Goal: Task Accomplishment & Management: Manage account settings

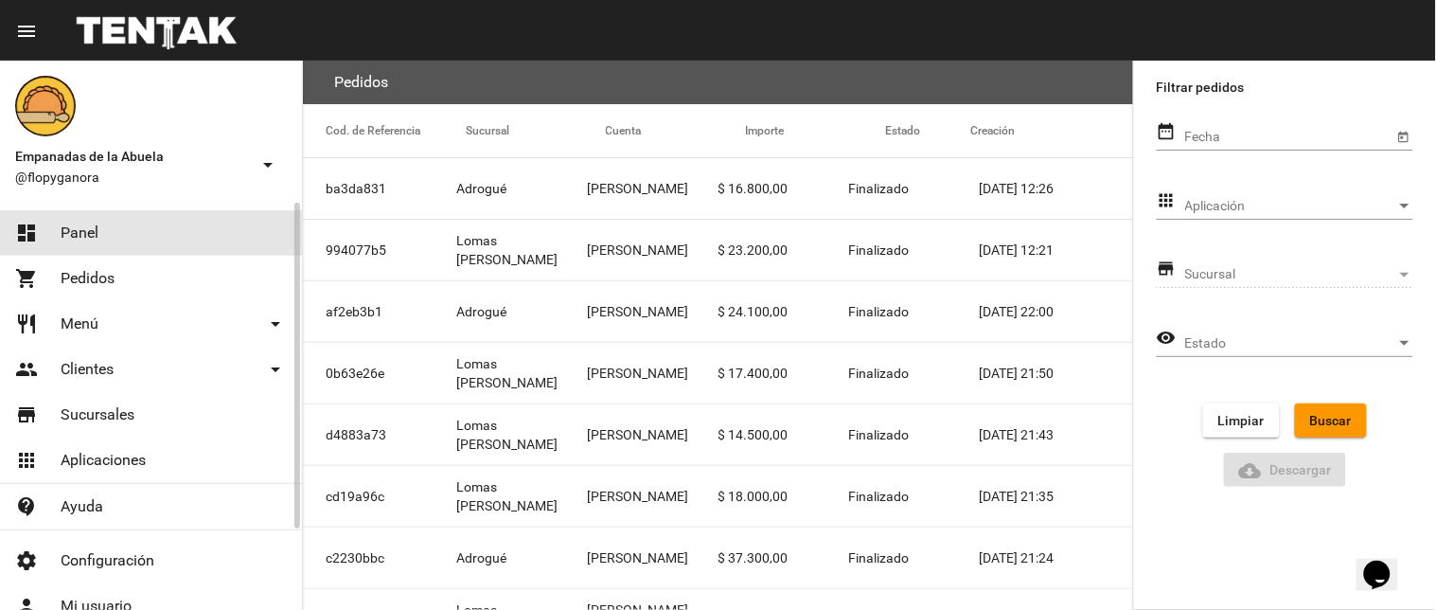
drag, startPoint x: 87, startPoint y: 238, endPoint x: 101, endPoint y: 224, distance: 19.4
click at [86, 238] on span "Panel" at bounding box center [80, 232] width 38 height 19
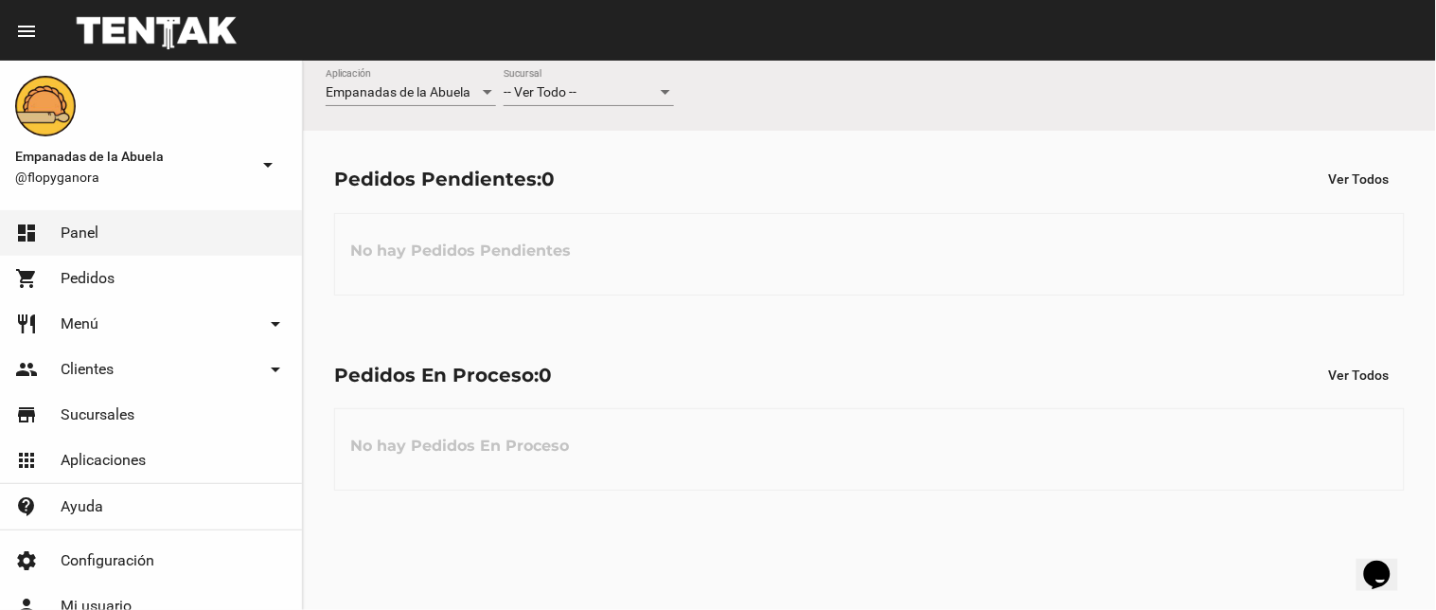
click at [600, 91] on div "-- Ver Todo --" at bounding box center [580, 92] width 153 height 15
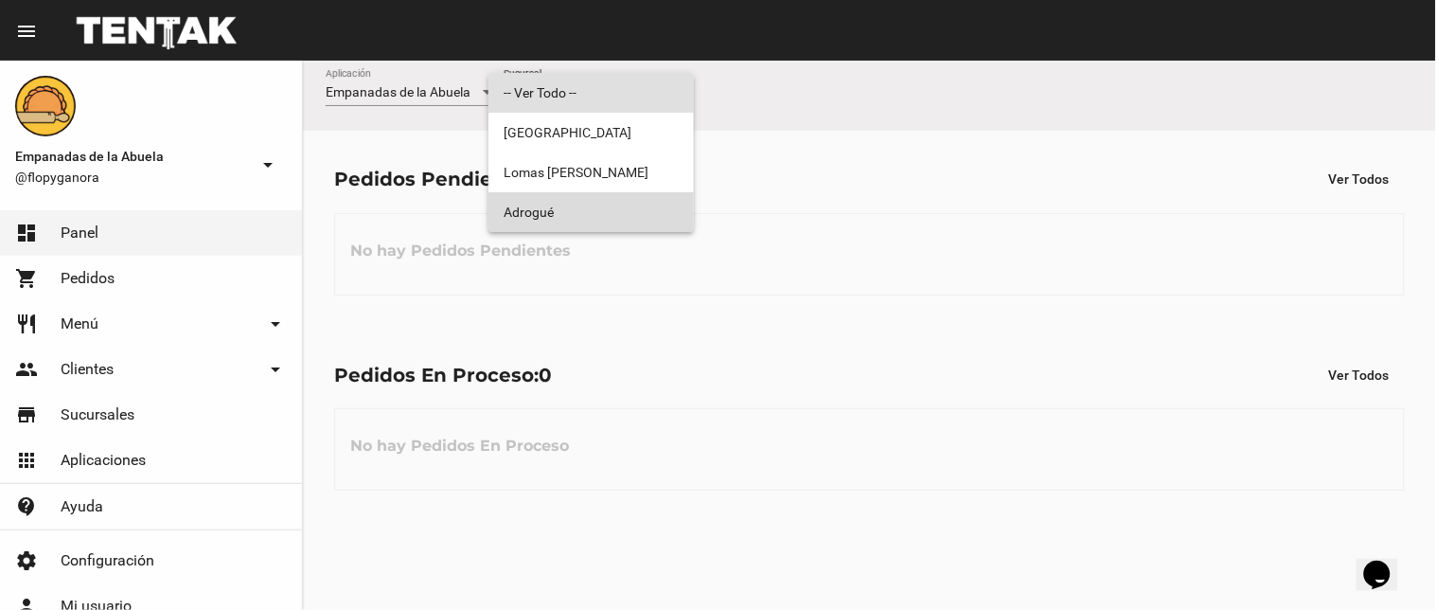
click at [598, 203] on span "Adrogué" at bounding box center [591, 212] width 175 height 40
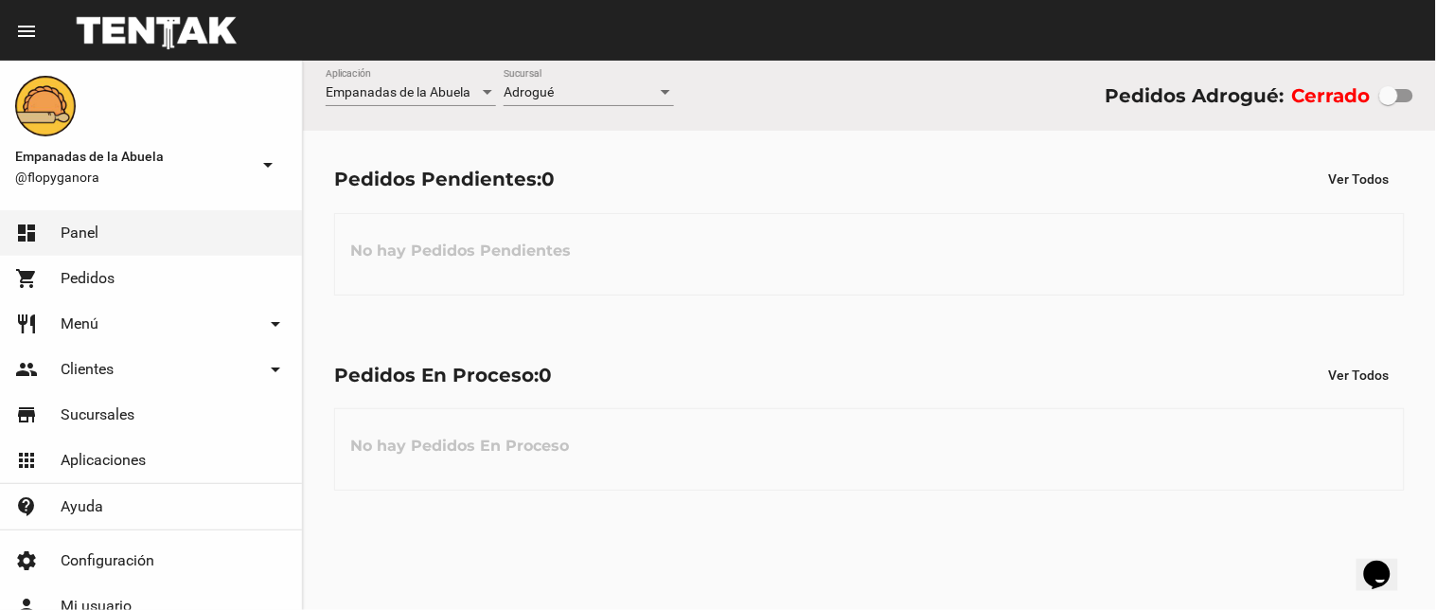
drag, startPoint x: 1380, startPoint y: 81, endPoint x: 1395, endPoint y: 93, distance: 18.9
click at [1395, 93] on div "Cerrado" at bounding box center [1352, 95] width 121 height 30
drag, startPoint x: 1395, startPoint y: 93, endPoint x: 1422, endPoint y: 101, distance: 27.8
click at [1422, 101] on div "Empanadas de la Abuela Aplicación Adrogué Sucursal Pedidos Adrogué: Cerrado" at bounding box center [869, 96] width 1133 height 70
checkbox input "true"
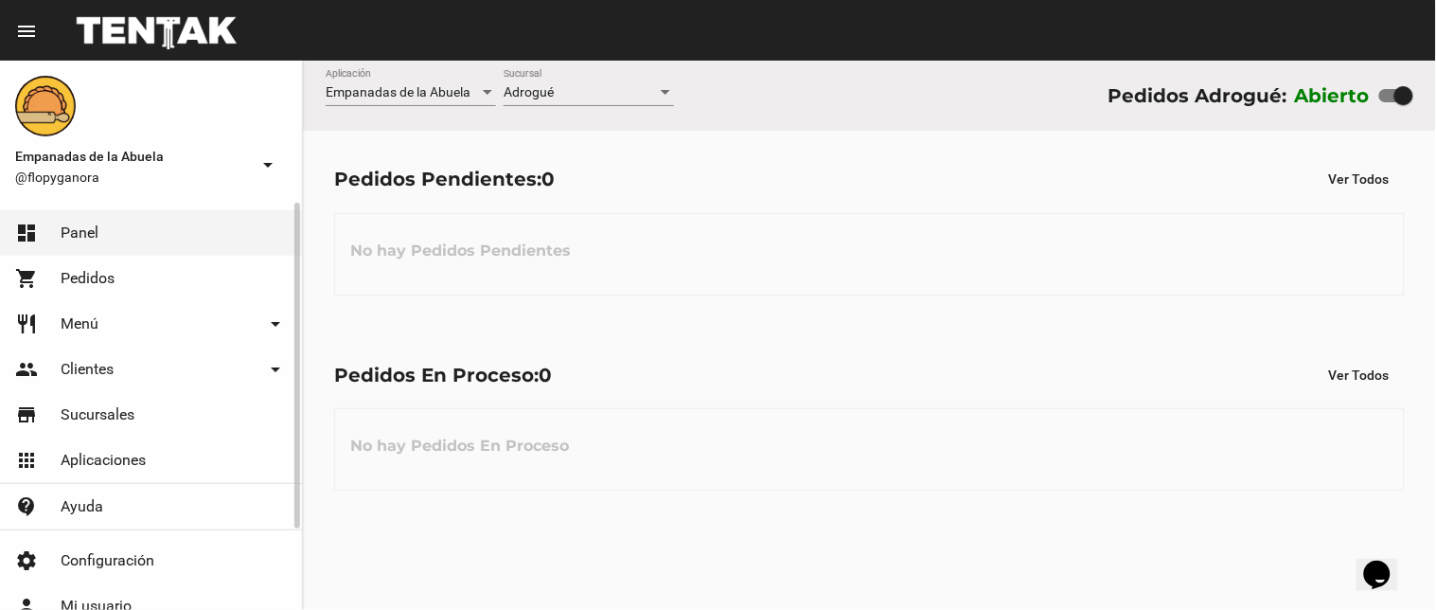
click at [106, 335] on link "restaurant Menú arrow_drop_down" at bounding box center [151, 323] width 302 height 45
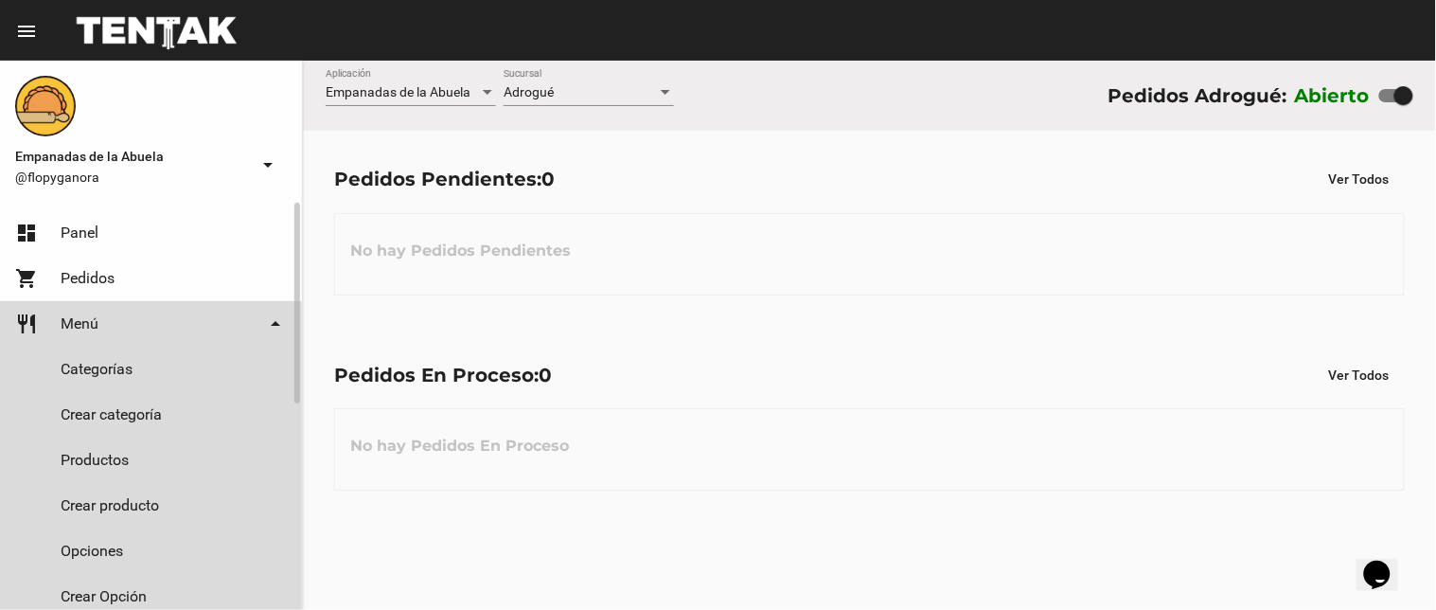
click at [105, 467] on link "Productos" at bounding box center [151, 459] width 302 height 45
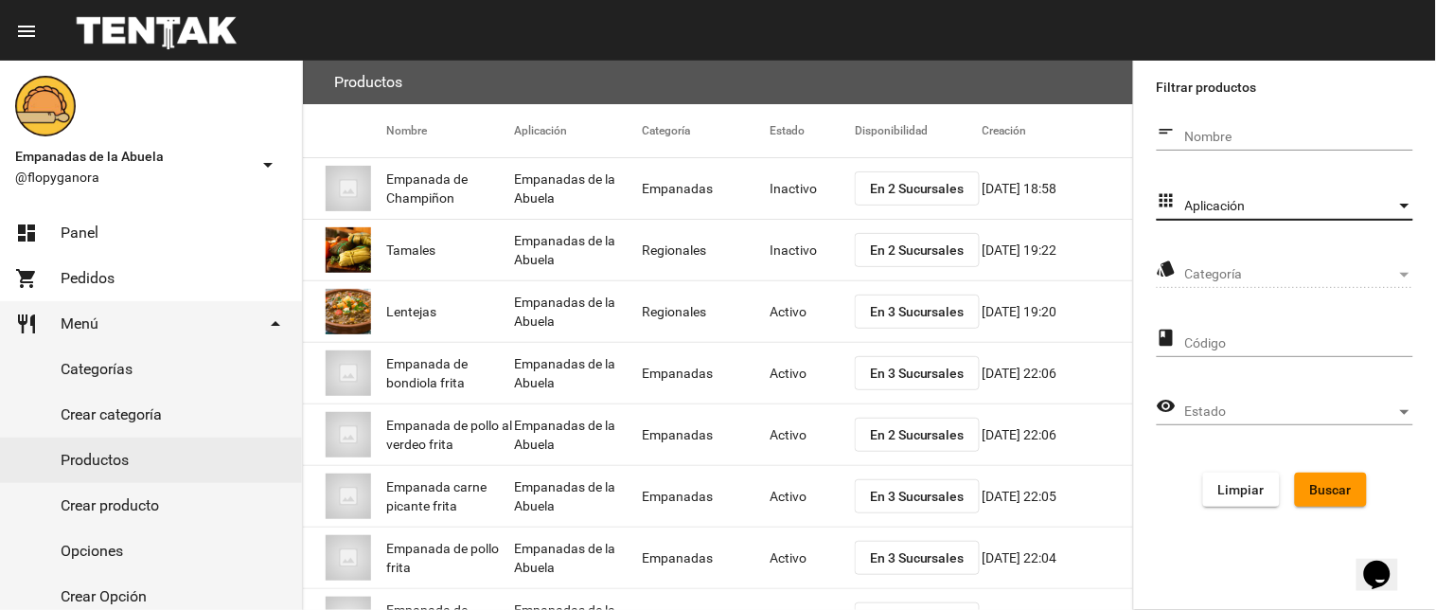
click at [1252, 205] on span "Aplicación" at bounding box center [1290, 206] width 211 height 15
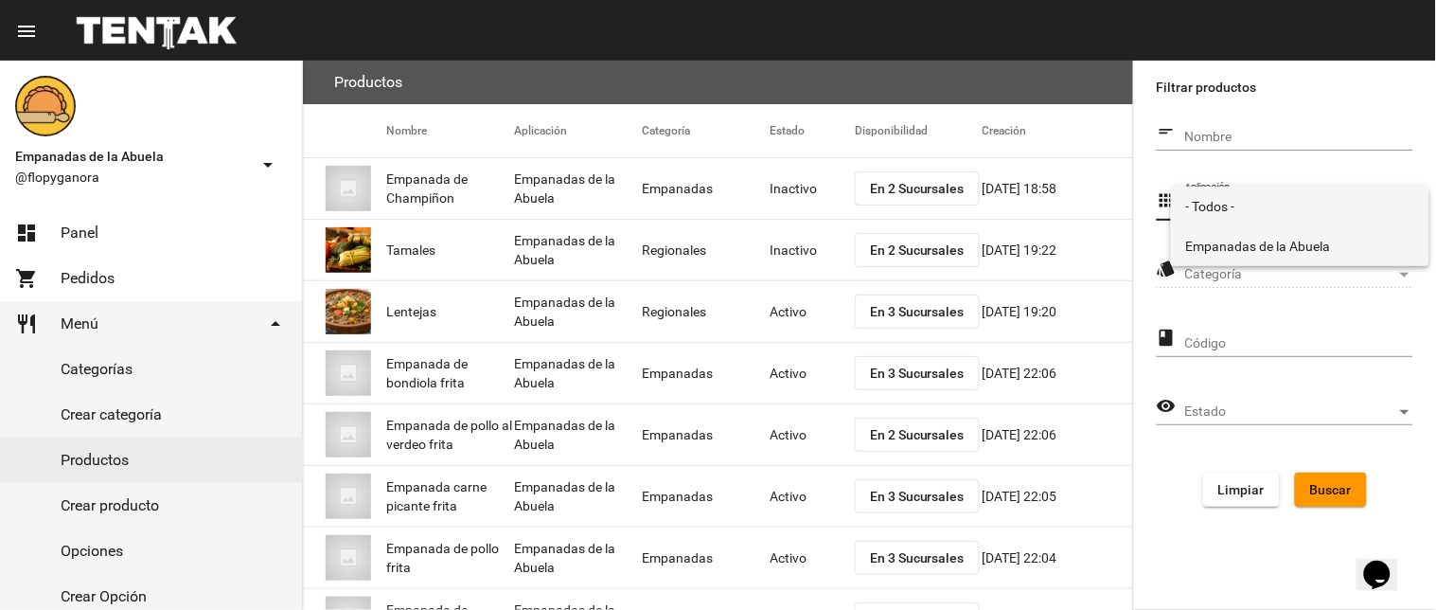
click at [1228, 248] on span "Empanadas de la Abuela" at bounding box center [1300, 246] width 228 height 40
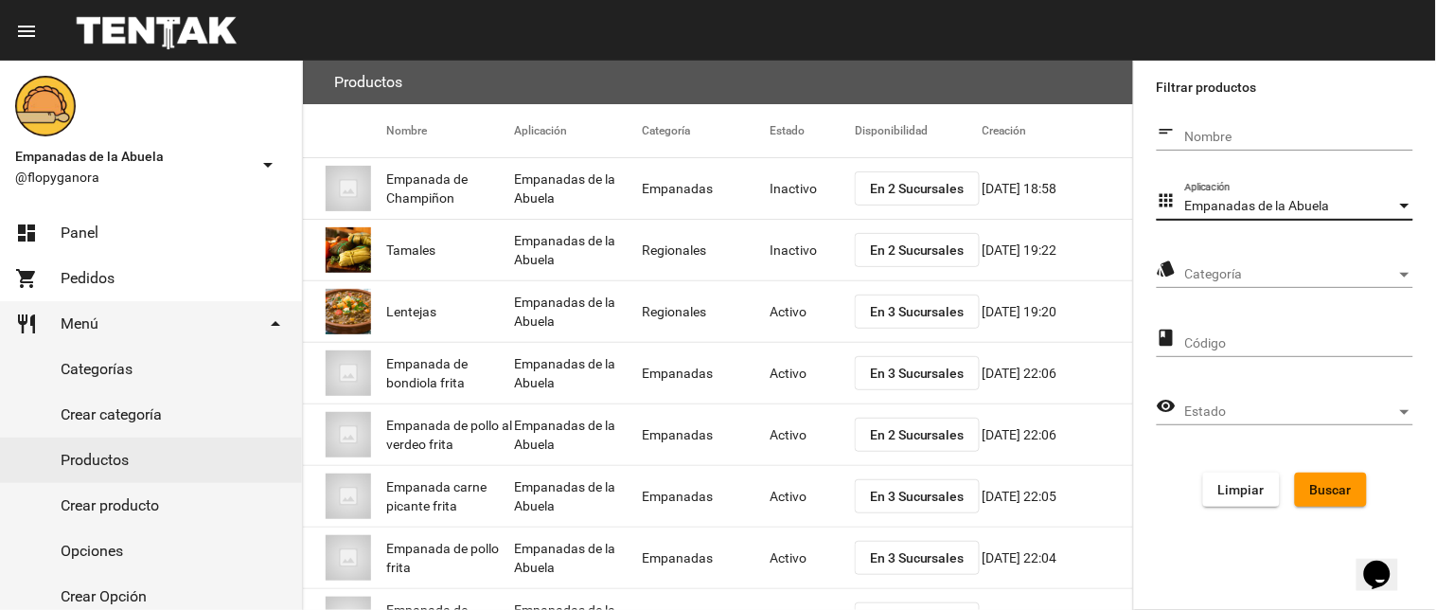
click at [1233, 285] on div "Categoría Categoría" at bounding box center [1299, 269] width 228 height 37
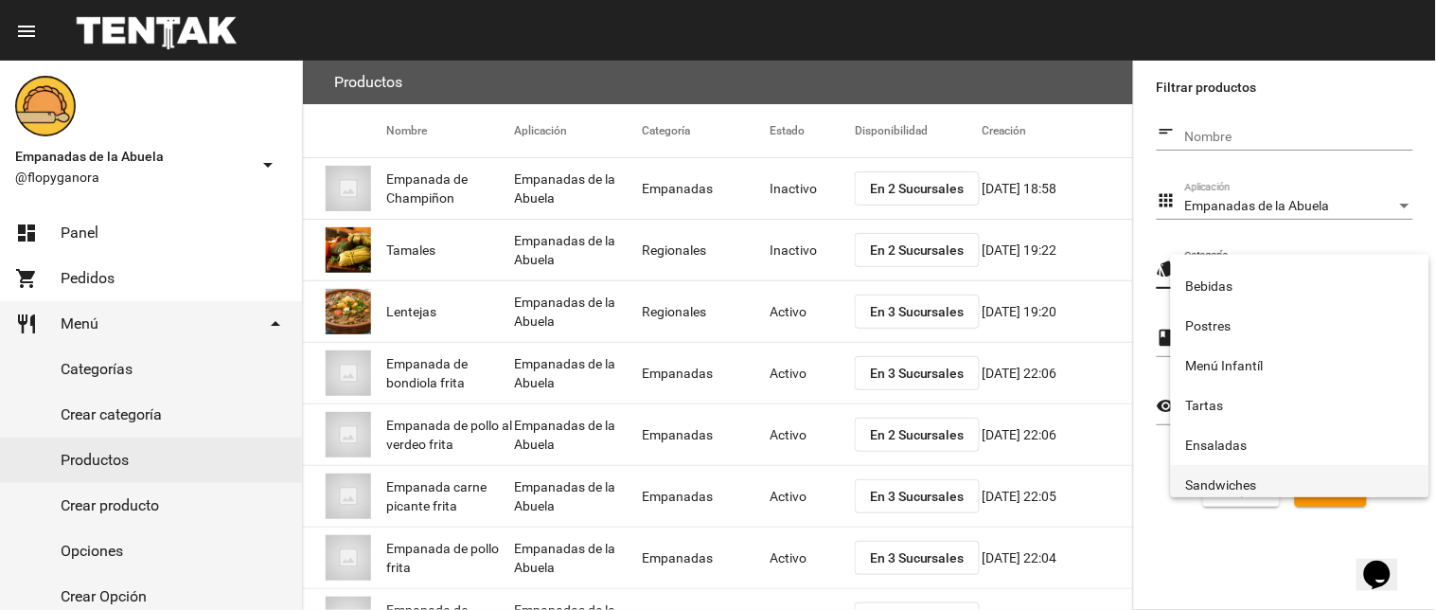
scroll to position [314, 0]
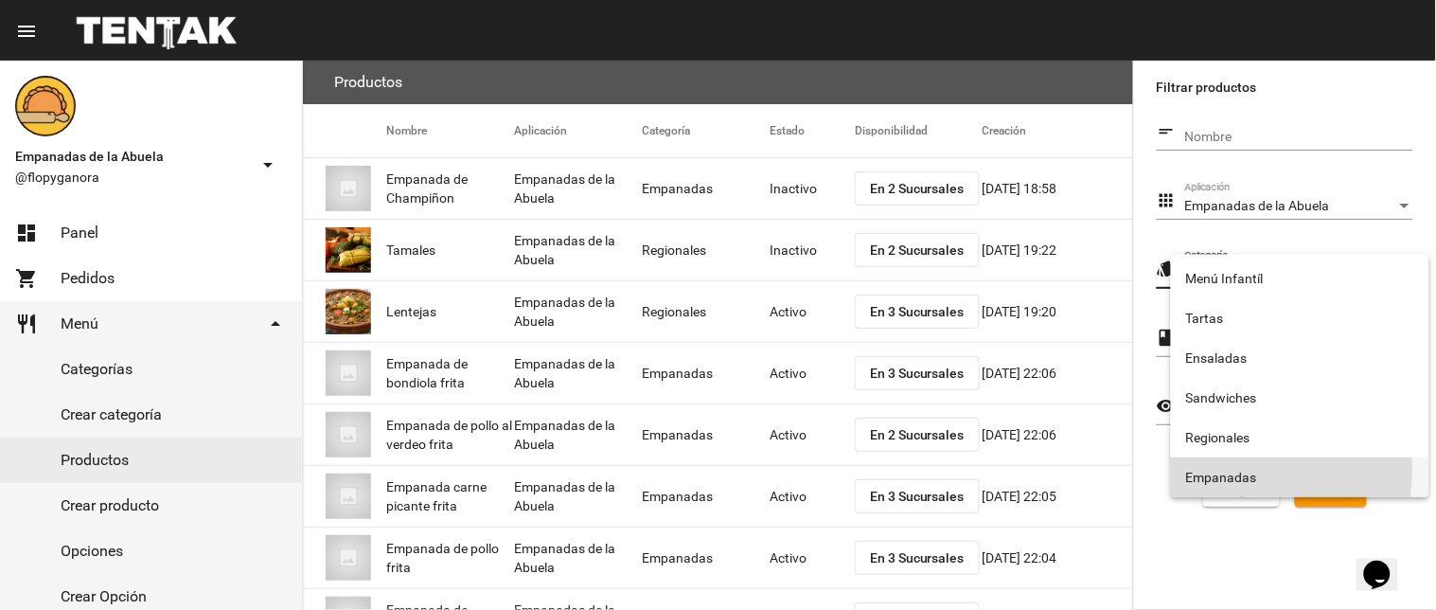
drag, startPoint x: 1228, startPoint y: 469, endPoint x: 1380, endPoint y: 511, distance: 158.0
click at [1234, 471] on span "Empanadas" at bounding box center [1300, 477] width 228 height 40
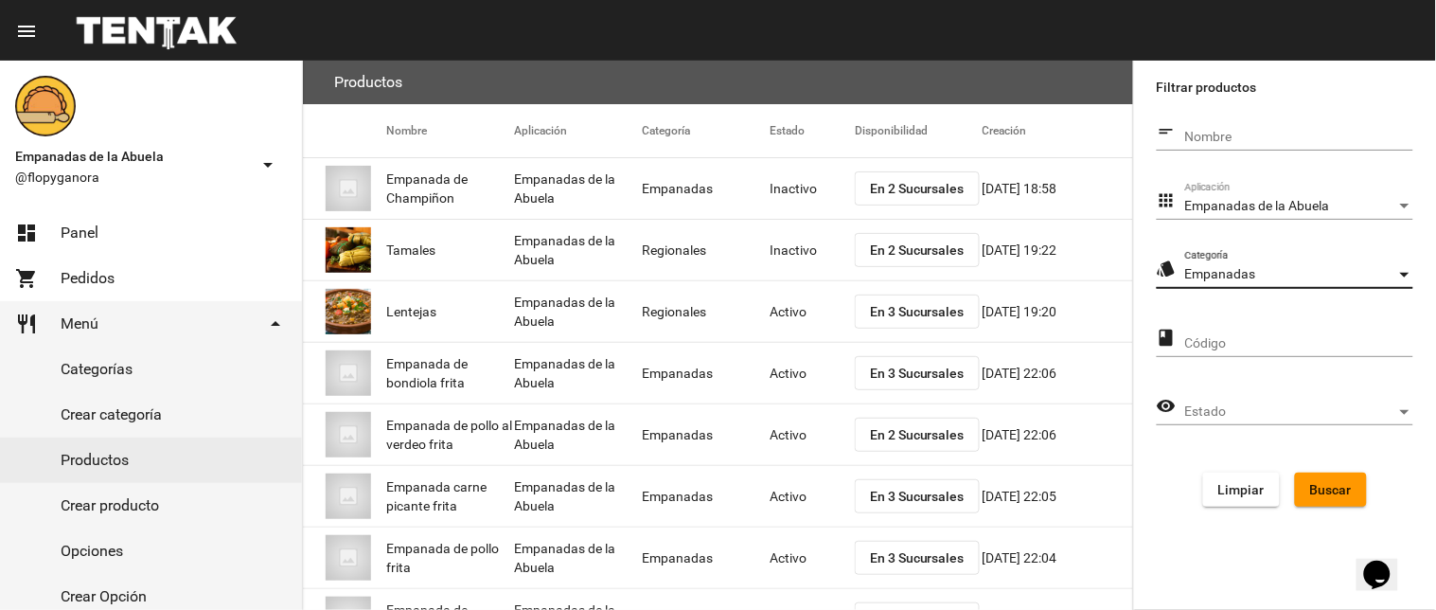
drag, startPoint x: 1347, startPoint y: 492, endPoint x: 1337, endPoint y: 484, distance: 13.5
click at [1344, 490] on span "Buscar" at bounding box center [1331, 489] width 42 height 15
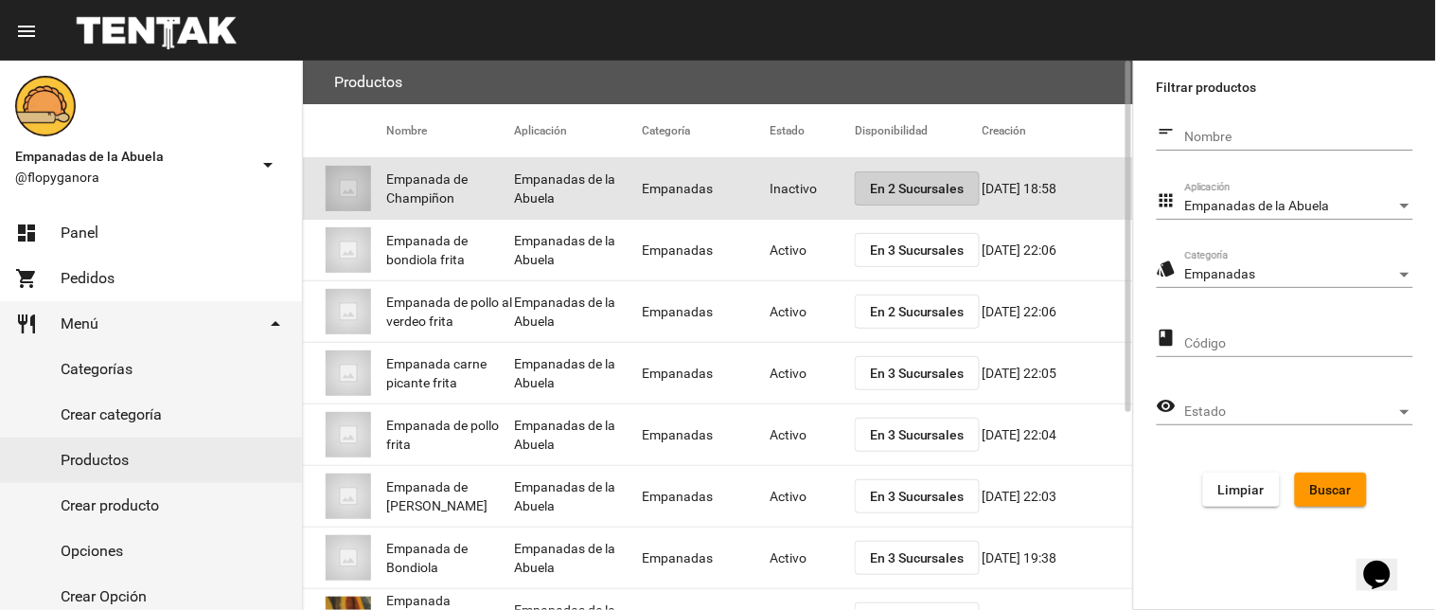
click at [892, 194] on span "En 2 Sucursales" at bounding box center [917, 188] width 95 height 15
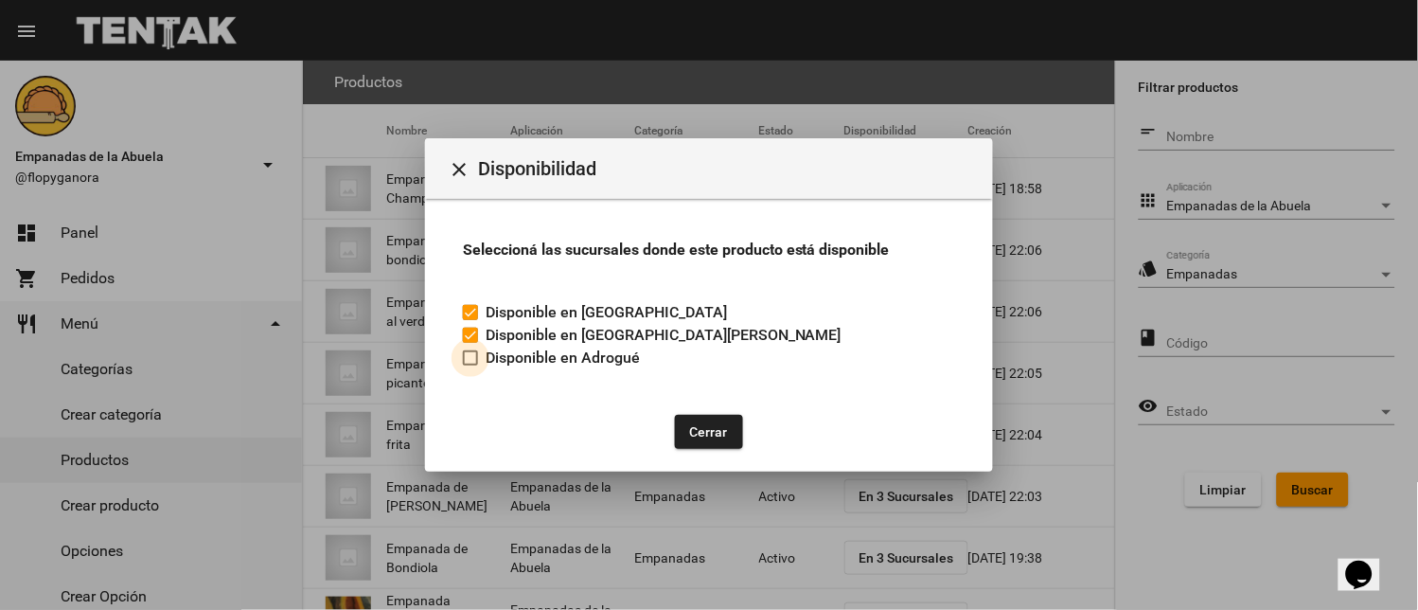
click at [473, 365] on label "Disponible en Adrogué" at bounding box center [551, 357] width 177 height 23
click at [470, 365] on input "Disponible en Adrogué" at bounding box center [469, 365] width 1 height 1
checkbox input "true"
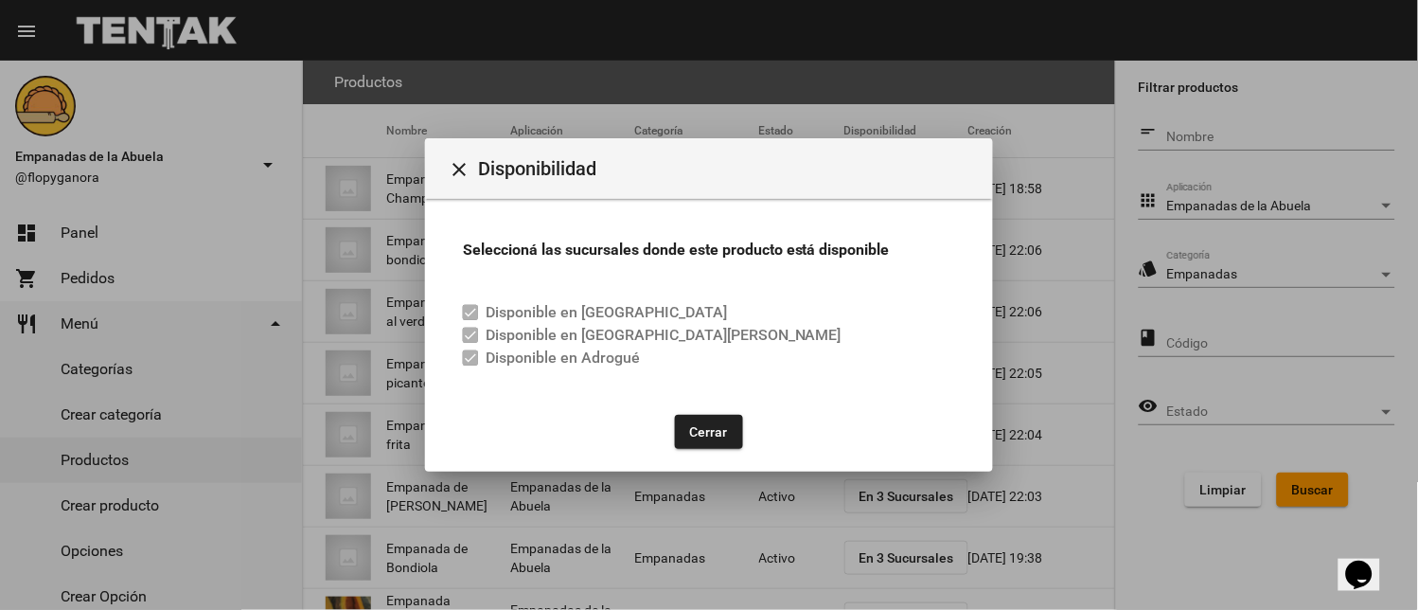
drag, startPoint x: 682, startPoint y: 422, endPoint x: 695, endPoint y: 371, distance: 52.8
click at [683, 422] on button "Cerrar" at bounding box center [709, 432] width 68 height 34
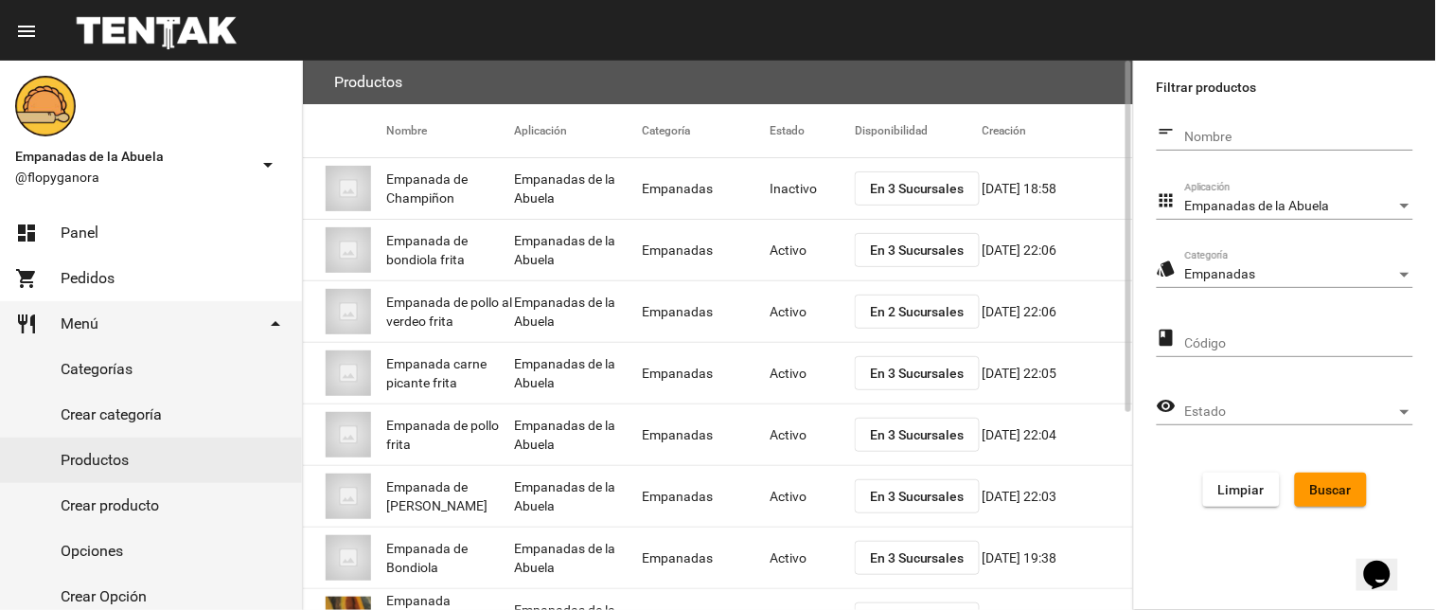
click at [788, 181] on mat-cell "Inactivo" at bounding box center [812, 188] width 85 height 61
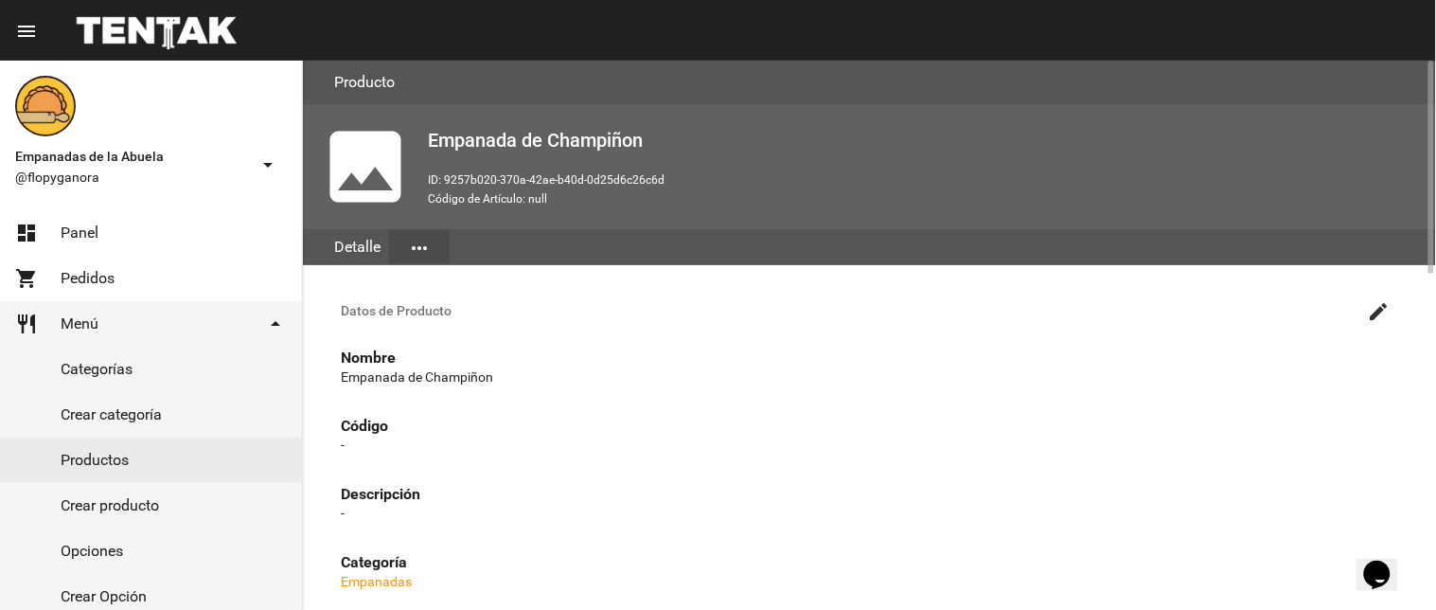
click at [1366, 310] on button "create" at bounding box center [1379, 311] width 38 height 38
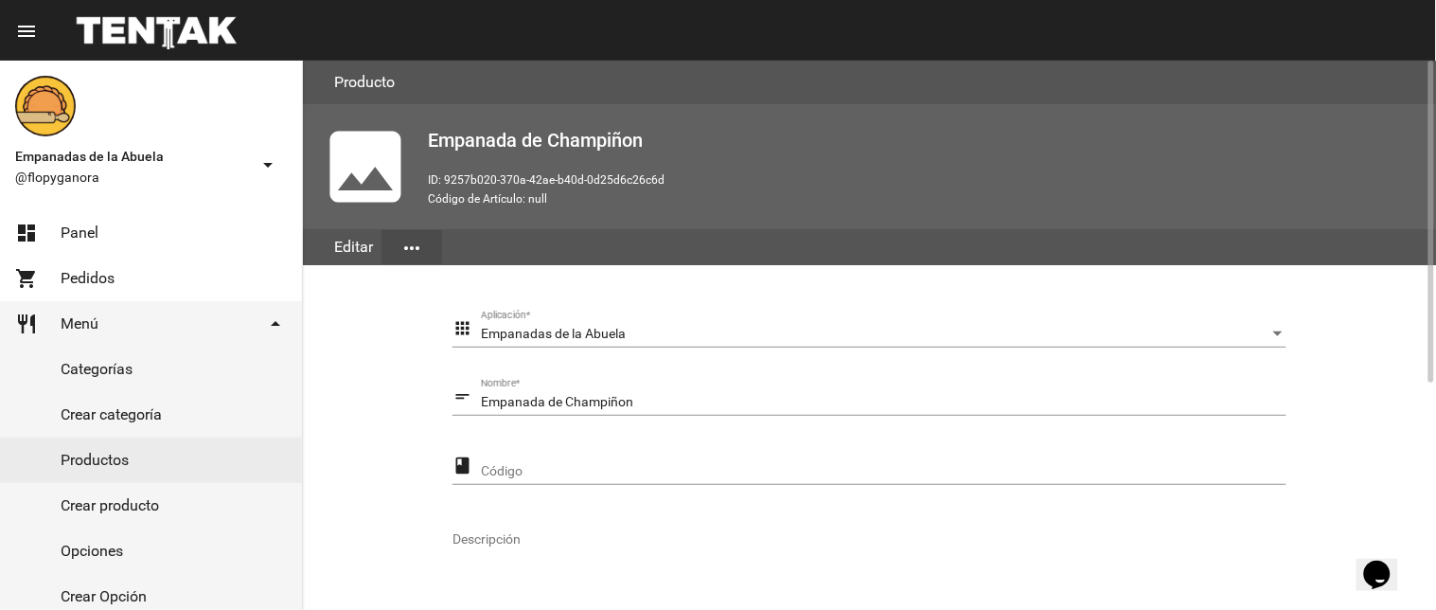
scroll to position [386, 0]
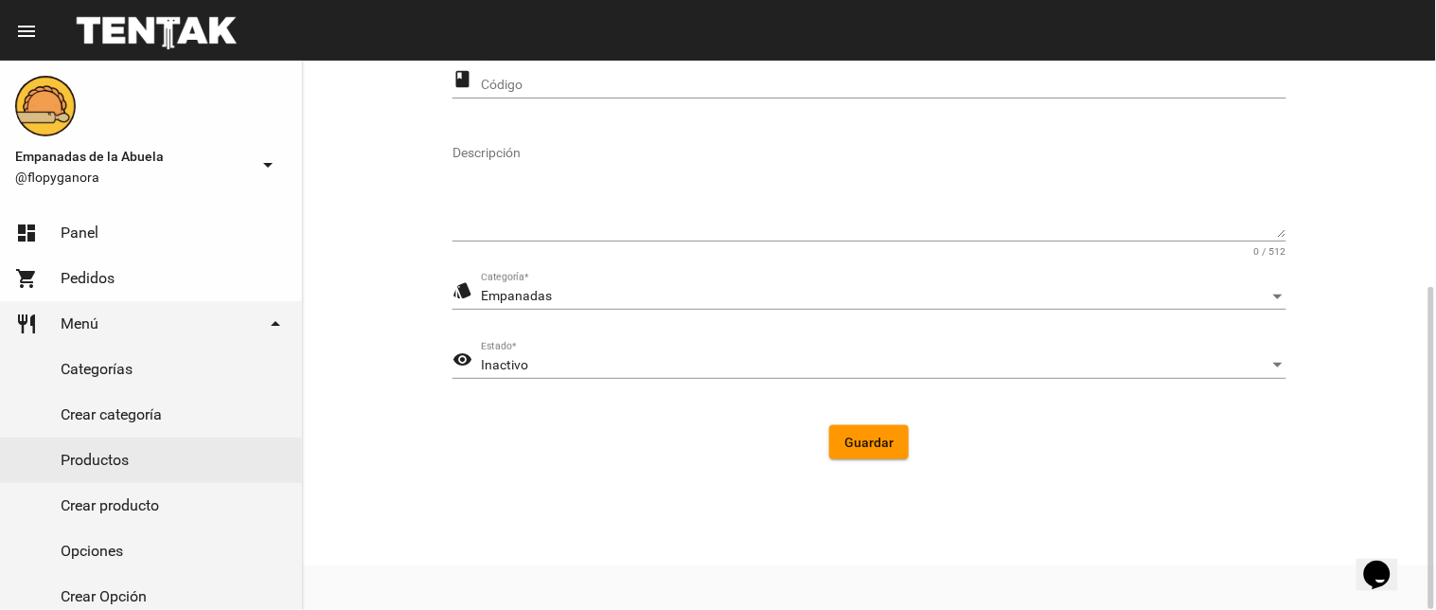
click at [466, 356] on mat-icon "visibility" at bounding box center [462, 359] width 20 height 23
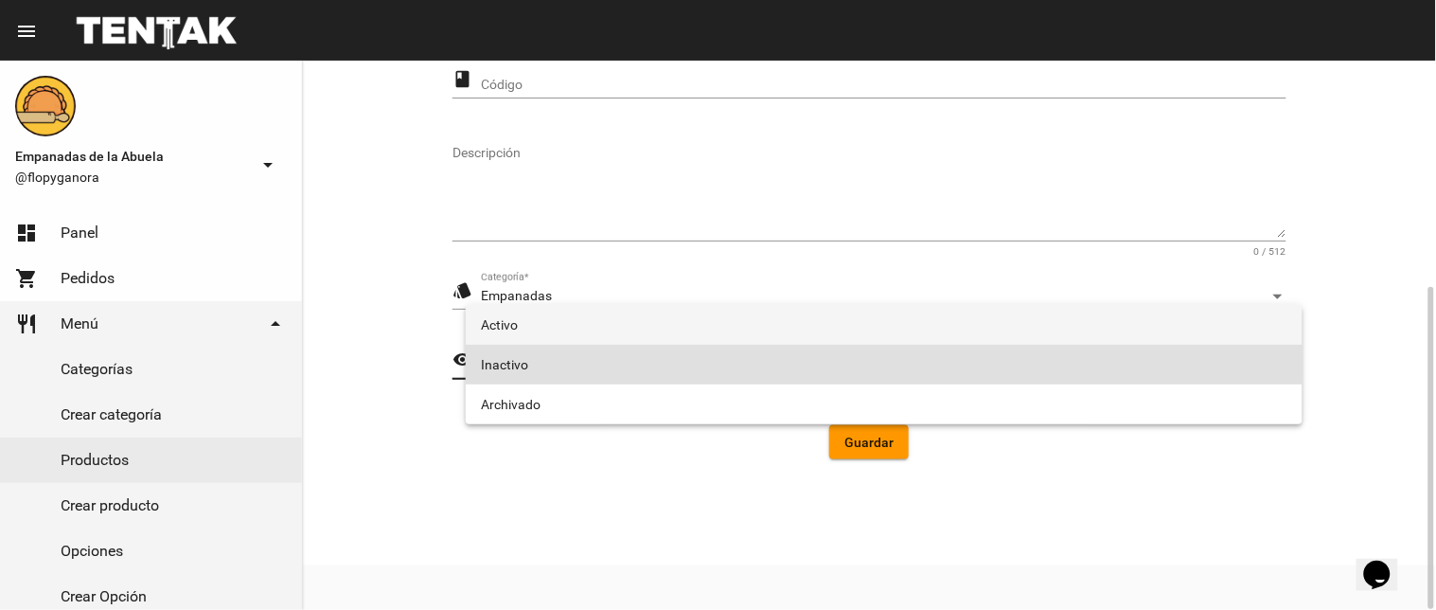
drag, startPoint x: 519, startPoint y: 315, endPoint x: 553, endPoint y: 334, distance: 39.0
click at [522, 315] on span "Activo" at bounding box center [884, 325] width 806 height 40
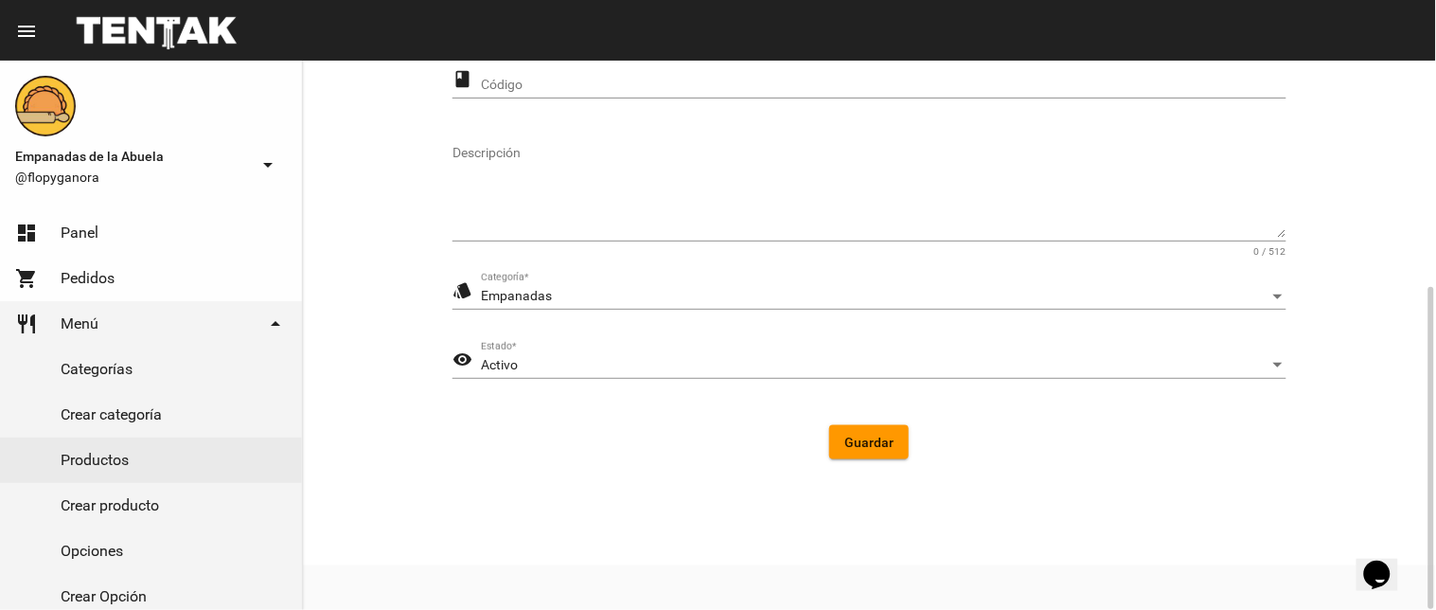
click at [896, 422] on form "apps Empanadas de la Abuela Aplicación * short_text Empanada de Champiñon Nombr…" at bounding box center [869, 199] width 834 height 551
click at [896, 438] on button "Guardar" at bounding box center [869, 442] width 80 height 34
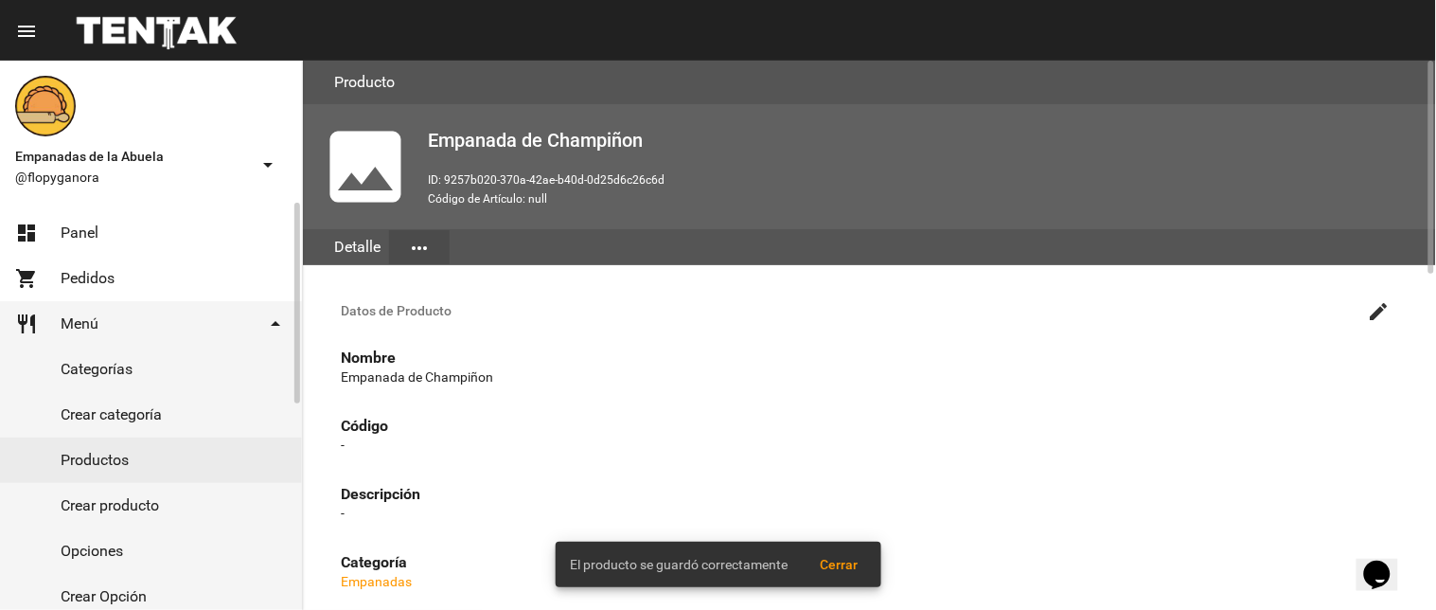
drag, startPoint x: 76, startPoint y: 457, endPoint x: 221, endPoint y: 451, distance: 145.9
click at [76, 458] on link "Productos" at bounding box center [151, 459] width 302 height 45
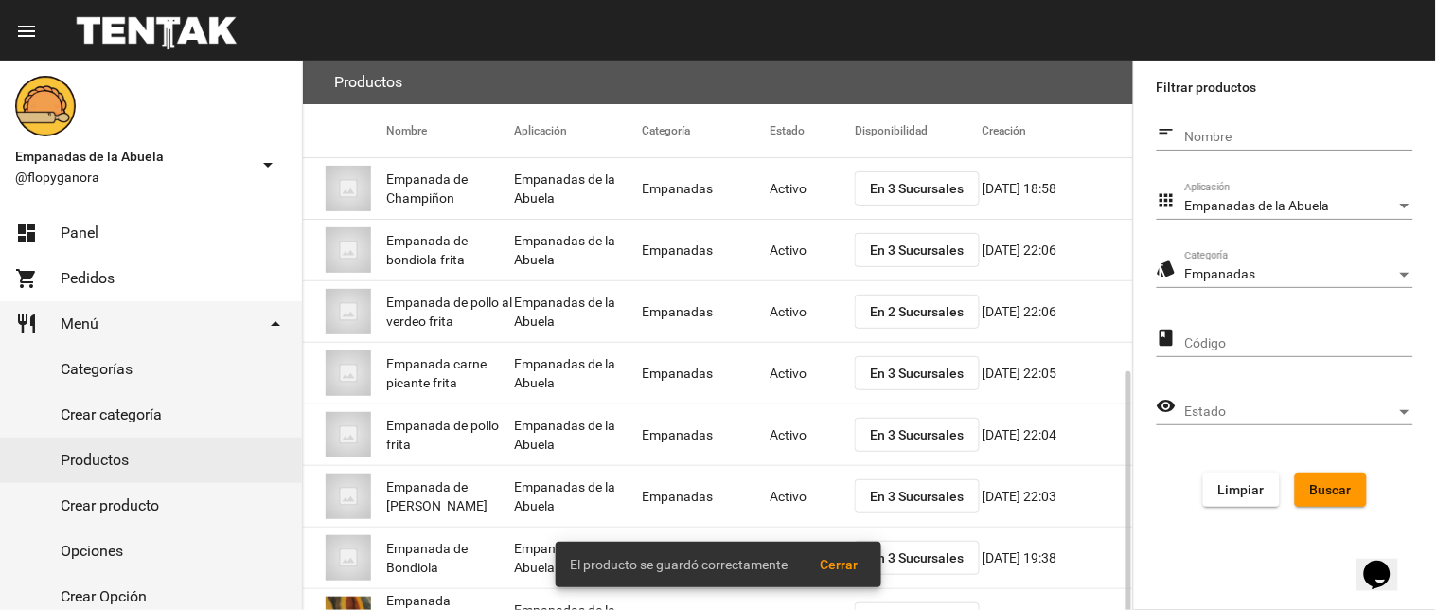
scroll to position [308, 0]
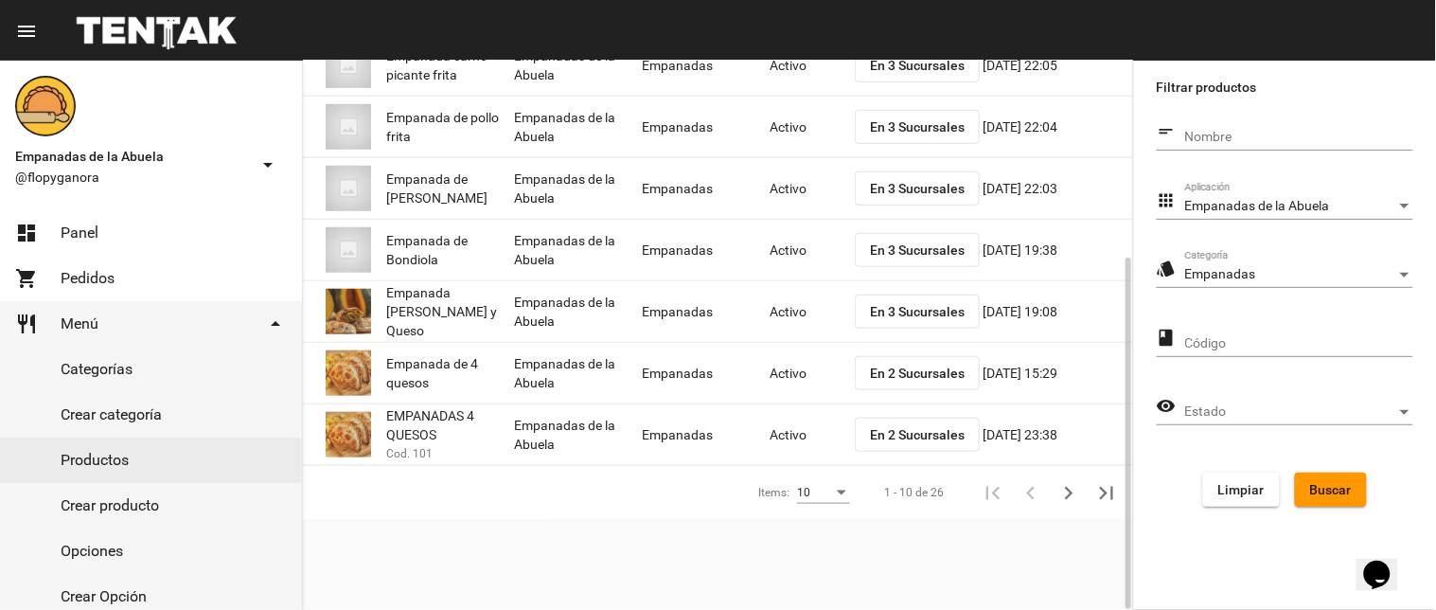
click at [883, 363] on button "En 2 Sucursales" at bounding box center [917, 373] width 125 height 34
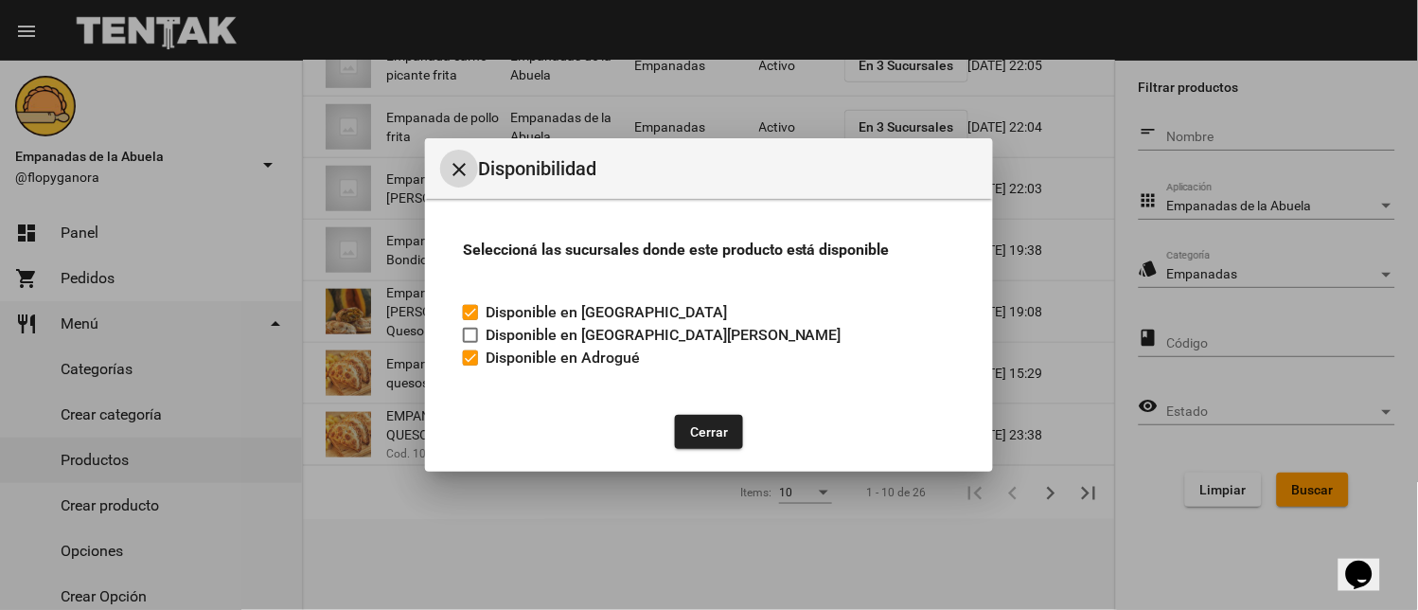
click at [677, 426] on button "Cerrar" at bounding box center [709, 432] width 68 height 34
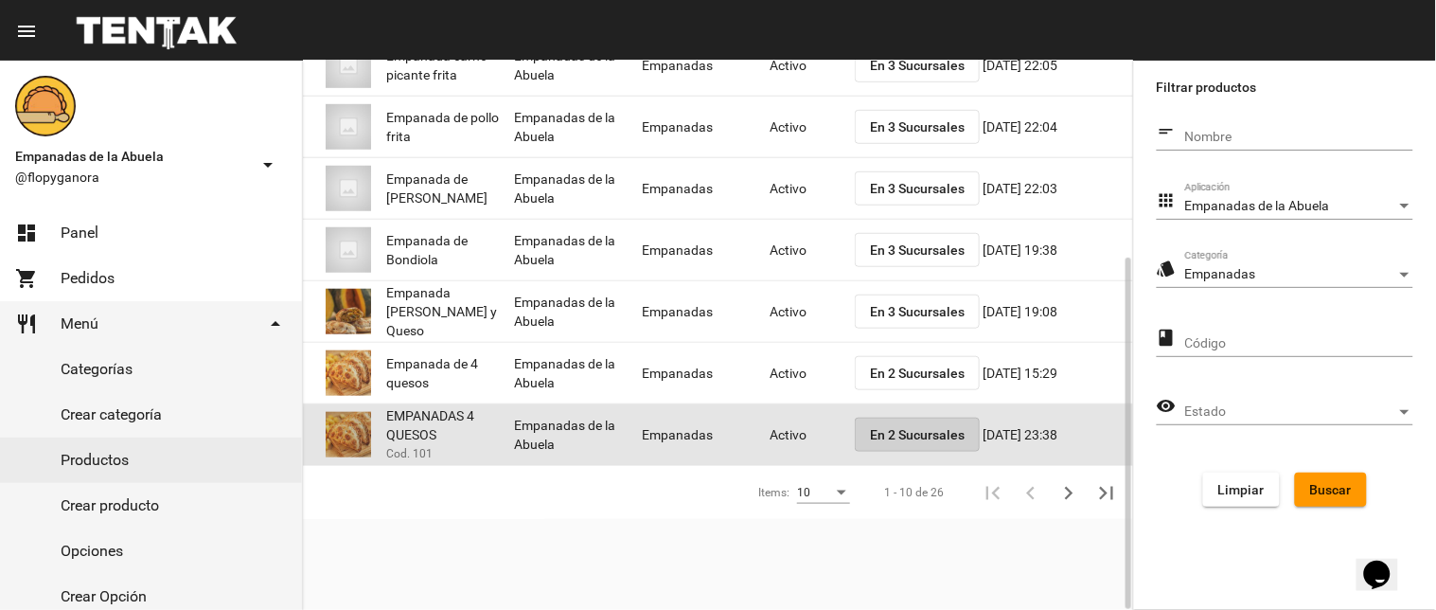
click at [907, 442] on button "En 2 Sucursales" at bounding box center [917, 434] width 125 height 34
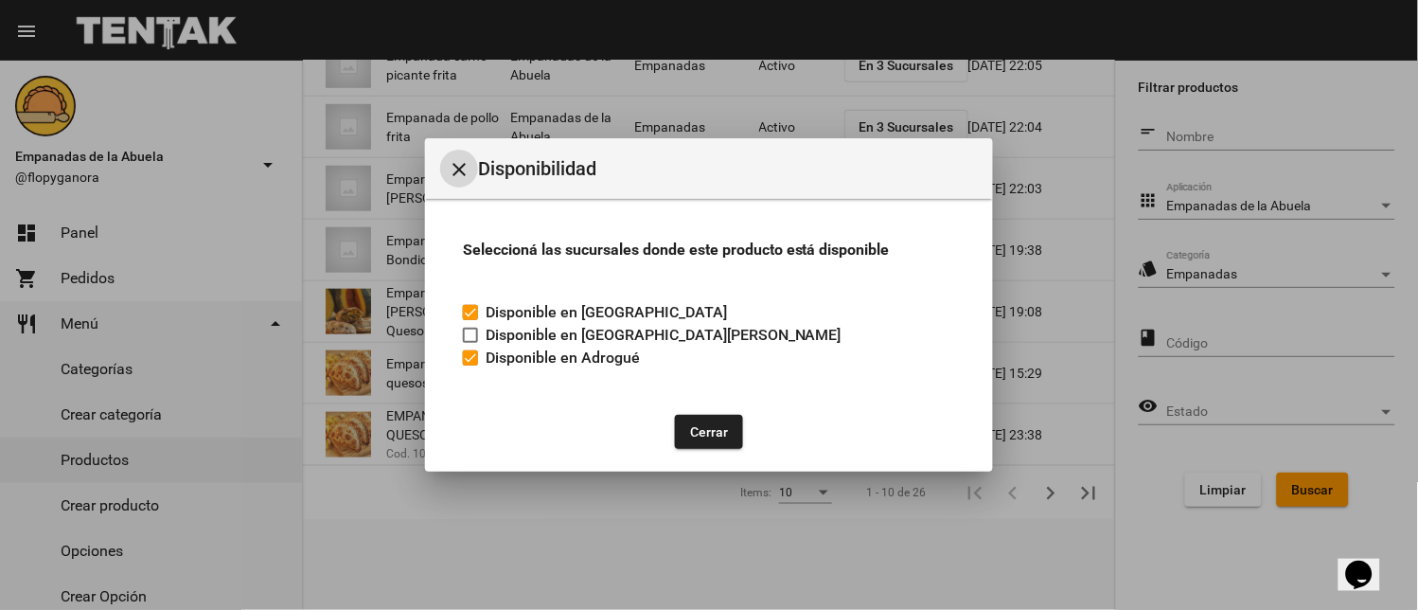
click at [694, 441] on button "Cerrar" at bounding box center [709, 432] width 68 height 34
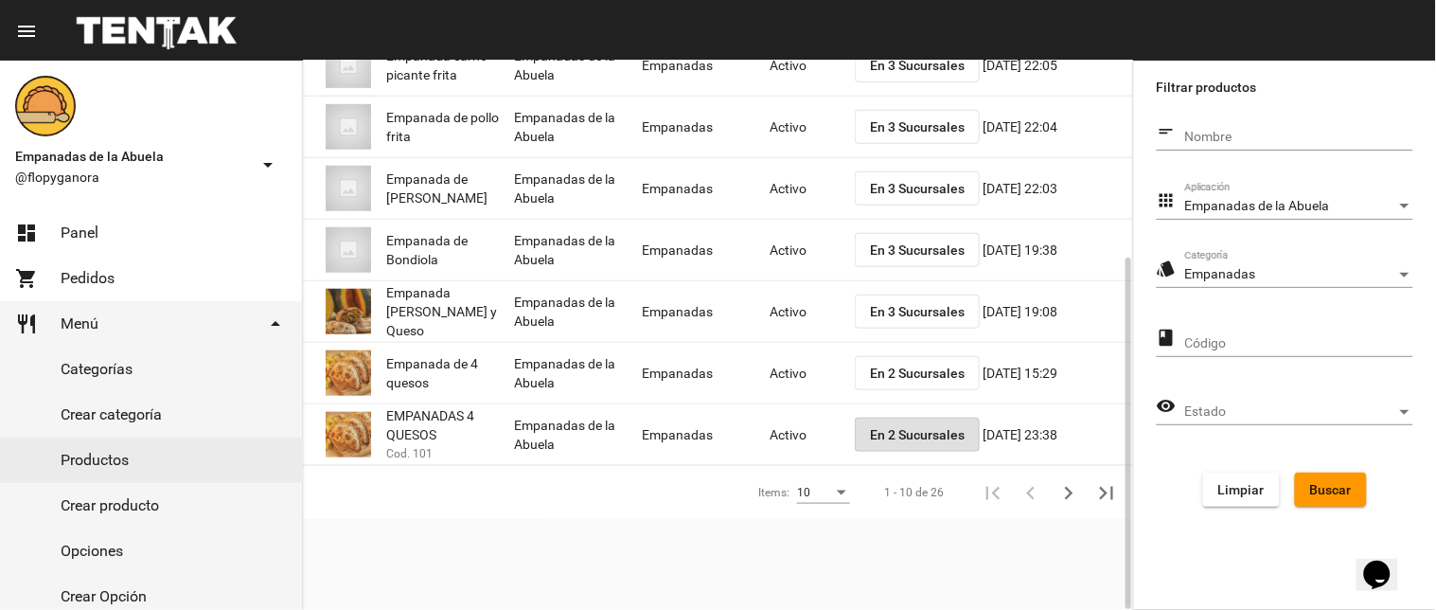
scroll to position [0, 0]
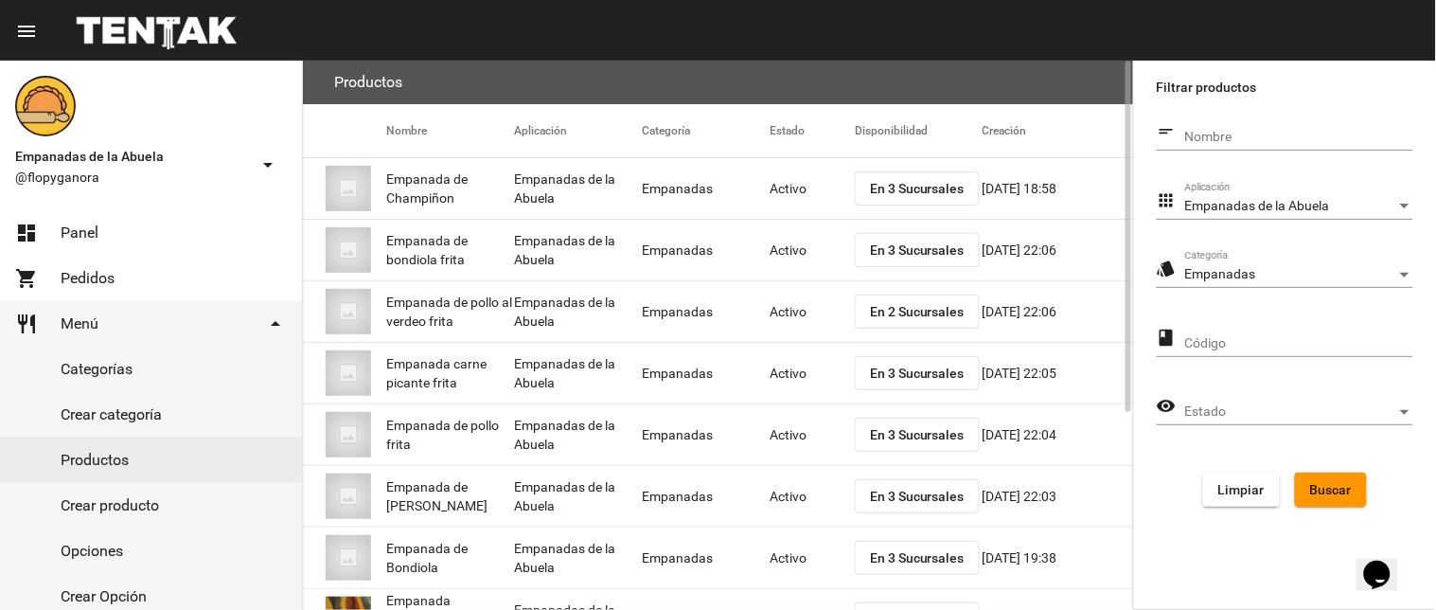
click at [886, 300] on button "En 2 Sucursales" at bounding box center [917, 311] width 125 height 34
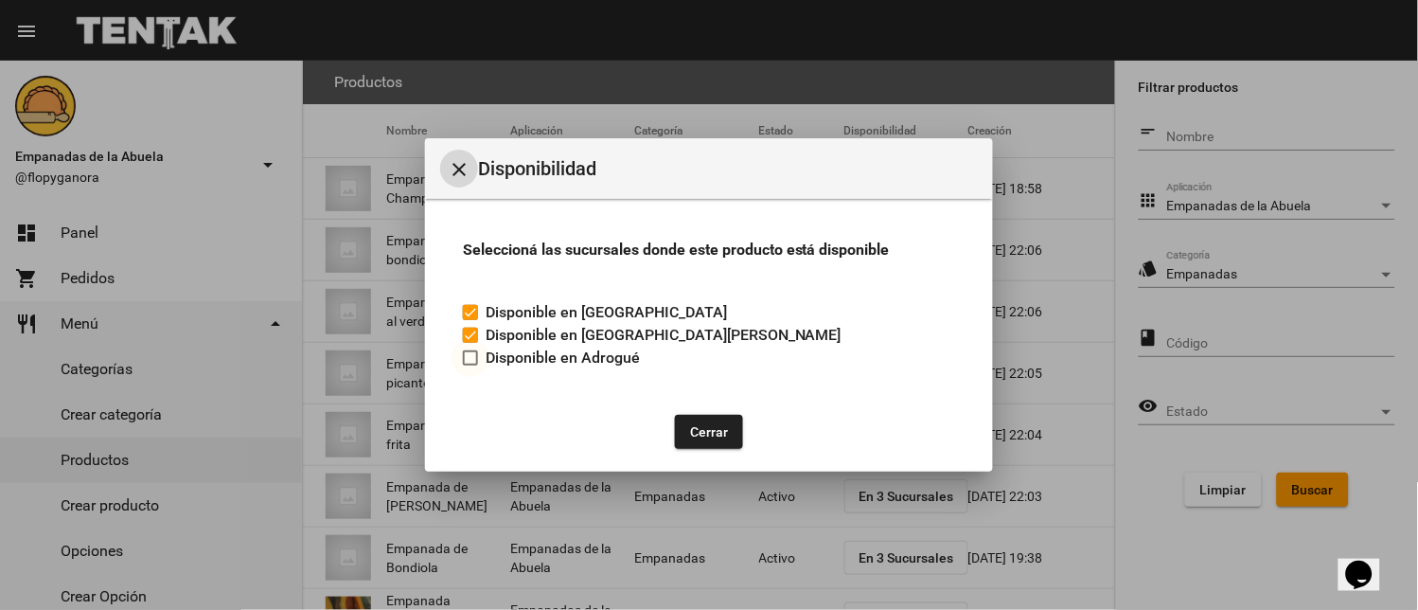
click at [471, 358] on div at bounding box center [470, 357] width 15 height 15
click at [470, 365] on input "Disponible en Adrogué" at bounding box center [469, 365] width 1 height 1
checkbox input "true"
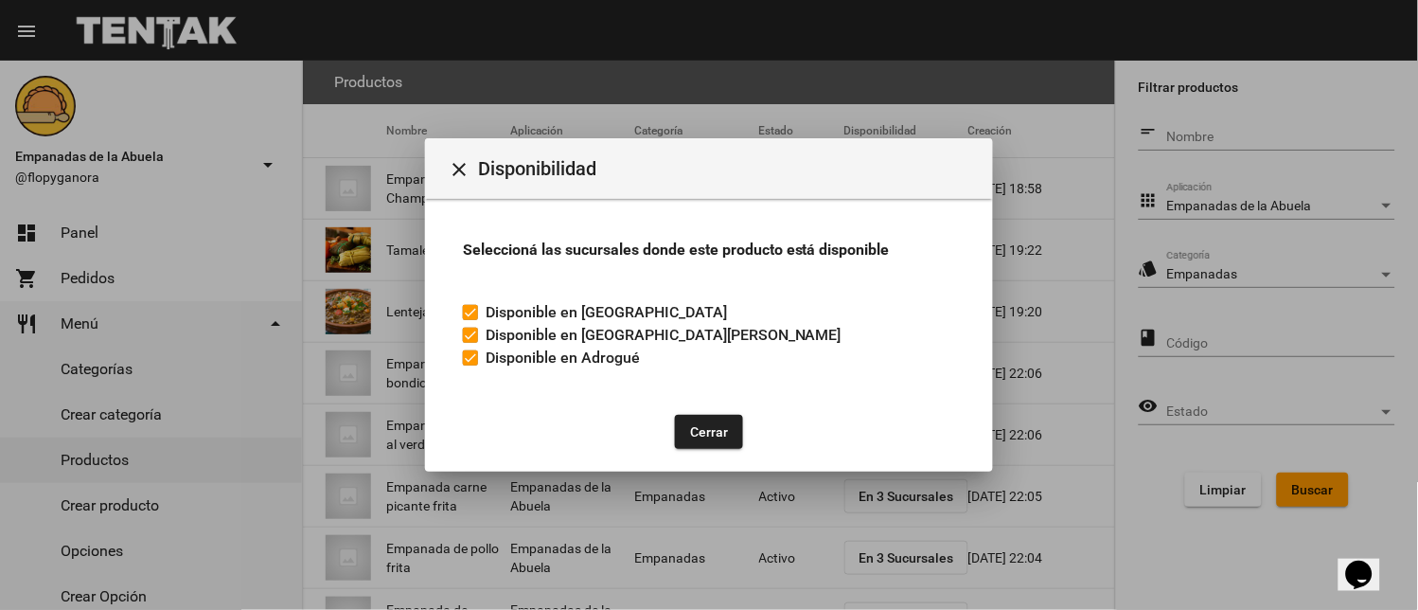
click at [703, 423] on button "Cerrar" at bounding box center [709, 432] width 68 height 34
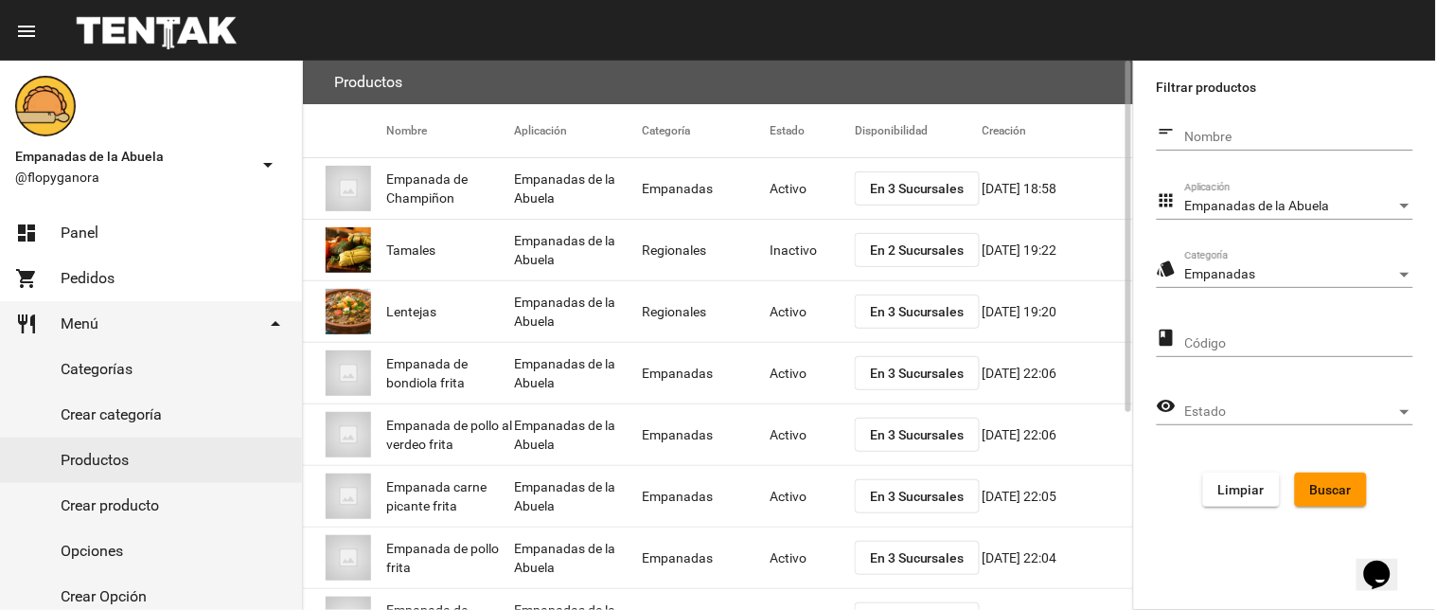
scroll to position [308, 0]
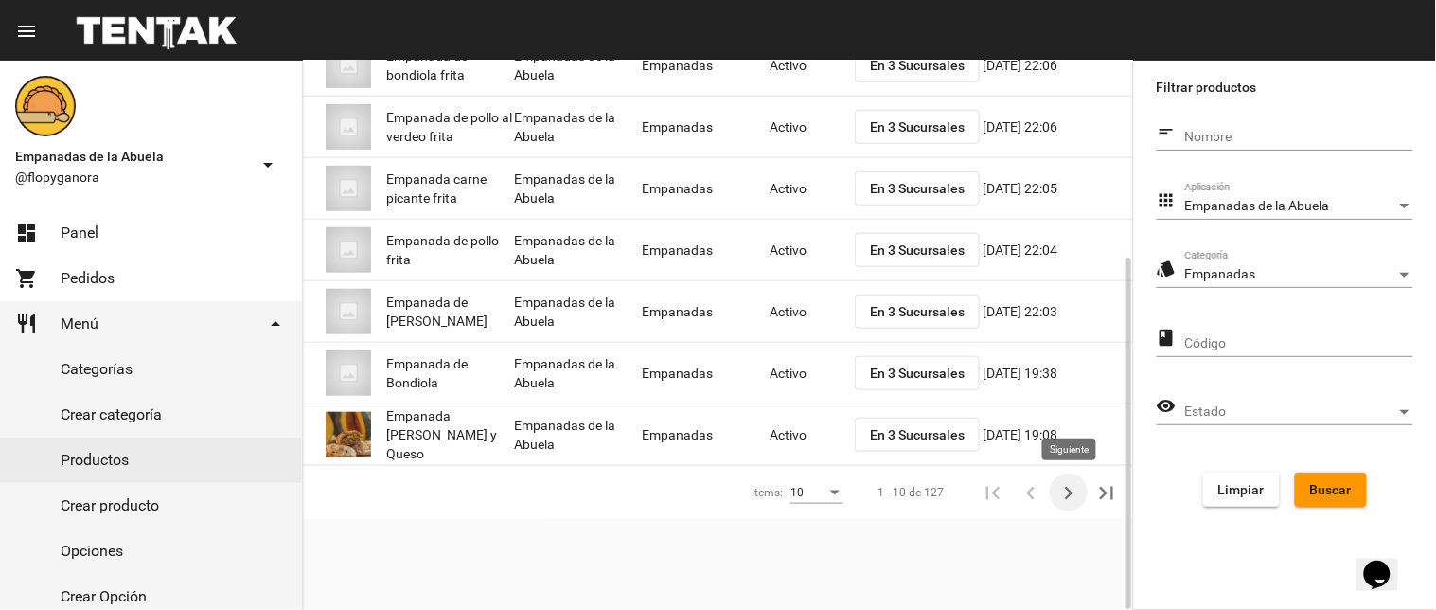
click at [1061, 487] on icon "Siguiente" at bounding box center [1068, 493] width 27 height 27
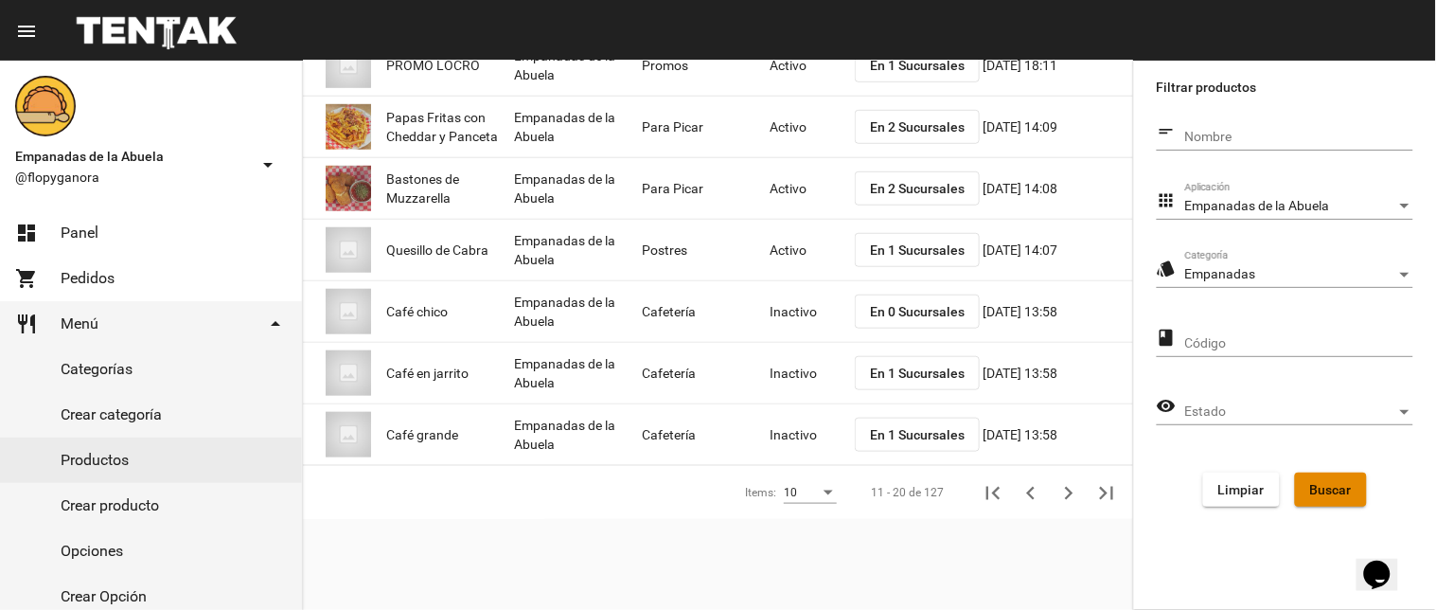
click at [1303, 490] on button "Buscar" at bounding box center [1331, 489] width 72 height 34
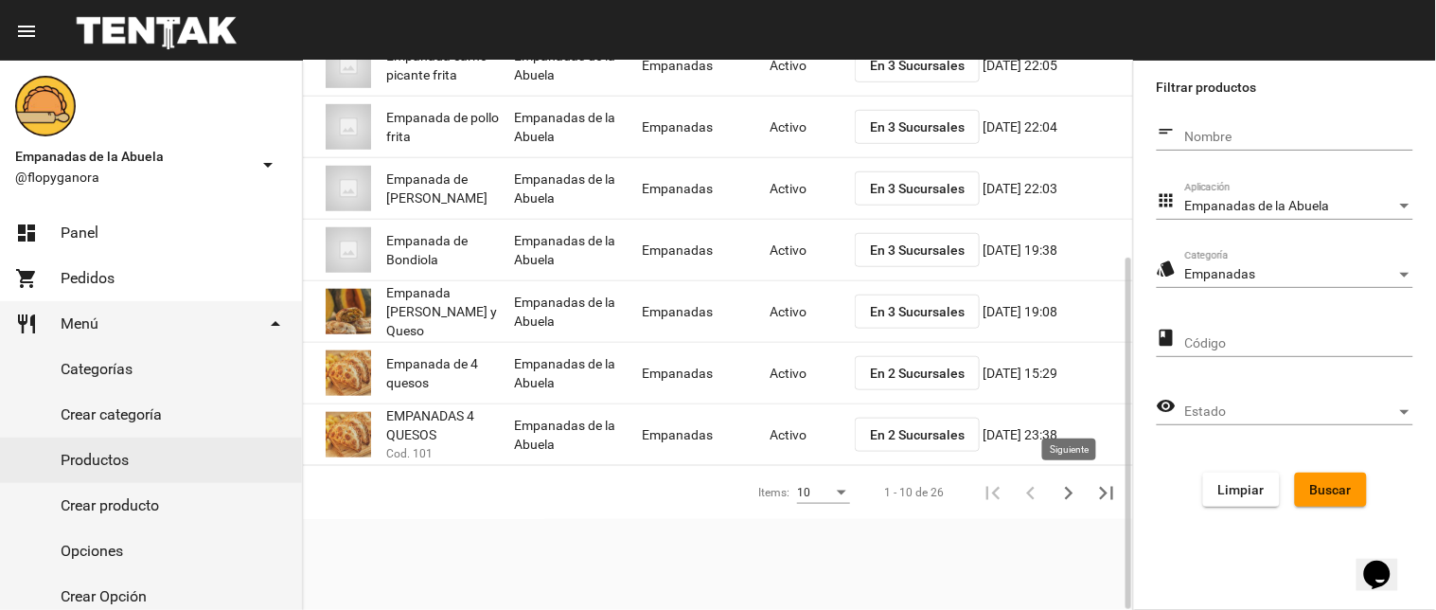
click at [1075, 500] on icon "Siguiente" at bounding box center [1068, 493] width 27 height 27
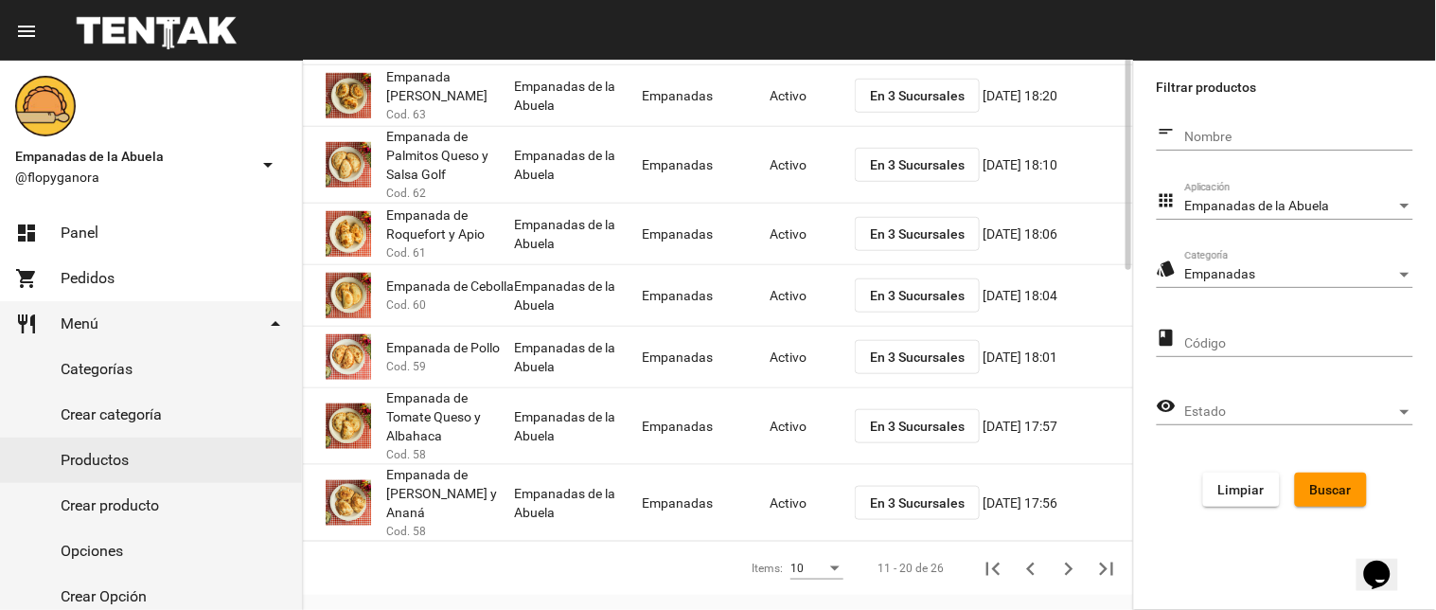
scroll to position [0, 0]
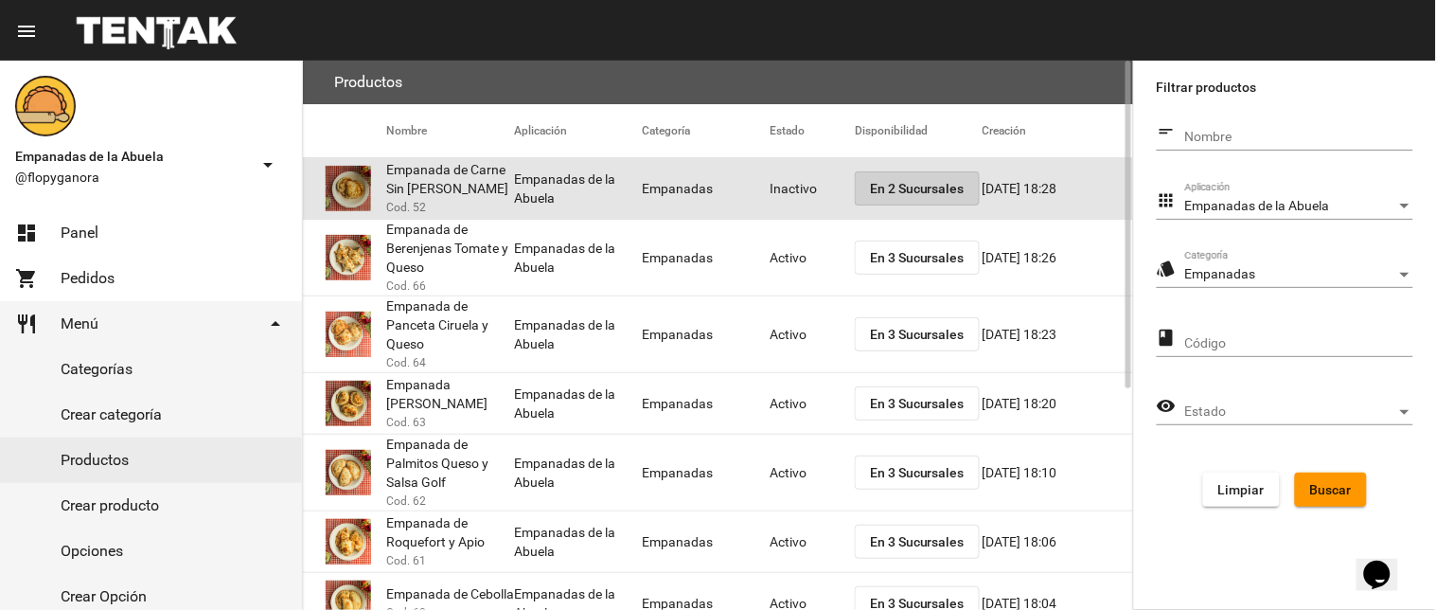
click at [904, 191] on span "En 2 Sucursales" at bounding box center [917, 188] width 95 height 15
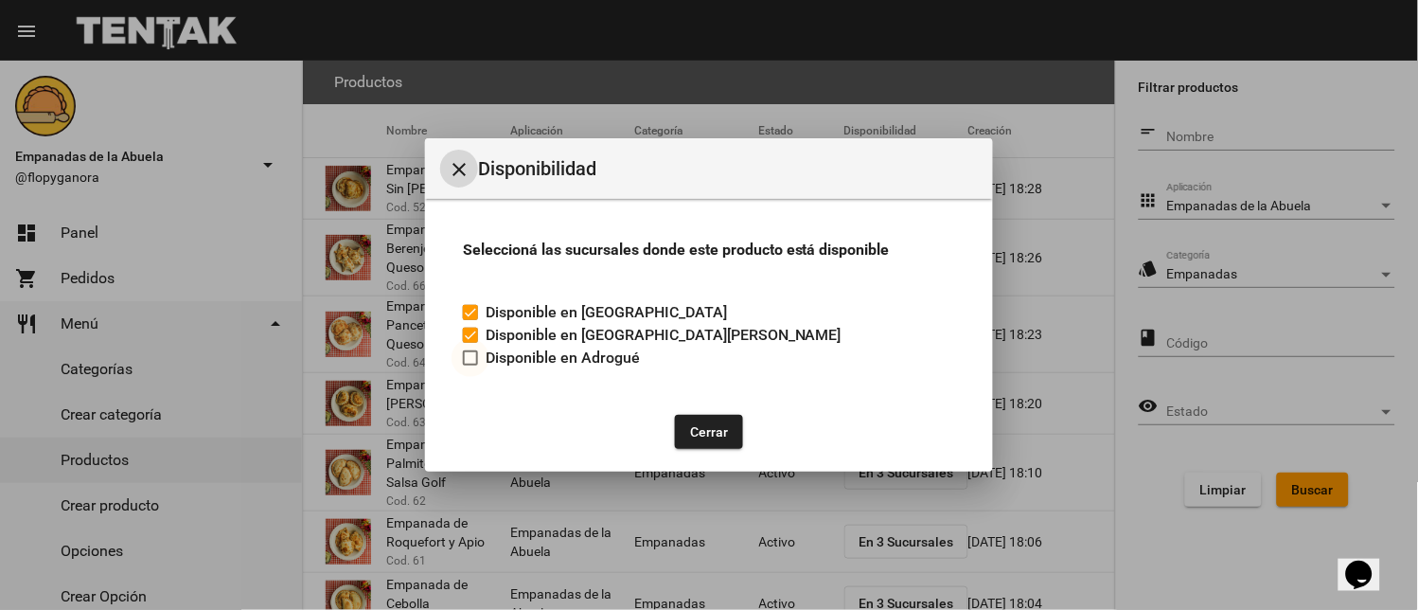
click at [476, 357] on div at bounding box center [470, 357] width 15 height 15
click at [470, 365] on input "Disponible en Adrogué" at bounding box center [469, 365] width 1 height 1
checkbox input "true"
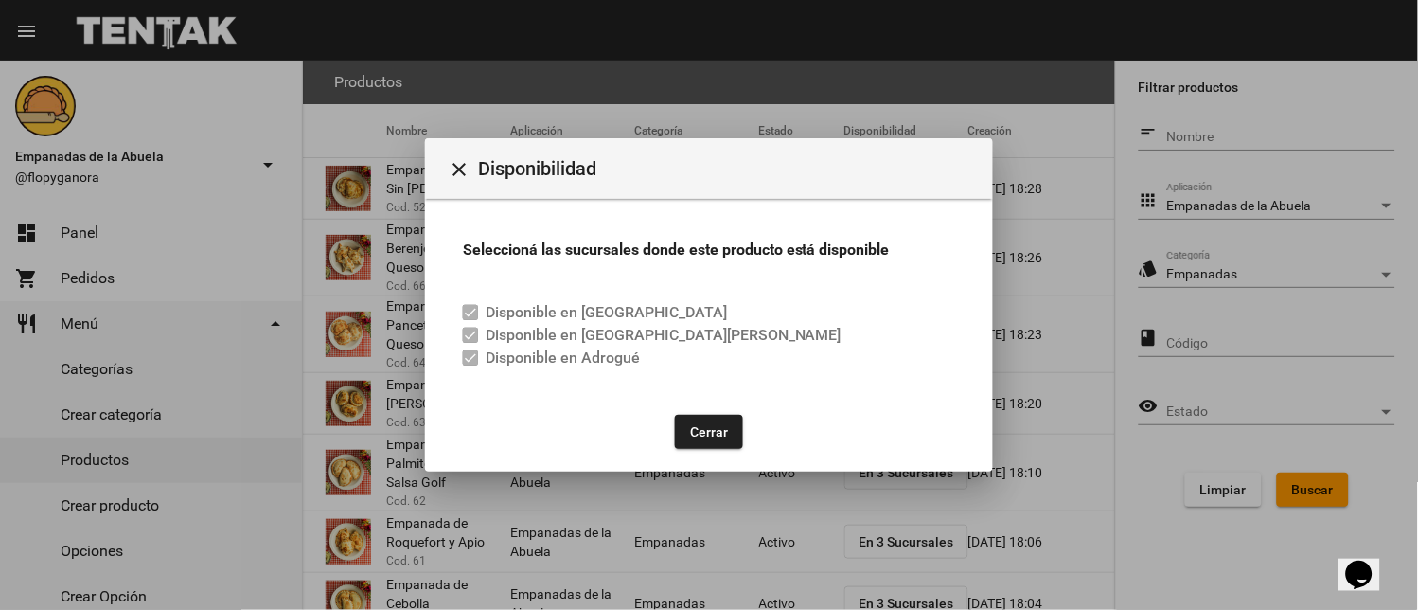
click at [701, 422] on button "Cerrar" at bounding box center [709, 432] width 68 height 34
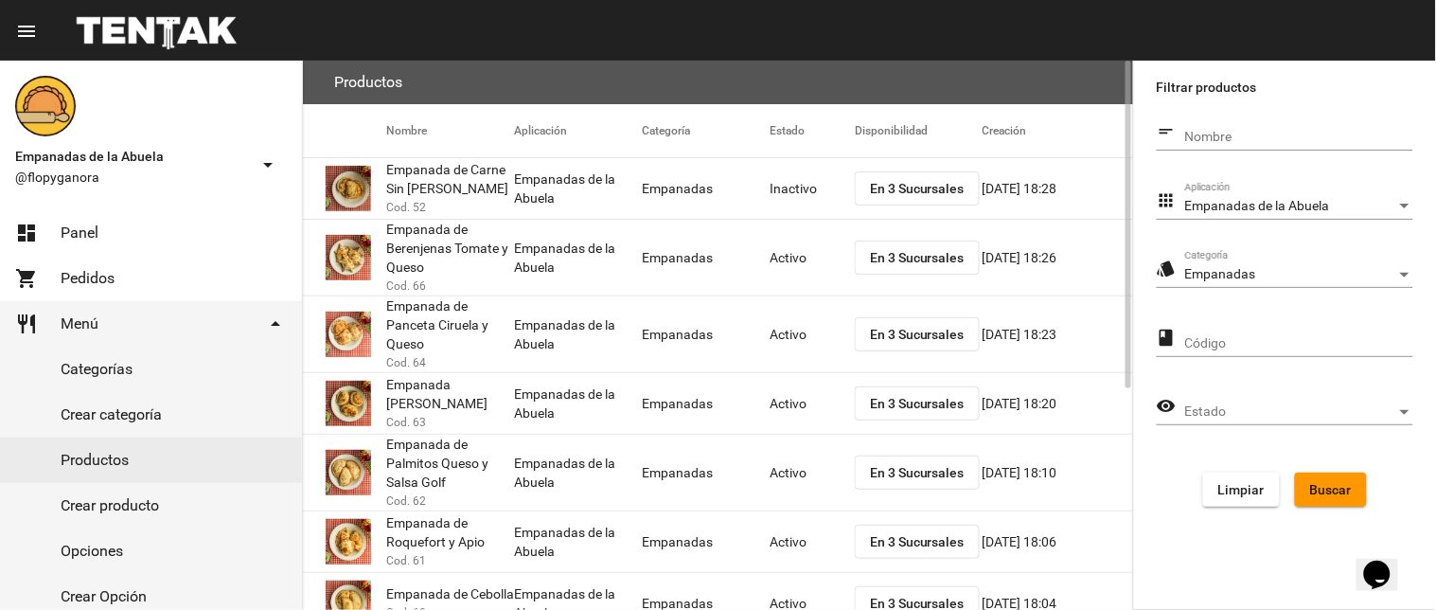
click at [791, 186] on mat-cell "Inactivo" at bounding box center [812, 188] width 85 height 61
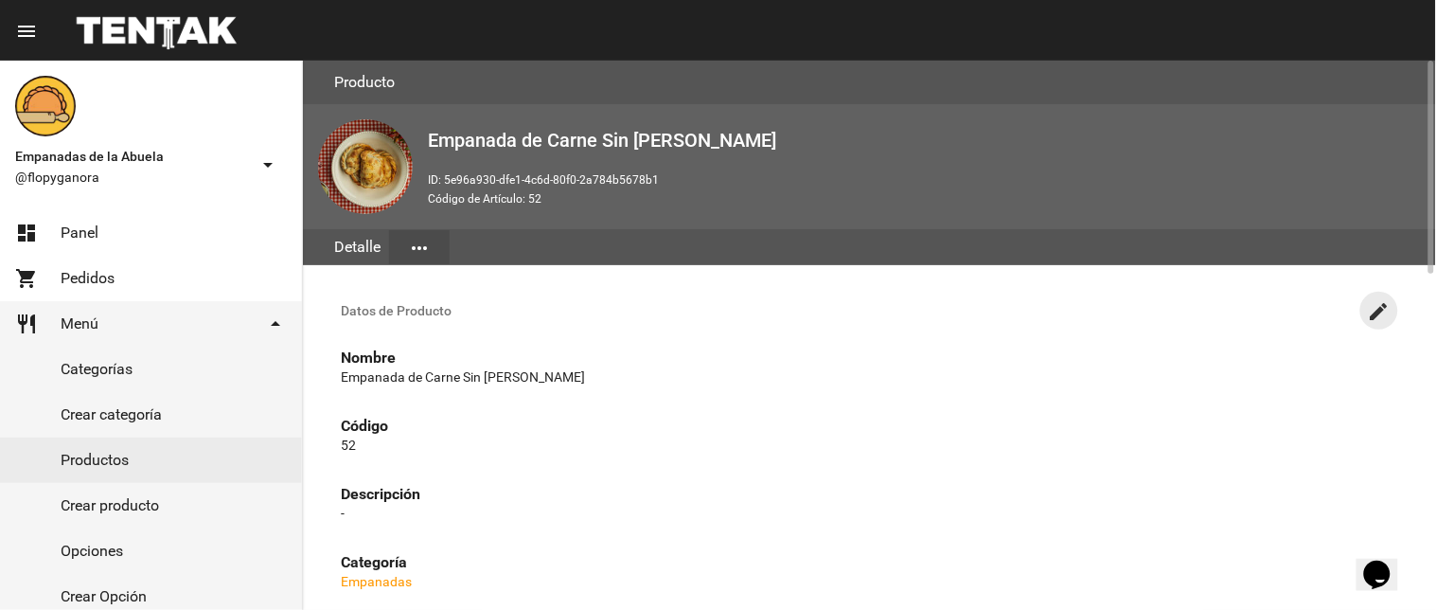
click at [1384, 320] on mat-icon "create" at bounding box center [1379, 311] width 23 height 23
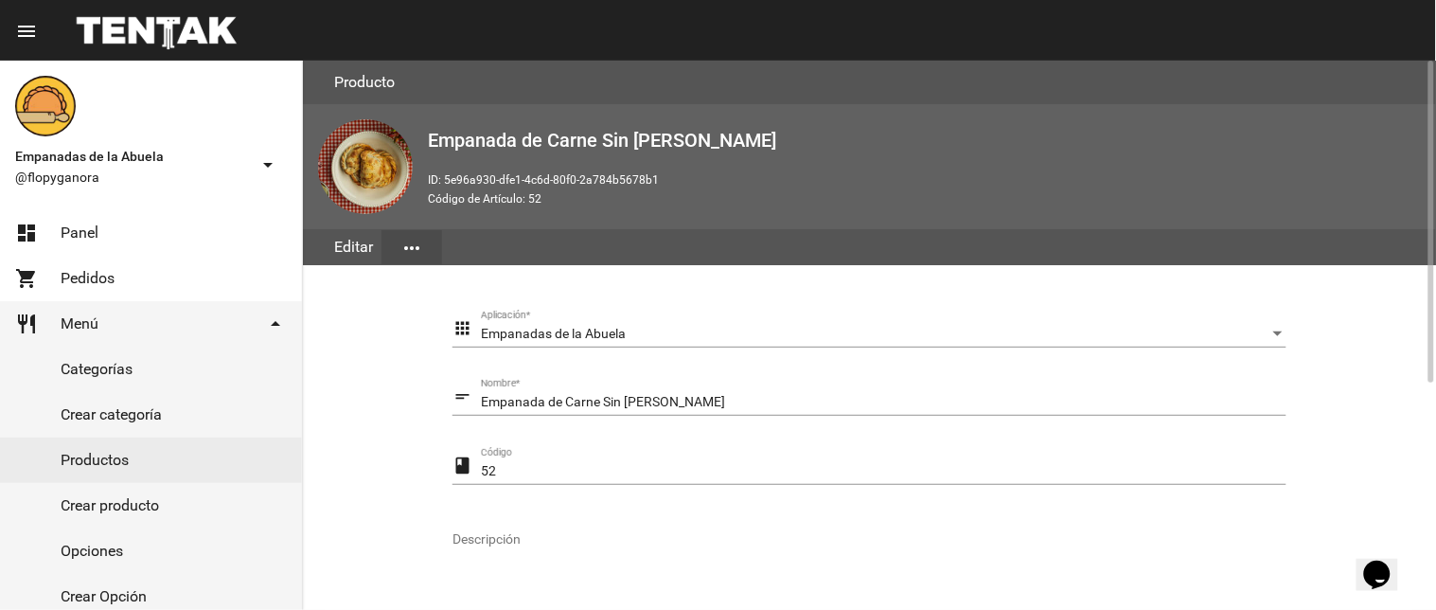
scroll to position [386, 0]
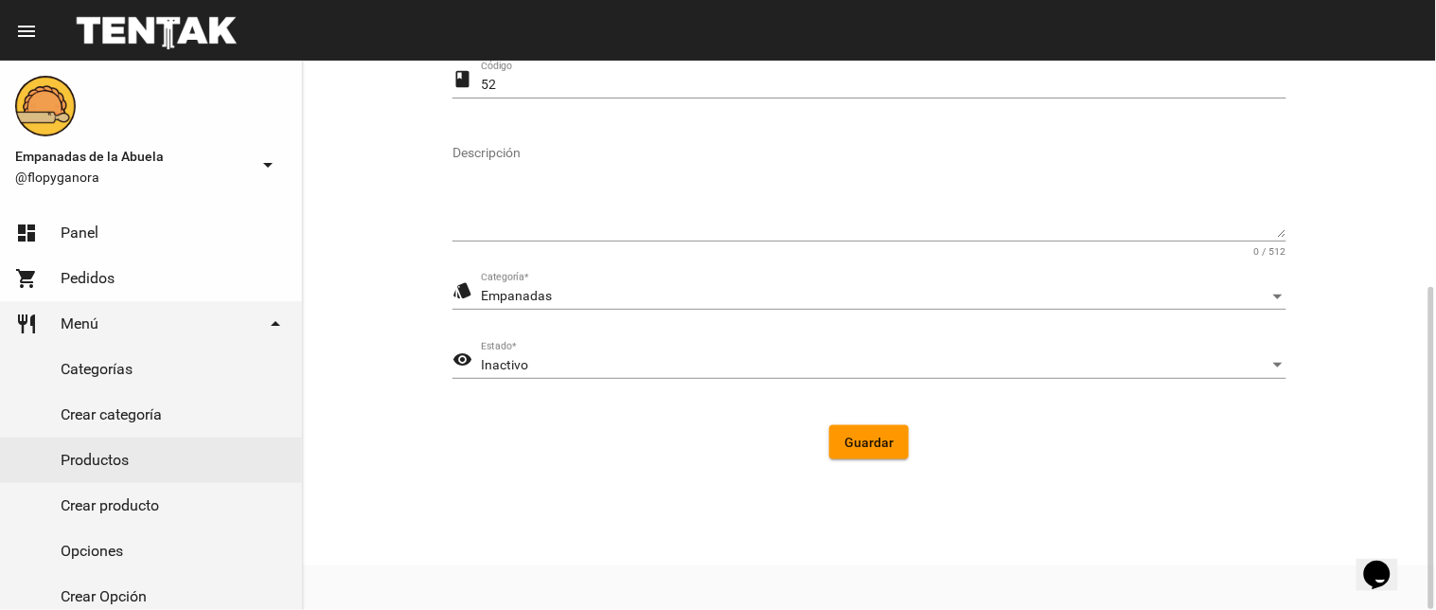
click at [710, 345] on div "Inactivo Estado *" at bounding box center [883, 360] width 805 height 37
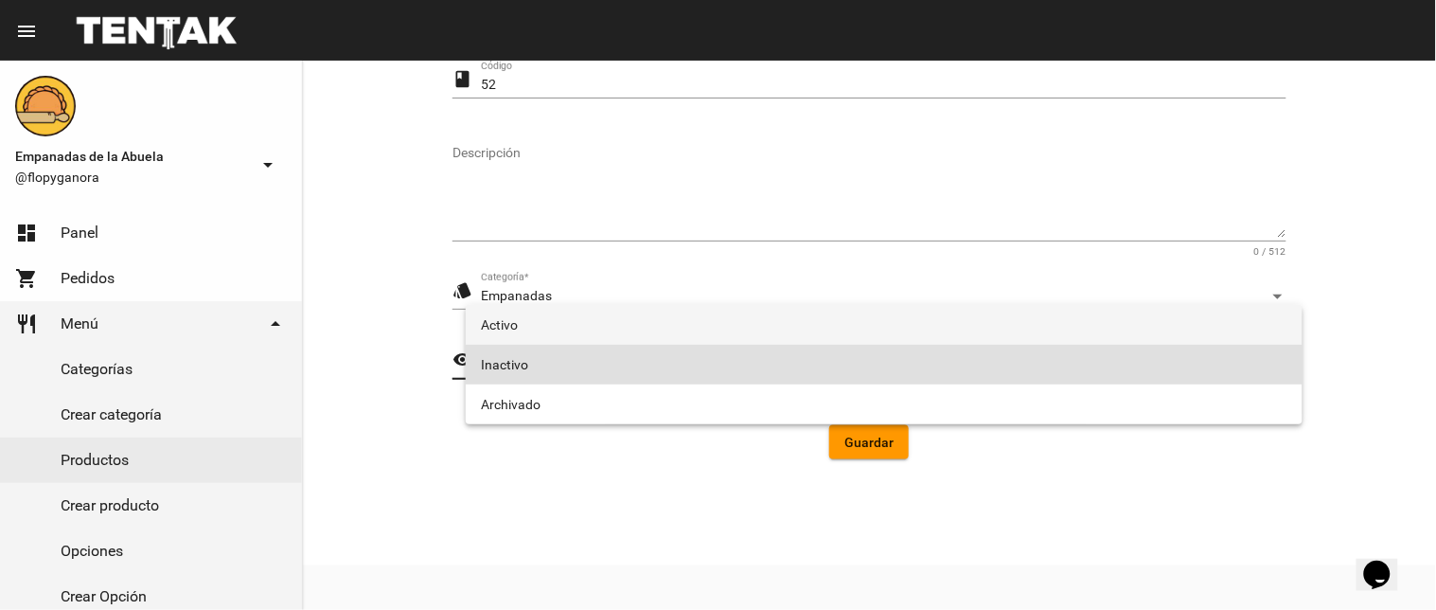
click at [700, 332] on span "Activo" at bounding box center [884, 325] width 806 height 40
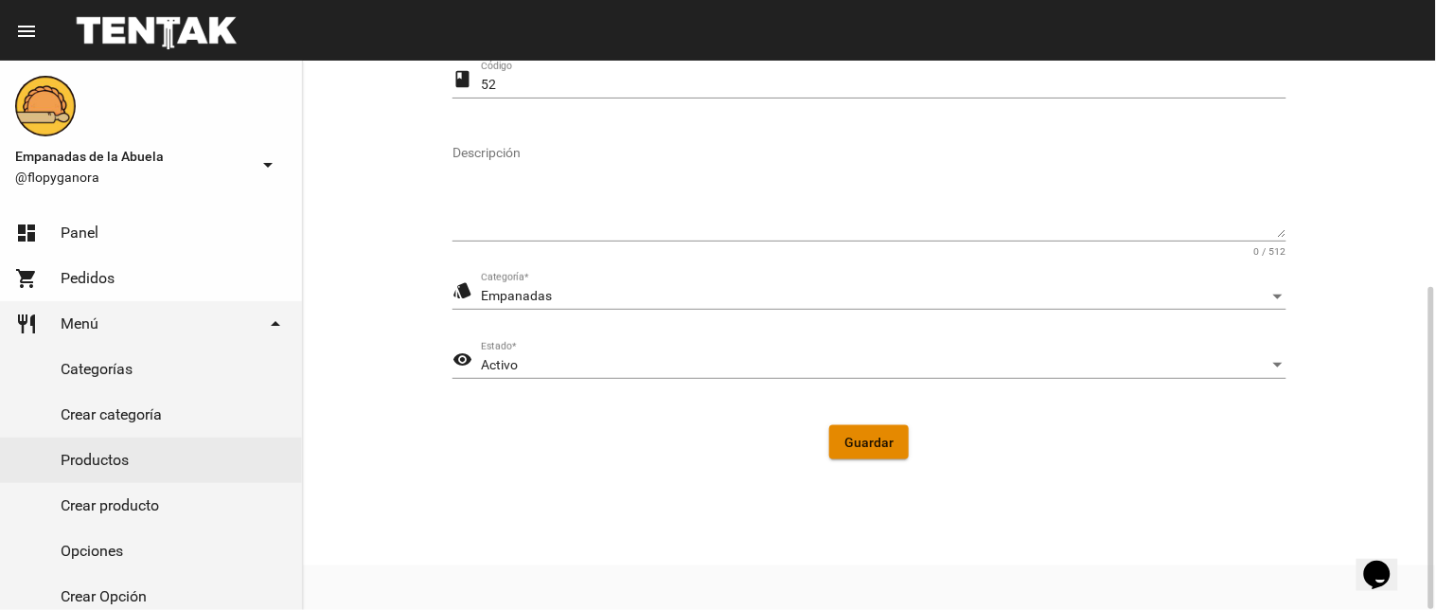
drag, startPoint x: 895, startPoint y: 456, endPoint x: 887, endPoint y: 451, distance: 9.7
click at [894, 456] on button "Guardar" at bounding box center [869, 442] width 80 height 34
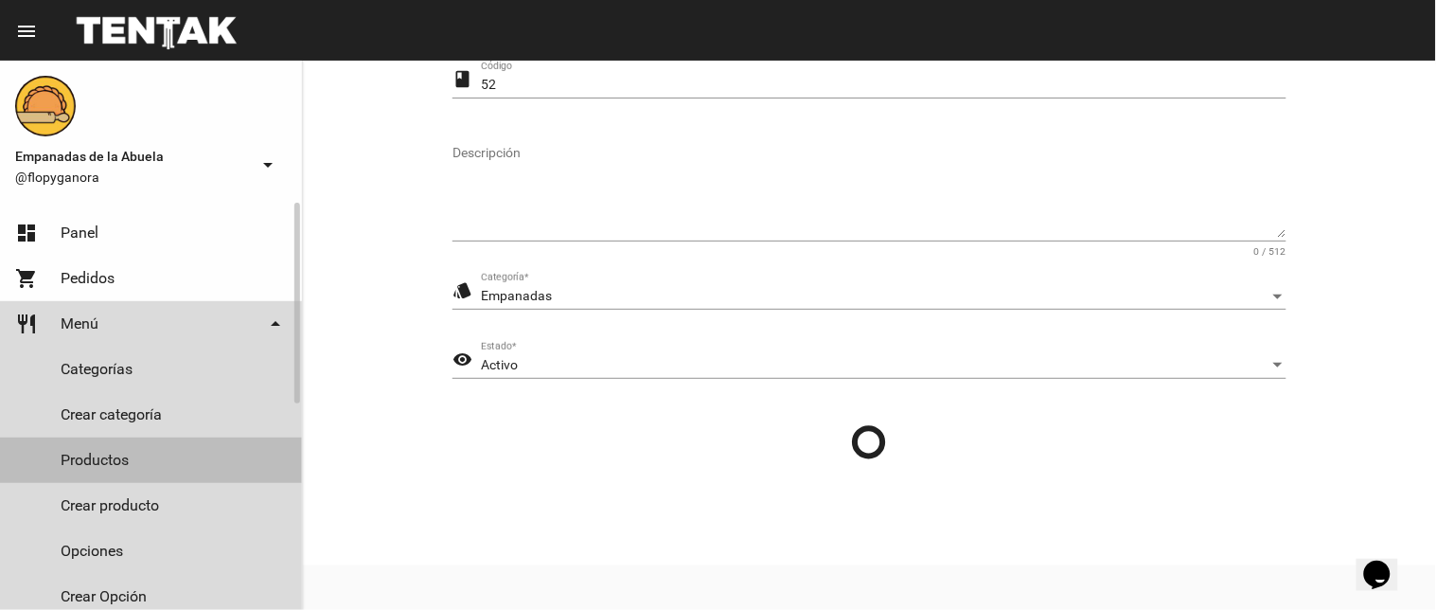
click at [127, 459] on link "Productos" at bounding box center [151, 459] width 302 height 45
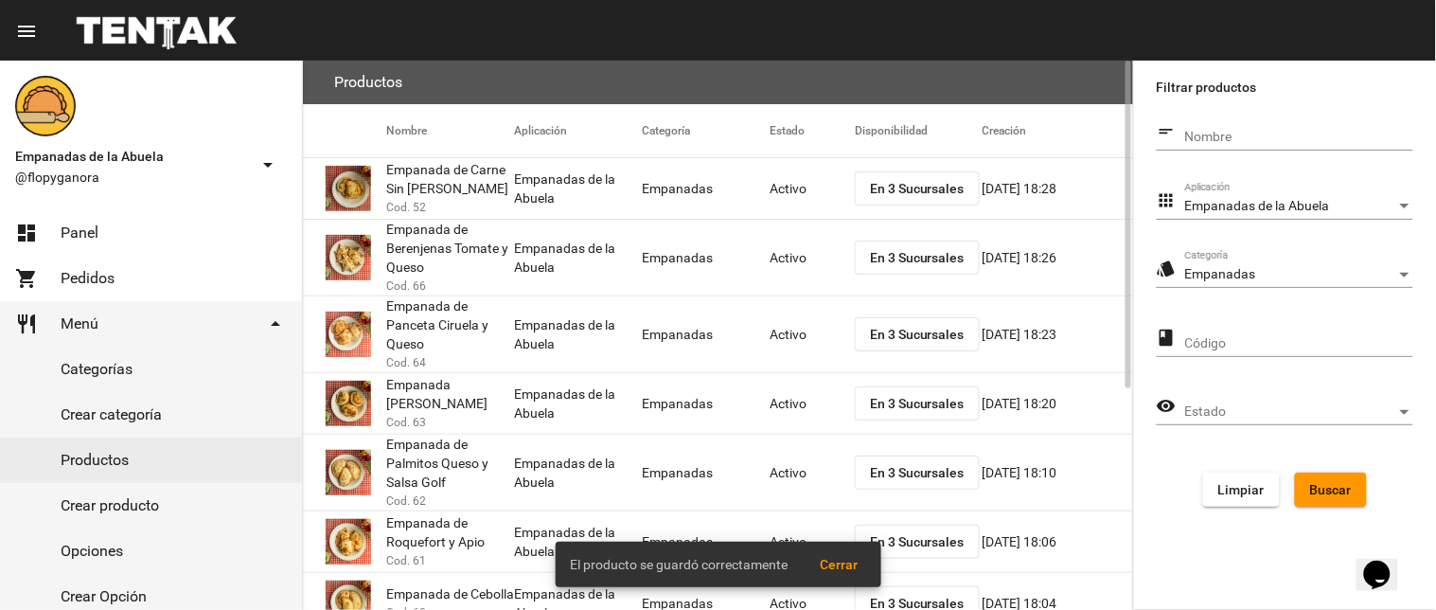
scroll to position [369, 0]
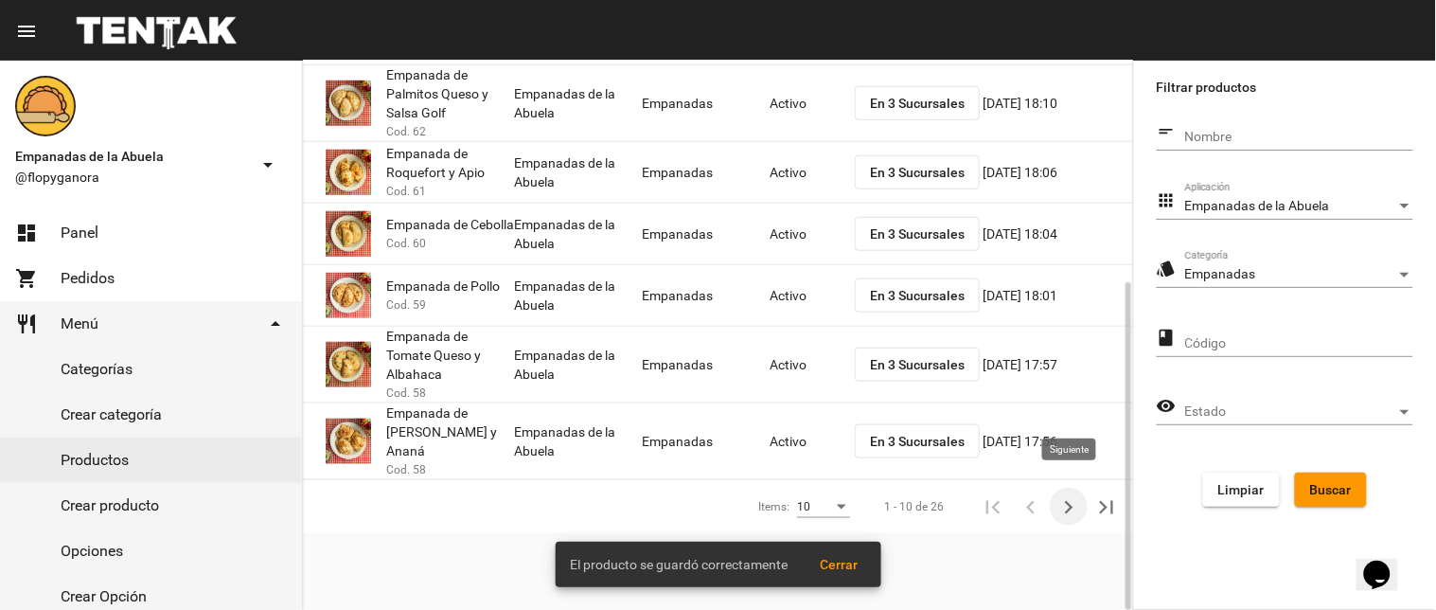
click at [1054, 487] on button "Siguiente" at bounding box center [1069, 506] width 38 height 38
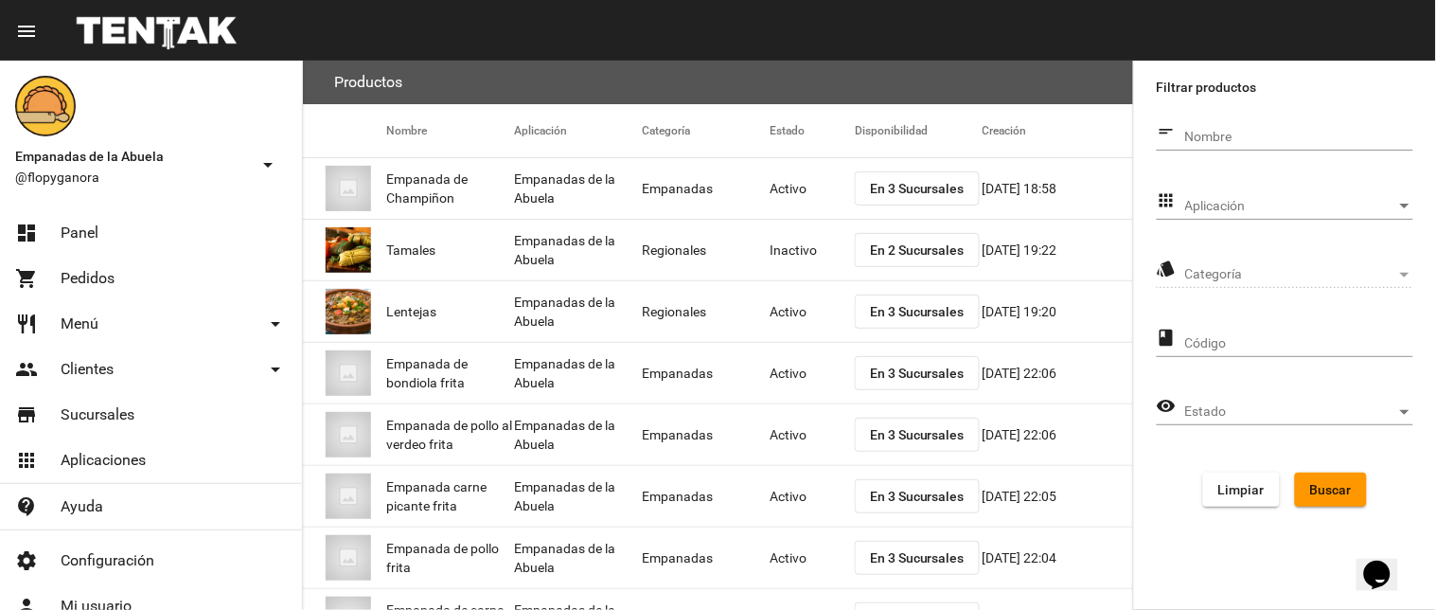
click at [1313, 500] on button "Buscar" at bounding box center [1331, 489] width 72 height 34
click at [1191, 211] on span "Aplicación" at bounding box center [1290, 206] width 211 height 15
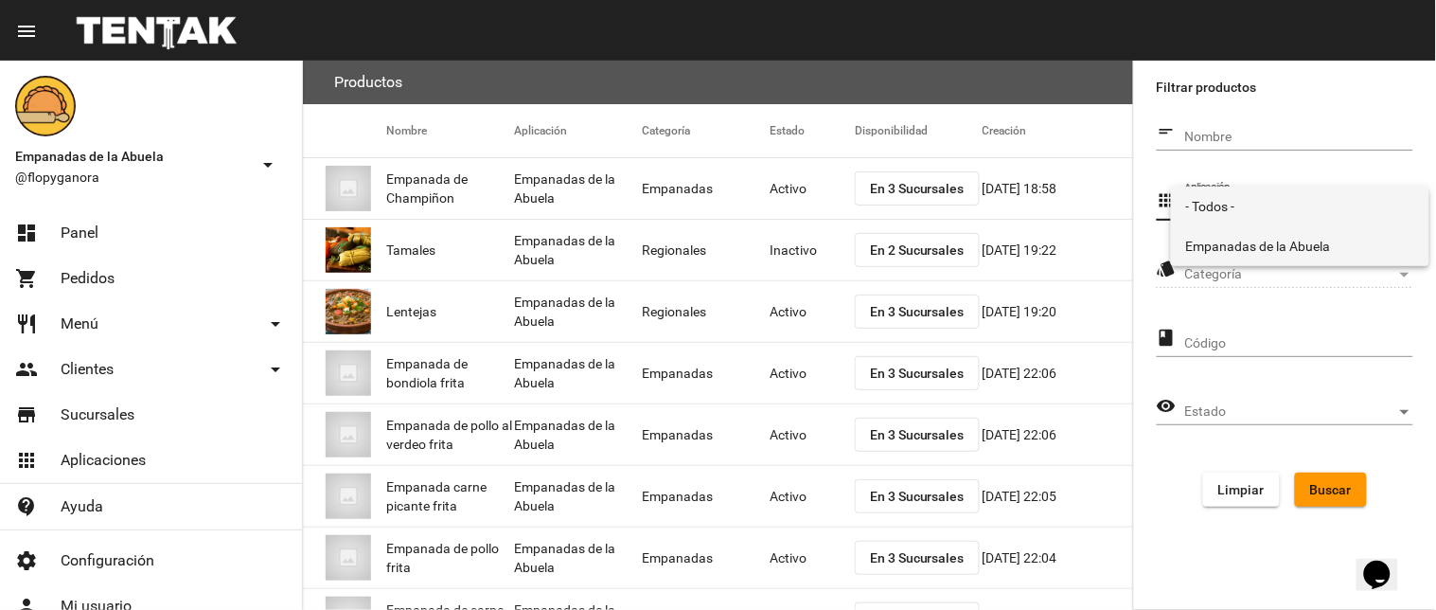
click at [1208, 241] on span "Empanadas de la Abuela" at bounding box center [1300, 246] width 228 height 40
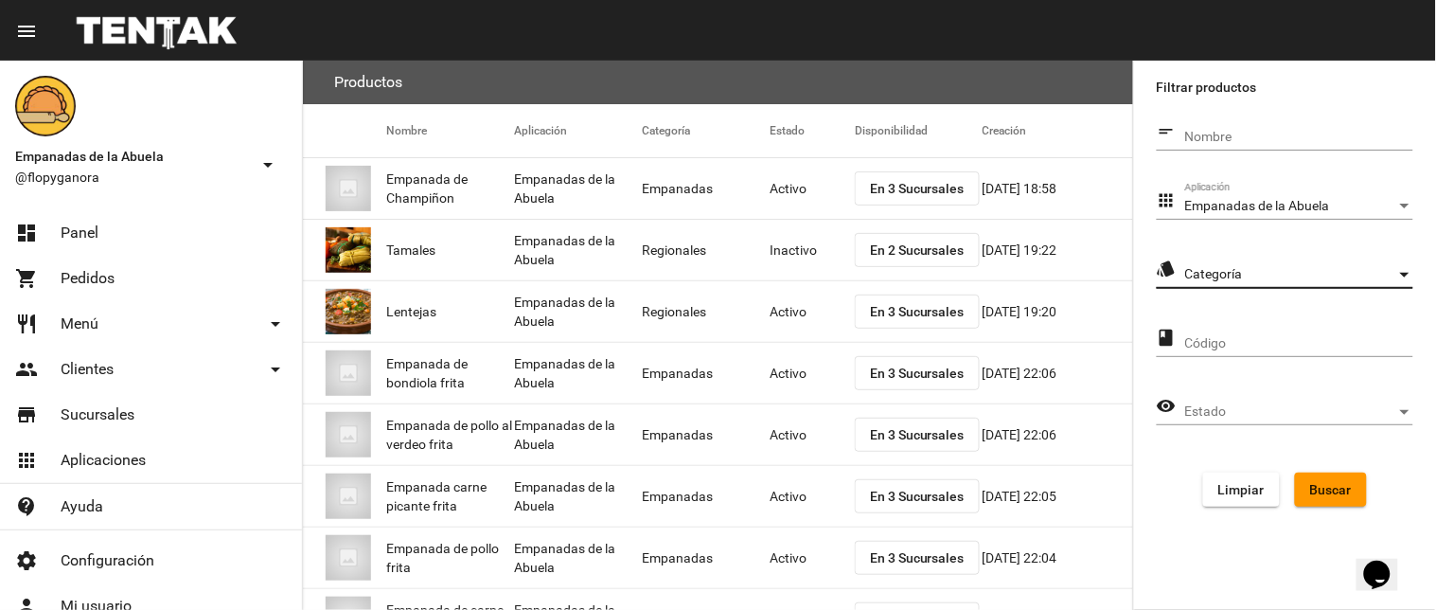
click at [1236, 280] on span "Categoría" at bounding box center [1290, 274] width 211 height 15
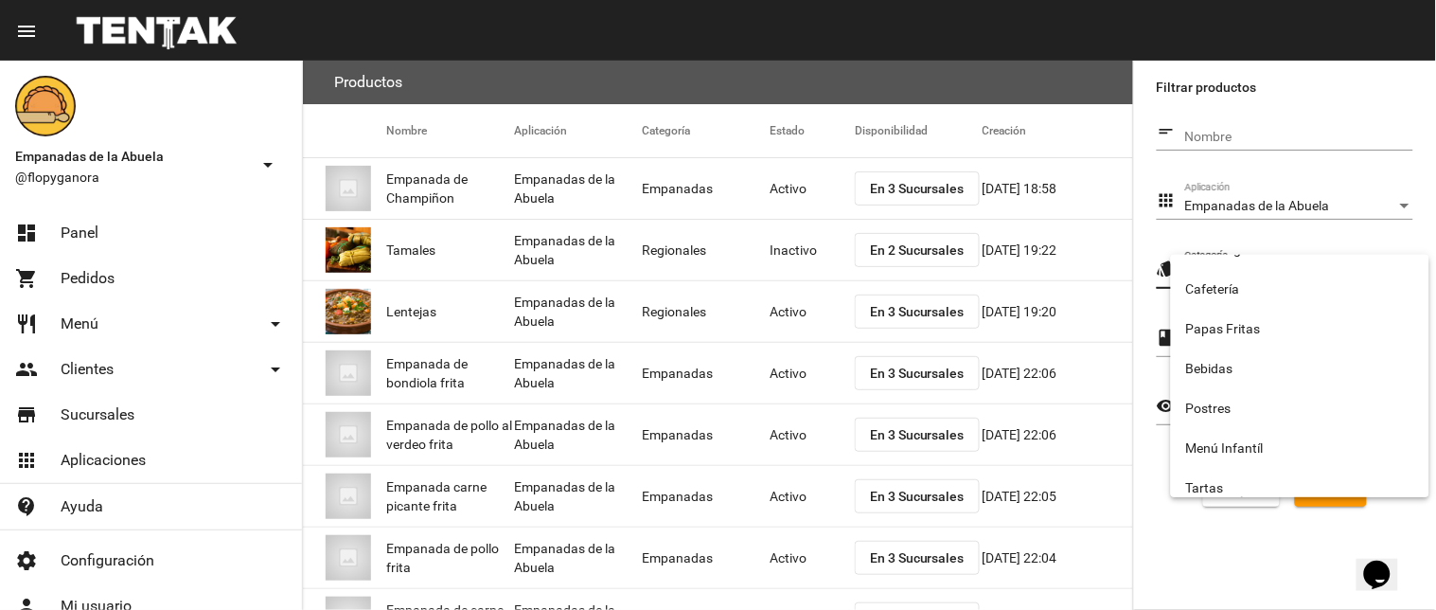
scroll to position [314, 0]
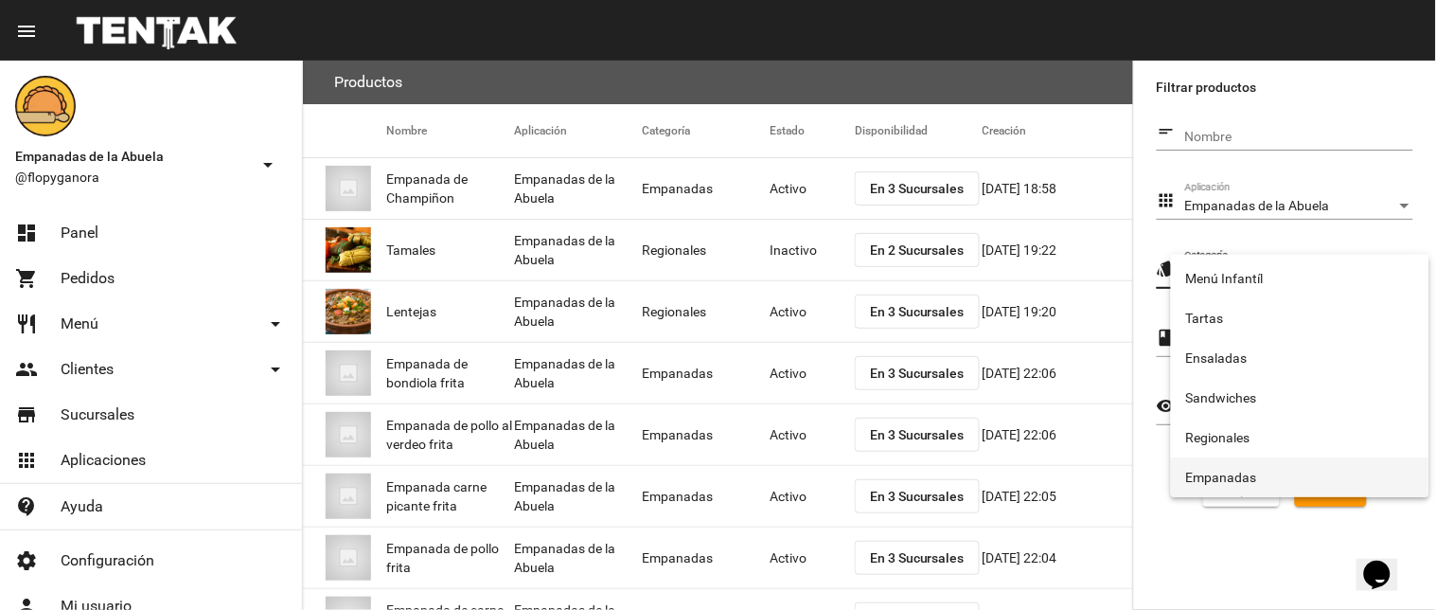
click at [1272, 479] on span "Empanadas" at bounding box center [1300, 477] width 228 height 40
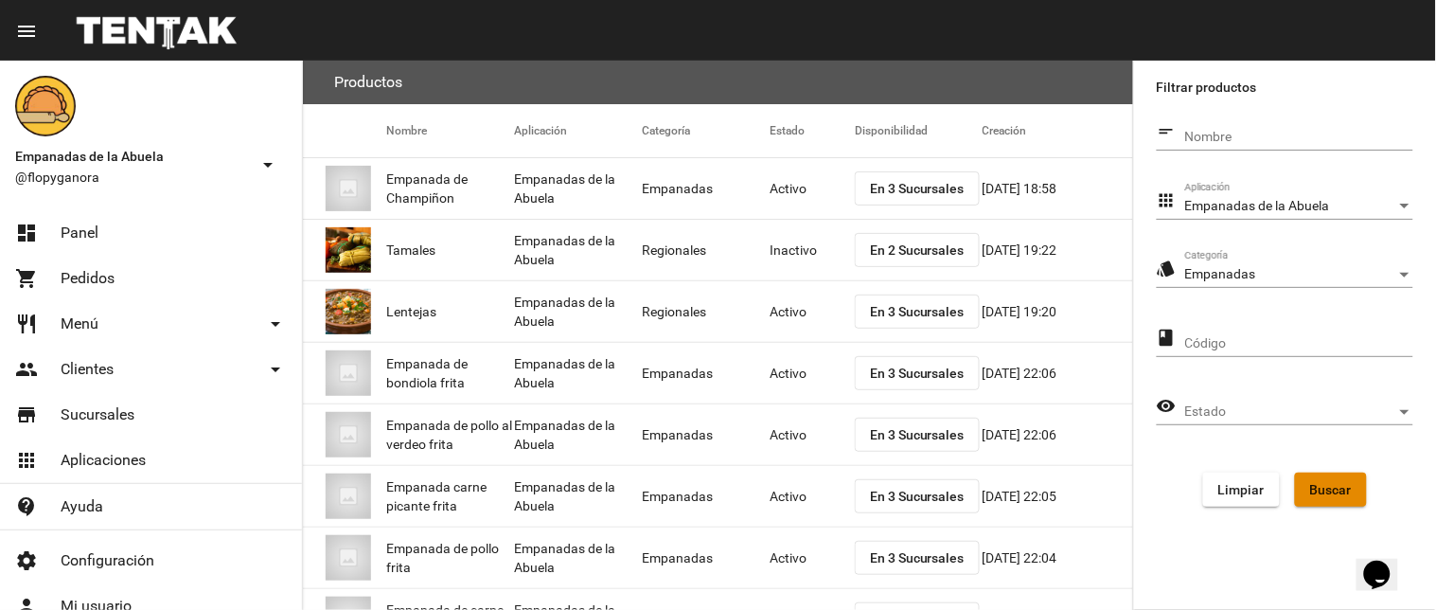
click at [1329, 490] on span "Buscar" at bounding box center [1331, 489] width 42 height 15
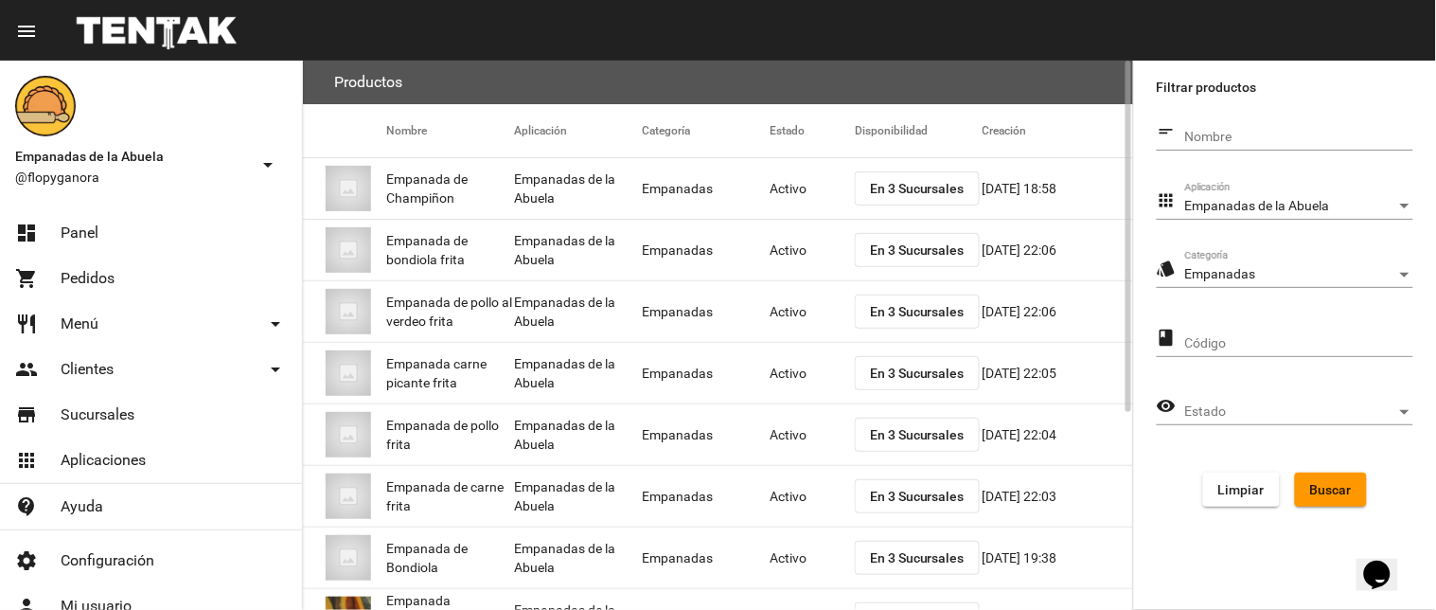
scroll to position [308, 0]
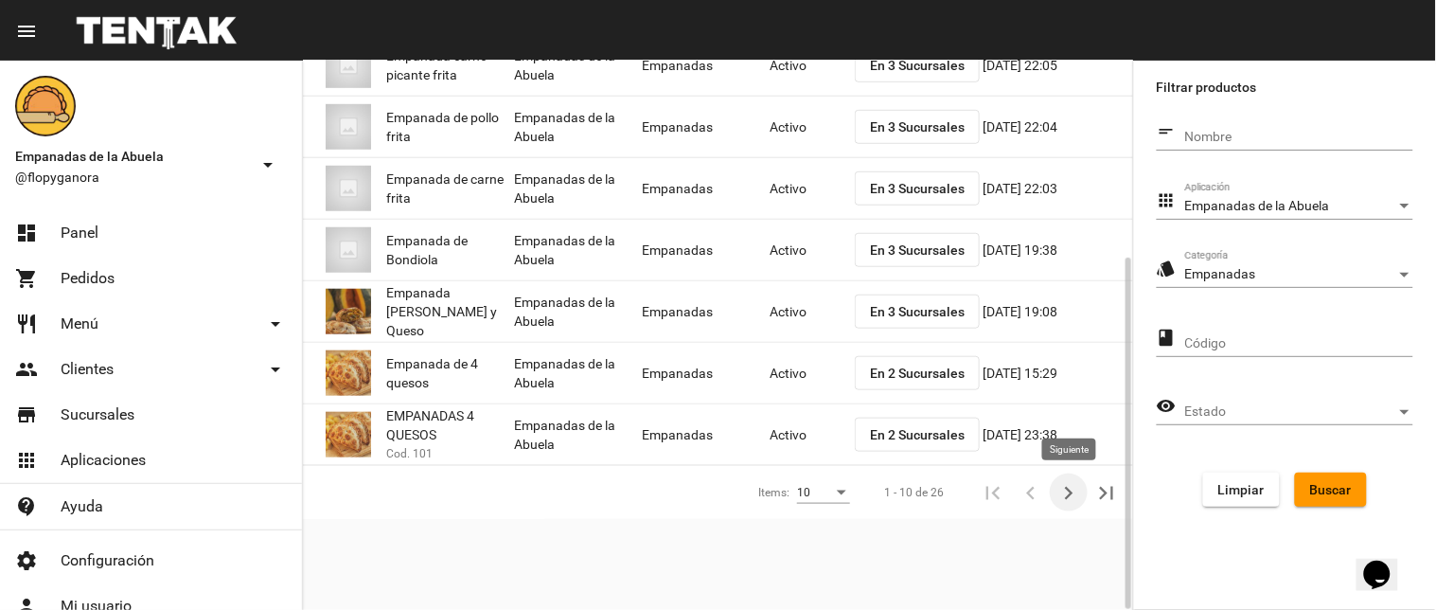
click at [1064, 486] on icon "Siguiente" at bounding box center [1068, 493] width 27 height 27
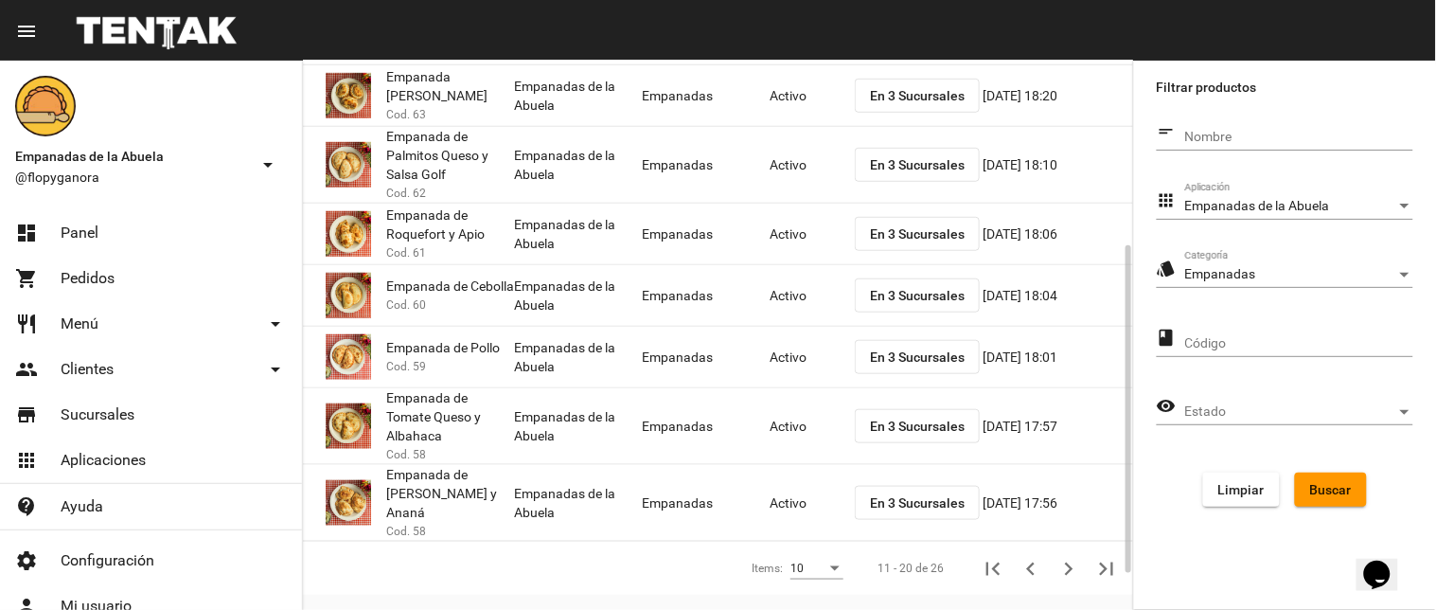
scroll to position [369, 0]
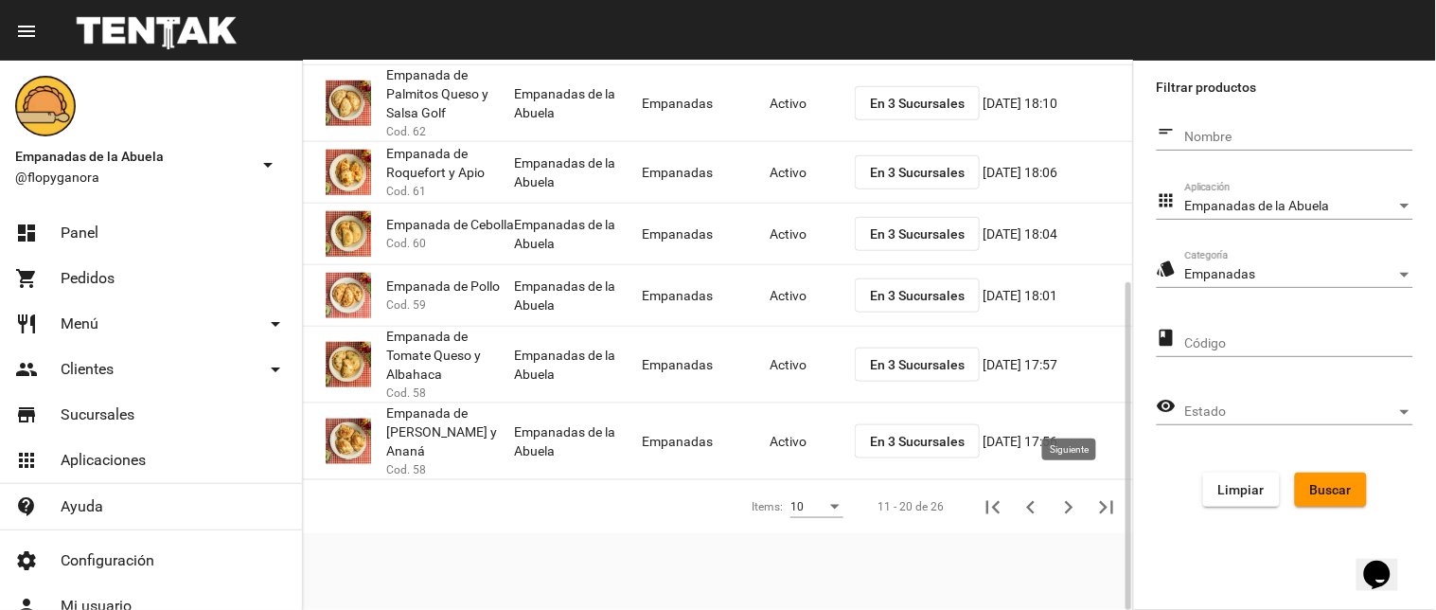
click at [1063, 494] on icon "Siguiente" at bounding box center [1068, 507] width 27 height 27
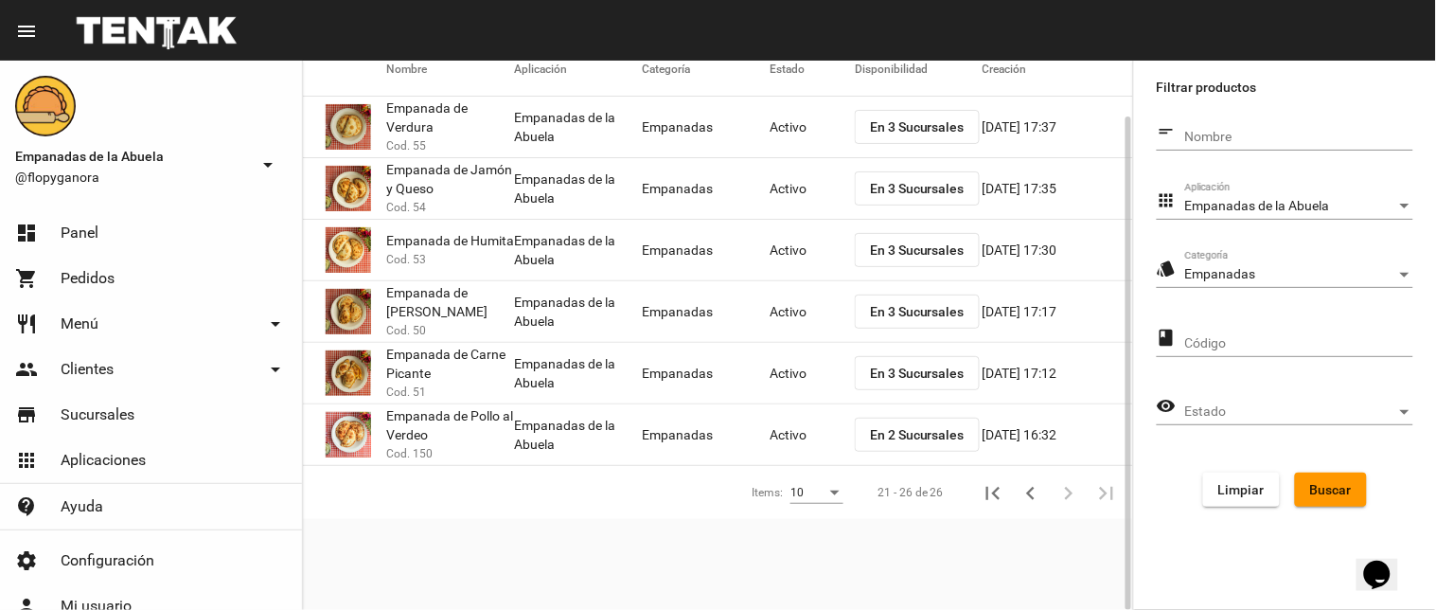
scroll to position [62, 0]
click at [922, 432] on span "En 2 Sucursales" at bounding box center [917, 434] width 95 height 15
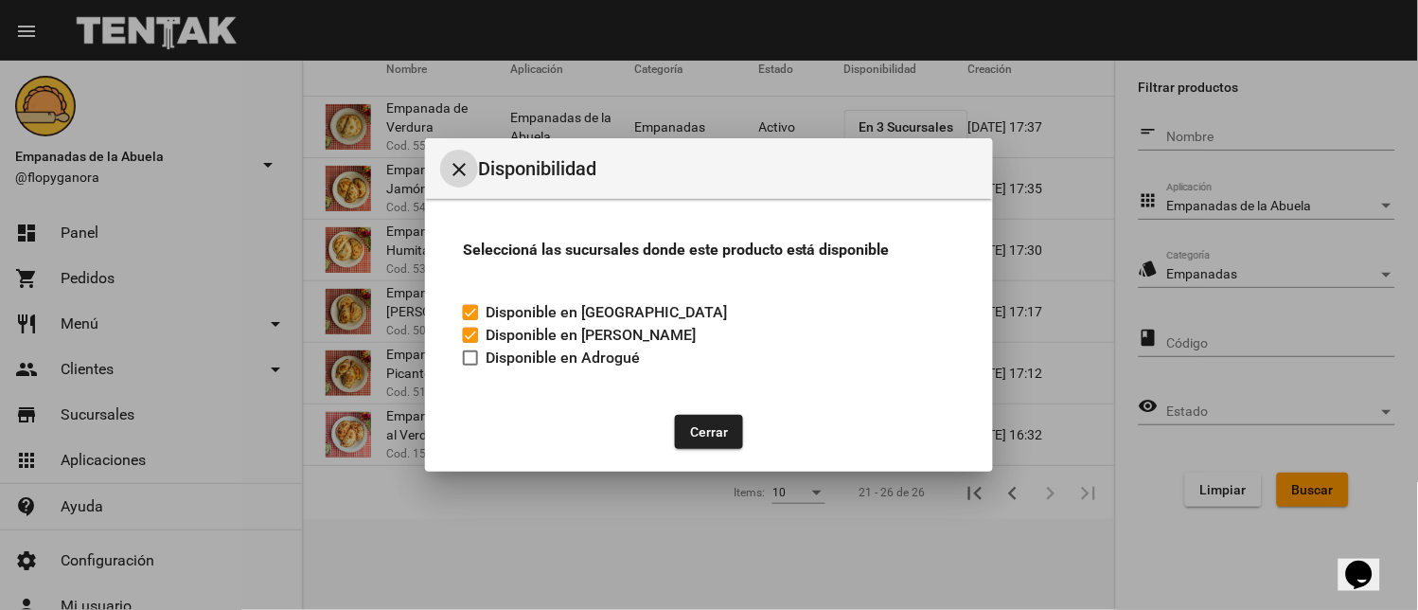
click at [498, 366] on span "Disponible en Adrogué" at bounding box center [563, 357] width 154 height 23
click at [470, 366] on input "Disponible en Adrogué" at bounding box center [469, 365] width 1 height 1
checkbox input "true"
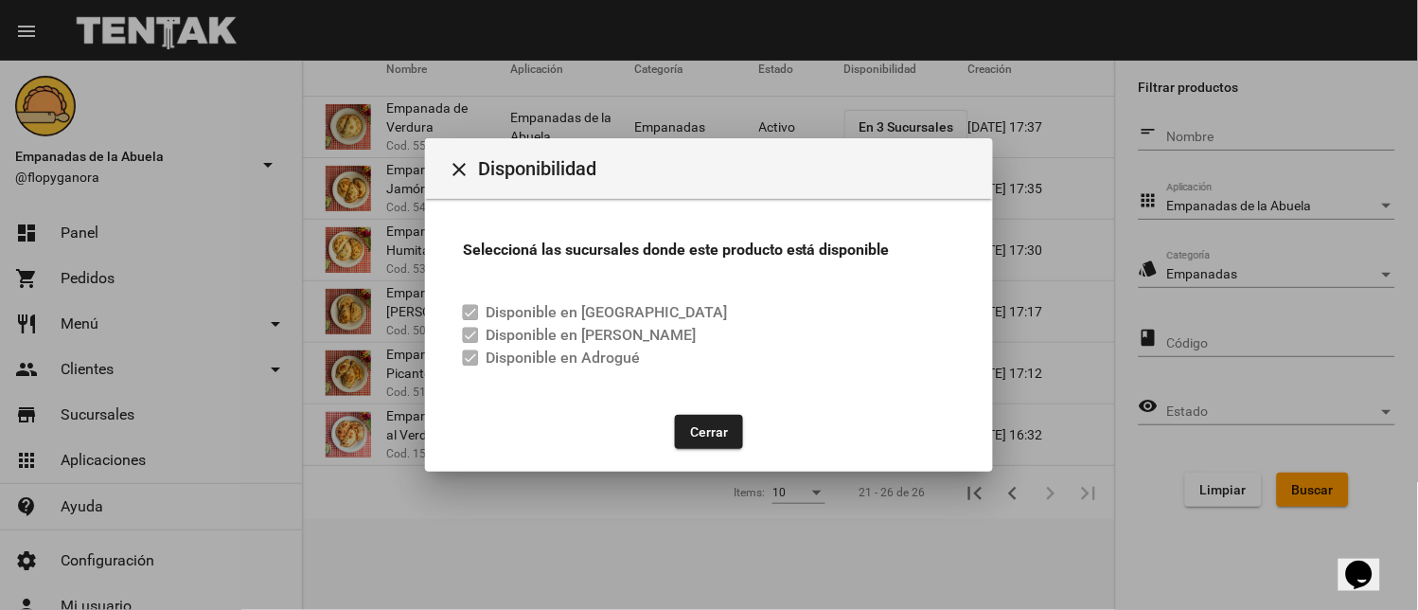
click at [682, 415] on button "Cerrar" at bounding box center [709, 432] width 68 height 34
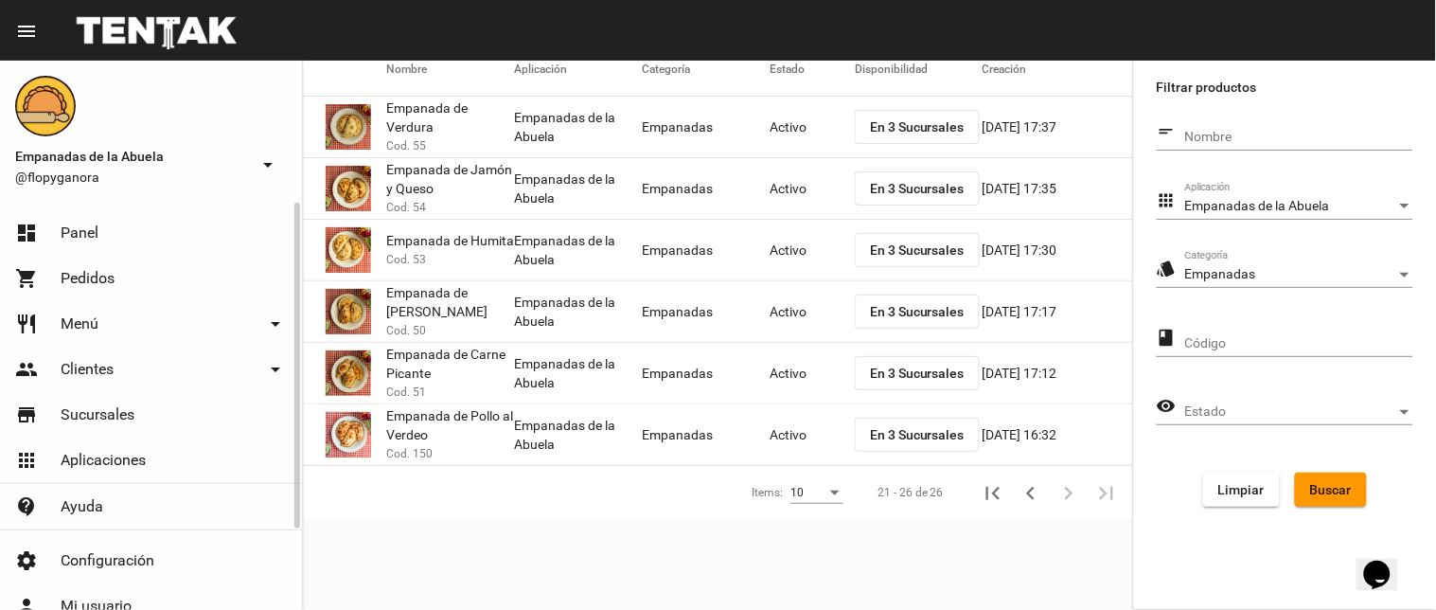
click at [53, 240] on link "dashboard Panel" at bounding box center [151, 232] width 302 height 45
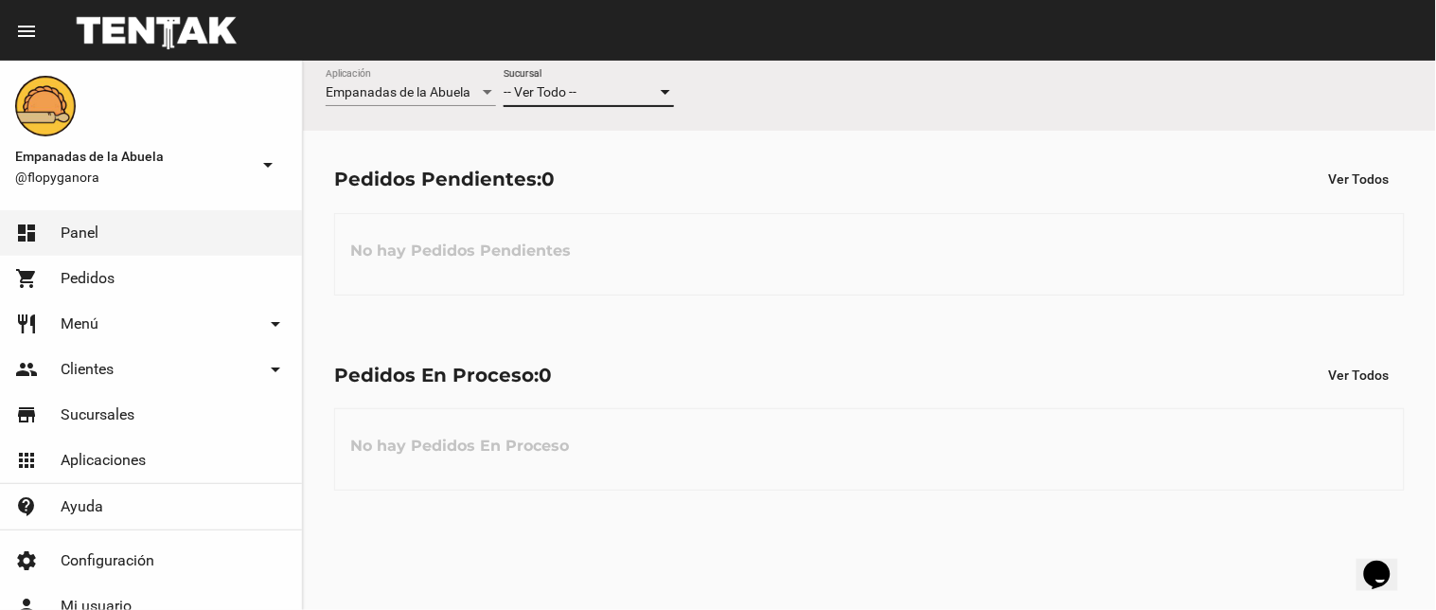
click at [569, 90] on span "-- Ver Todo --" at bounding box center [540, 91] width 73 height 15
click at [545, 232] on div at bounding box center [718, 305] width 1436 height 610
click at [561, 71] on div "-- Ver Todo -- Sucursal" at bounding box center [589, 87] width 170 height 37
click at [561, 78] on span "-- Ver Todo --" at bounding box center [589, 93] width 170 height 40
click at [559, 100] on div "-- Ver Todo -- Sucursal" at bounding box center [589, 87] width 170 height 37
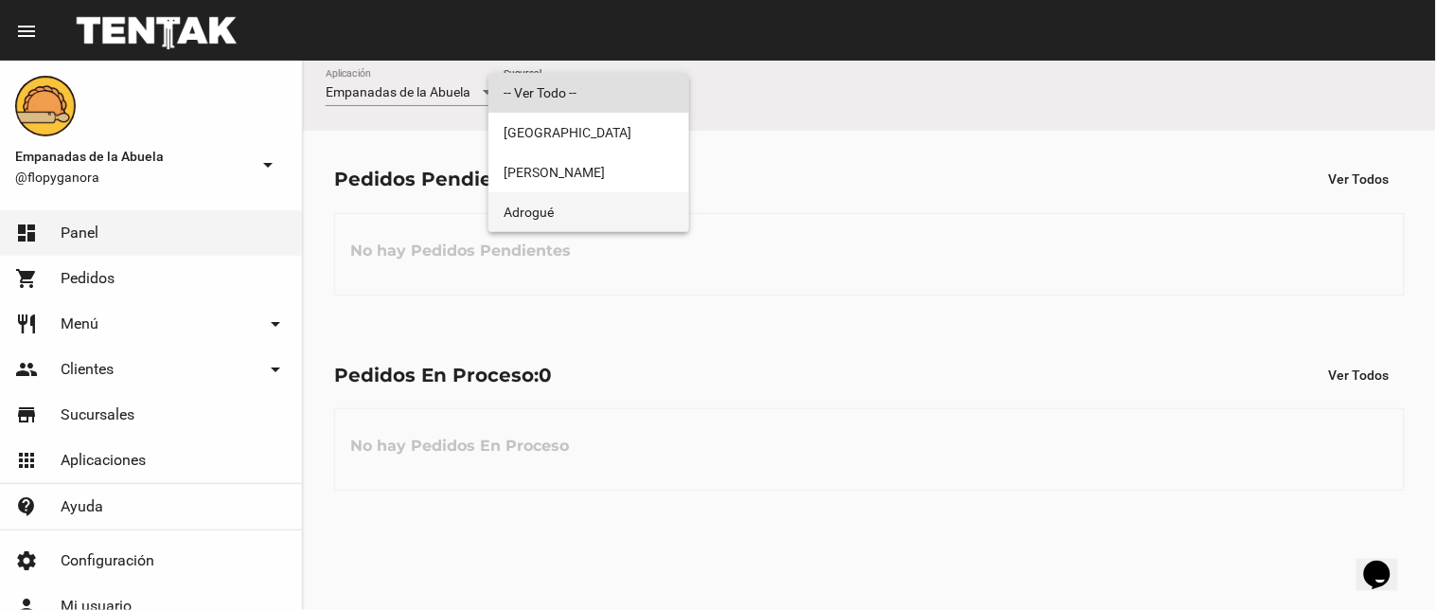
click at [581, 204] on span "Adrogué" at bounding box center [589, 212] width 170 height 40
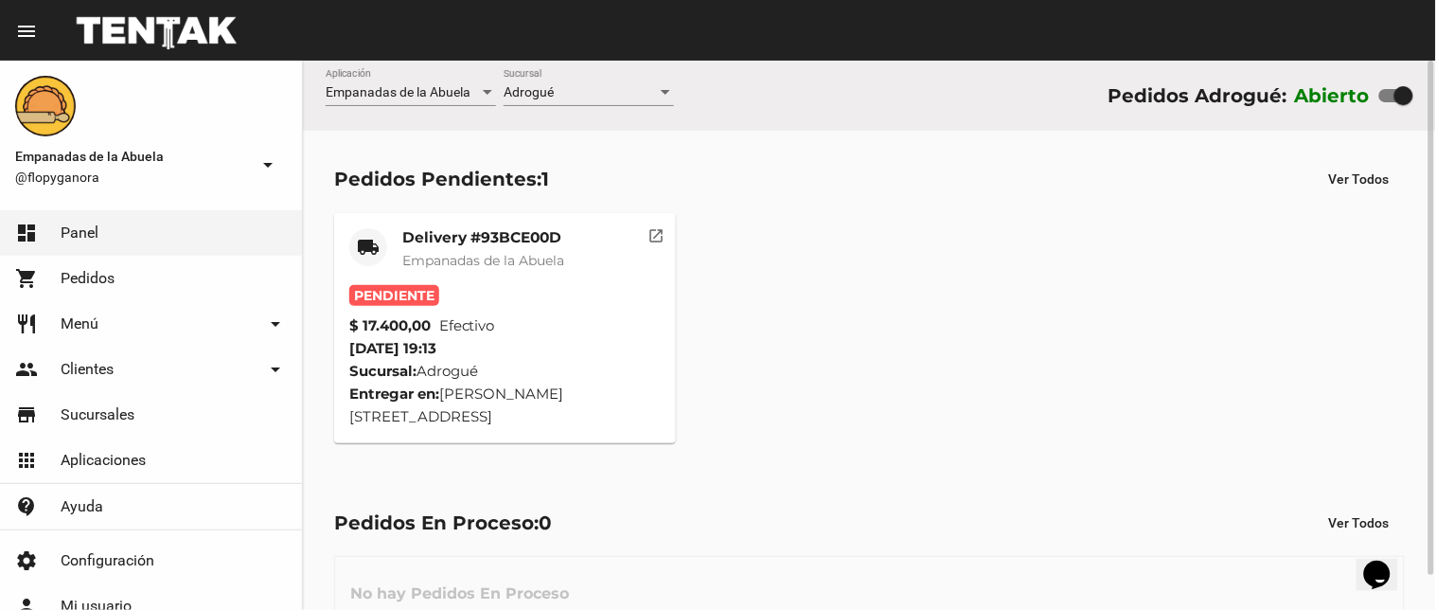
click at [500, 263] on span "Empanadas de la Abuela" at bounding box center [483, 260] width 162 height 17
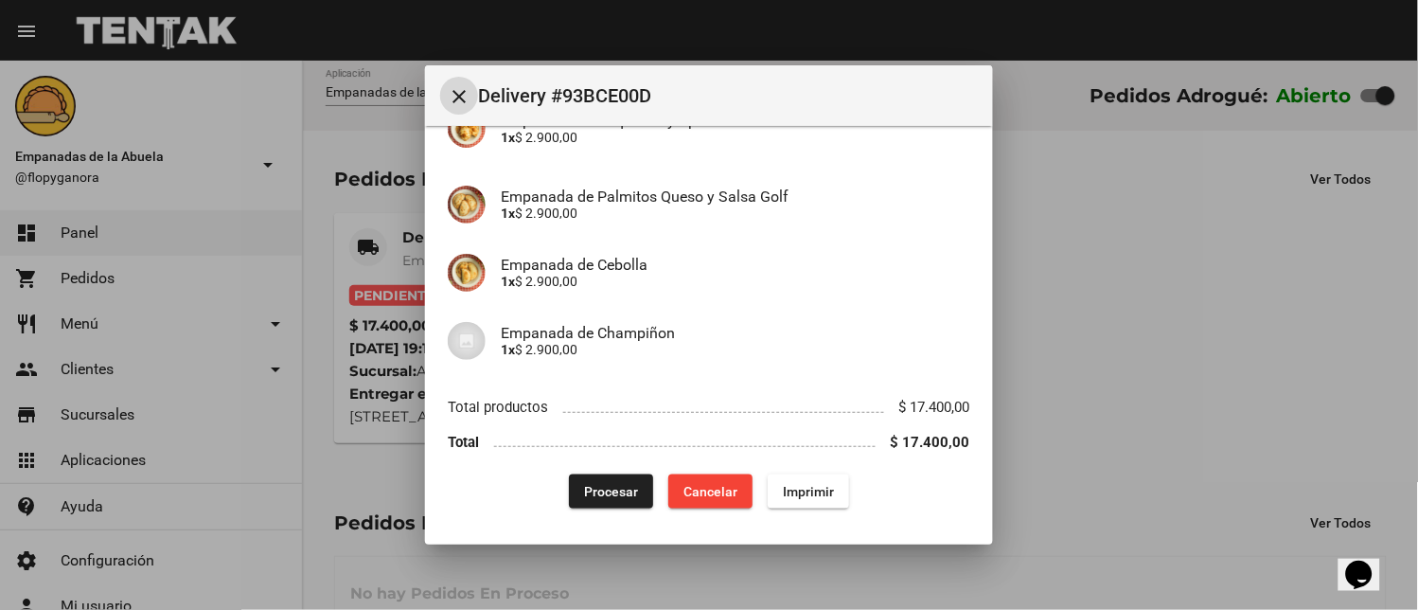
scroll to position [335, 0]
click at [790, 489] on span "Imprimir" at bounding box center [808, 490] width 51 height 15
drag, startPoint x: 888, startPoint y: 465, endPoint x: 596, endPoint y: 575, distance: 311.9
click at [596, 575] on div "close Delivery #93BCE00D App: Empanadas de la Abuela Sucursal: Adrogué Cuenta: …" at bounding box center [709, 305] width 1418 height 610
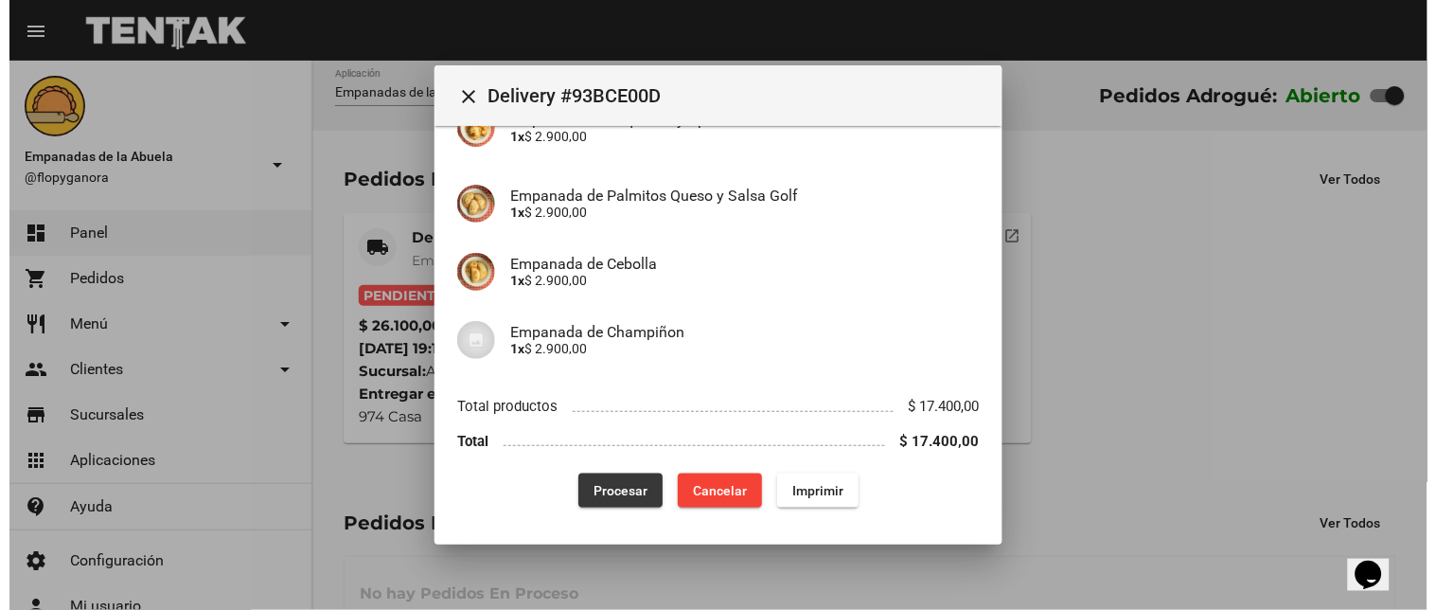
scroll to position [175, 0]
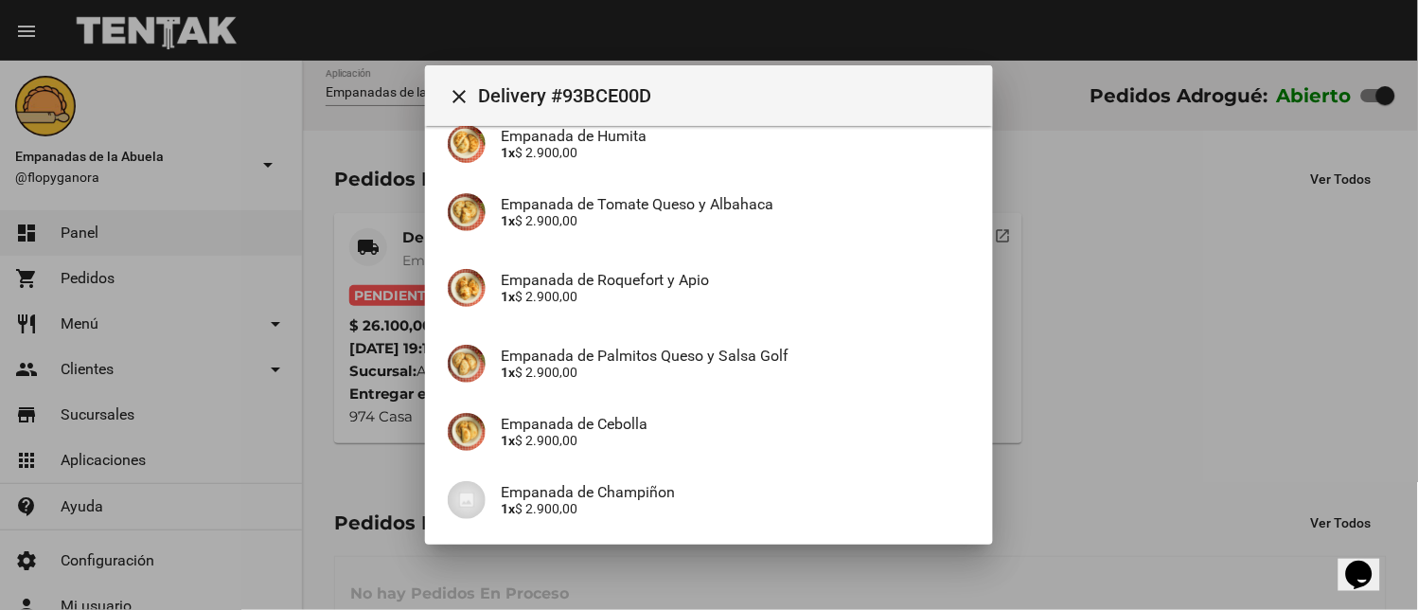
click at [403, 229] on div at bounding box center [709, 305] width 1418 height 610
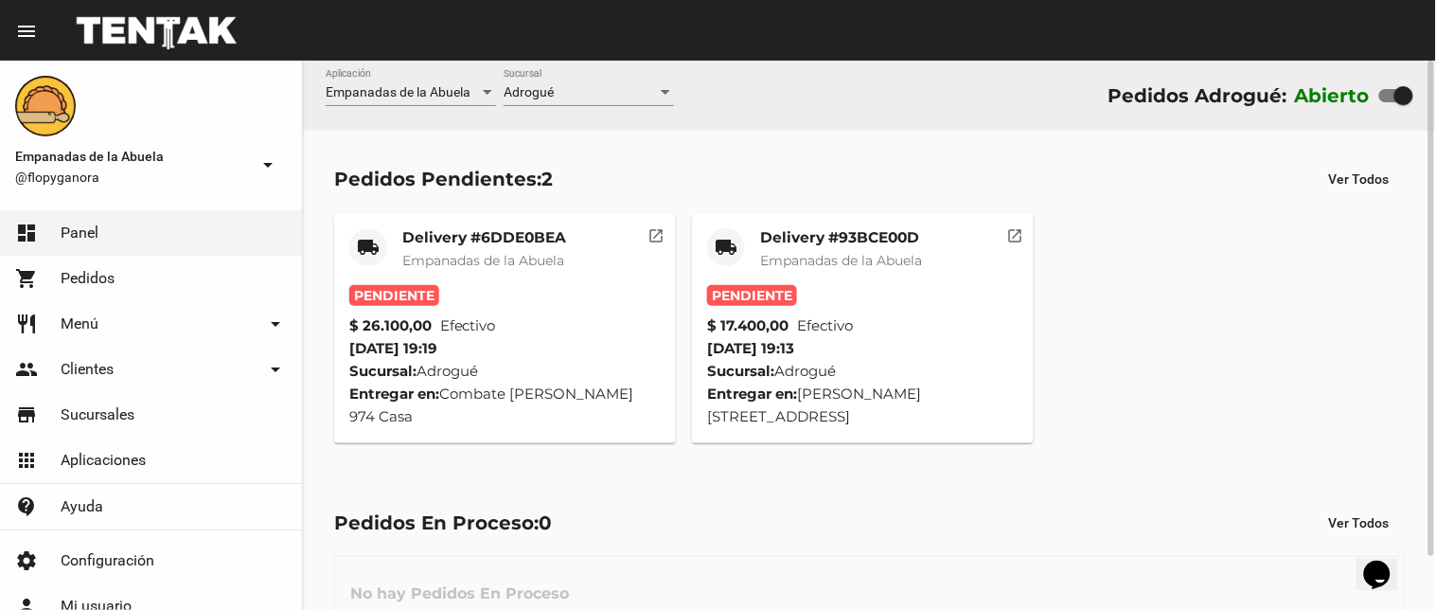
click at [798, 223] on mat-card "local_shipping Delivery #93BCE00D Empanadas de la Abuela Pendiente $ 17.400,00 …" at bounding box center [863, 328] width 342 height 230
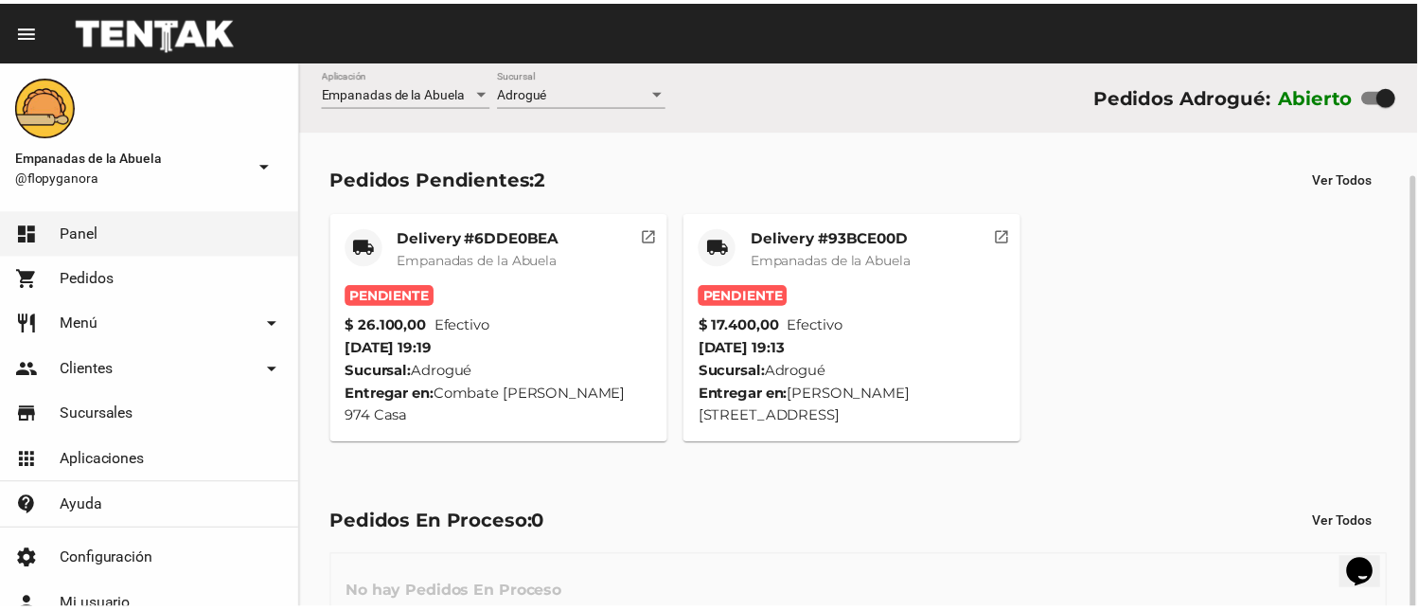
scroll to position [60, 0]
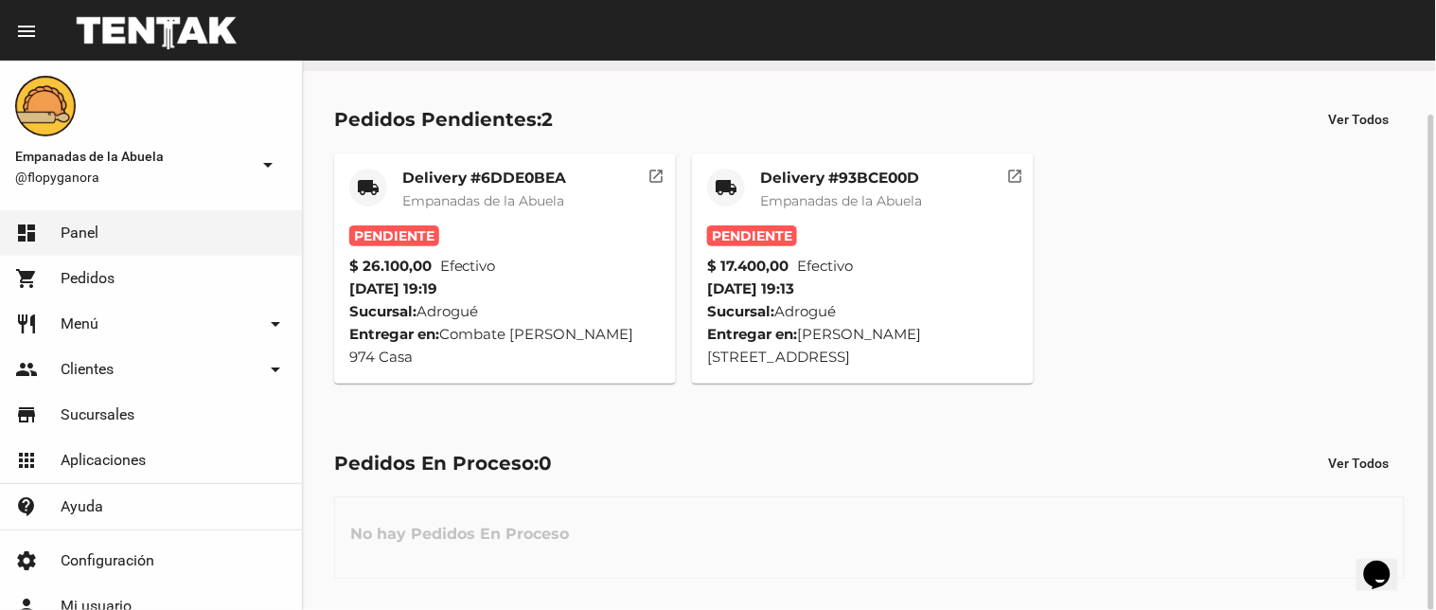
click at [895, 186] on mat-card-title "Delivery #93BCE00D" at bounding box center [841, 177] width 162 height 19
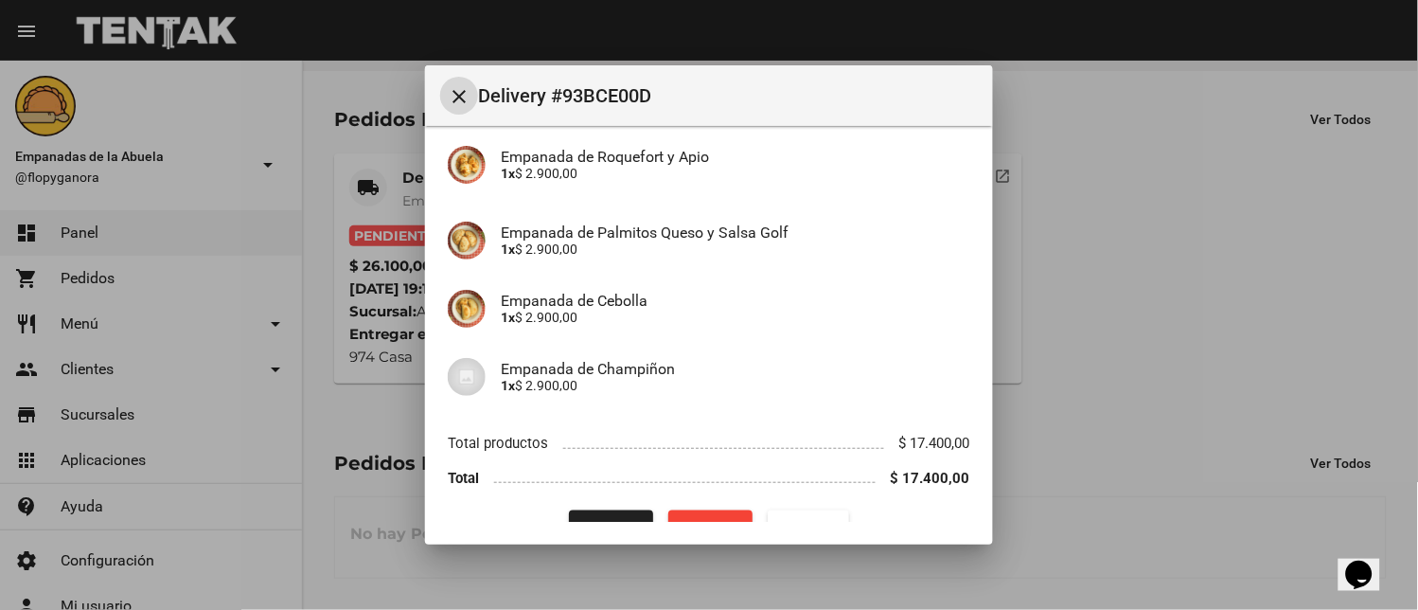
scroll to position [335, 0]
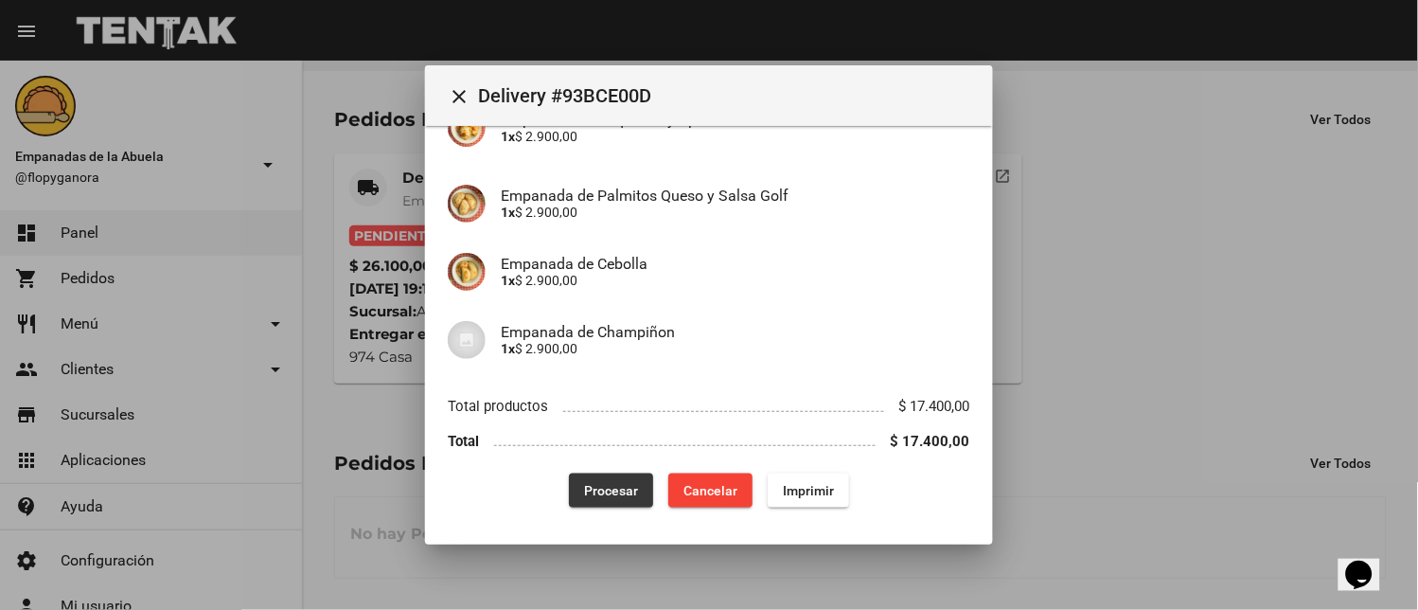
click at [585, 493] on span "Procesar" at bounding box center [611, 490] width 54 height 15
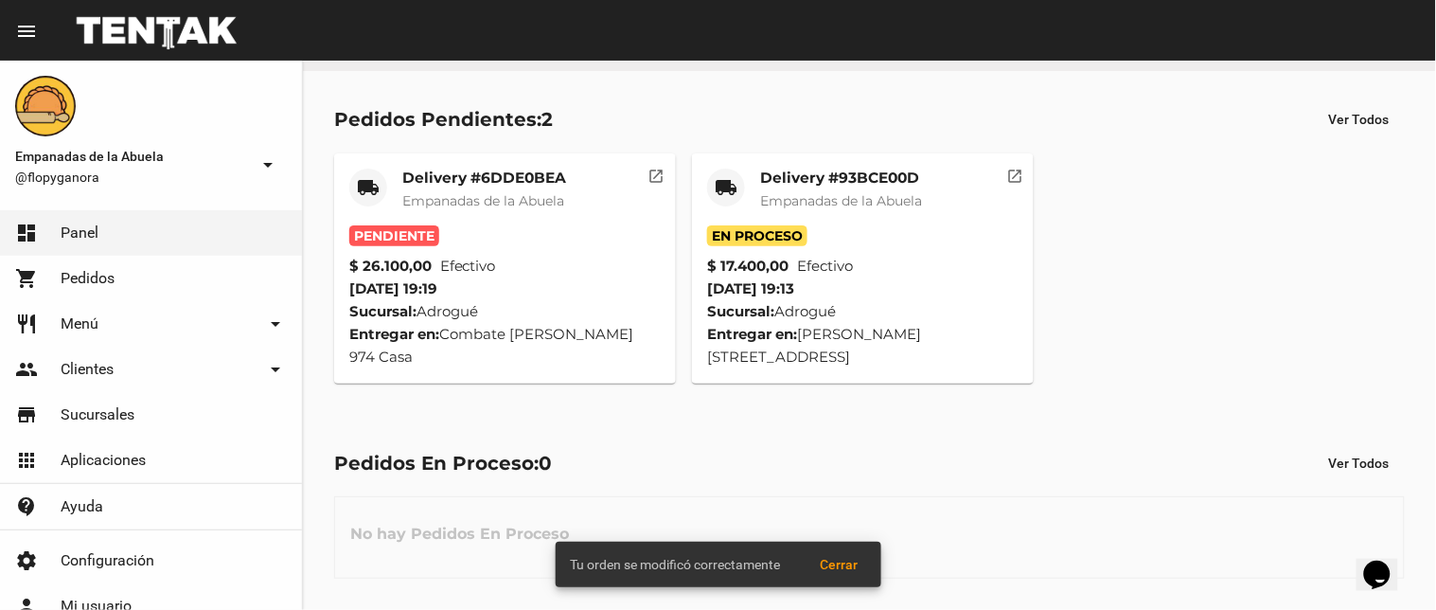
click at [409, 186] on mat-card-title "Delivery #6DDE0BEA" at bounding box center [484, 177] width 164 height 19
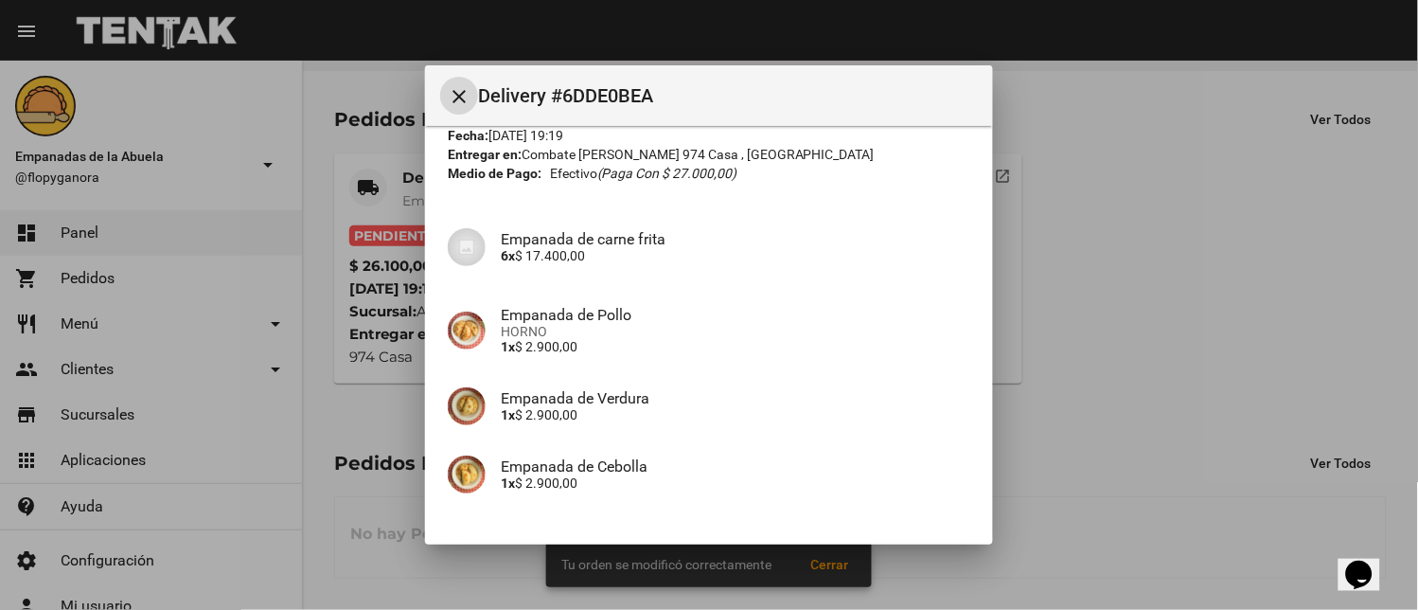
scroll to position [213, 0]
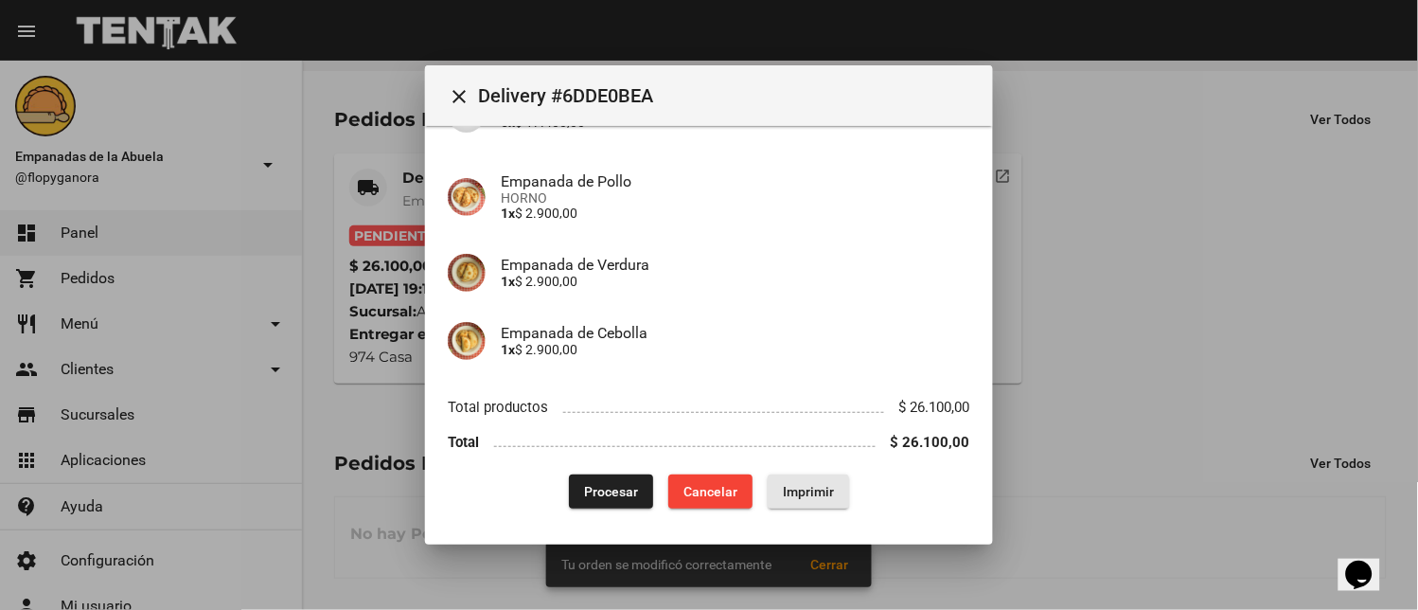
click at [783, 488] on span "Imprimir" at bounding box center [808, 491] width 51 height 15
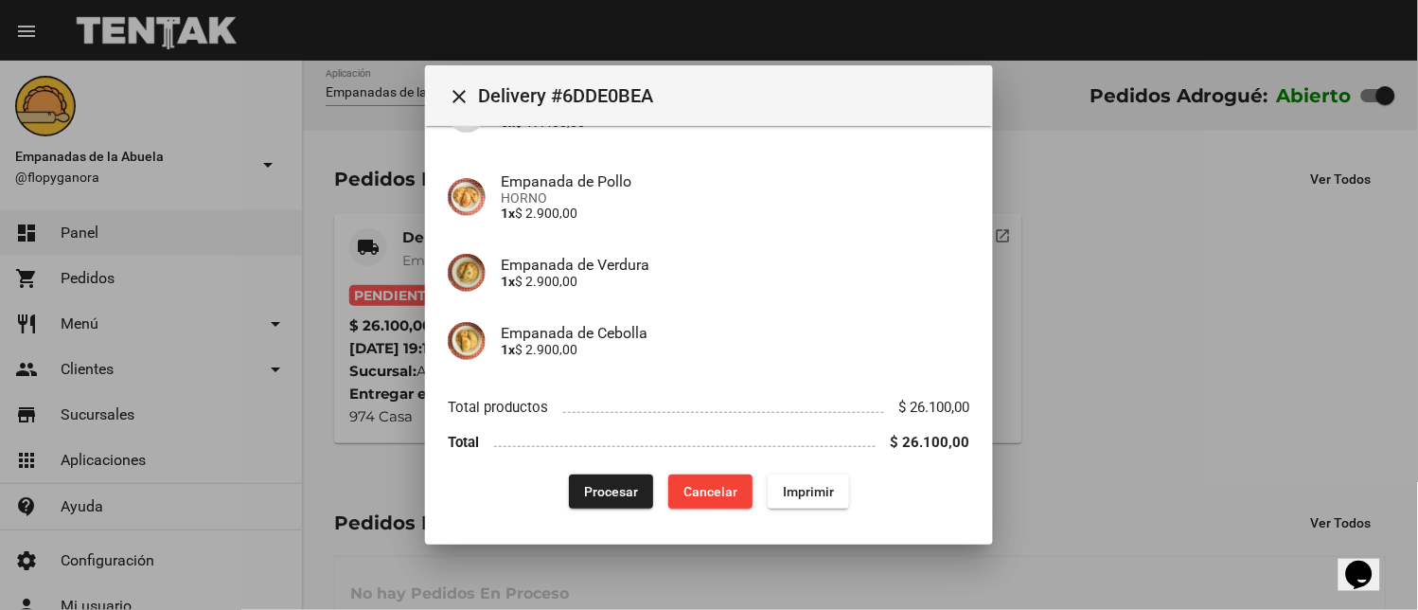
click at [598, 497] on span "Procesar" at bounding box center [611, 491] width 54 height 15
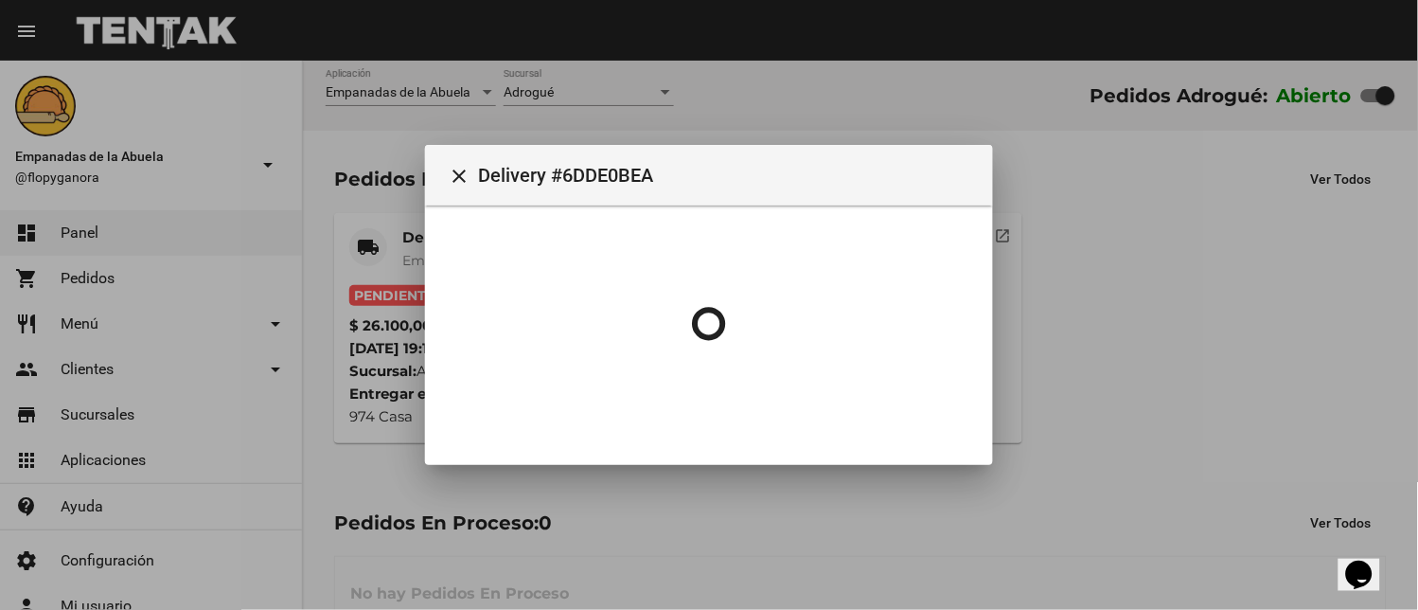
scroll to position [0, 0]
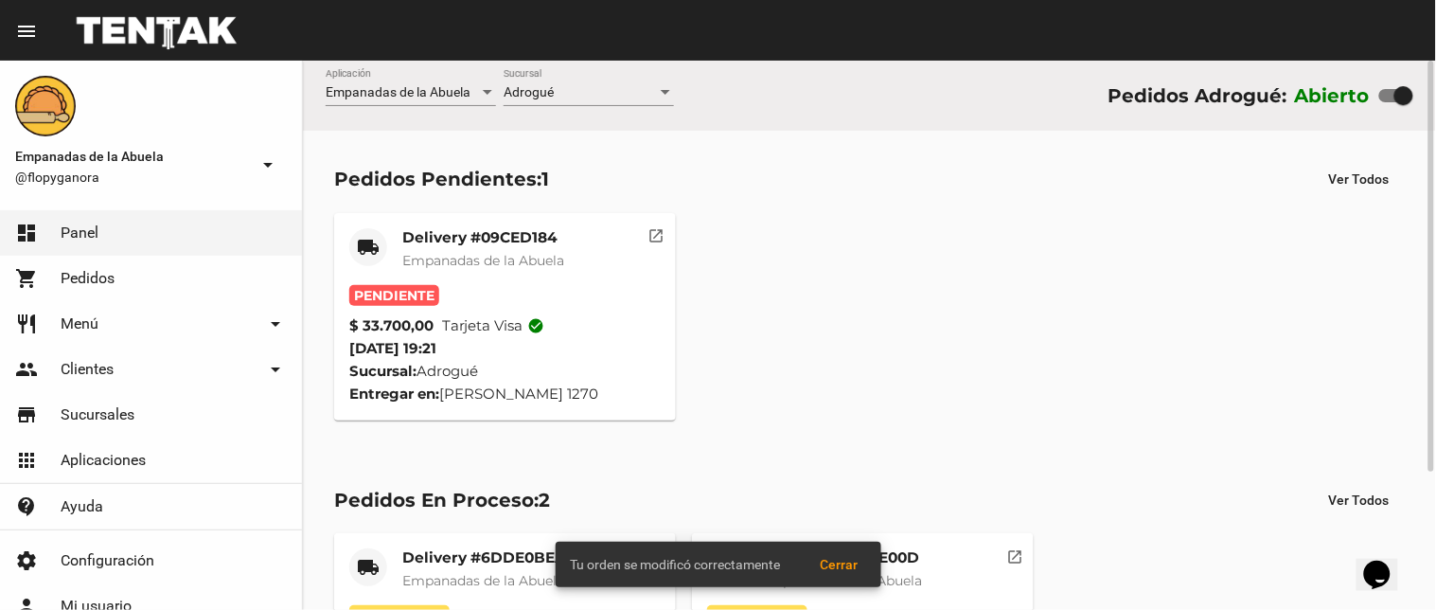
click at [534, 248] on div "Delivery #09CED184 Empanadas de la Abuela" at bounding box center [483, 256] width 162 height 57
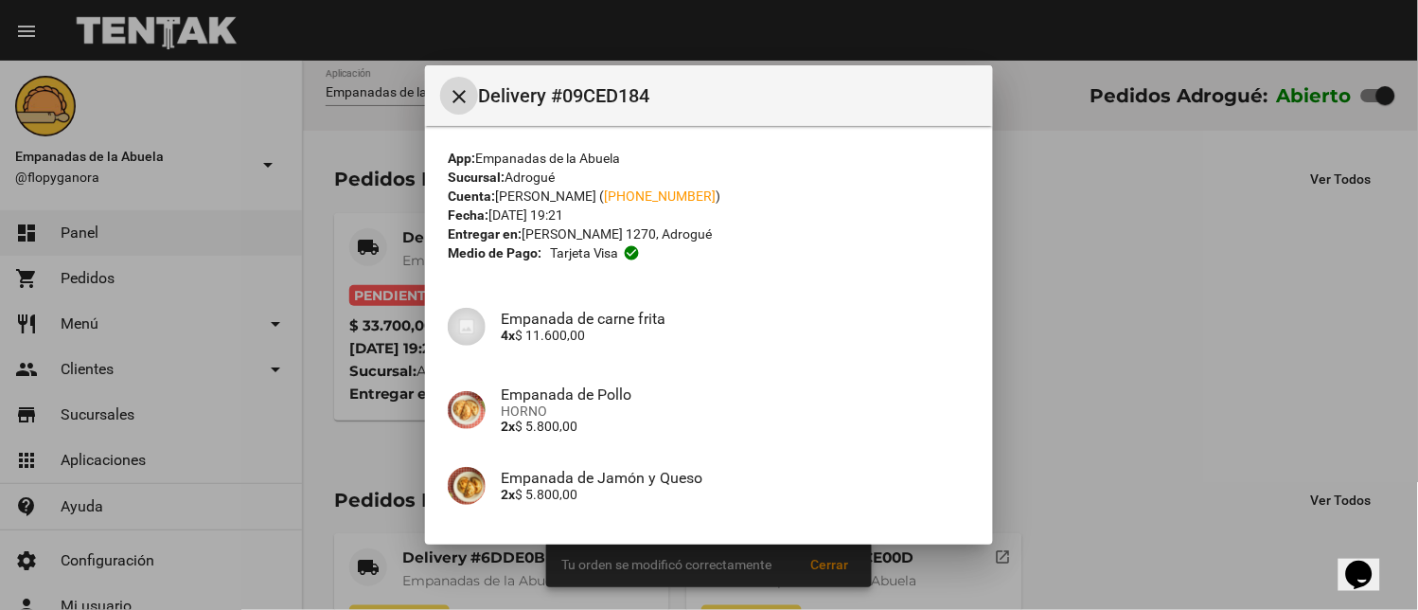
scroll to position [213, 0]
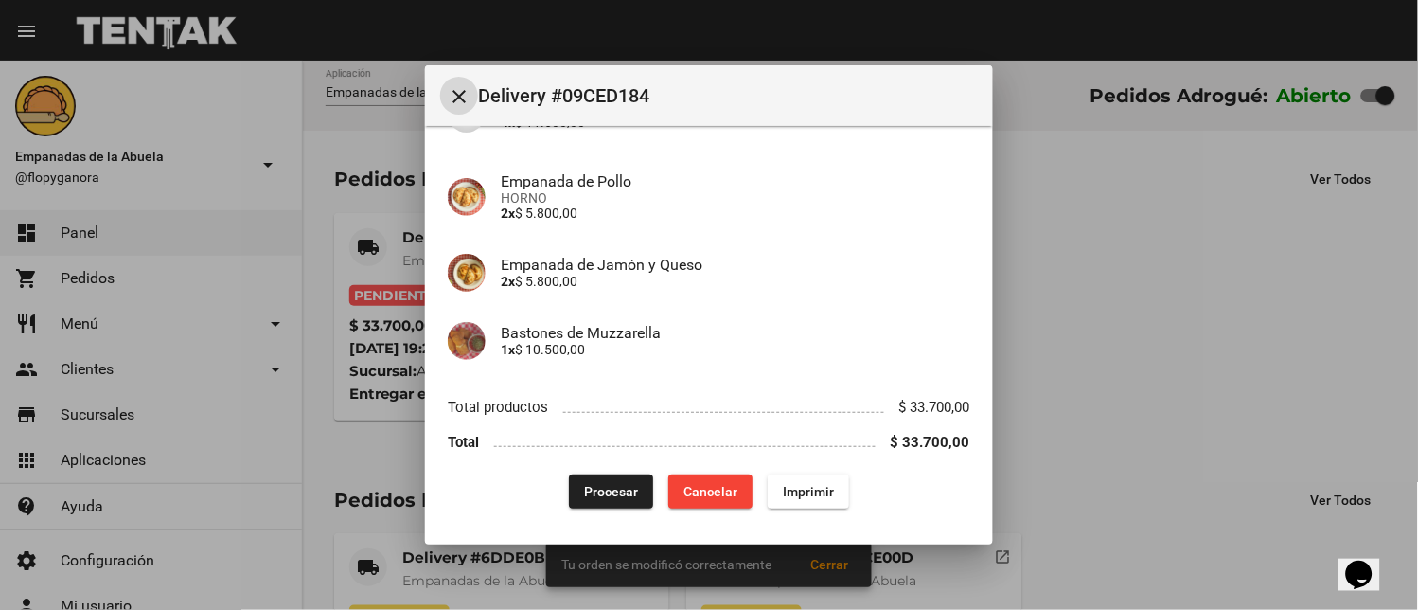
drag, startPoint x: 821, startPoint y: 493, endPoint x: 1061, endPoint y: 508, distance: 240.9
click at [820, 494] on span "Imprimir" at bounding box center [808, 491] width 51 height 15
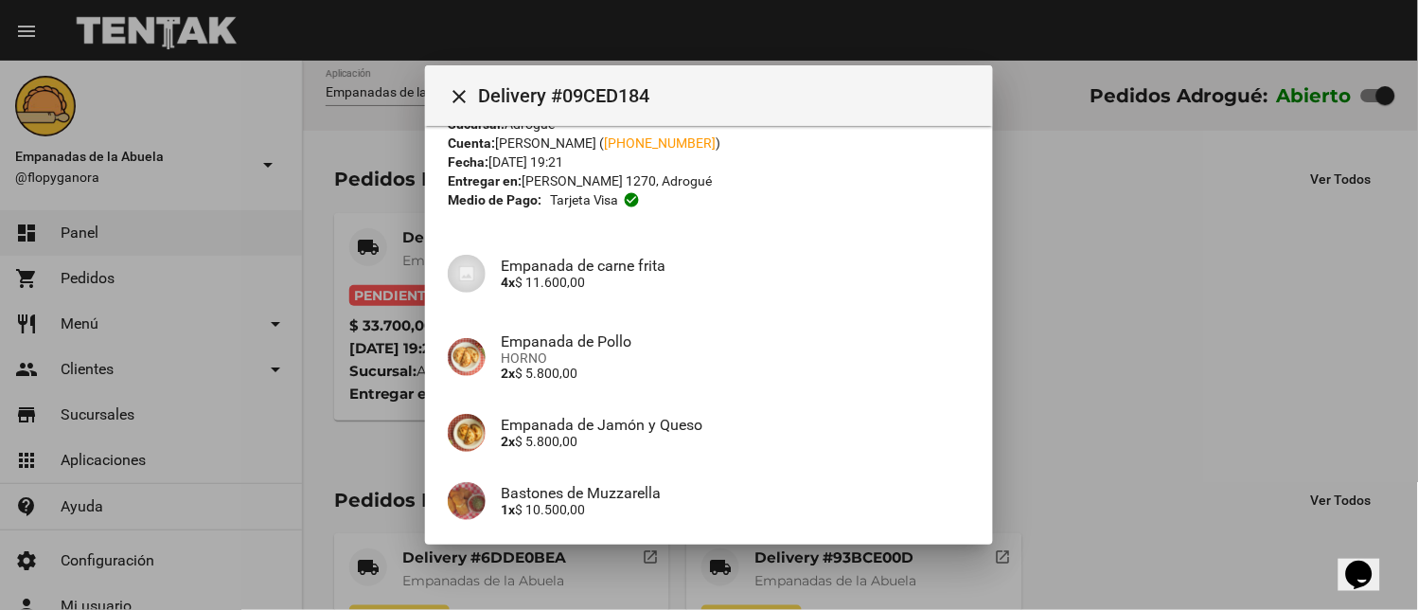
scroll to position [213, 0]
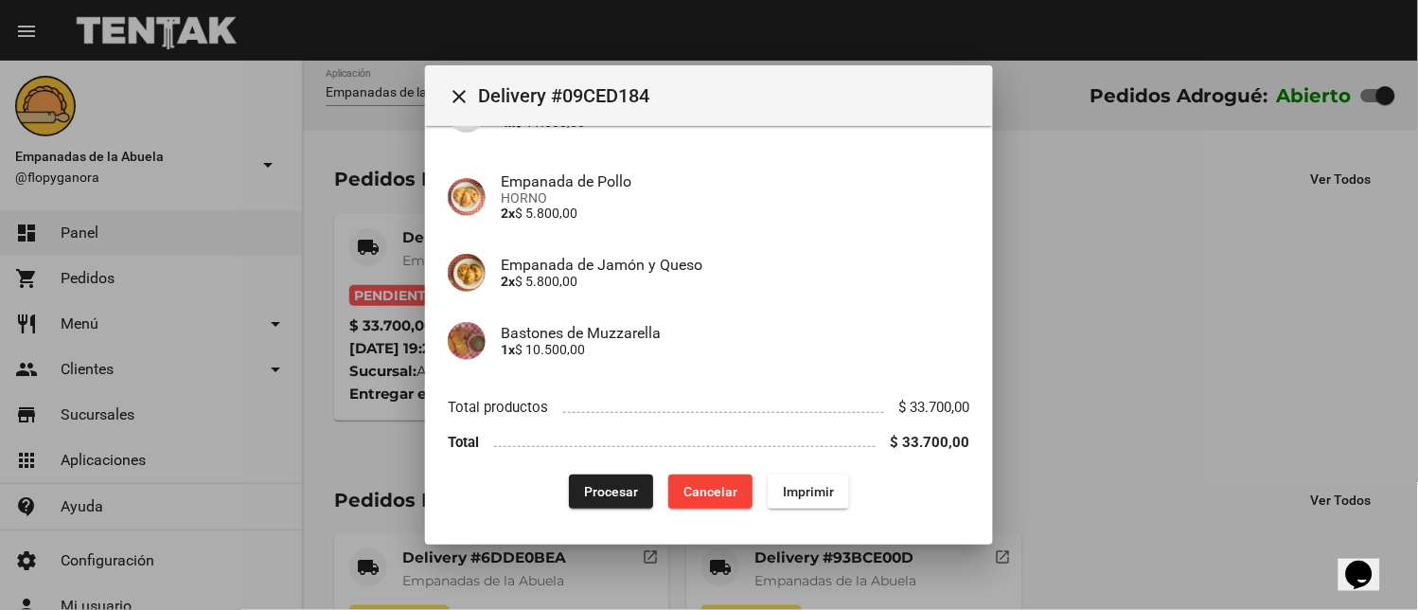
click at [613, 480] on button "Procesar" at bounding box center [611, 491] width 84 height 34
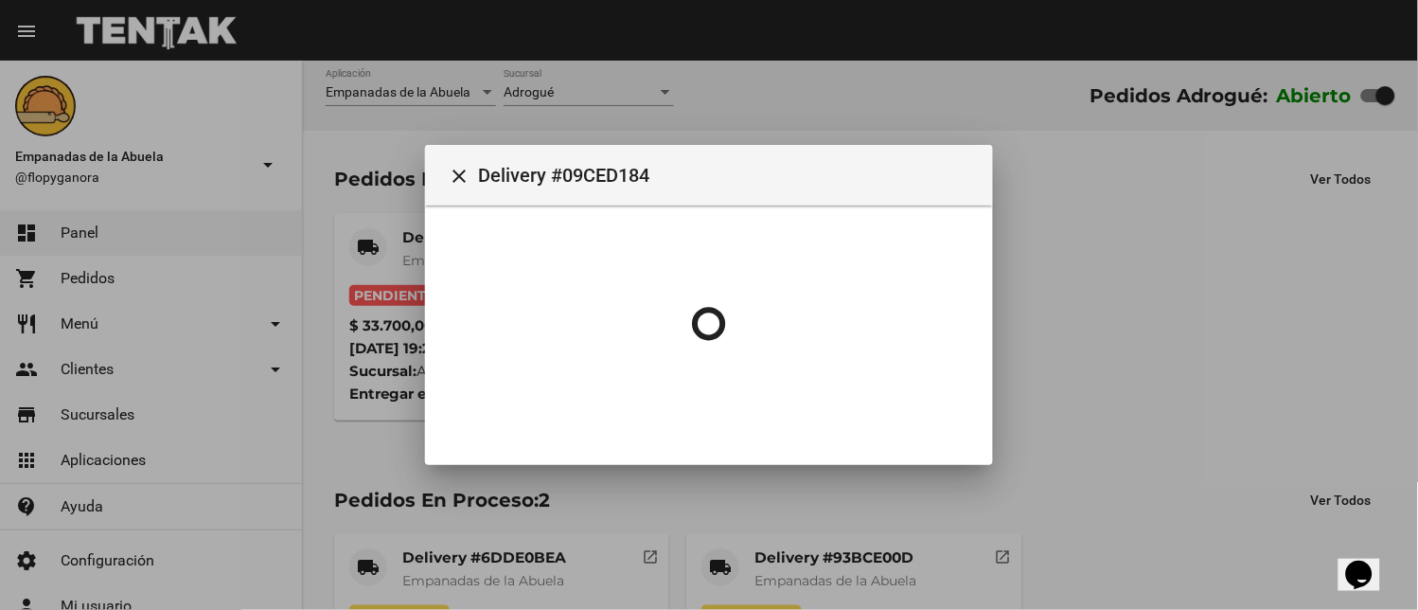
scroll to position [0, 0]
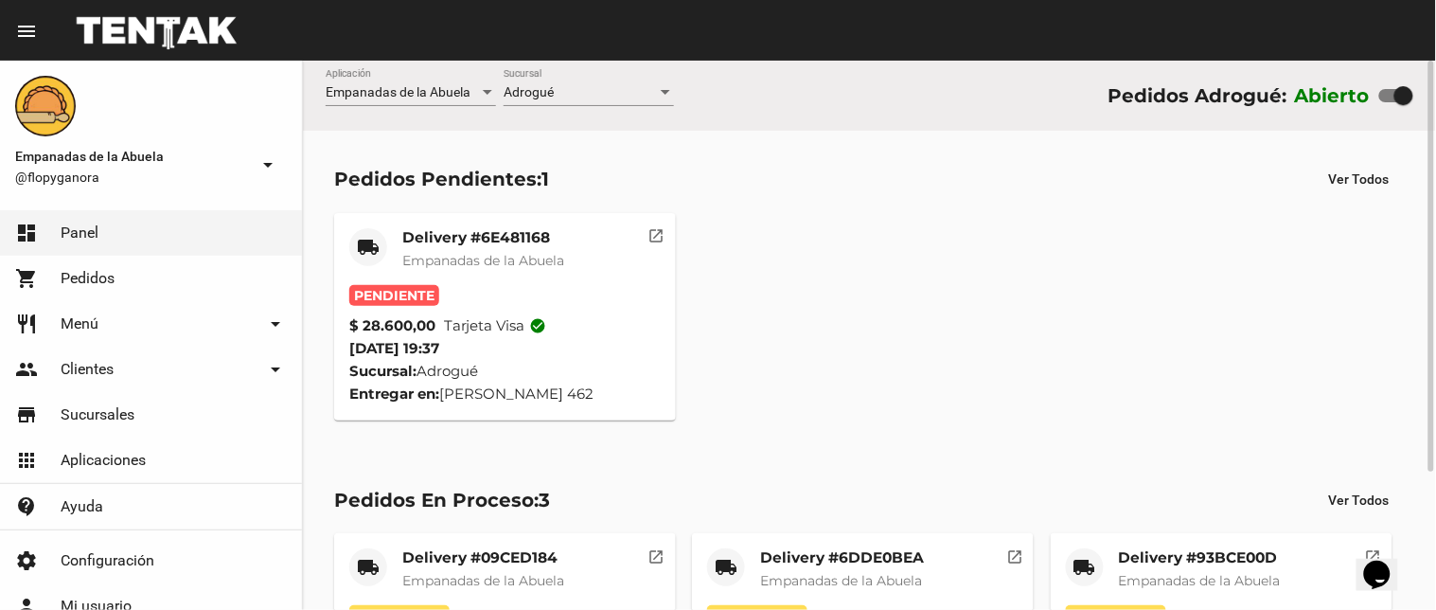
click at [460, 230] on mat-card-title "Delivery #6E481168" at bounding box center [483, 237] width 162 height 19
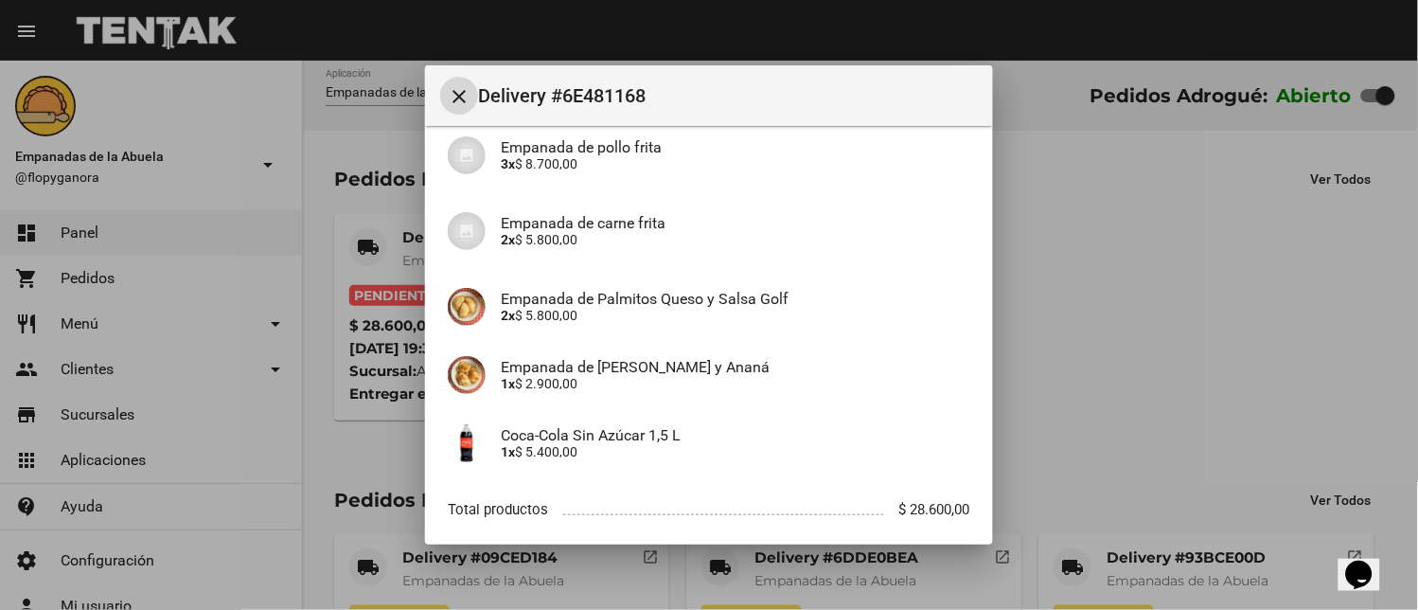
scroll to position [267, 0]
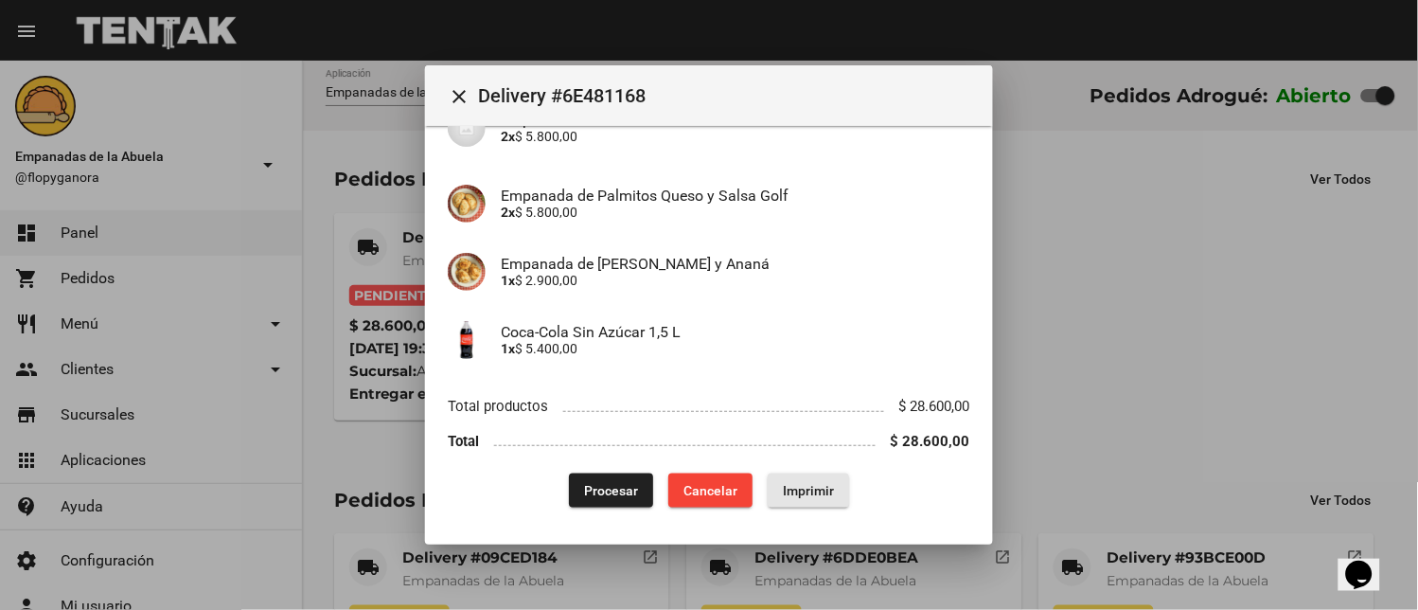
click at [788, 487] on span "Imprimir" at bounding box center [808, 490] width 51 height 15
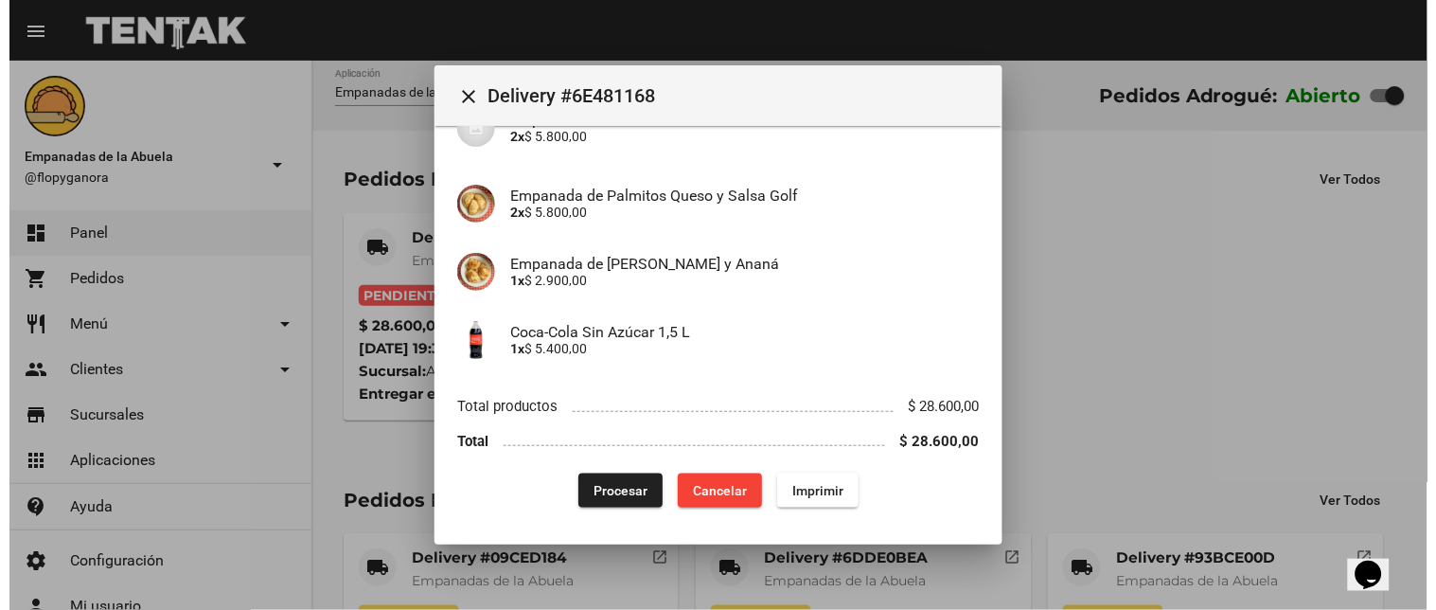
scroll to position [107, 0]
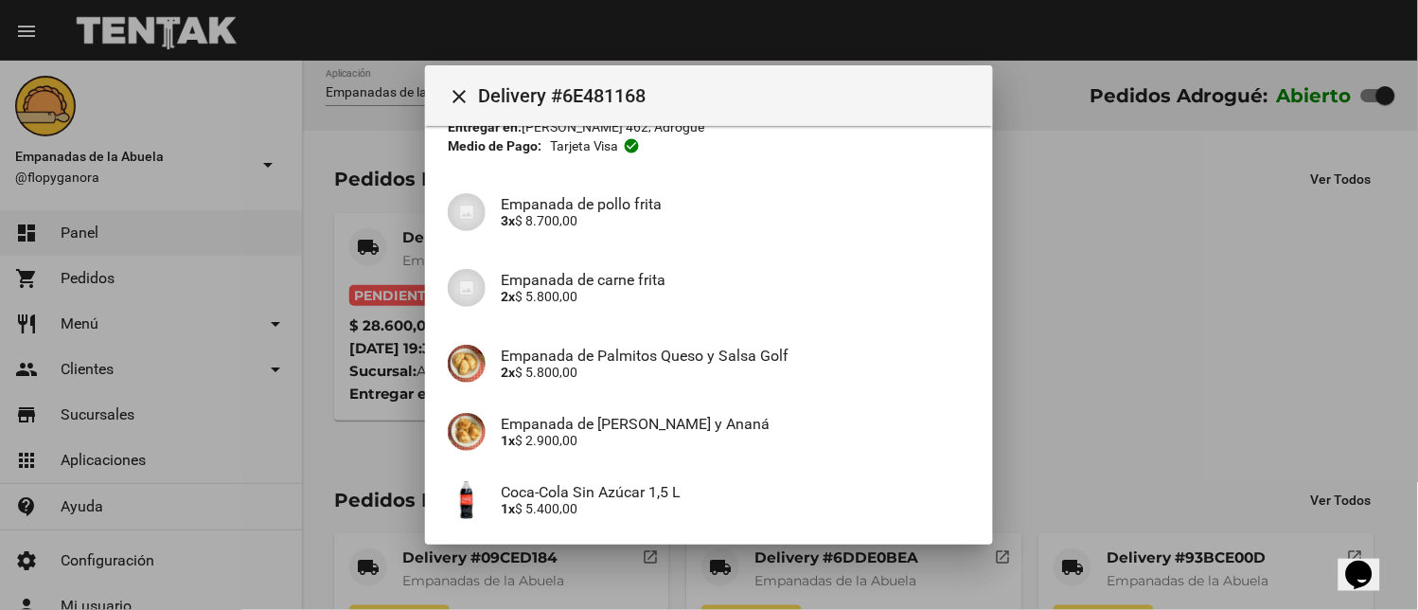
click at [628, 564] on div at bounding box center [709, 305] width 1418 height 610
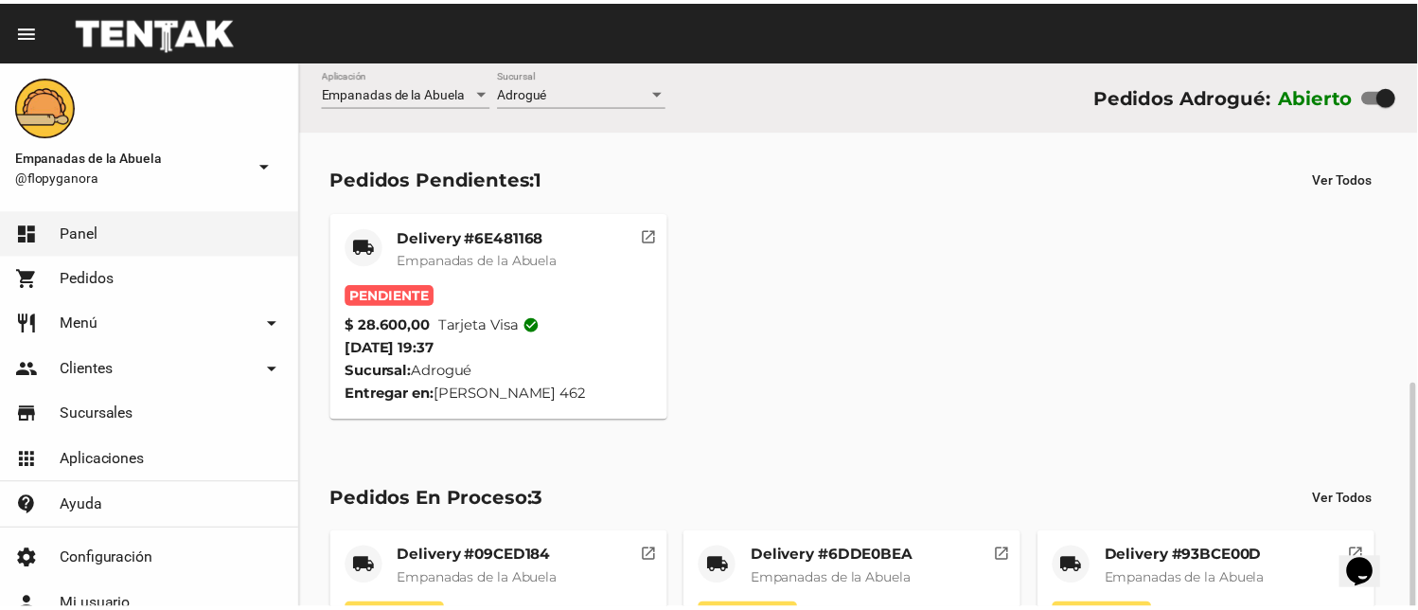
scroll to position [185, 0]
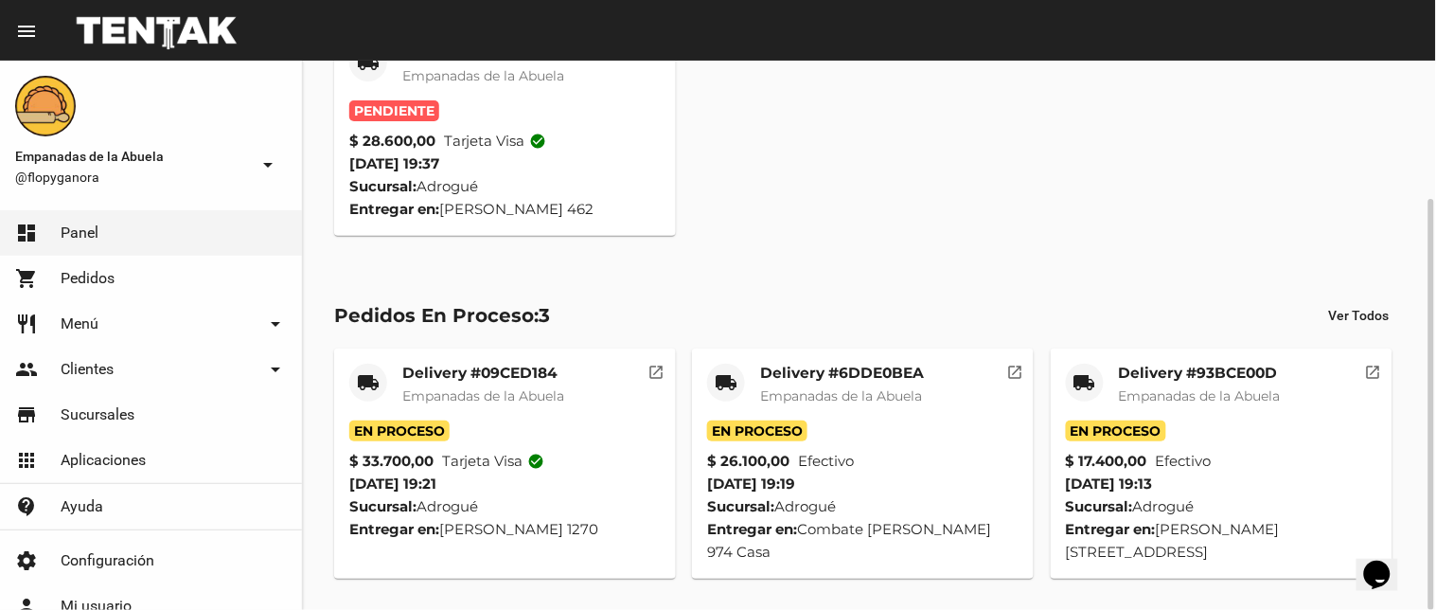
click at [507, 155] on mat-card-content "Pendiente $ 28.600,00 Tarjeta visa check_circle [DATE] 19:37 Sucursal: Adrogué …" at bounding box center [504, 160] width 311 height 120
click at [442, 57] on mat-toolbar "menu Resumen" at bounding box center [718, 30] width 1436 height 61
click at [450, 71] on span "Empanadas de la Abuela" at bounding box center [483, 75] width 162 height 17
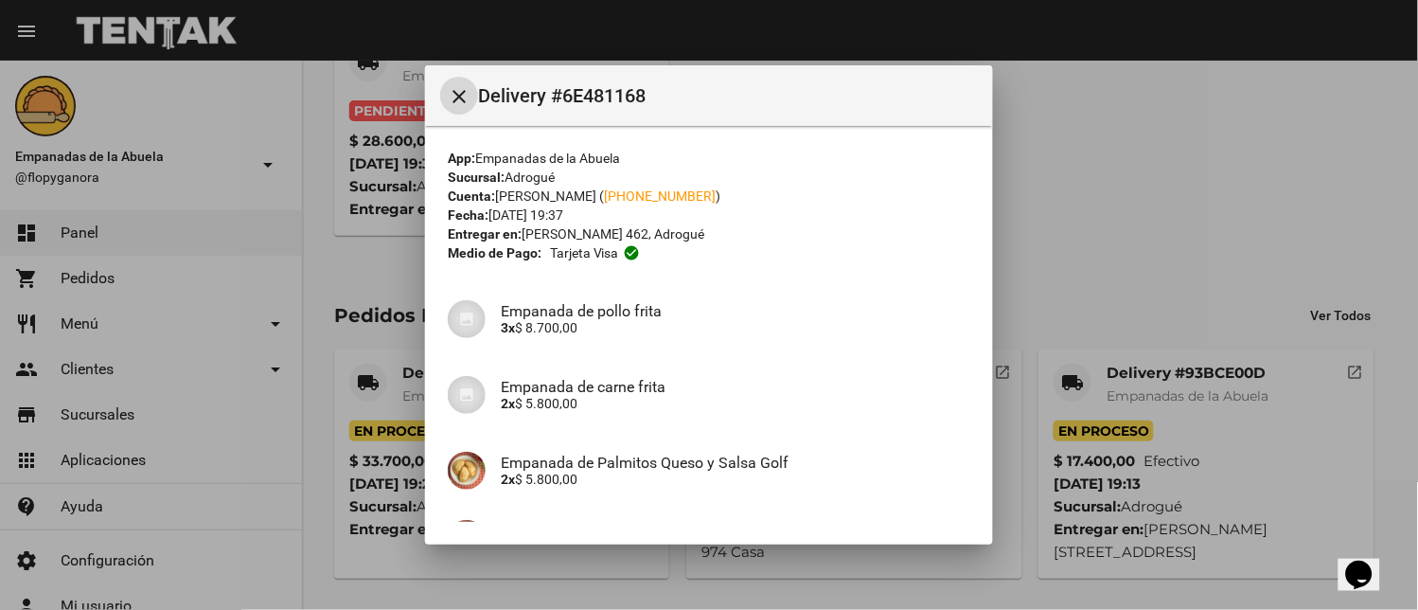
scroll to position [267, 0]
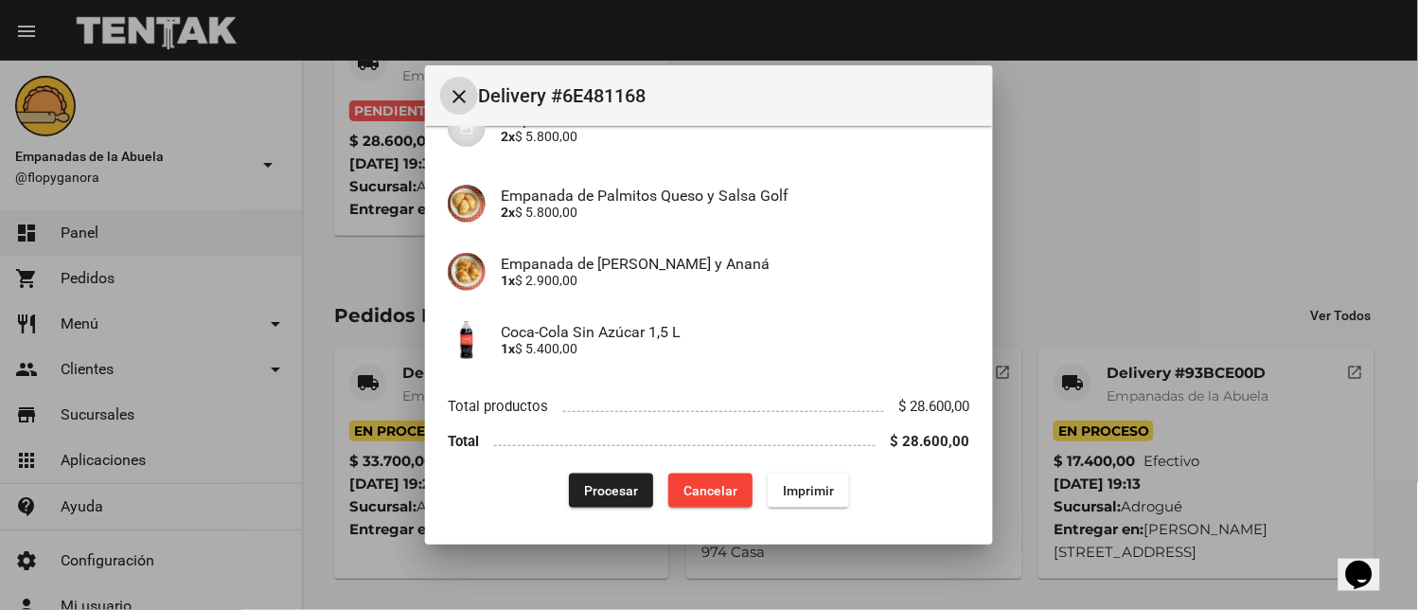
click at [585, 474] on button "Procesar" at bounding box center [611, 490] width 84 height 34
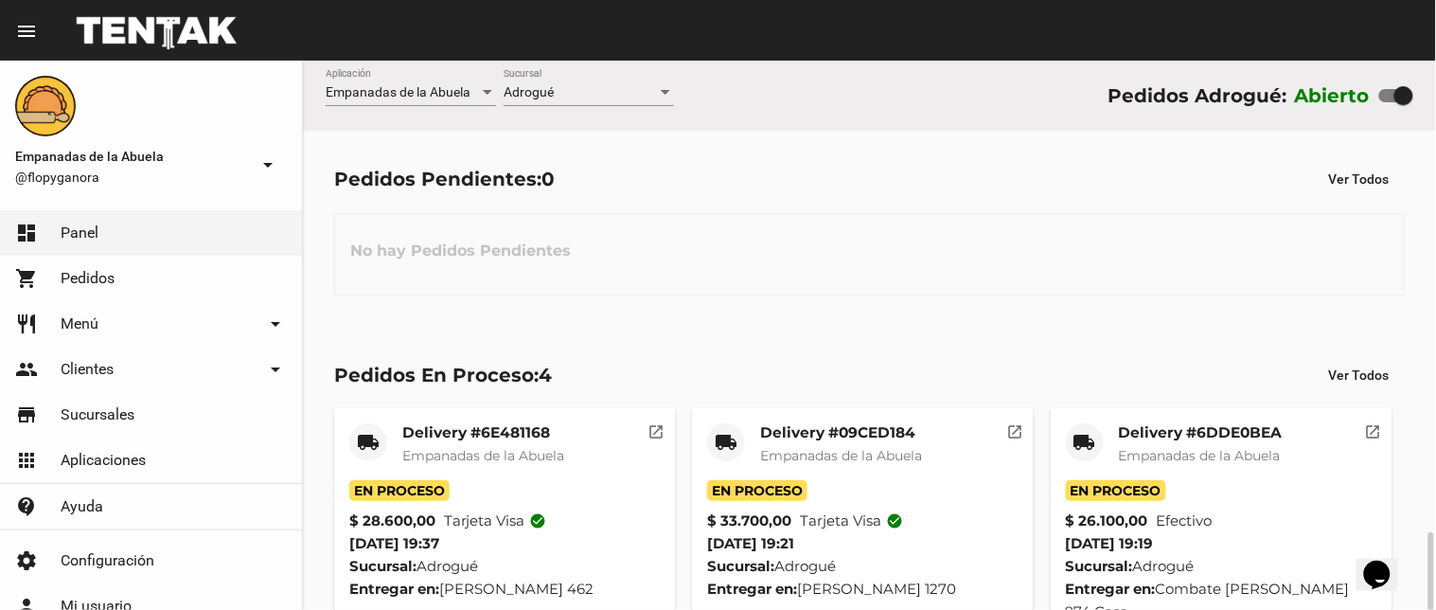
scroll to position [284, 0]
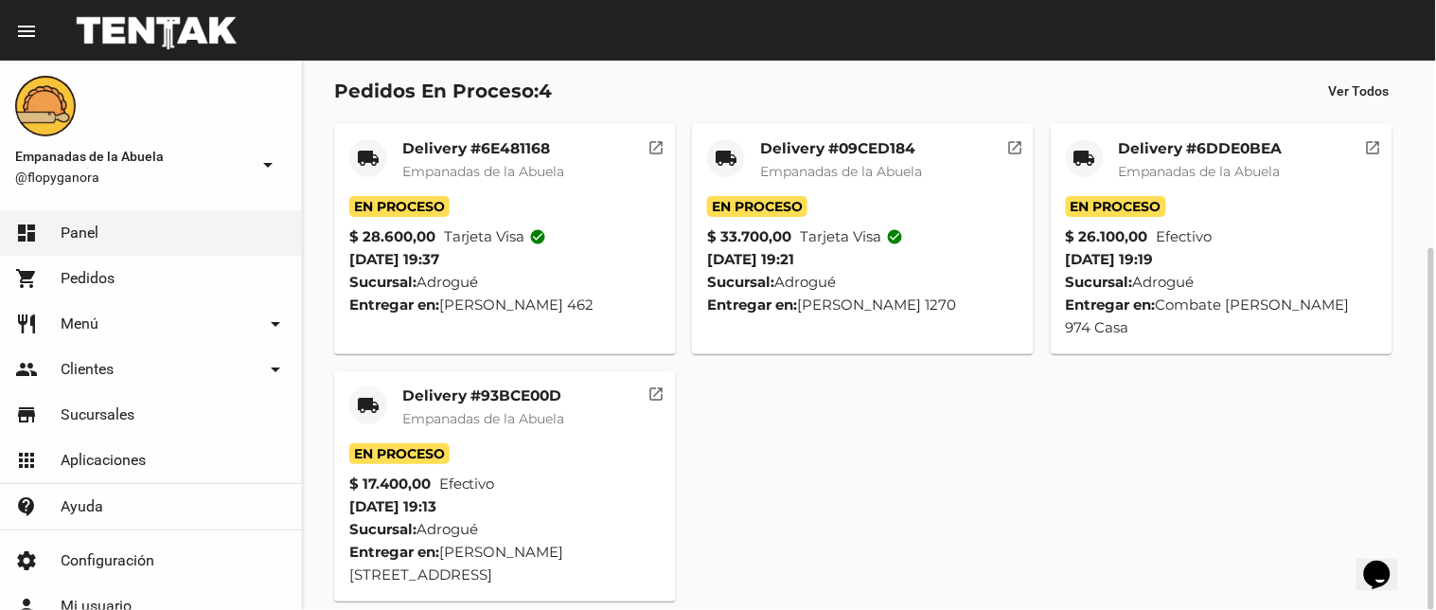
click at [401, 603] on div "Pedidos En Proceso: 4 Ver Todos local_shipping Delivery #6E481168 Empanadas de …" at bounding box center [869, 338] width 1133 height 590
click at [357, 398] on mat-icon "local_shipping" at bounding box center [368, 405] width 23 height 23
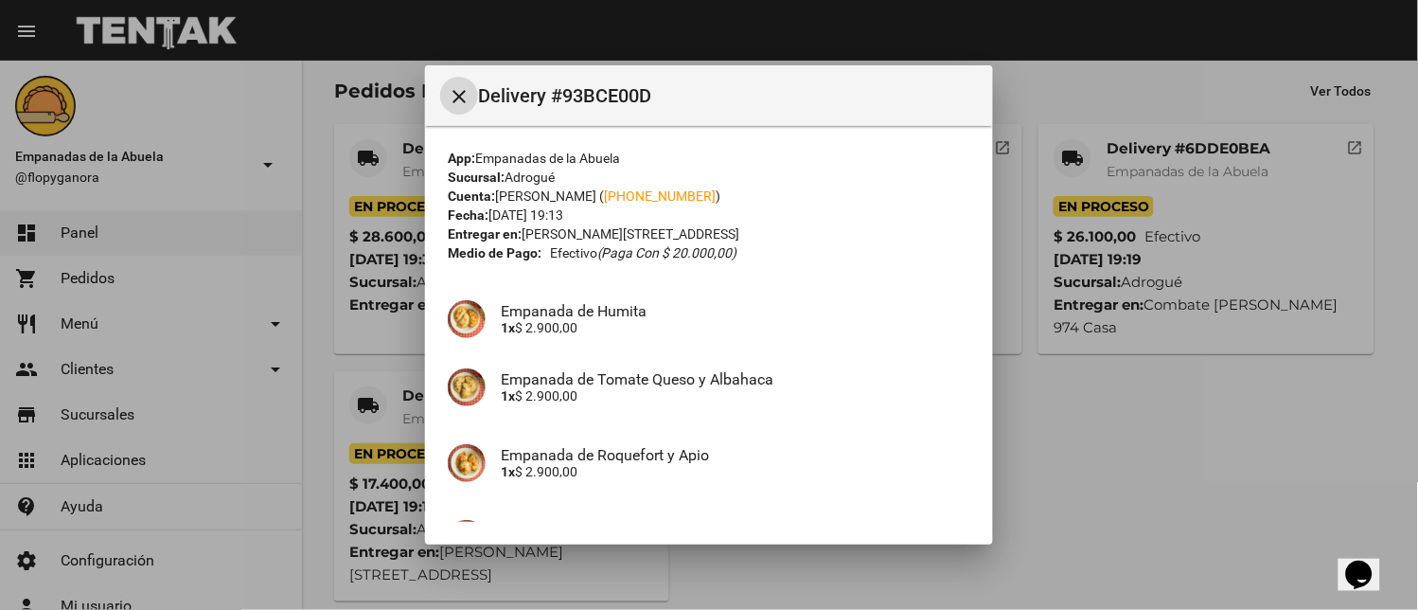
scroll to position [335, 0]
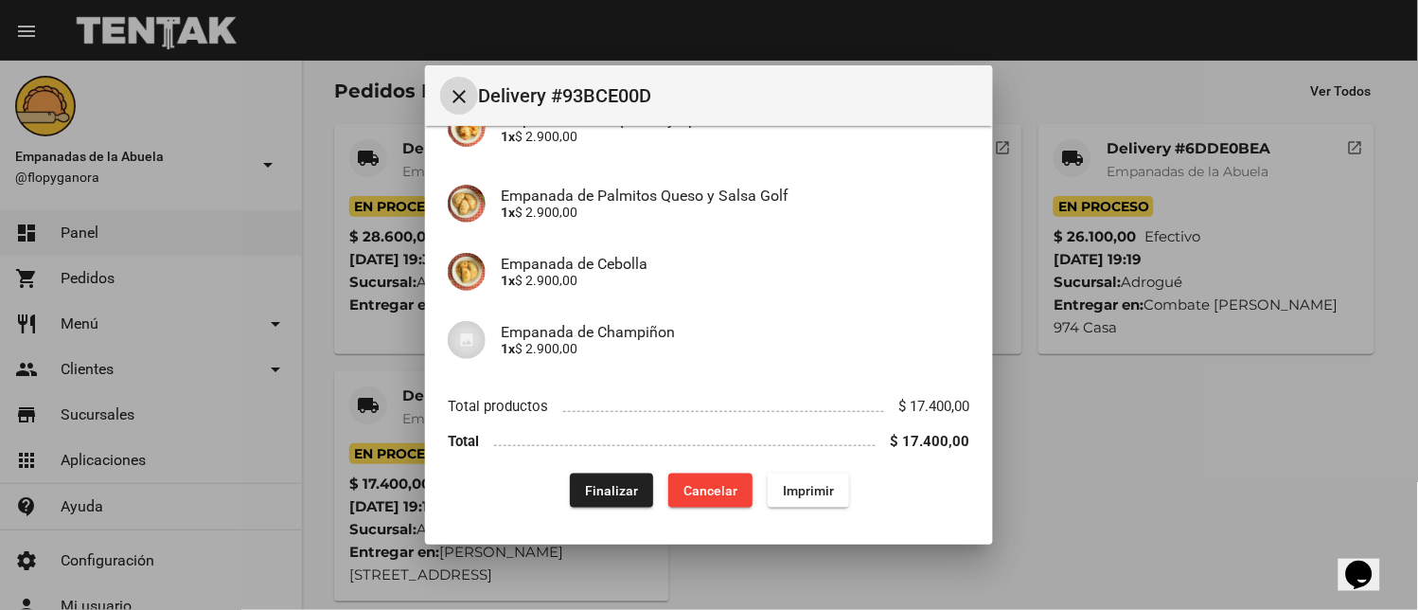
click at [594, 483] on span "Finalizar" at bounding box center [611, 490] width 53 height 15
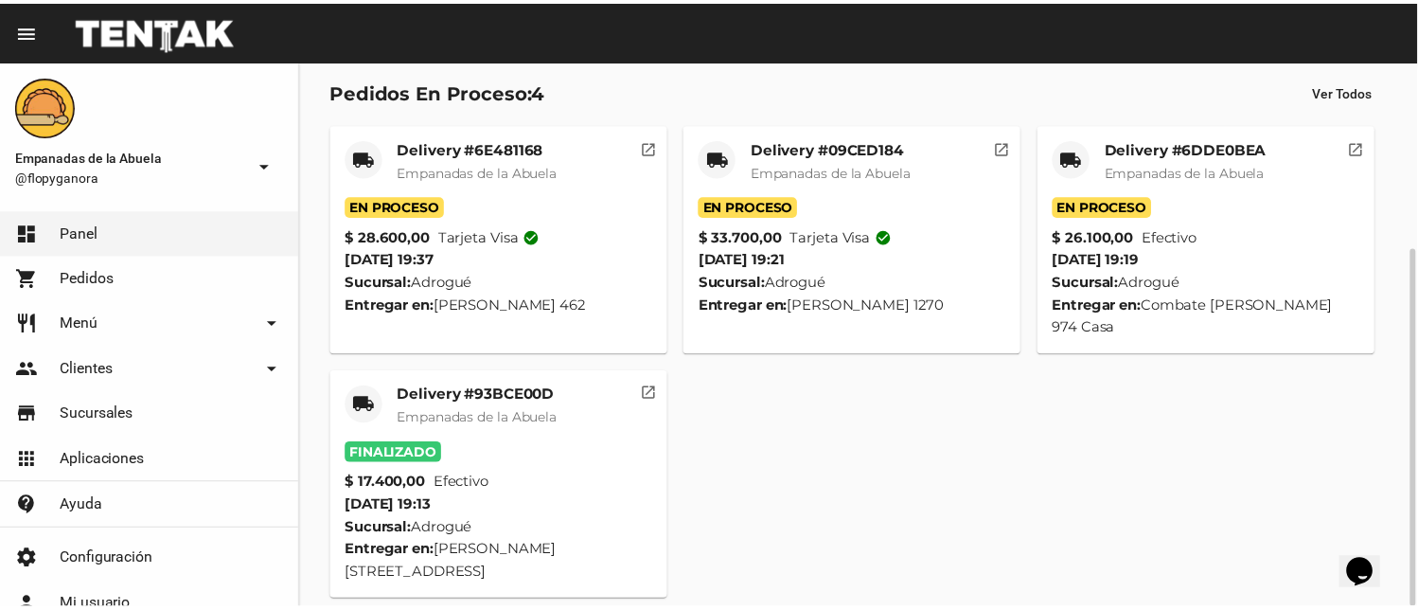
scroll to position [60, 0]
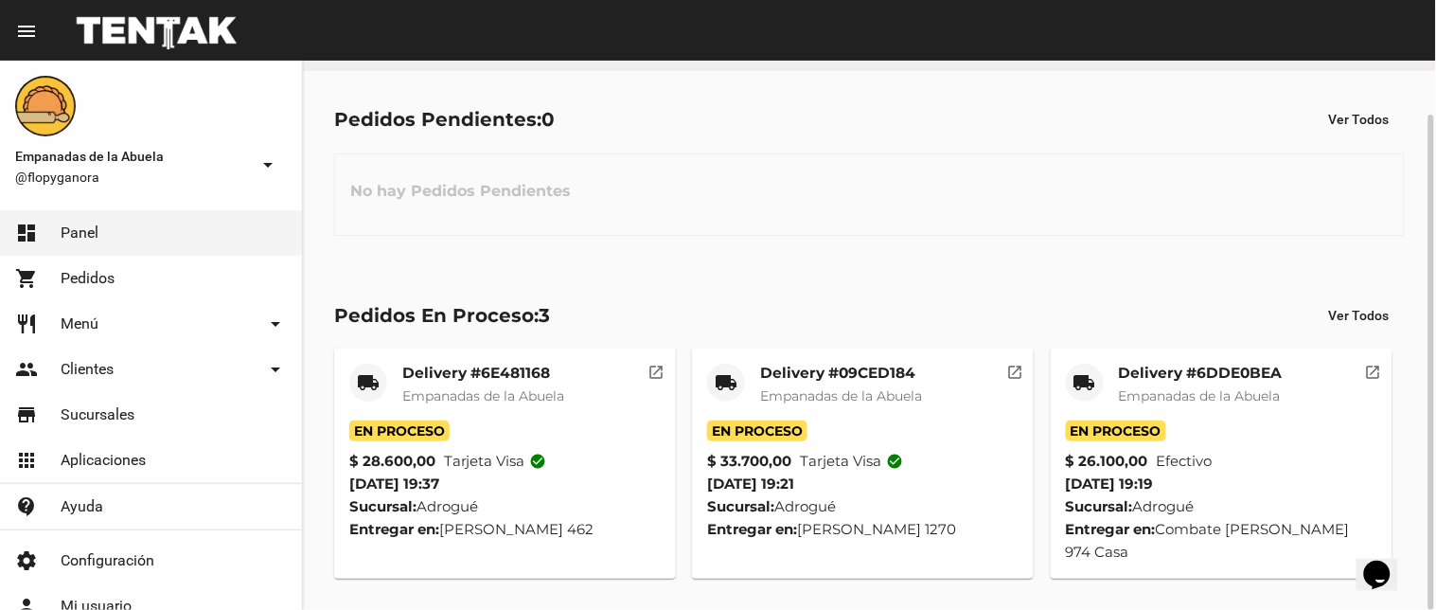
drag, startPoint x: 1166, startPoint y: 426, endPoint x: 1139, endPoint y: 430, distance: 27.7
click at [1165, 429] on span "En Proceso" at bounding box center [1116, 430] width 100 height 21
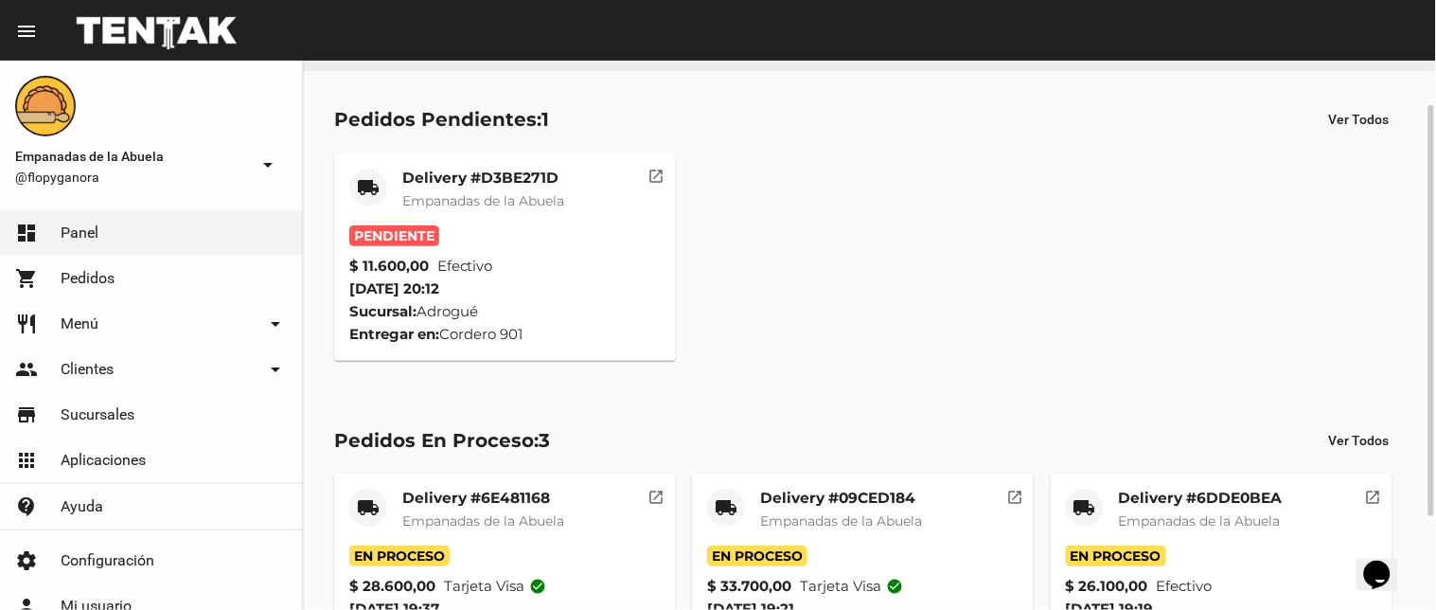
click at [480, 196] on span "Empanadas de la Abuela" at bounding box center [483, 200] width 162 height 17
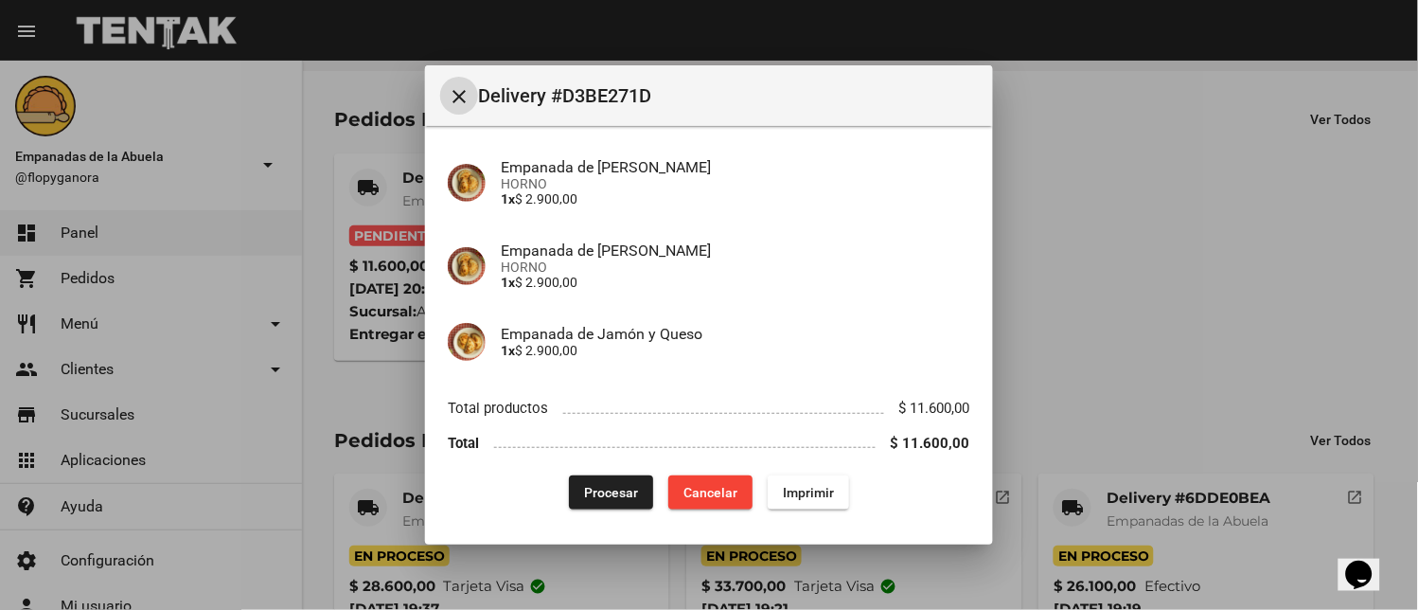
scroll to position [229, 0]
click at [817, 470] on div "App: Empanadas de la Abuela Sucursal: Adrogué Cuenta: [DATE][PERSON_NAME] ( [PH…" at bounding box center [709, 214] width 522 height 589
drag, startPoint x: 820, startPoint y: 475, endPoint x: 925, endPoint y: 443, distance: 109.9
click at [820, 476] on button "Imprimir" at bounding box center [808, 490] width 81 height 34
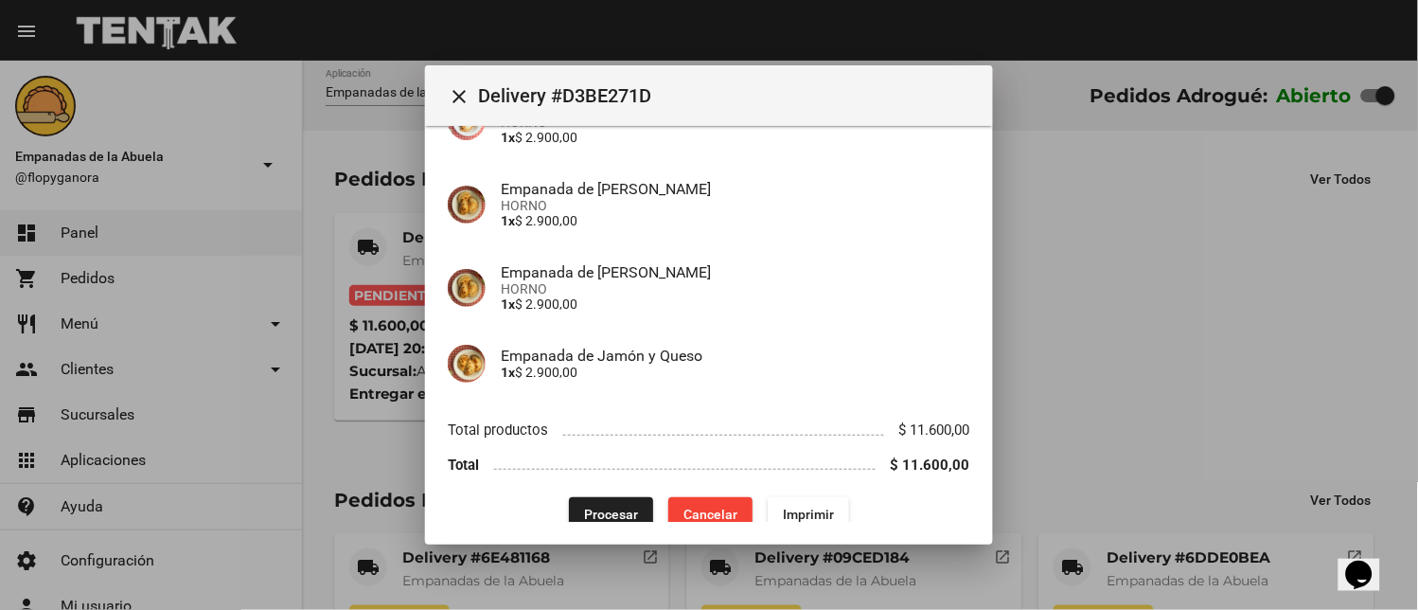
scroll to position [229, 0]
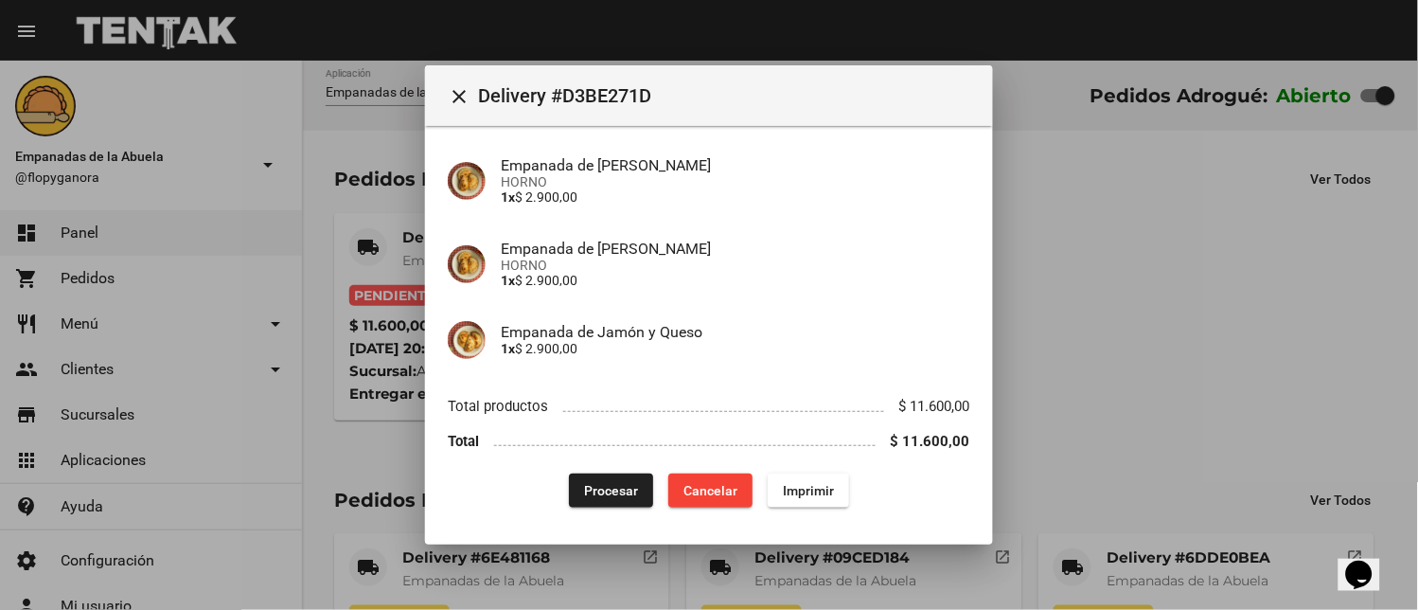
click at [613, 488] on span "Procesar" at bounding box center [611, 490] width 54 height 15
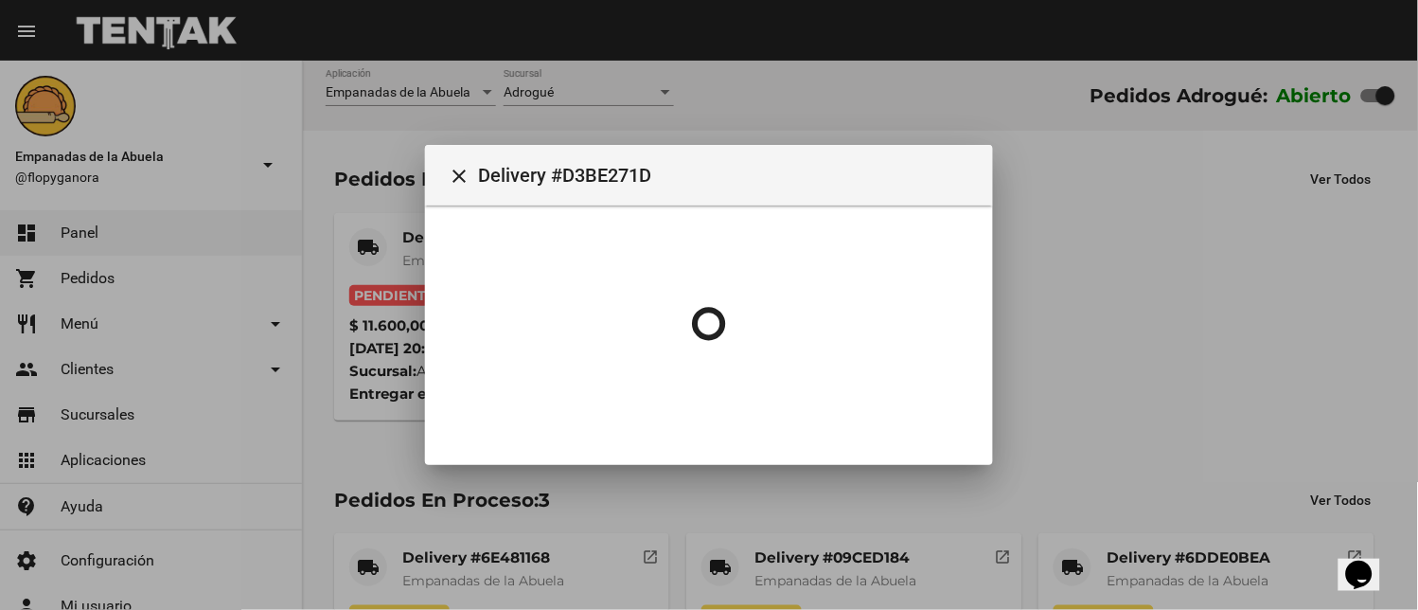
scroll to position [0, 0]
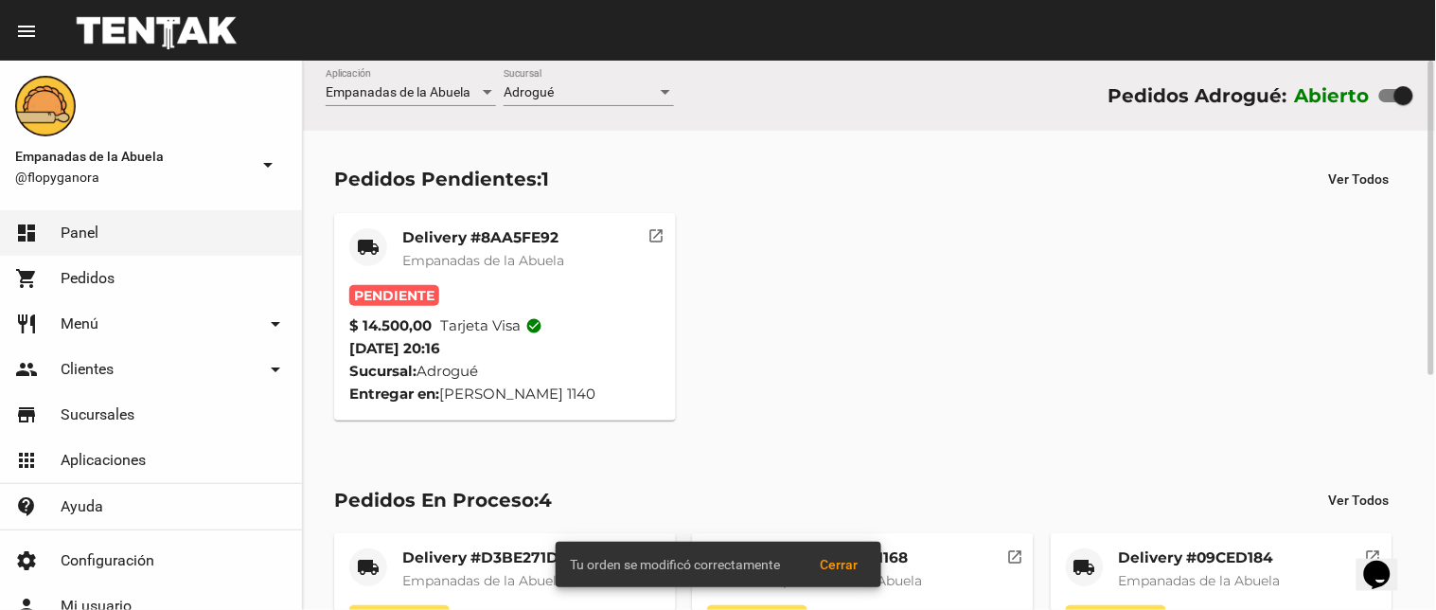
click at [478, 252] on span "Empanadas de la Abuela" at bounding box center [483, 260] width 162 height 17
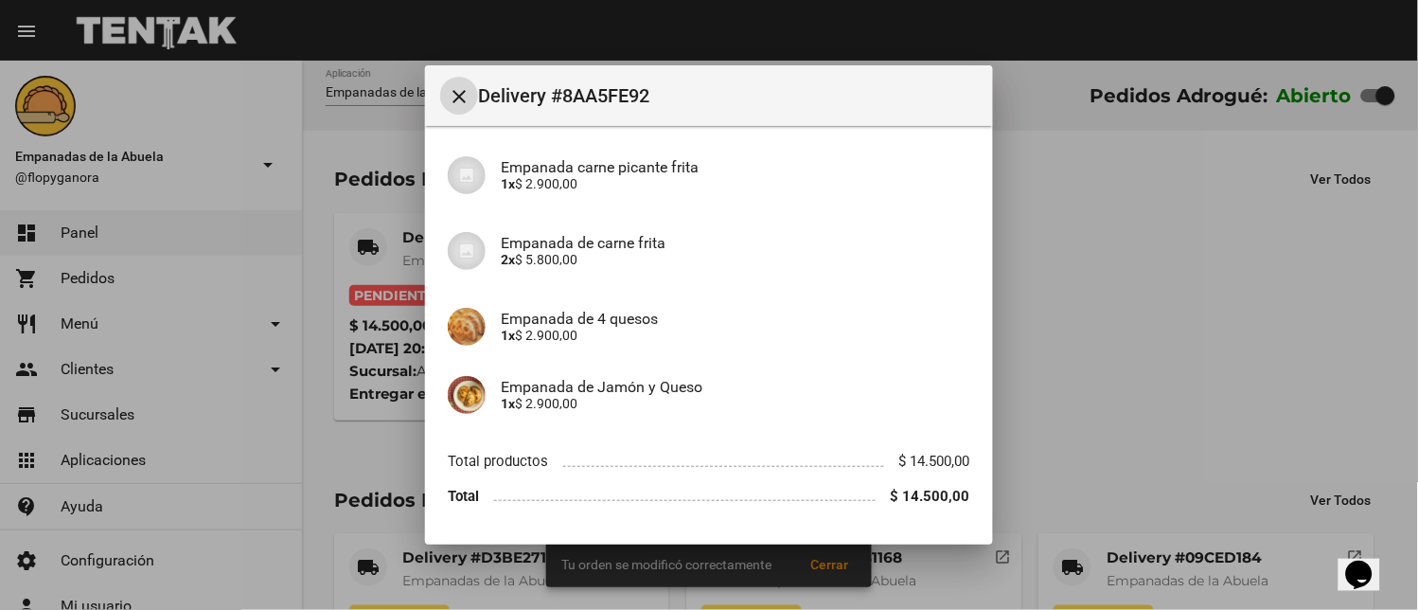
scroll to position [199, 0]
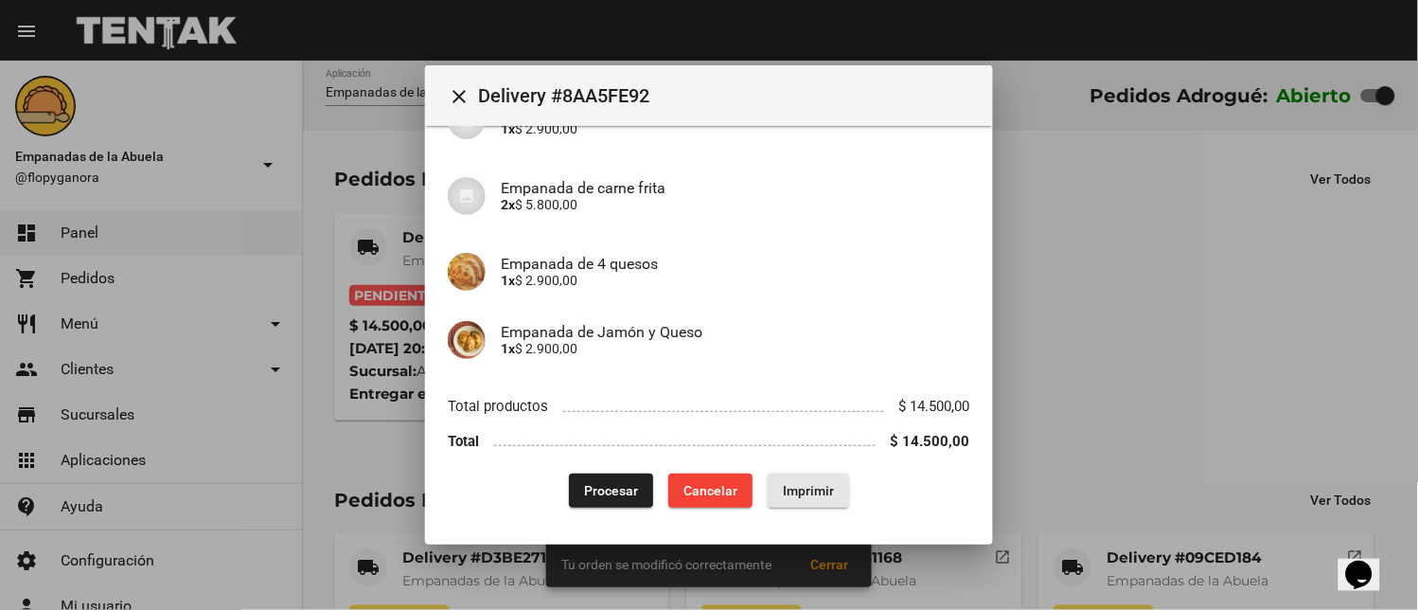
click at [793, 476] on button "Imprimir" at bounding box center [808, 490] width 81 height 34
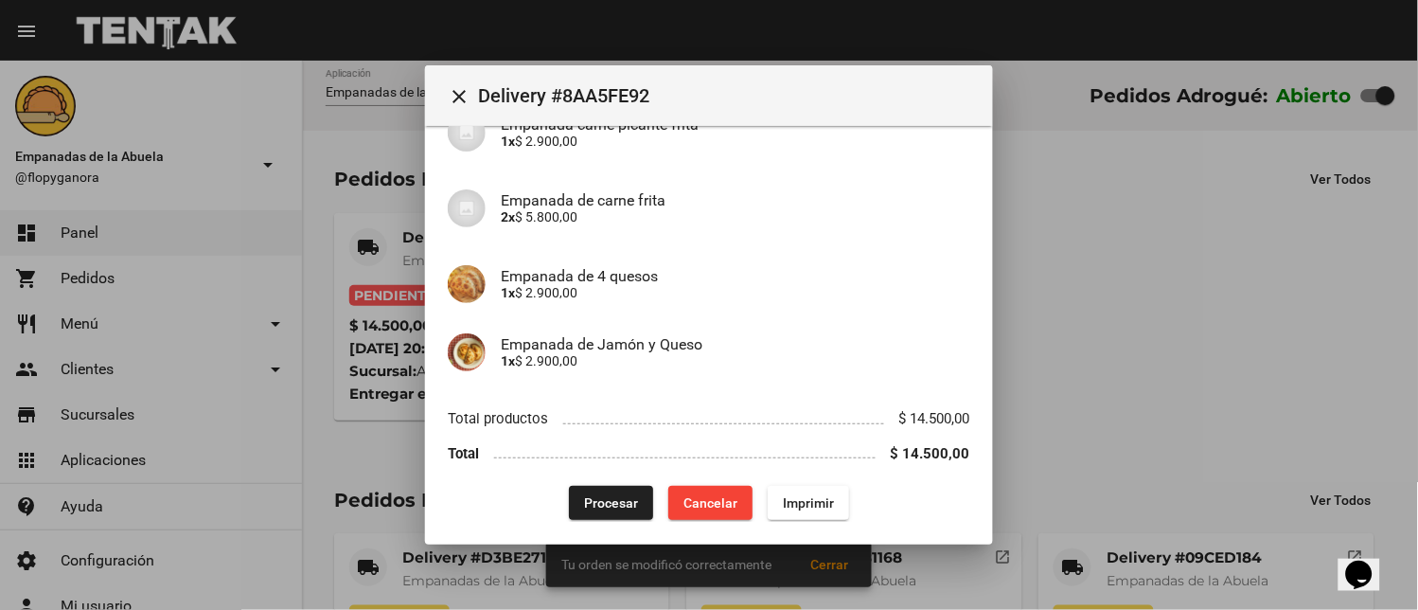
scroll to position [199, 0]
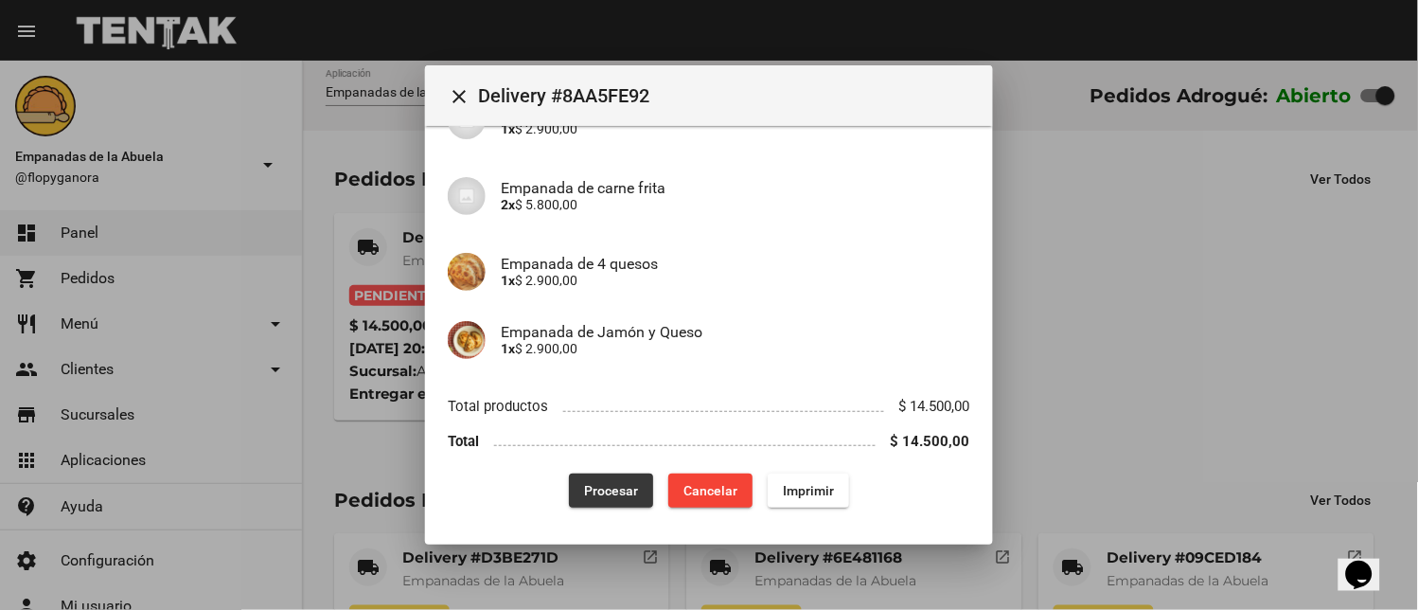
click at [600, 474] on button "Procesar" at bounding box center [611, 490] width 84 height 34
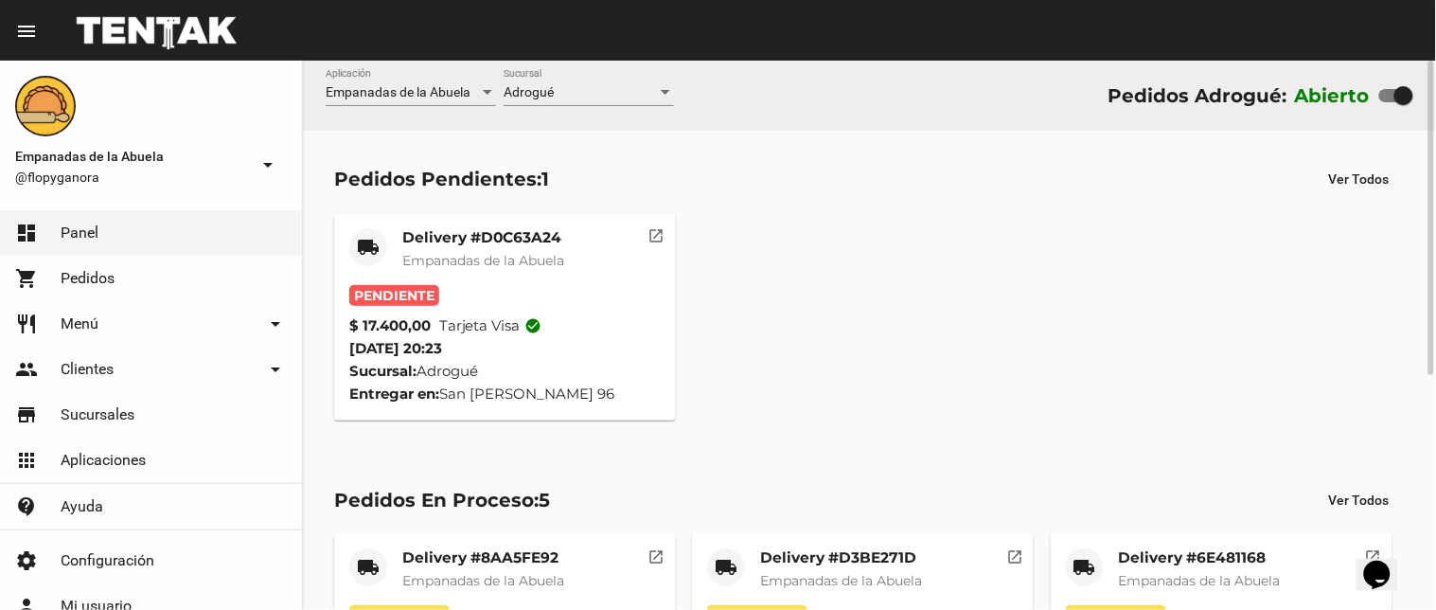
click at [515, 242] on mat-card-title "Delivery #D0C63A24" at bounding box center [483, 237] width 162 height 19
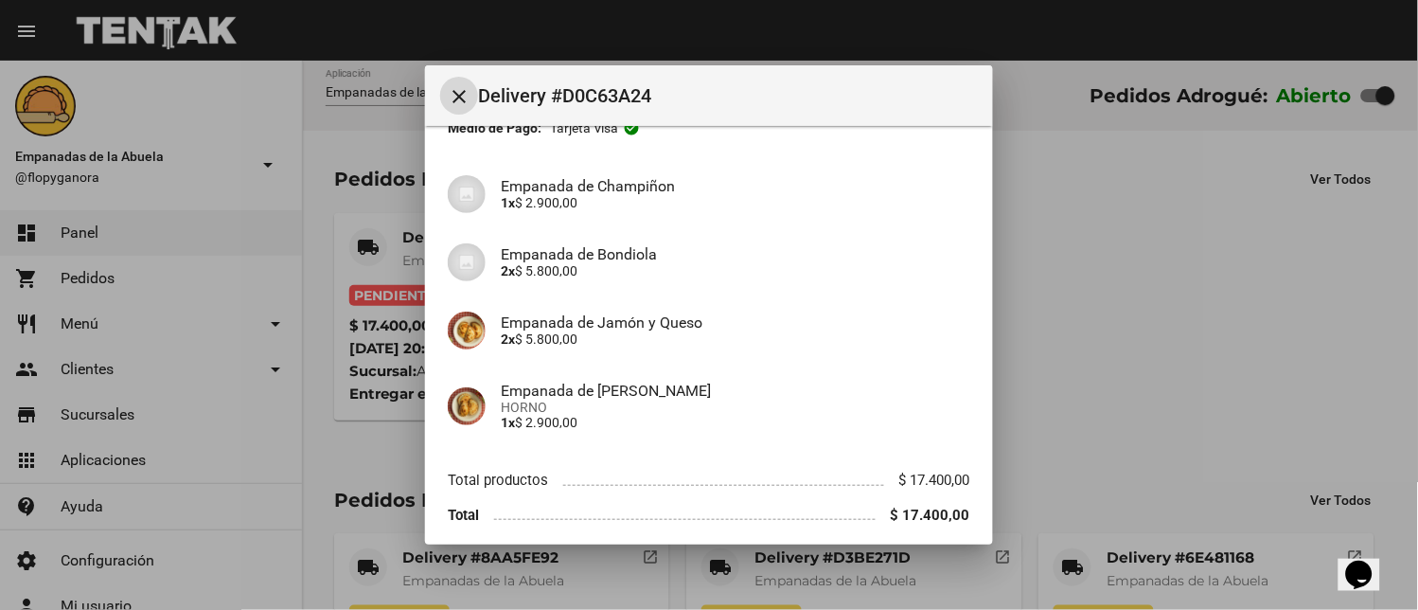
scroll to position [199, 0]
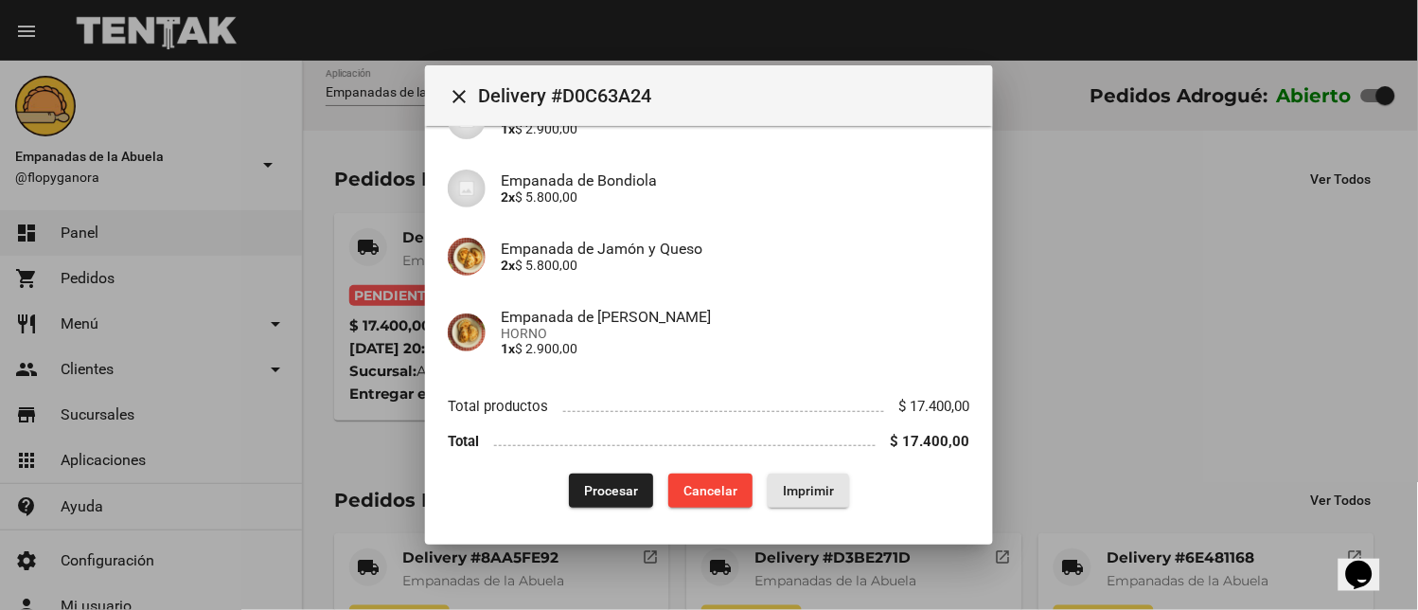
click at [786, 487] on span "Imprimir" at bounding box center [808, 490] width 51 height 15
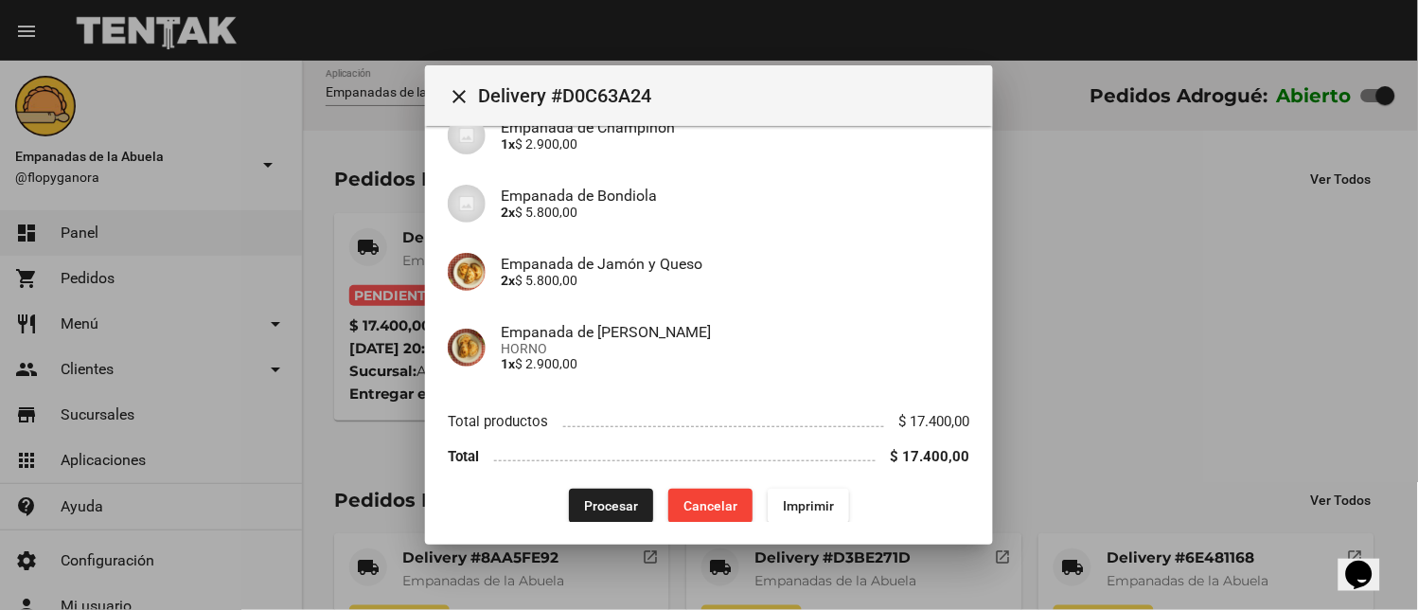
scroll to position [199, 0]
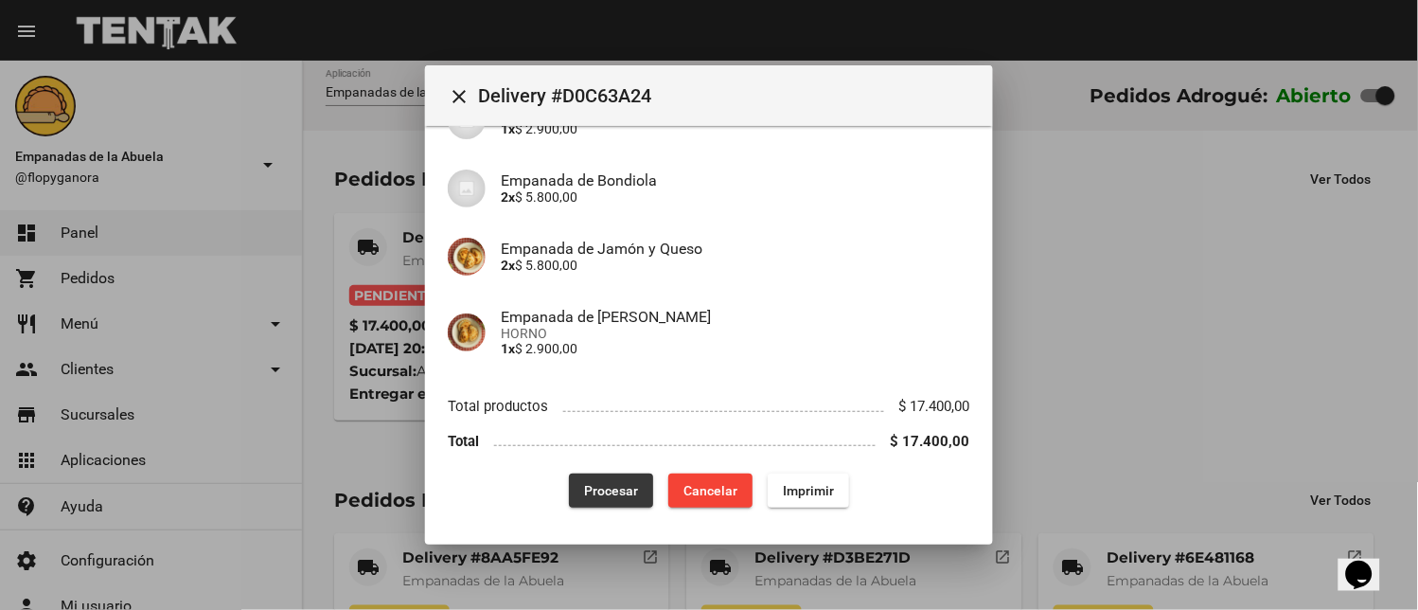
click at [592, 497] on span "Procesar" at bounding box center [611, 490] width 54 height 15
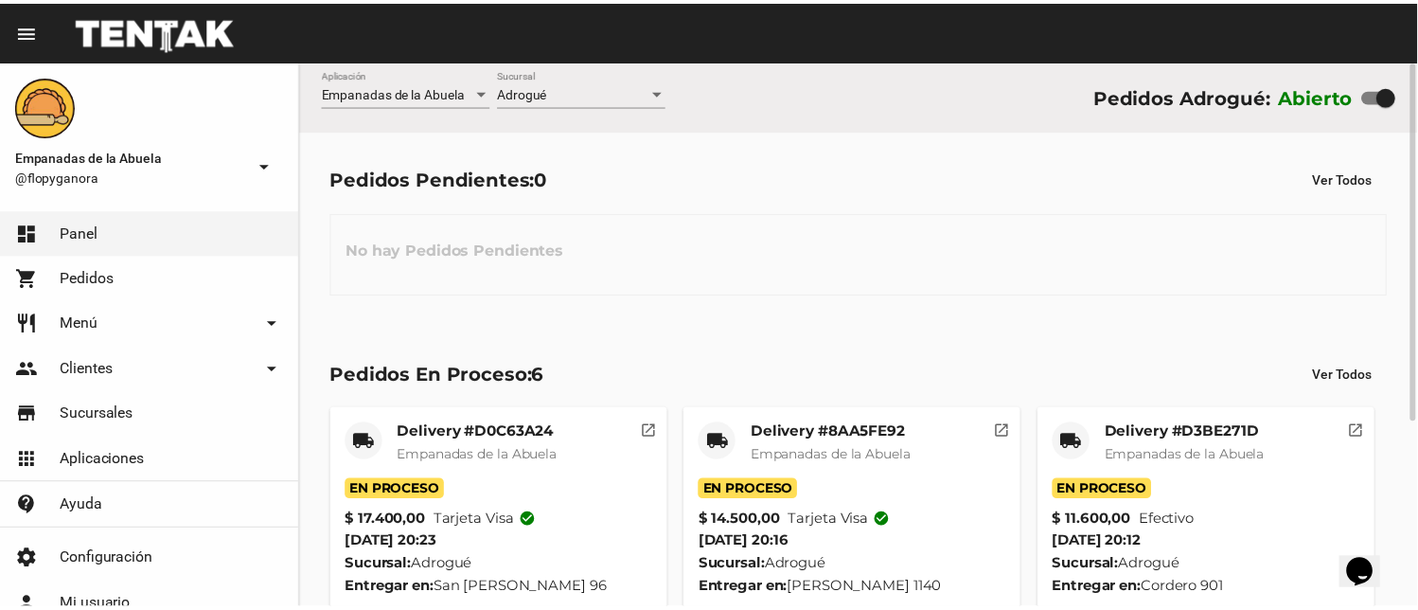
scroll to position [284, 0]
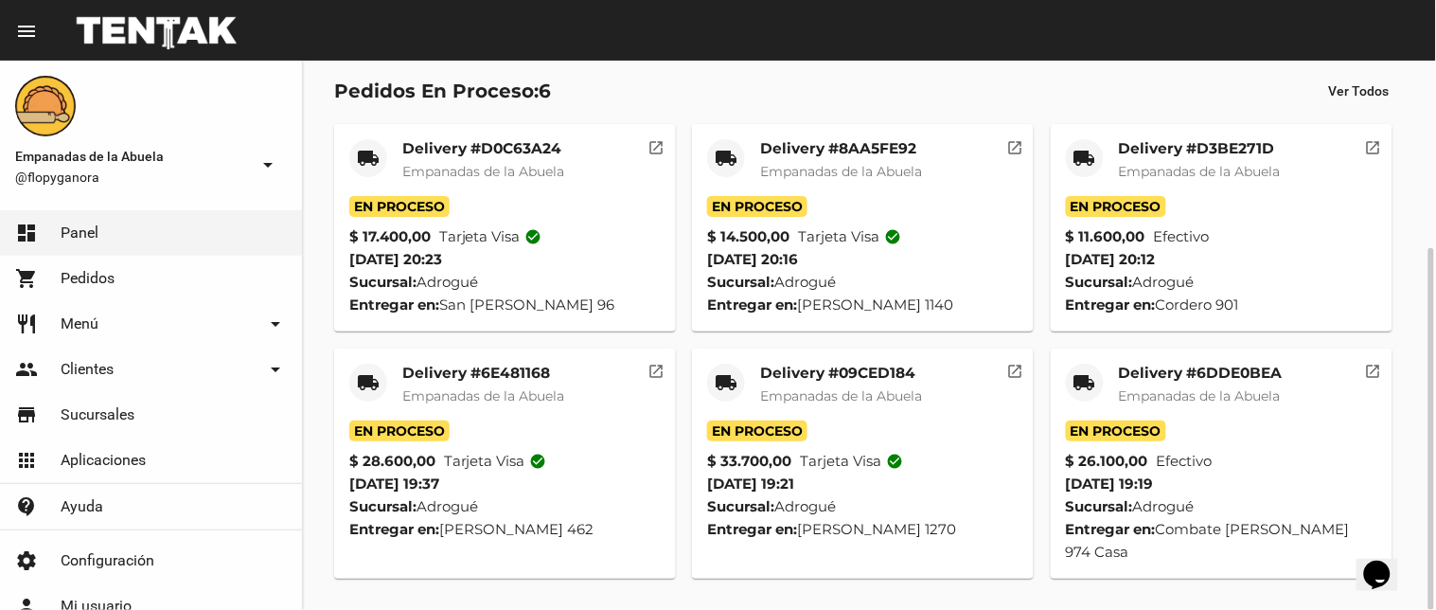
click at [1087, 372] on mat-icon "local_shipping" at bounding box center [1084, 382] width 23 height 23
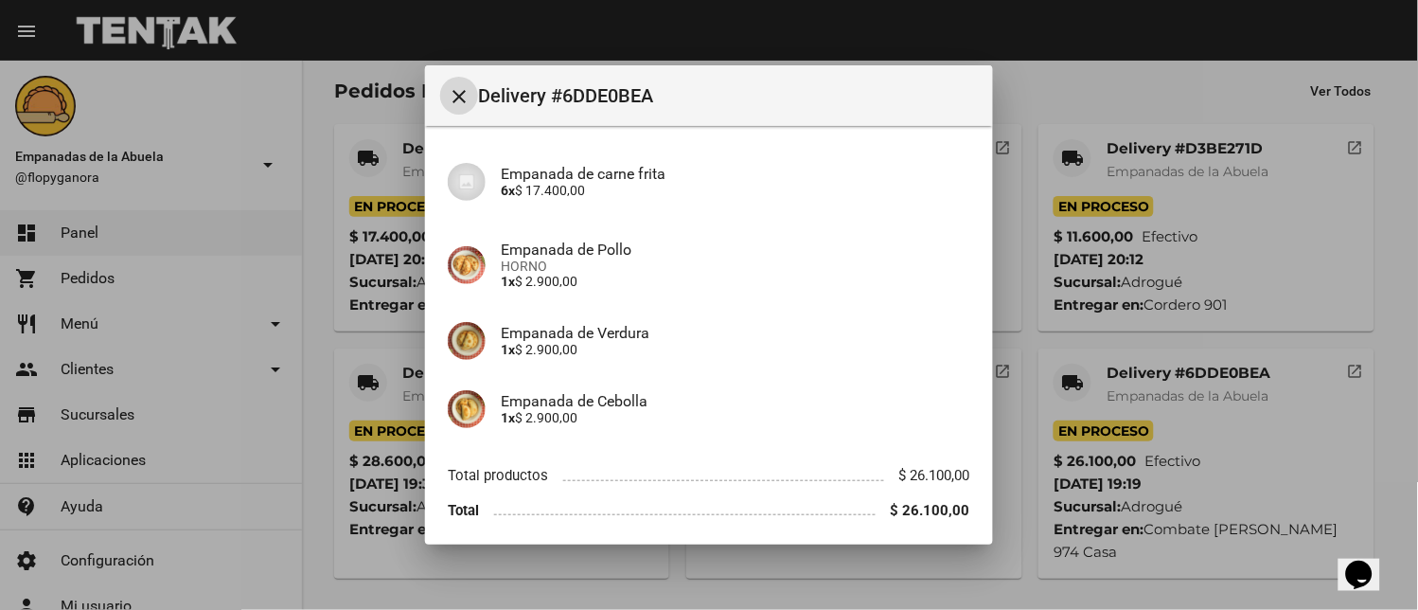
scroll to position [213, 0]
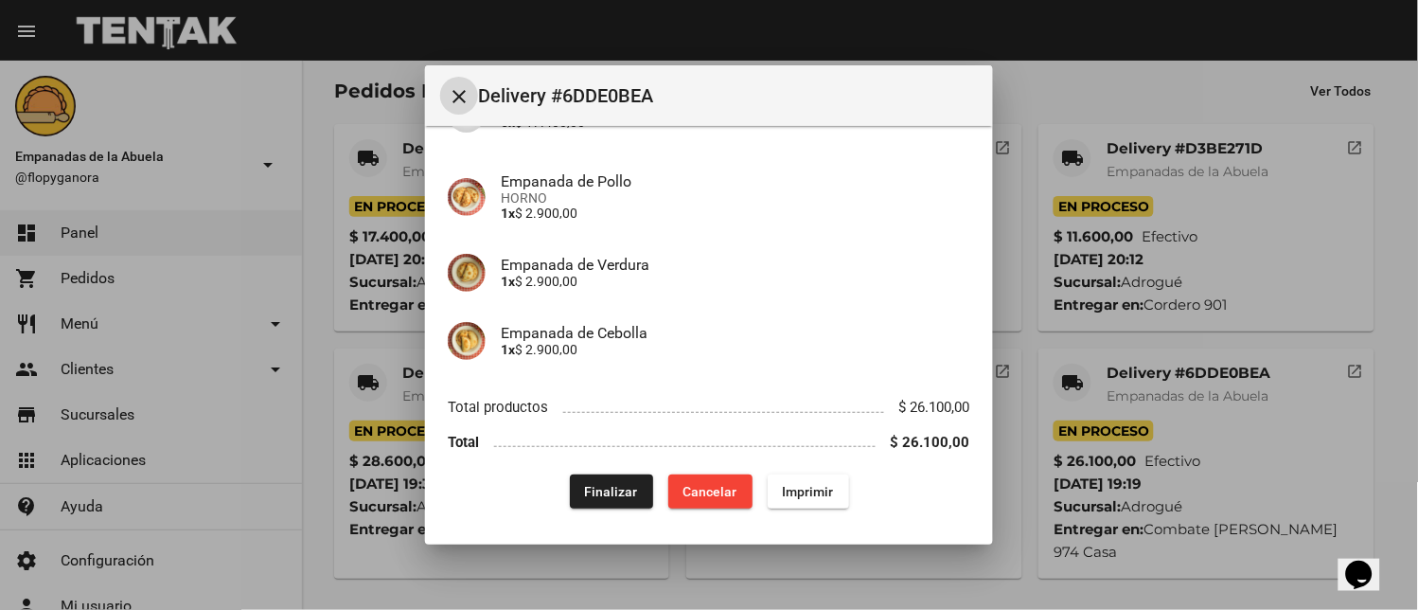
drag, startPoint x: 594, startPoint y: 476, endPoint x: 609, endPoint y: 451, distance: 28.4
click at [593, 477] on button "Finalizar" at bounding box center [611, 491] width 83 height 34
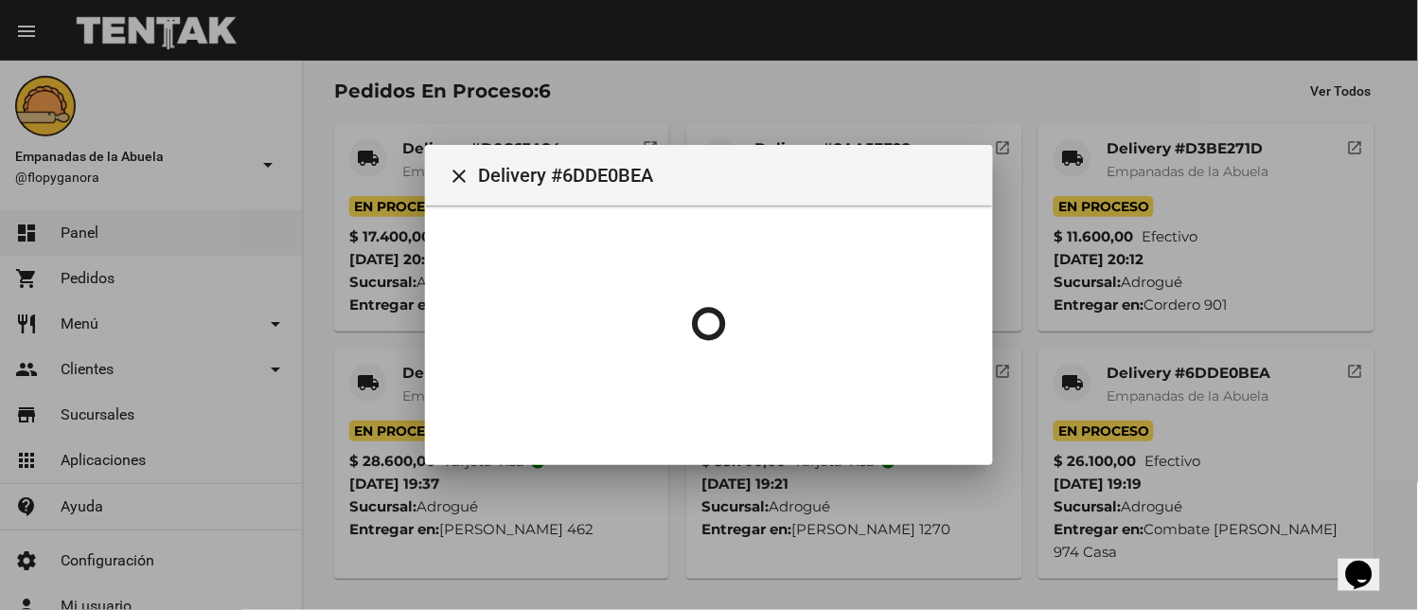
click at [1070, 152] on body "menu Resumen Empanadas de la Abuela @flopyganora arrow_drop_down dashboard Pane…" at bounding box center [709, 305] width 1418 height 610
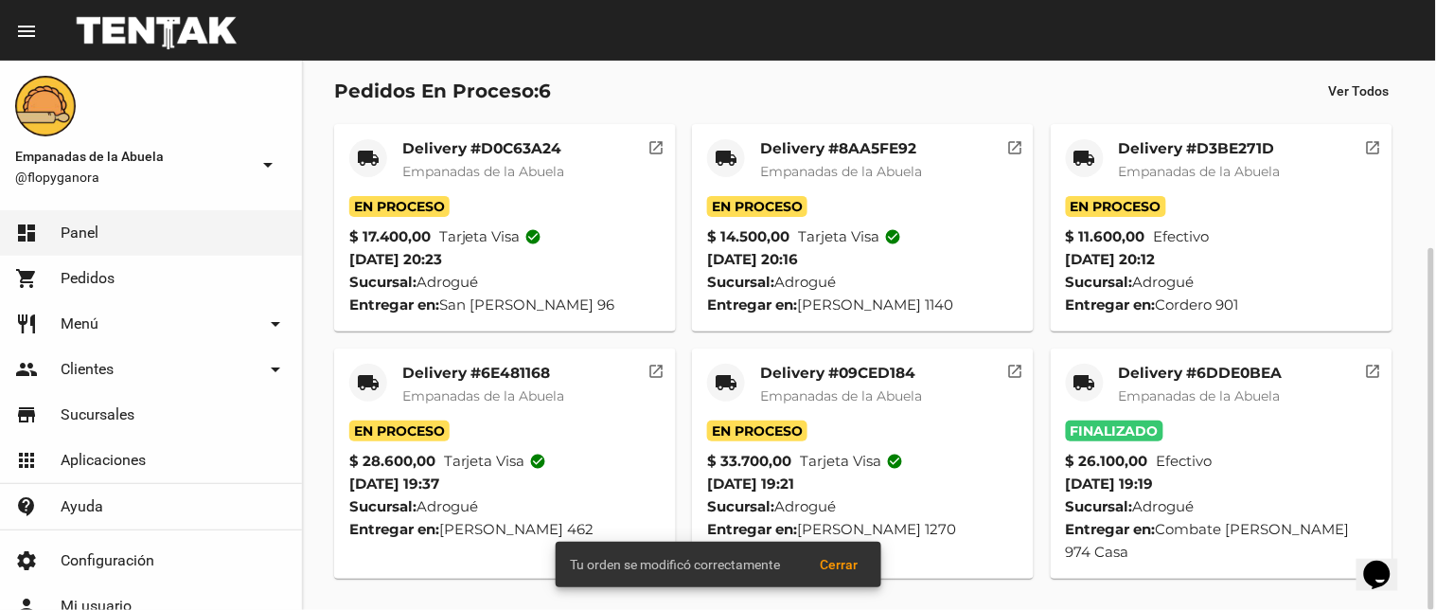
click at [1070, 153] on div "local_shipping" at bounding box center [1085, 158] width 38 height 38
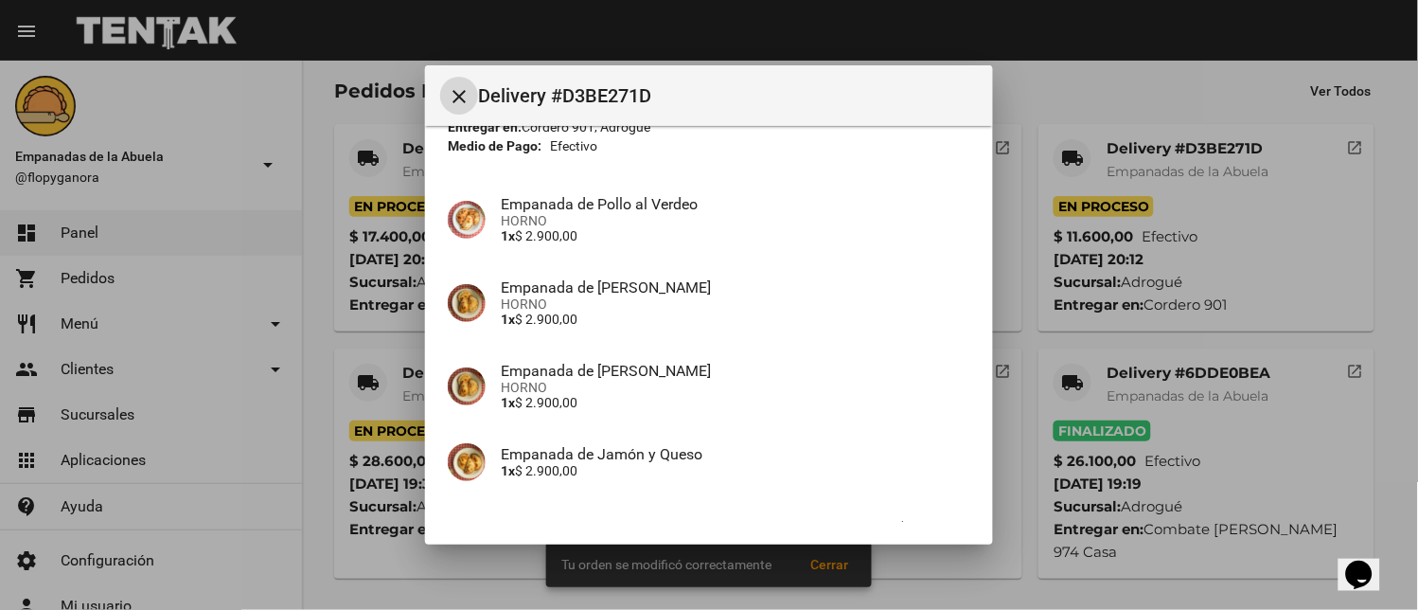
scroll to position [229, 0]
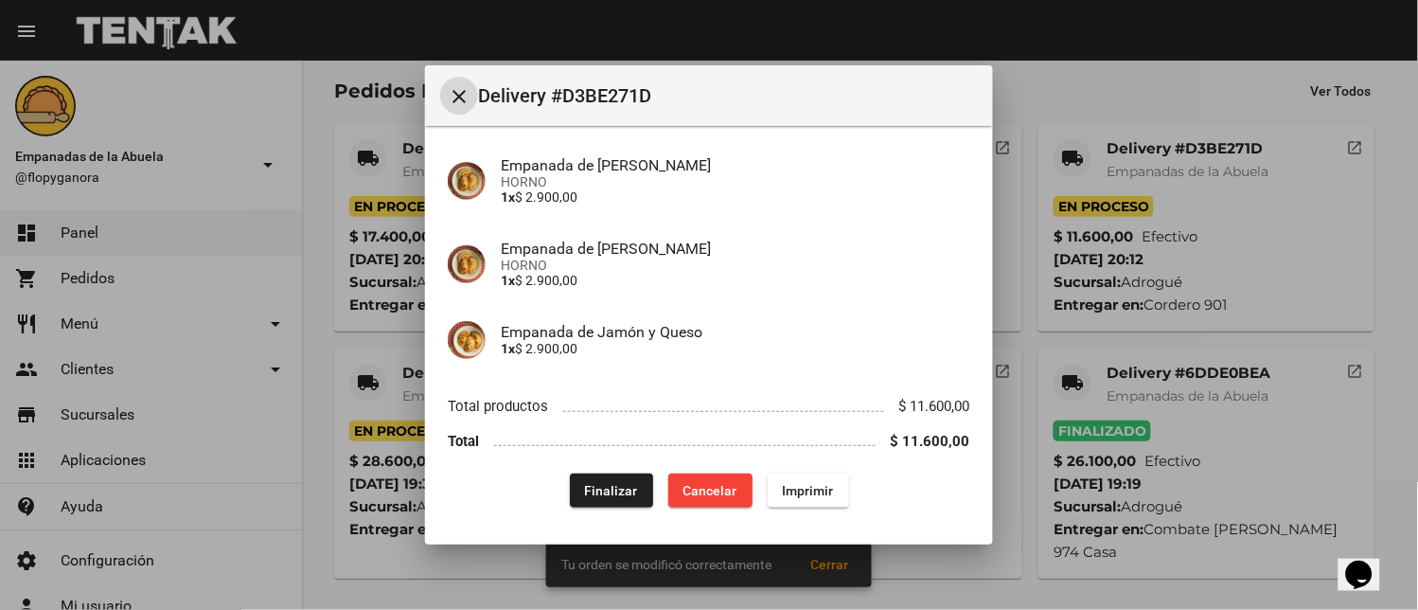
click at [602, 484] on span "Finalizar" at bounding box center [611, 490] width 53 height 15
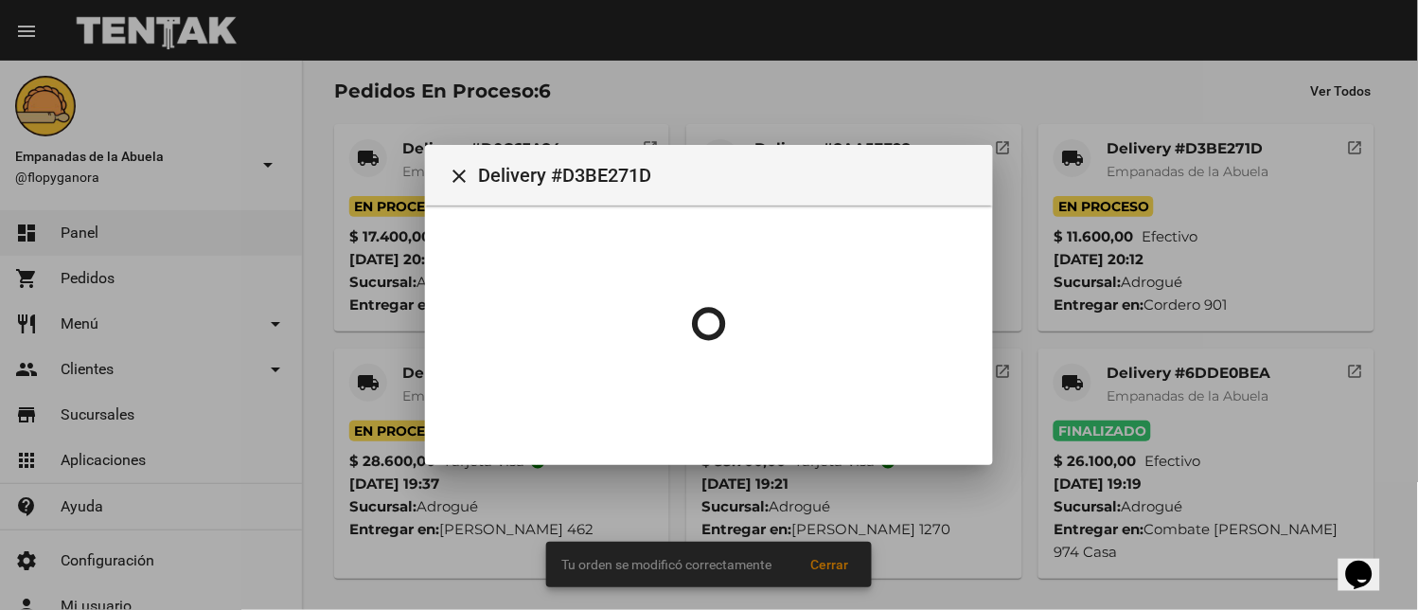
scroll to position [0, 0]
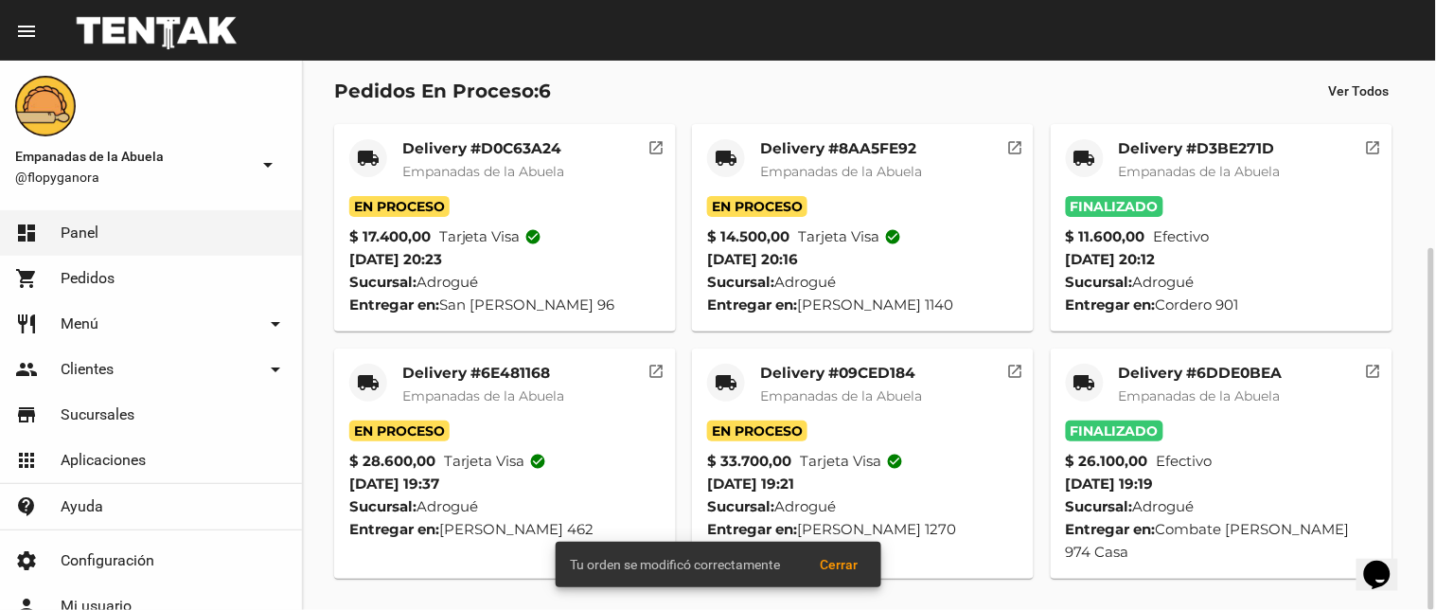
click at [732, 390] on mat-icon "local_shipping" at bounding box center [726, 382] width 23 height 23
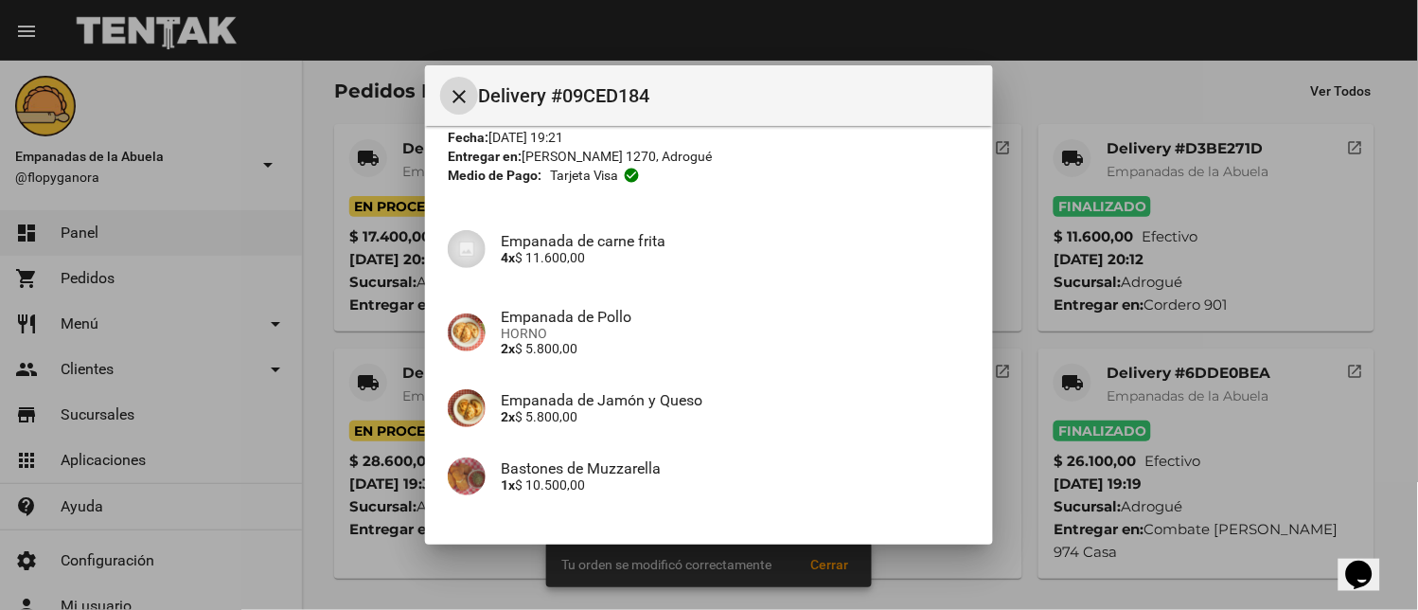
scroll to position [213, 0]
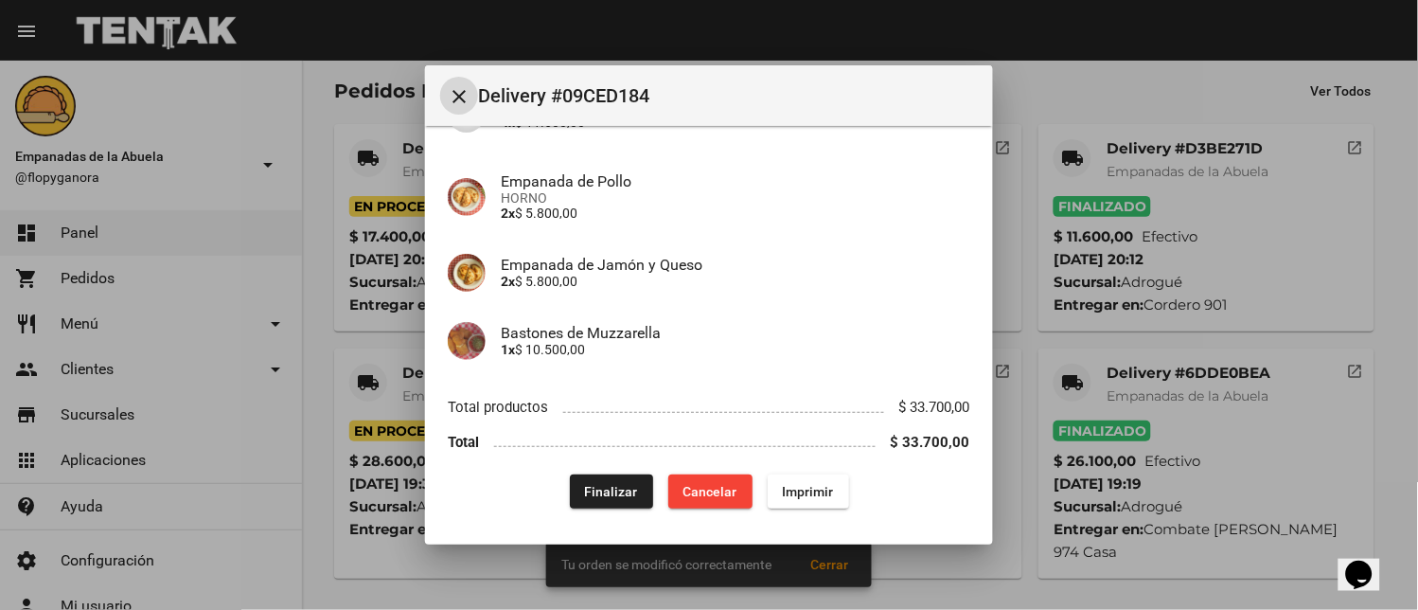
click at [585, 484] on span "Finalizar" at bounding box center [611, 491] width 53 height 15
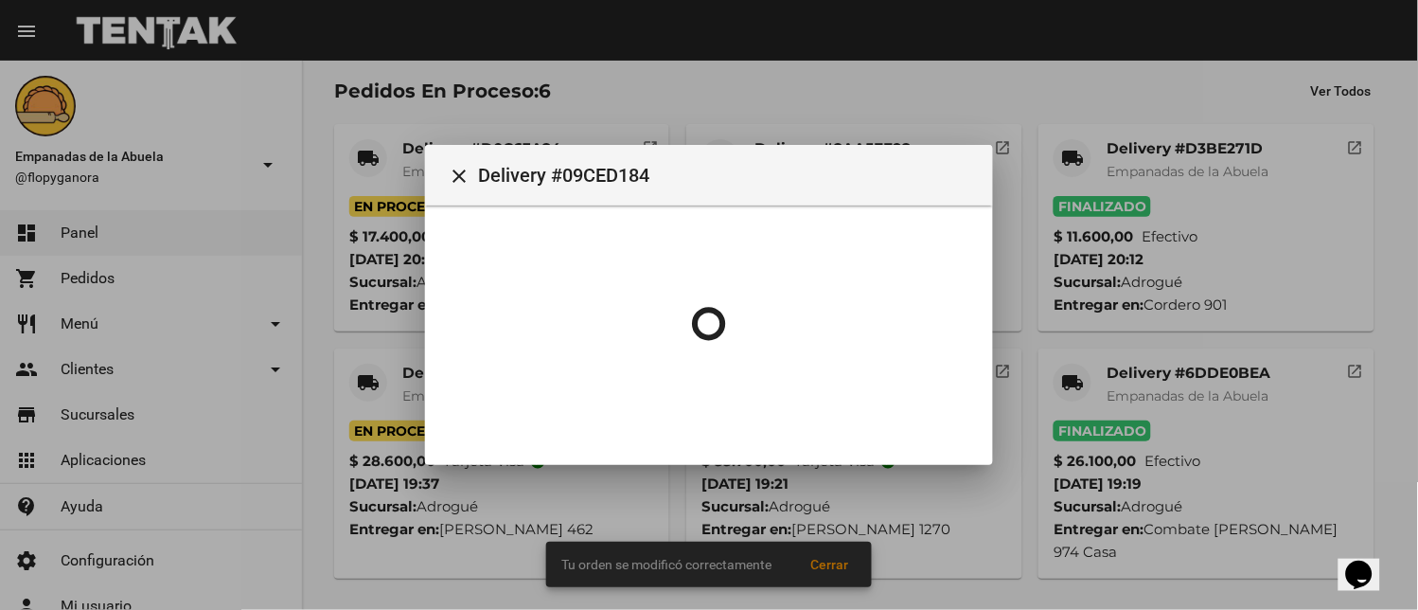
click at [364, 372] on div at bounding box center [709, 305] width 1418 height 610
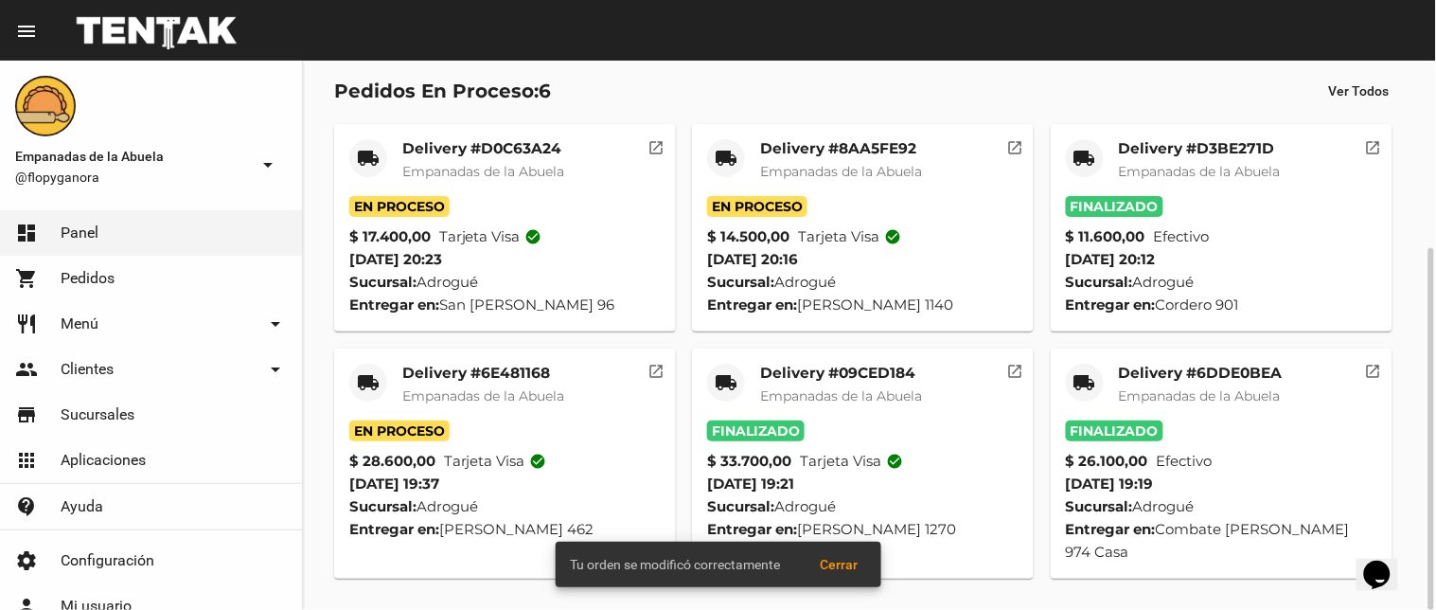
click at [353, 385] on div "local_shipping" at bounding box center [368, 382] width 38 height 38
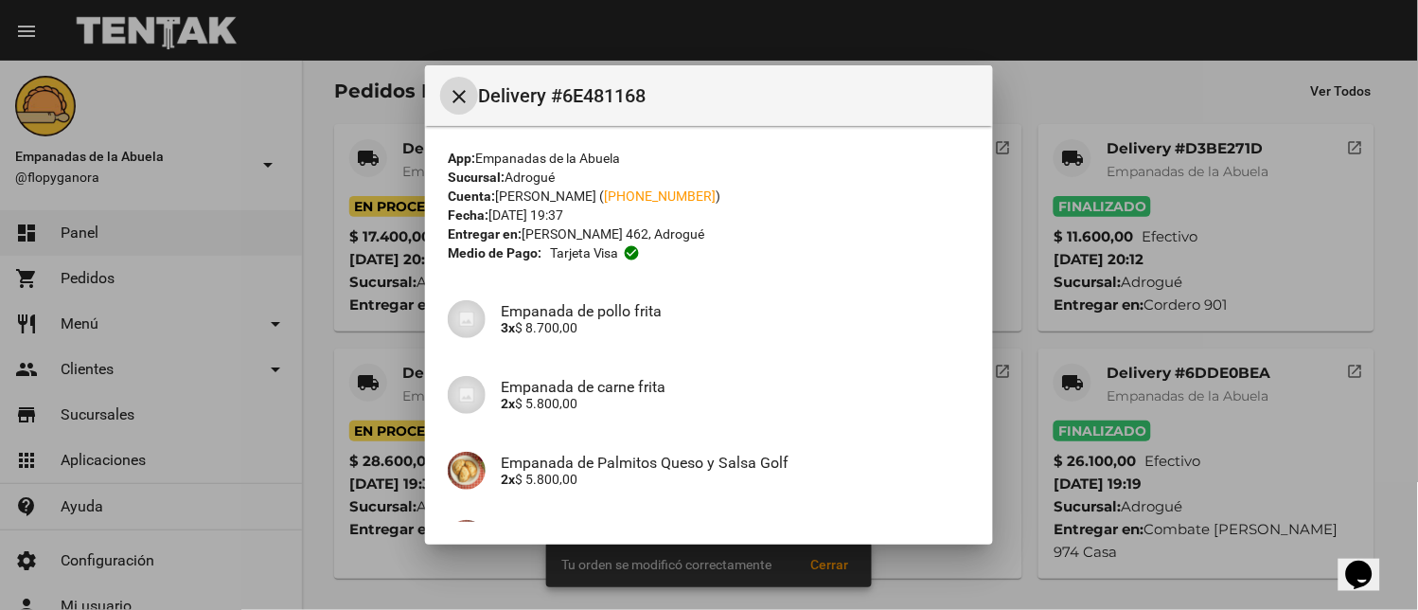
scroll to position [267, 0]
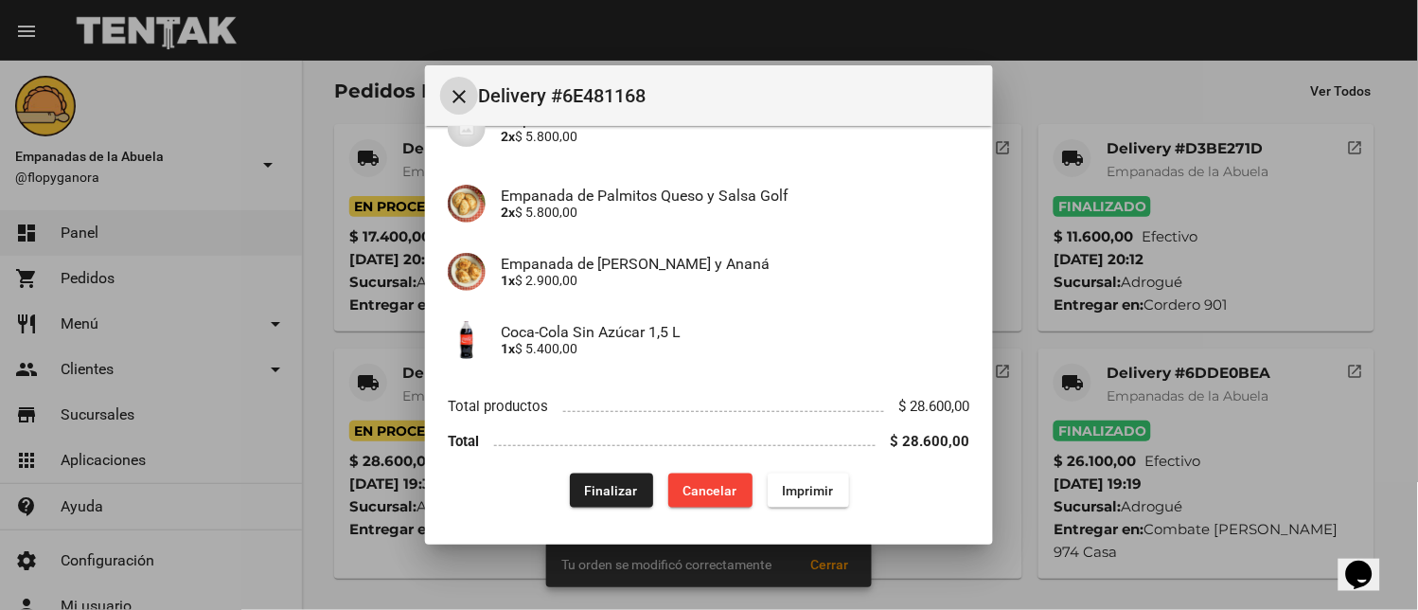
click at [618, 486] on span "Finalizar" at bounding box center [611, 490] width 53 height 15
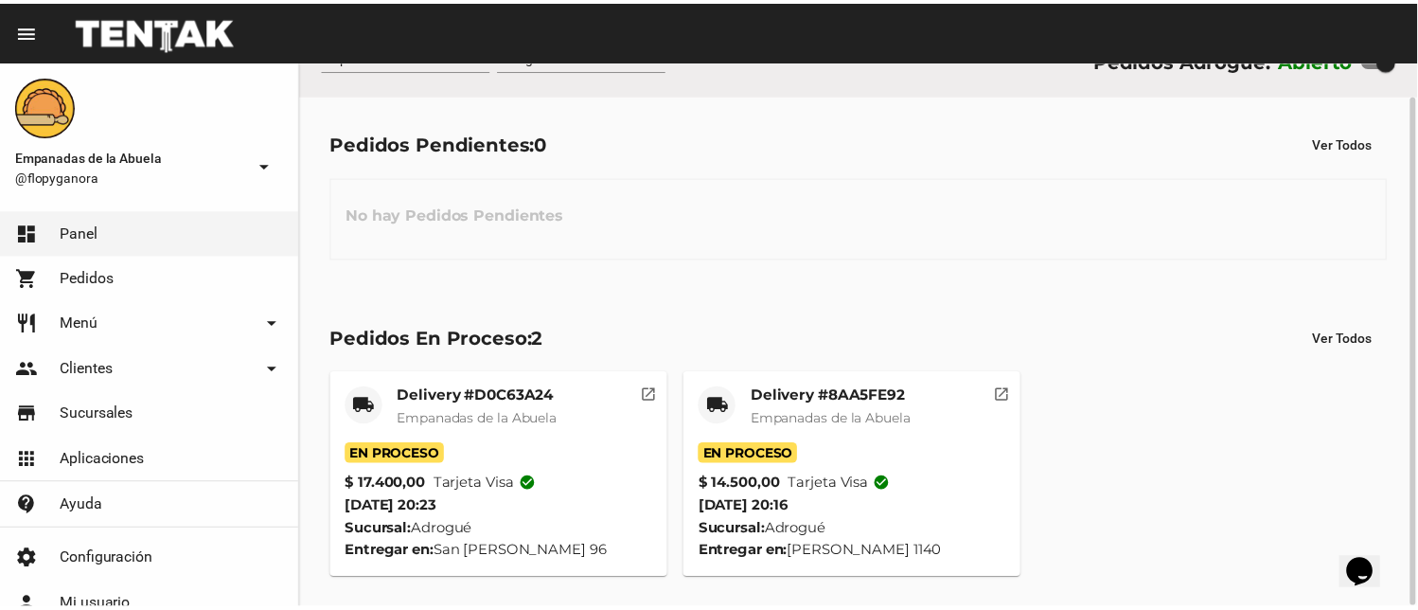
scroll to position [0, 0]
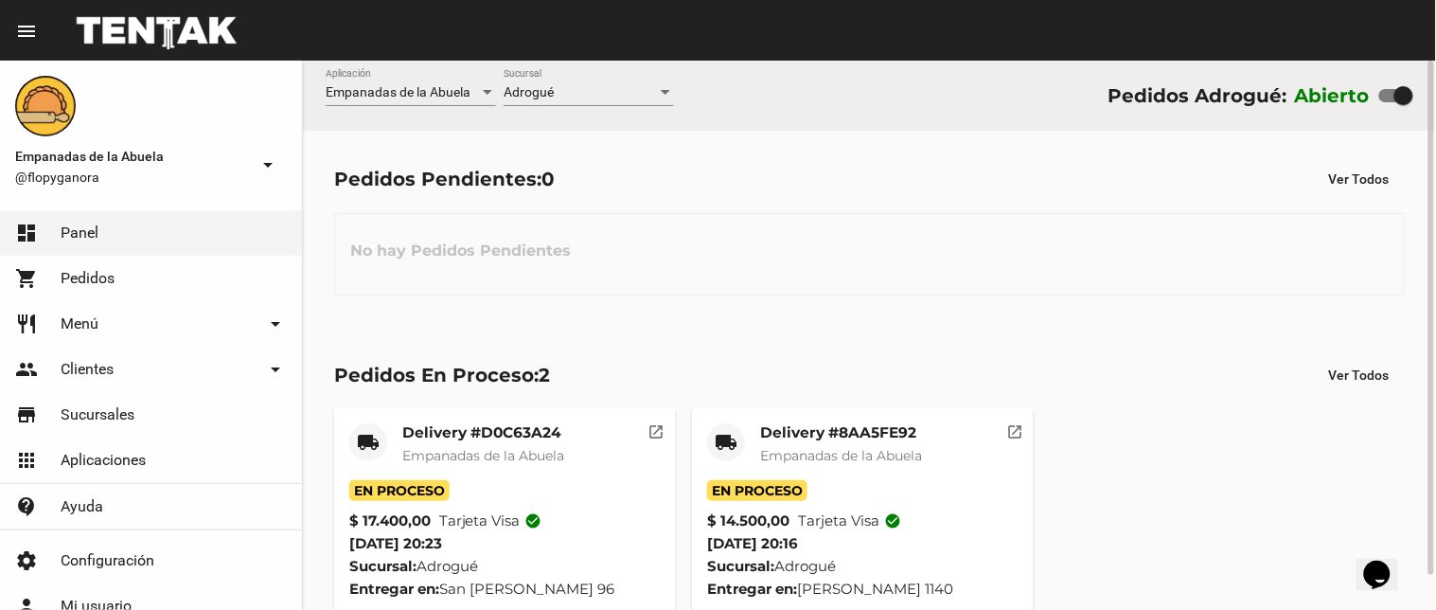
click at [725, 437] on mat-icon "local_shipping" at bounding box center [726, 442] width 23 height 23
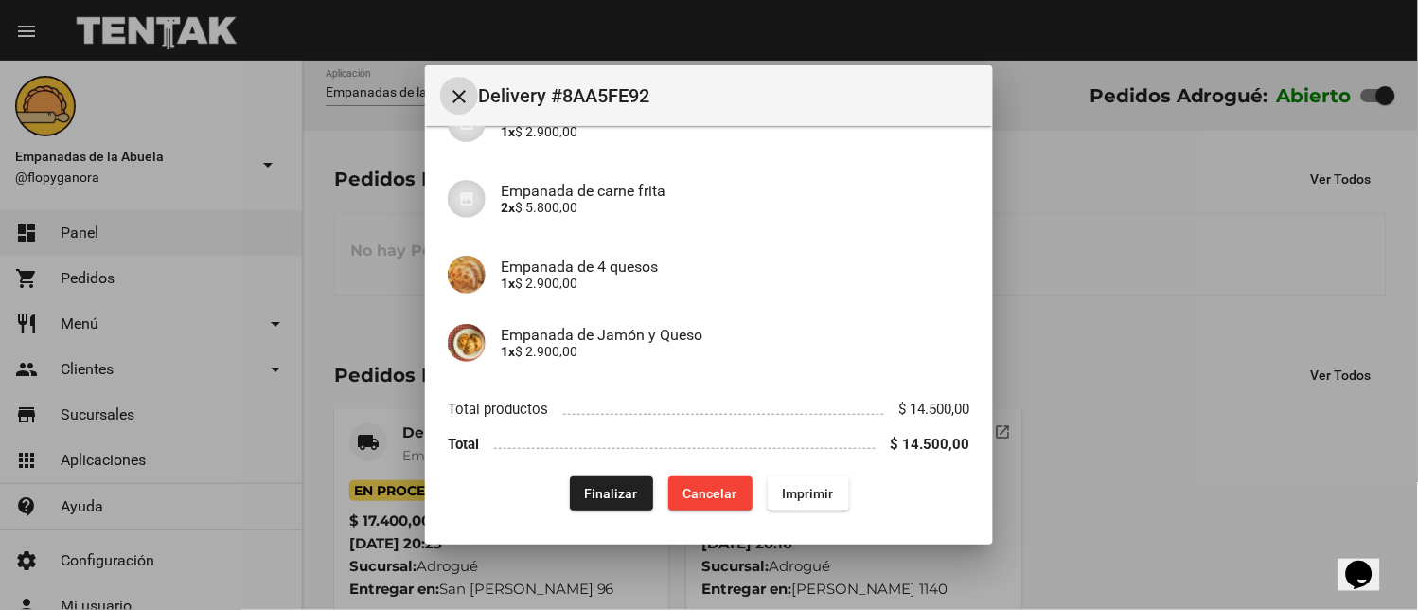
scroll to position [199, 0]
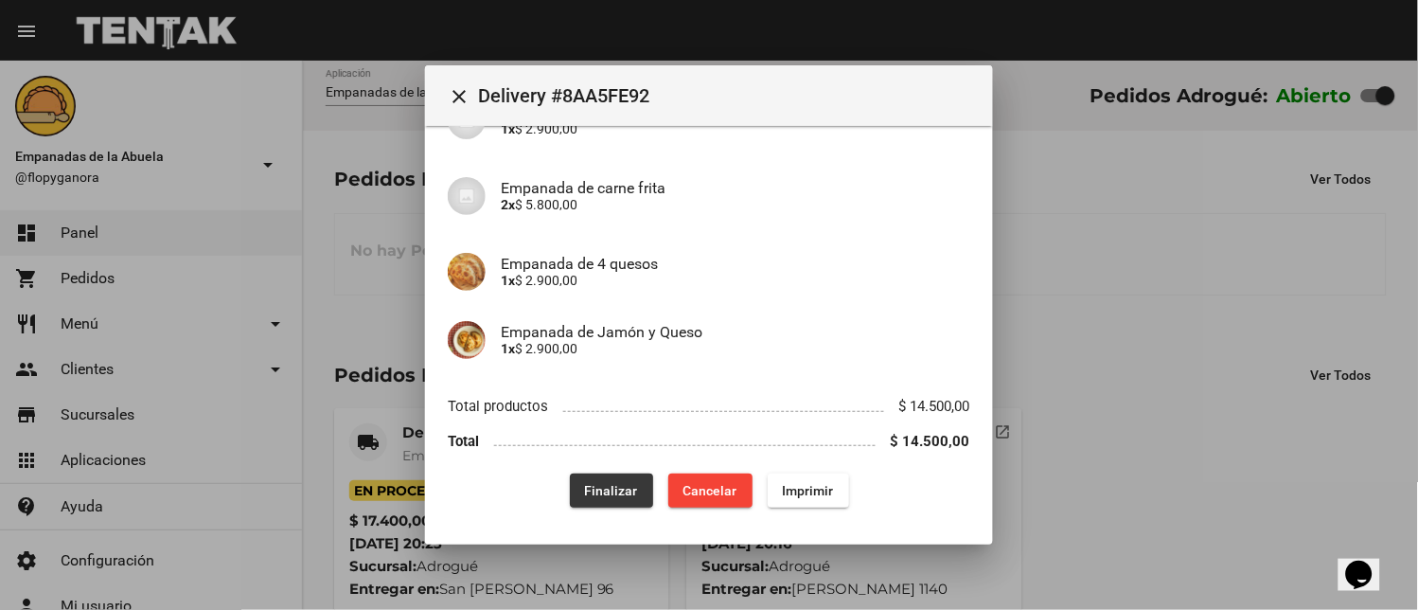
click at [611, 484] on span "Finalizar" at bounding box center [611, 490] width 53 height 15
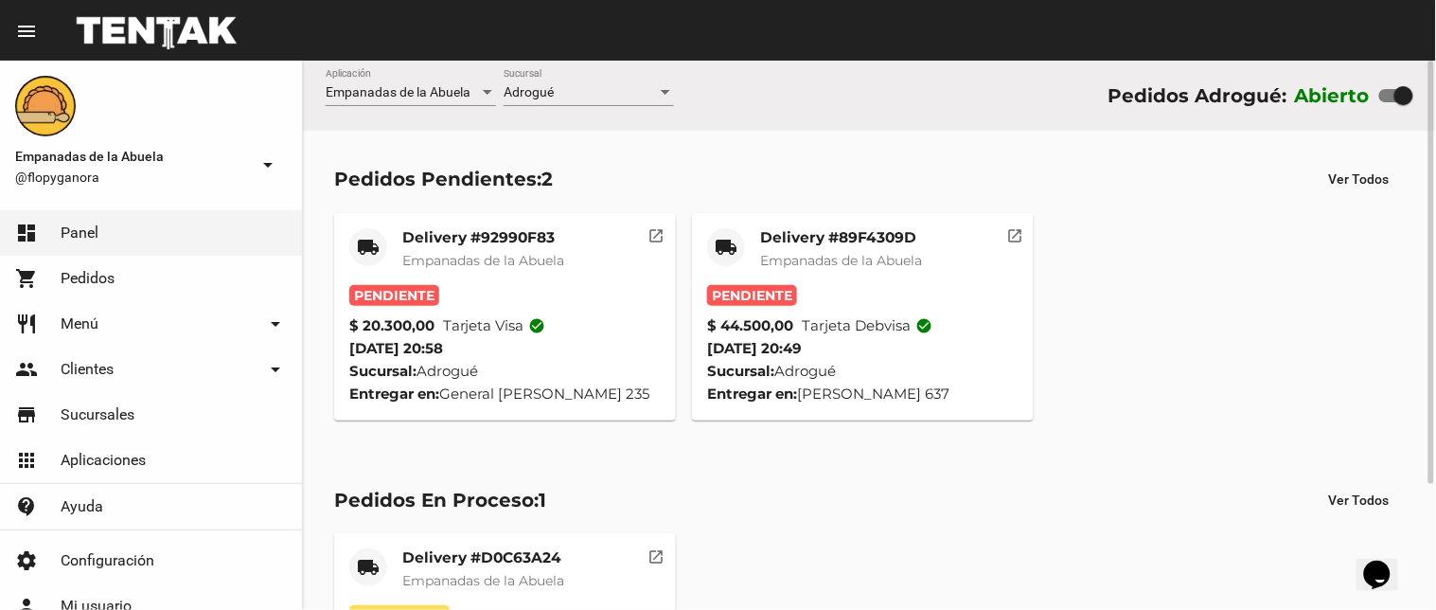
click at [842, 249] on div "Delivery #89F4309D Empanadas de la Abuela" at bounding box center [841, 256] width 162 height 57
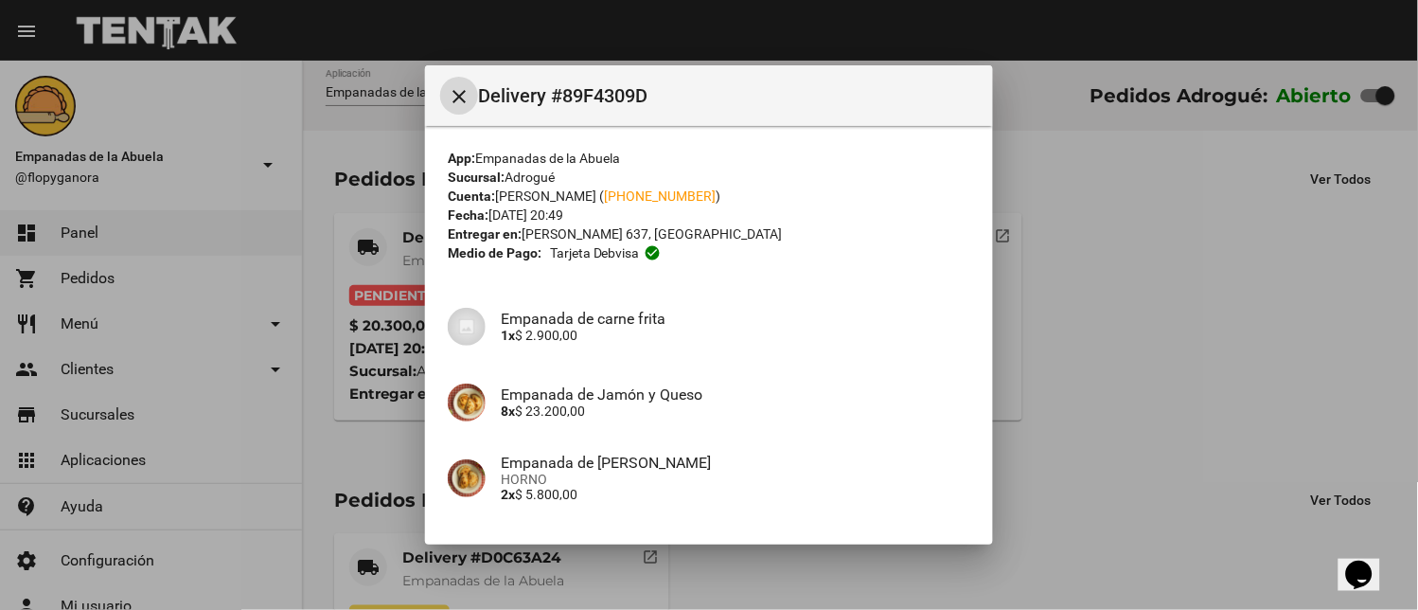
scroll to position [281, 0]
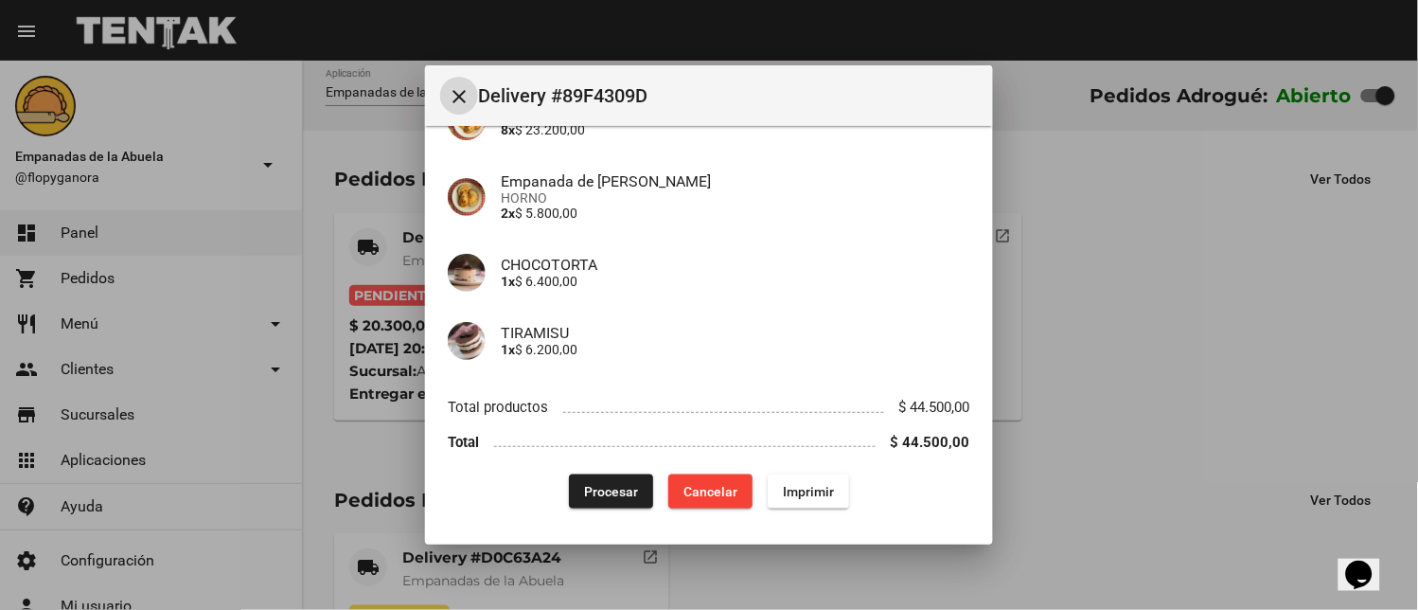
click at [783, 487] on span "Imprimir" at bounding box center [808, 491] width 51 height 15
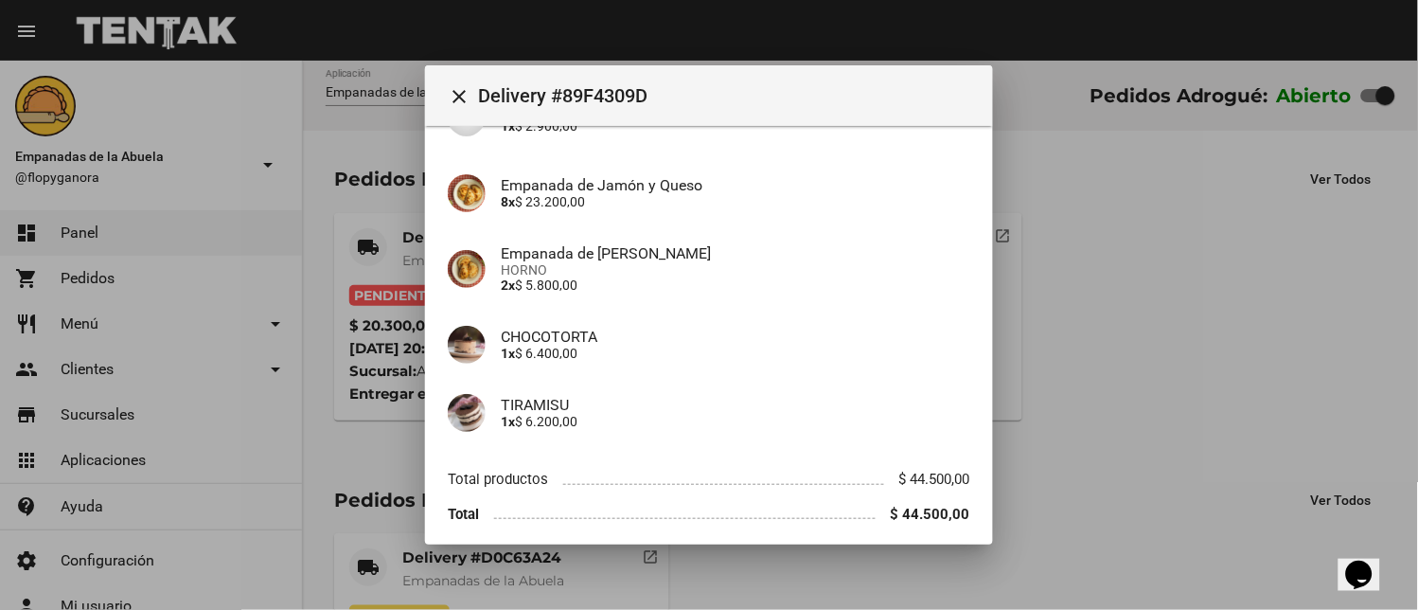
scroll to position [281, 0]
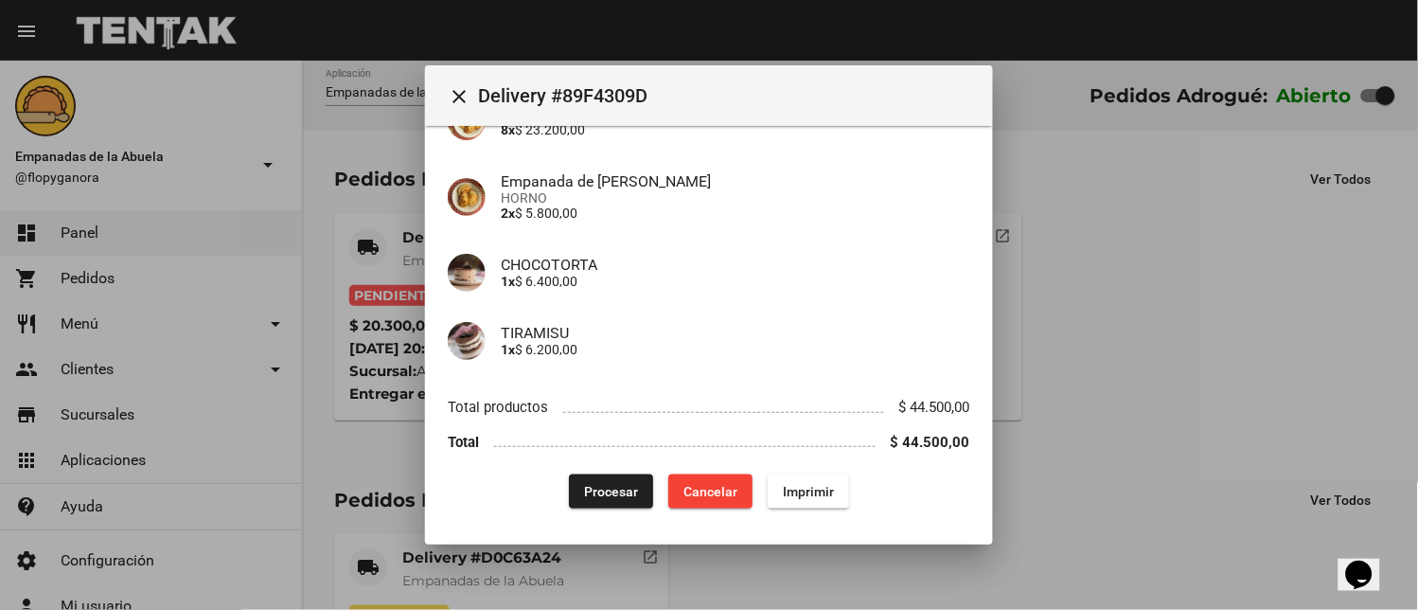
click at [619, 474] on button "Procesar" at bounding box center [611, 491] width 84 height 34
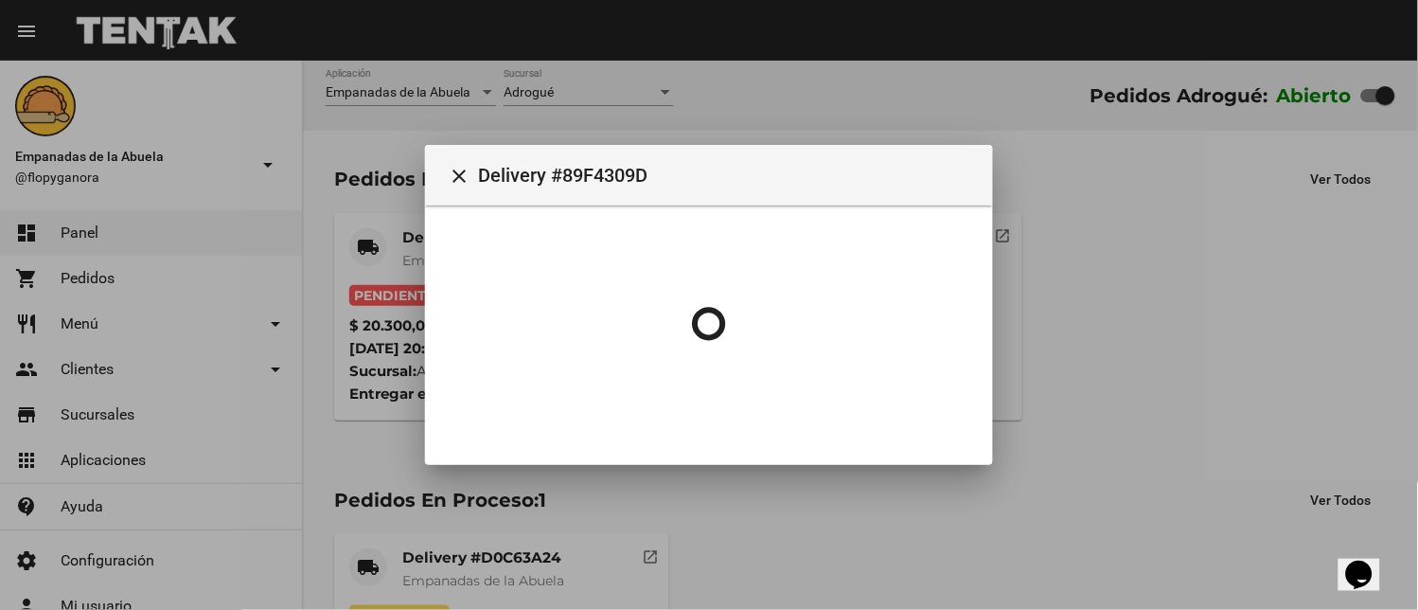
scroll to position [0, 0]
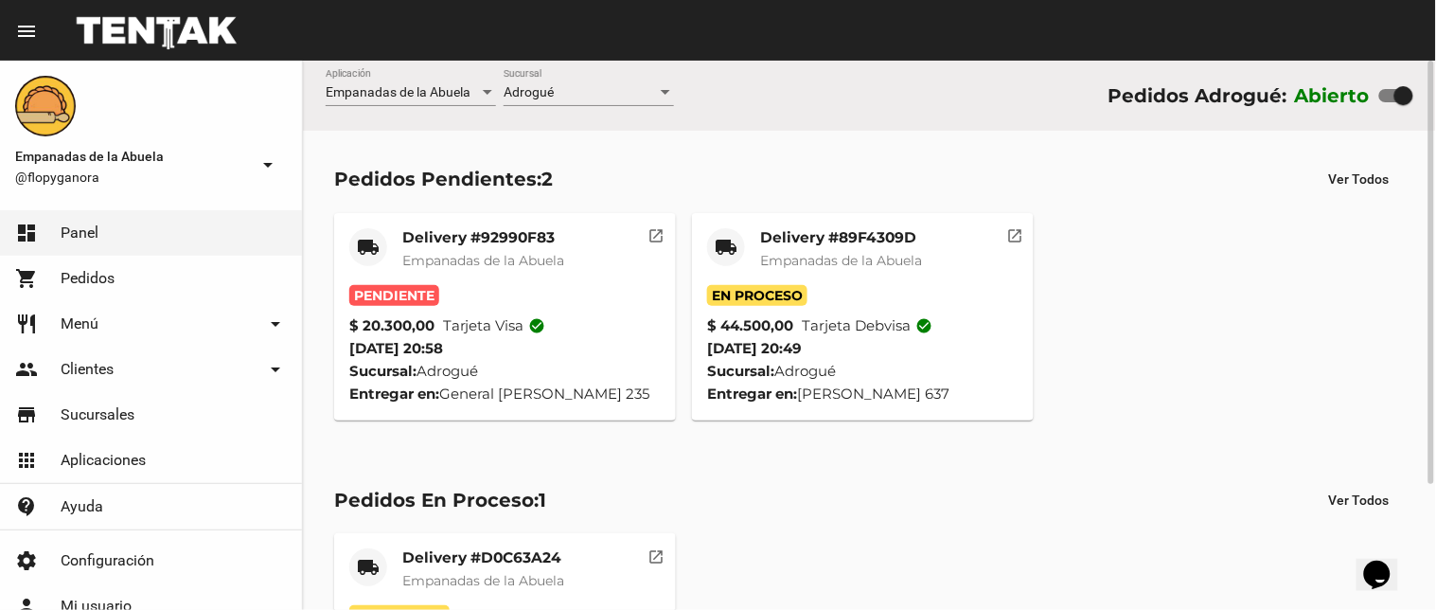
click at [522, 229] on mat-card-title "Delivery #92990F83" at bounding box center [483, 237] width 162 height 19
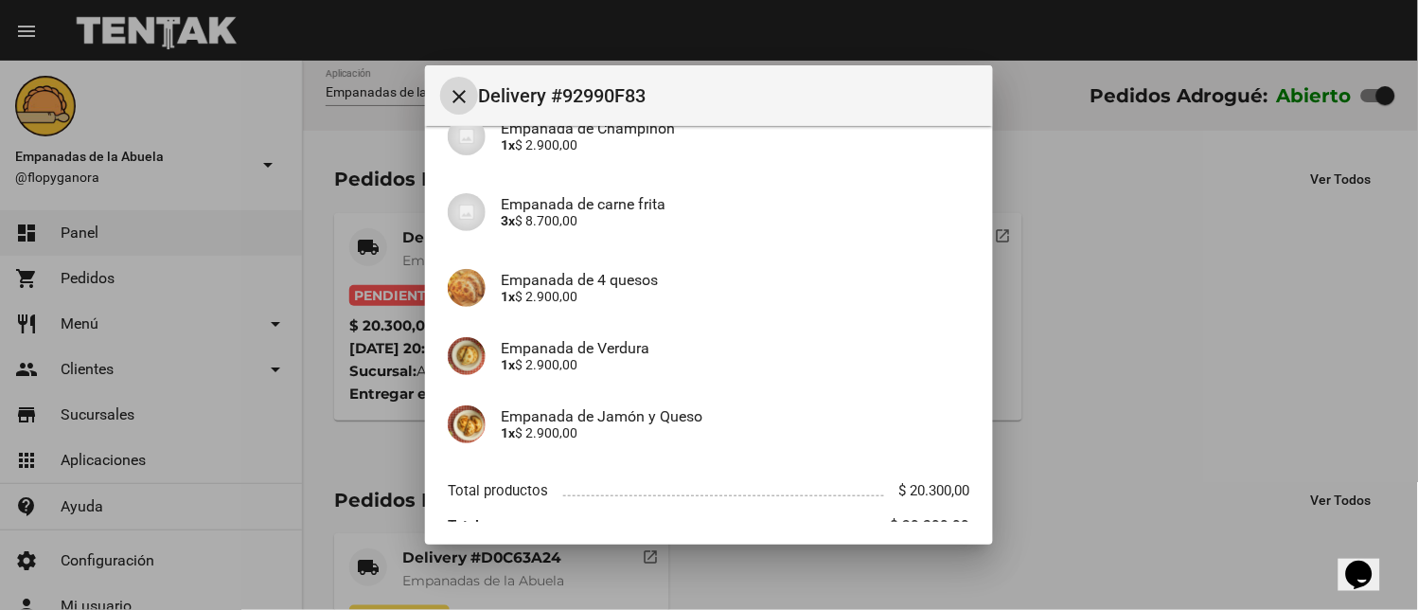
scroll to position [267, 0]
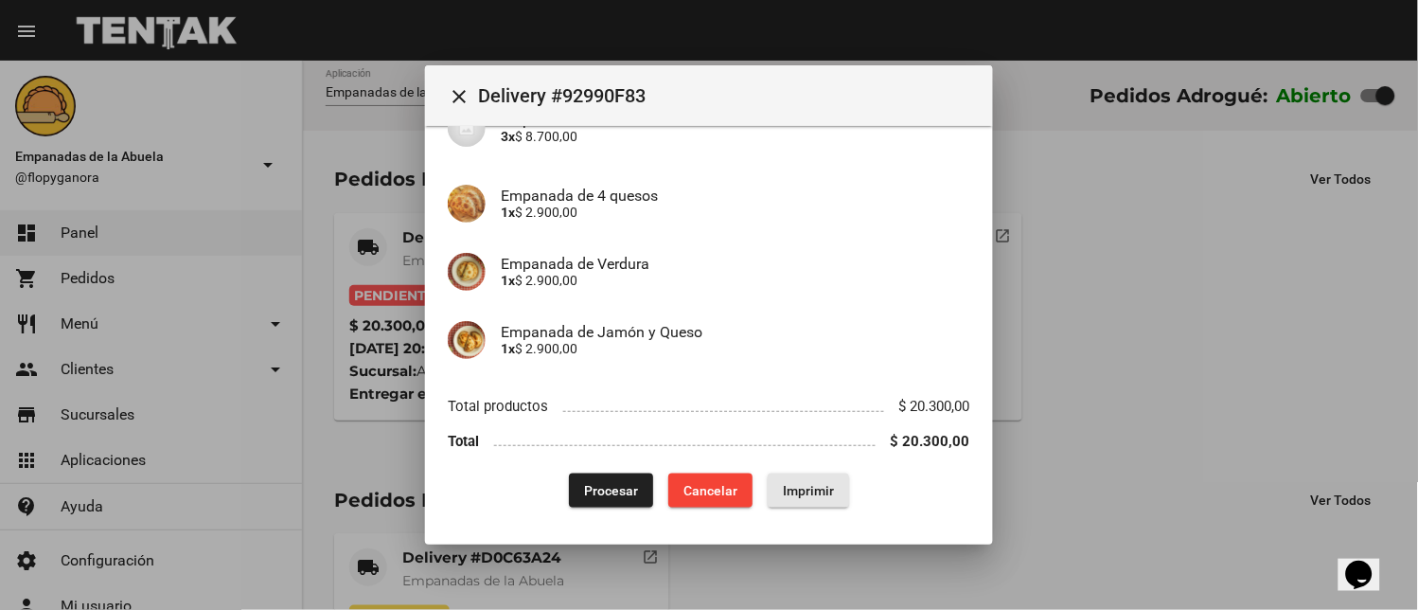
drag, startPoint x: 787, startPoint y: 492, endPoint x: 608, endPoint y: 399, distance: 201.5
click at [788, 492] on span "Imprimir" at bounding box center [808, 490] width 51 height 15
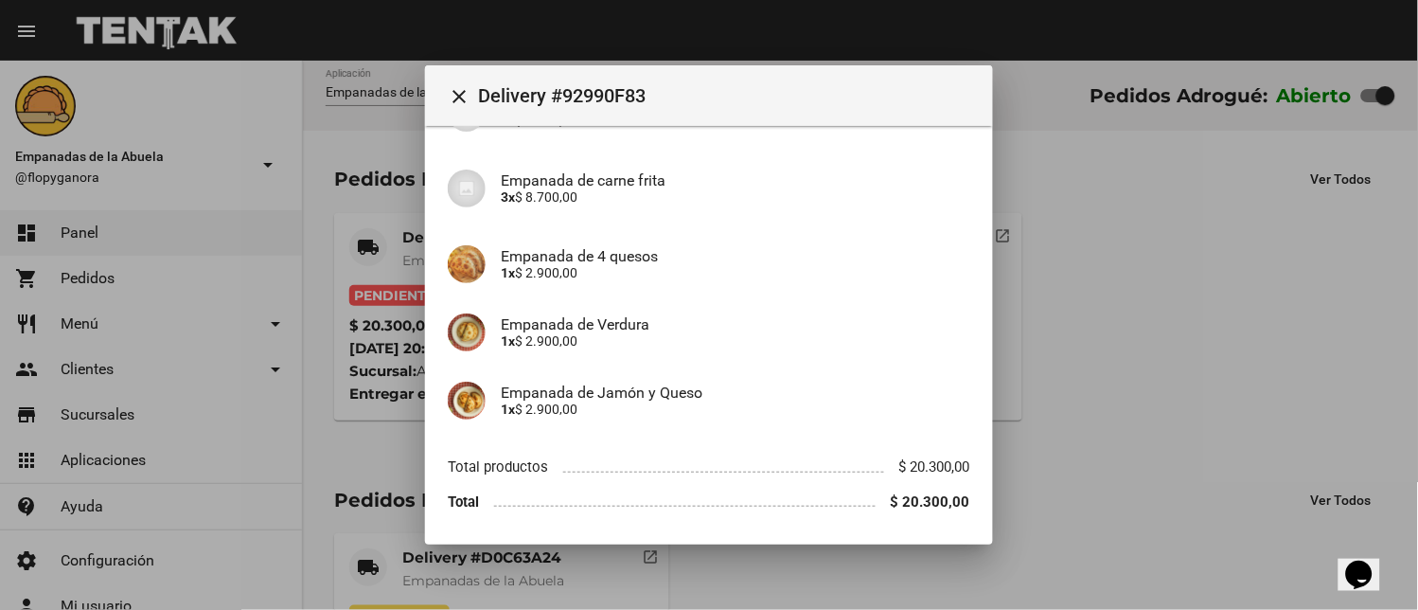
scroll to position [267, 0]
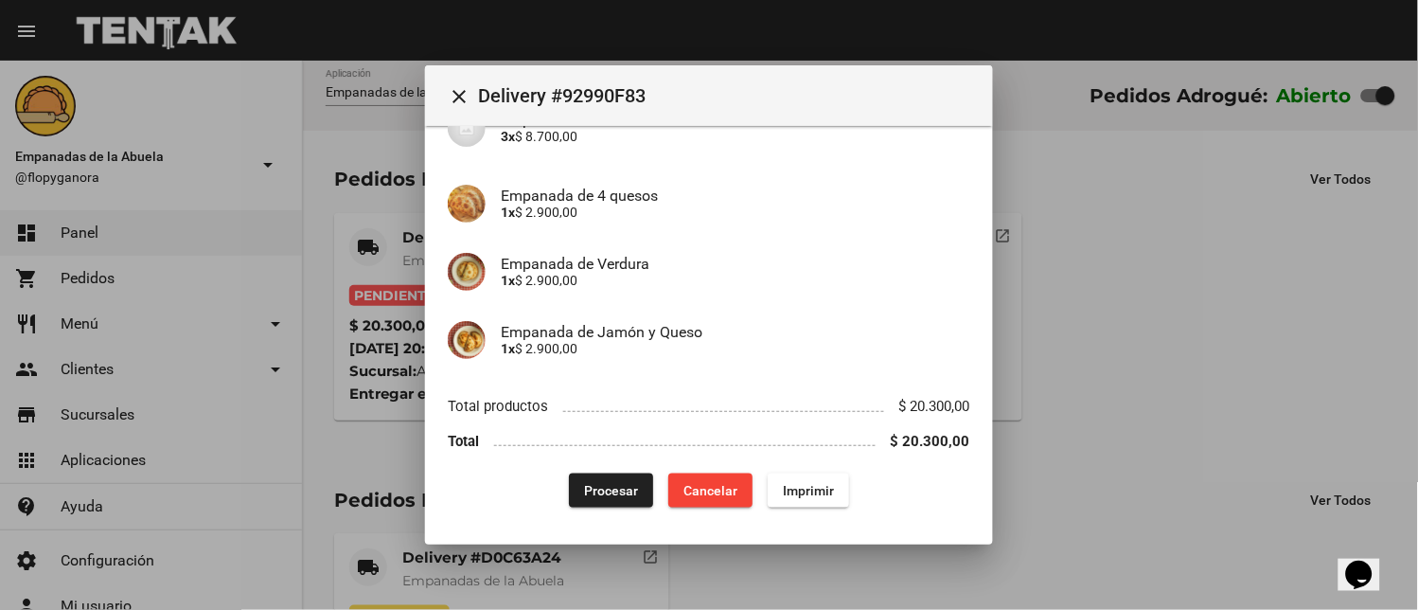
click at [592, 477] on button "Procesar" at bounding box center [611, 490] width 84 height 34
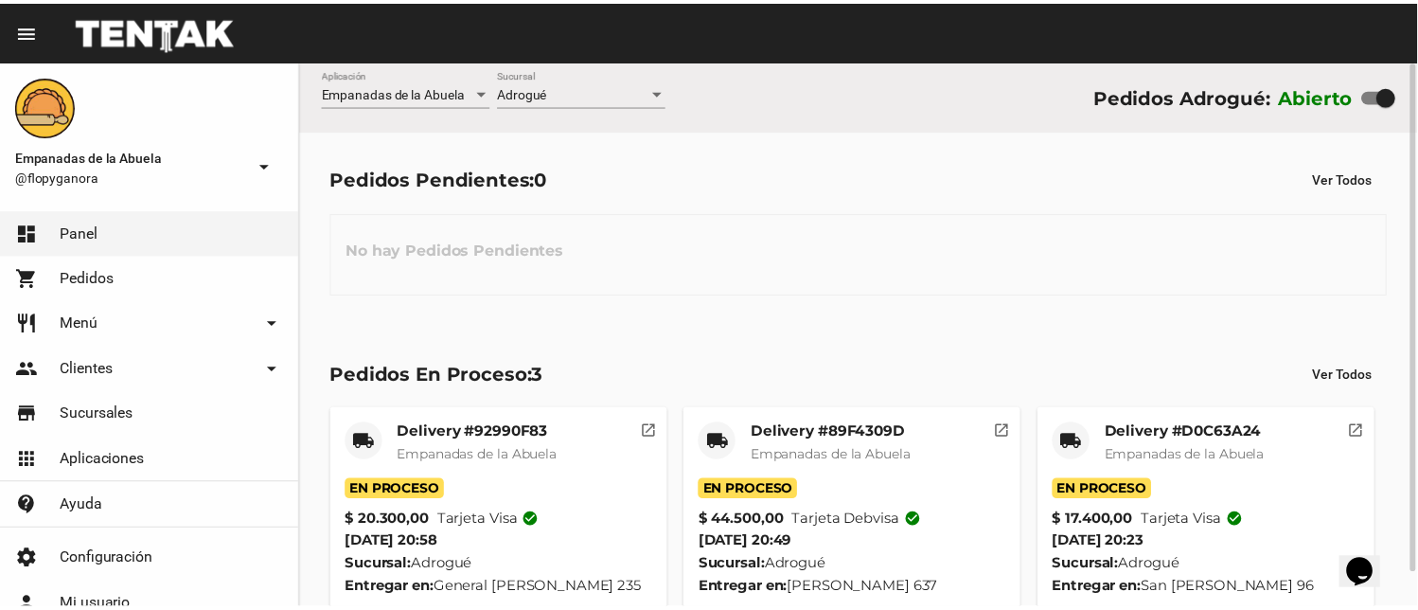
scroll to position [36, 0]
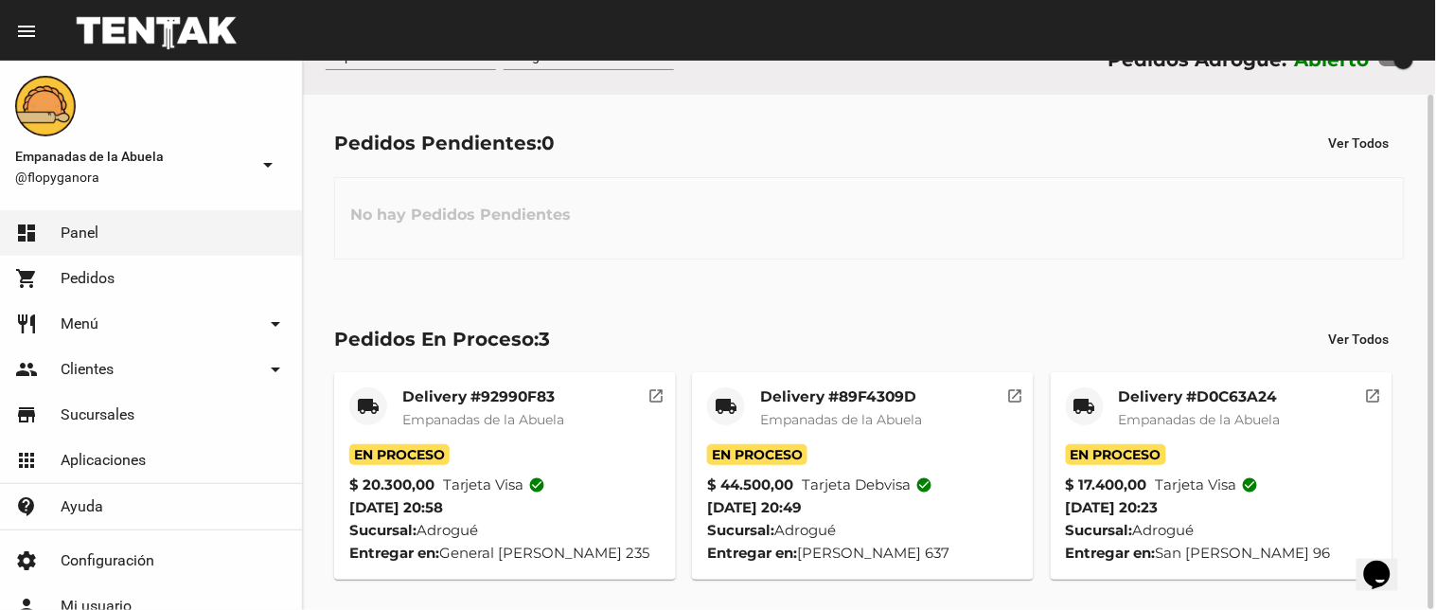
click at [1072, 400] on div "local_shipping" at bounding box center [1085, 406] width 38 height 38
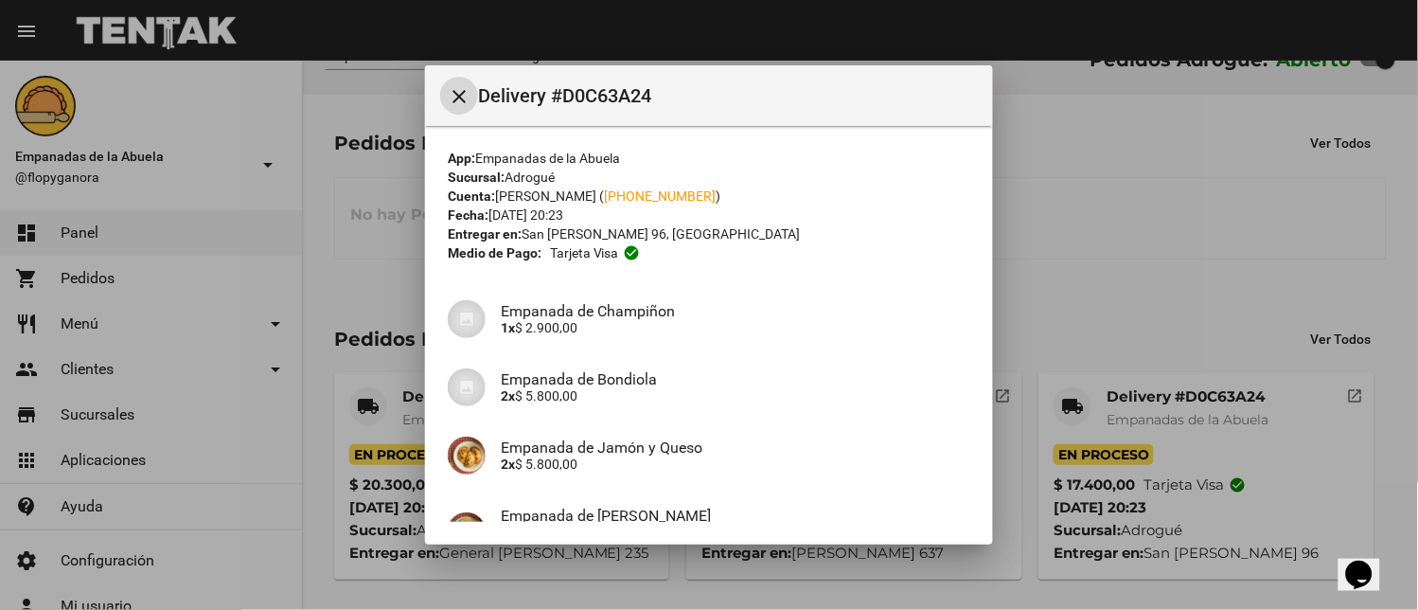
scroll to position [199, 0]
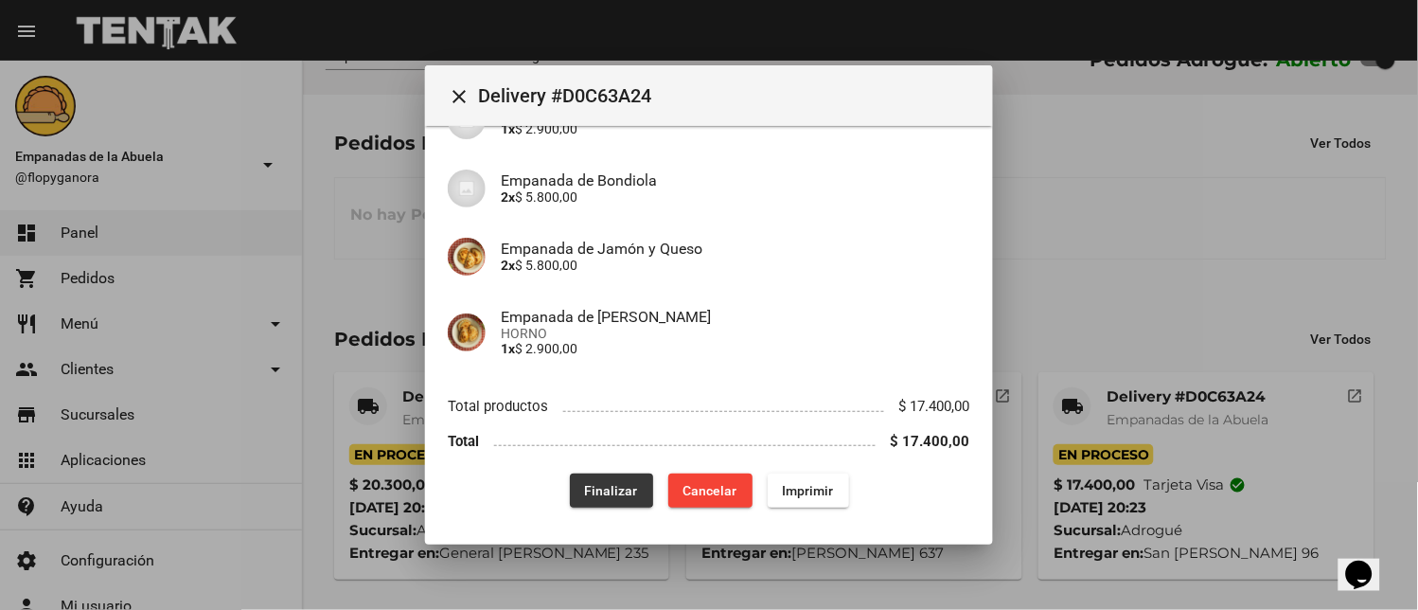
click at [593, 476] on button "Finalizar" at bounding box center [611, 490] width 83 height 34
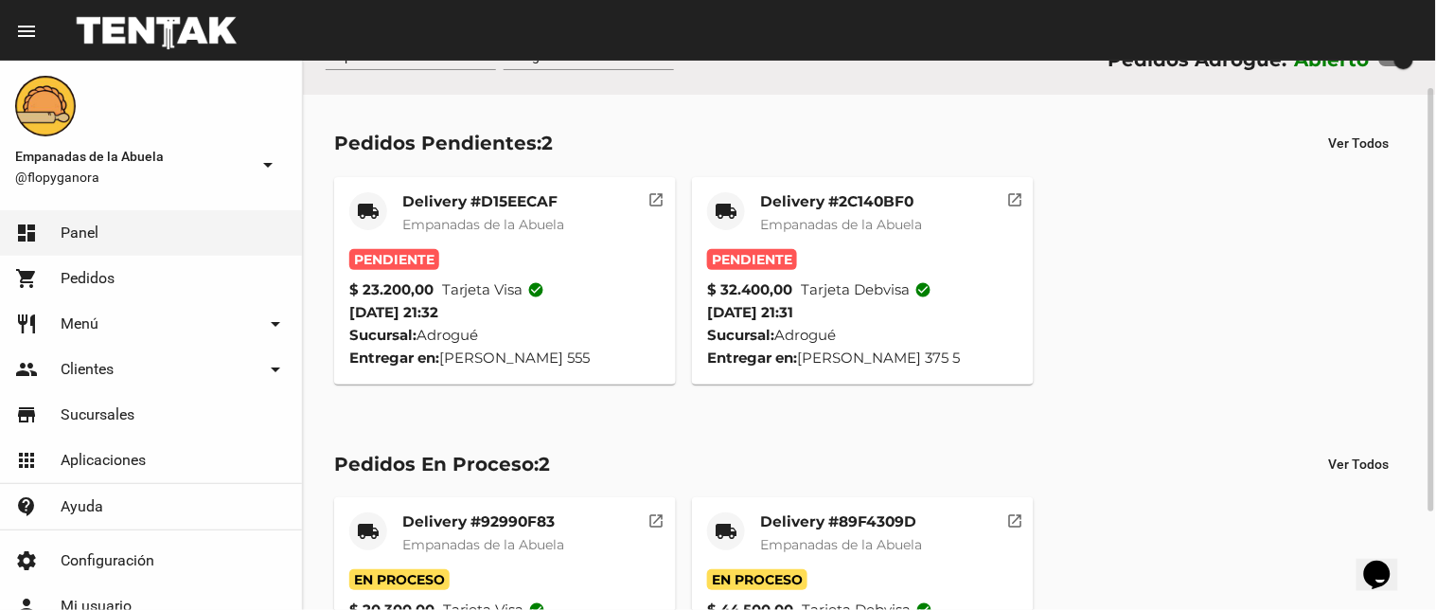
click at [837, 187] on mat-card "local_shipping Delivery #2C140BF0 Empanadas de la Abuela Pendiente $ 32.400,00 …" at bounding box center [863, 280] width 342 height 207
click at [843, 199] on mat-card-title "Delivery #2C140BF0" at bounding box center [841, 201] width 162 height 19
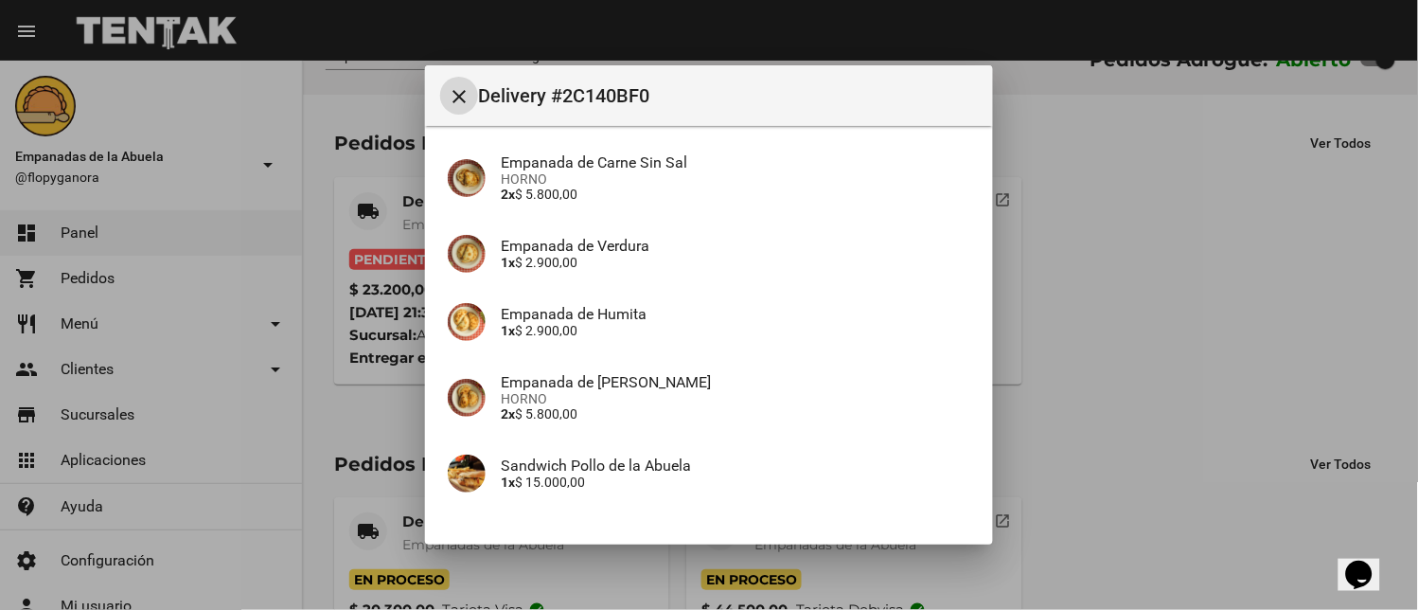
scroll to position [281, 0]
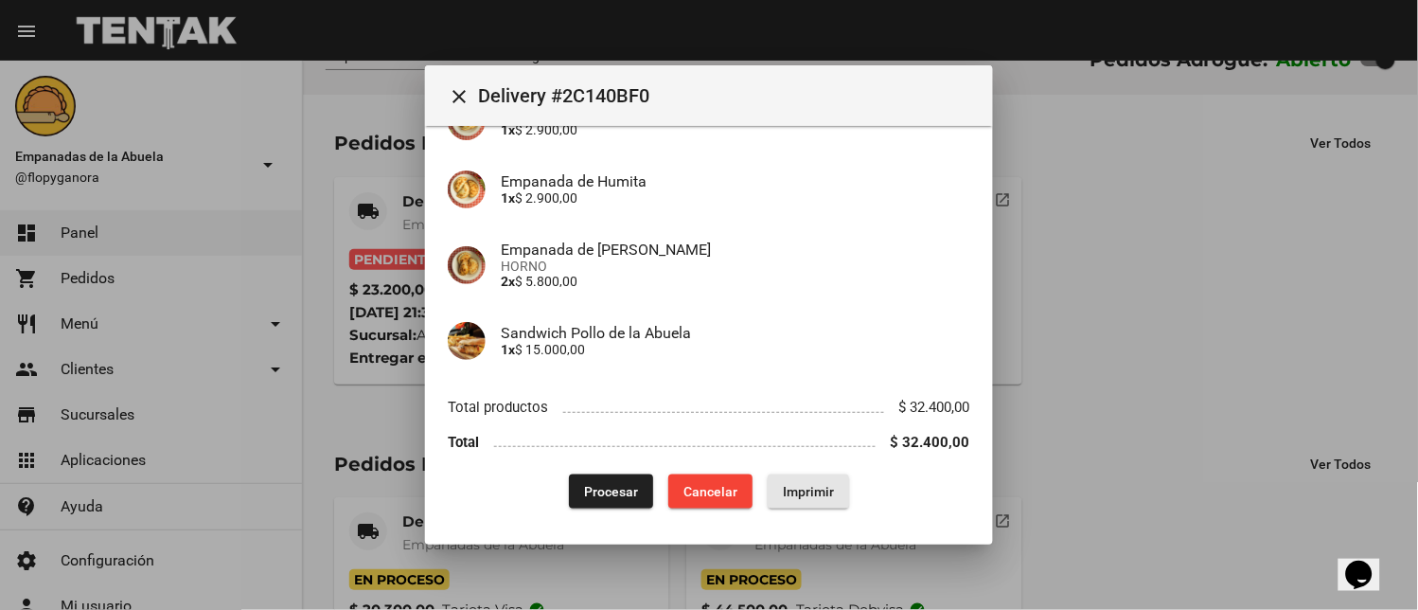
click at [814, 494] on span "Imprimir" at bounding box center [808, 491] width 51 height 15
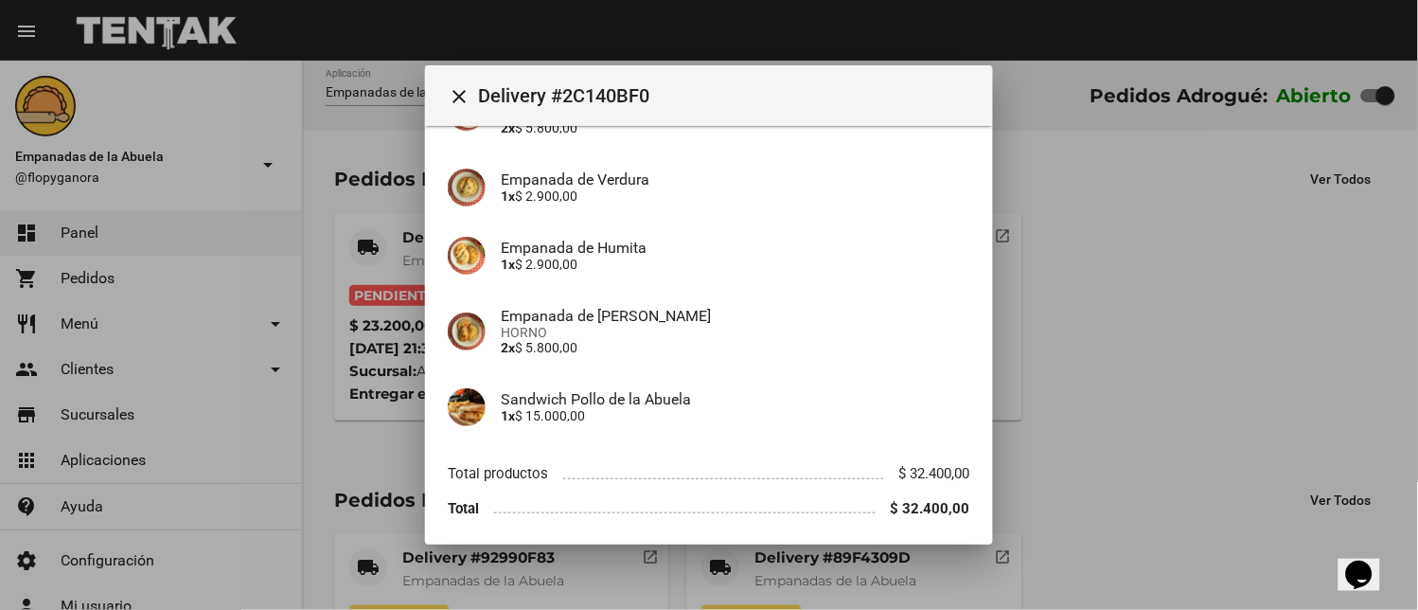
scroll to position [281, 0]
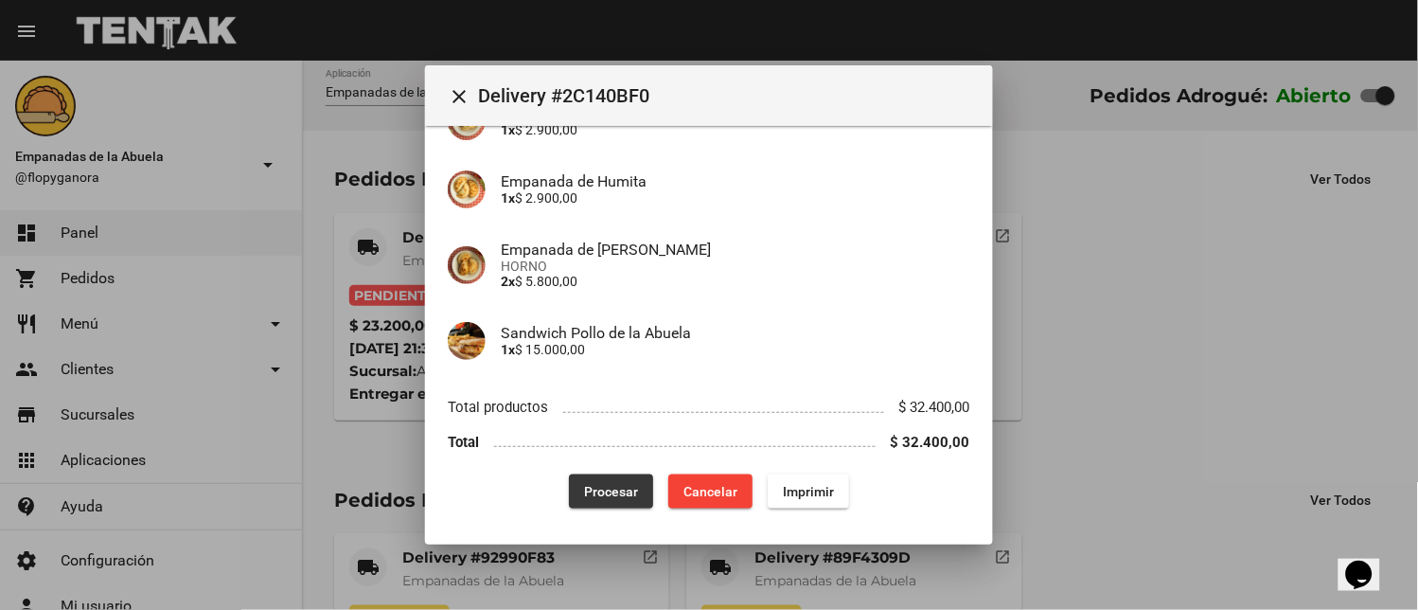
drag, startPoint x: 596, startPoint y: 476, endPoint x: 585, endPoint y: 470, distance: 12.7
click at [596, 477] on button "Procesar" at bounding box center [611, 491] width 84 height 34
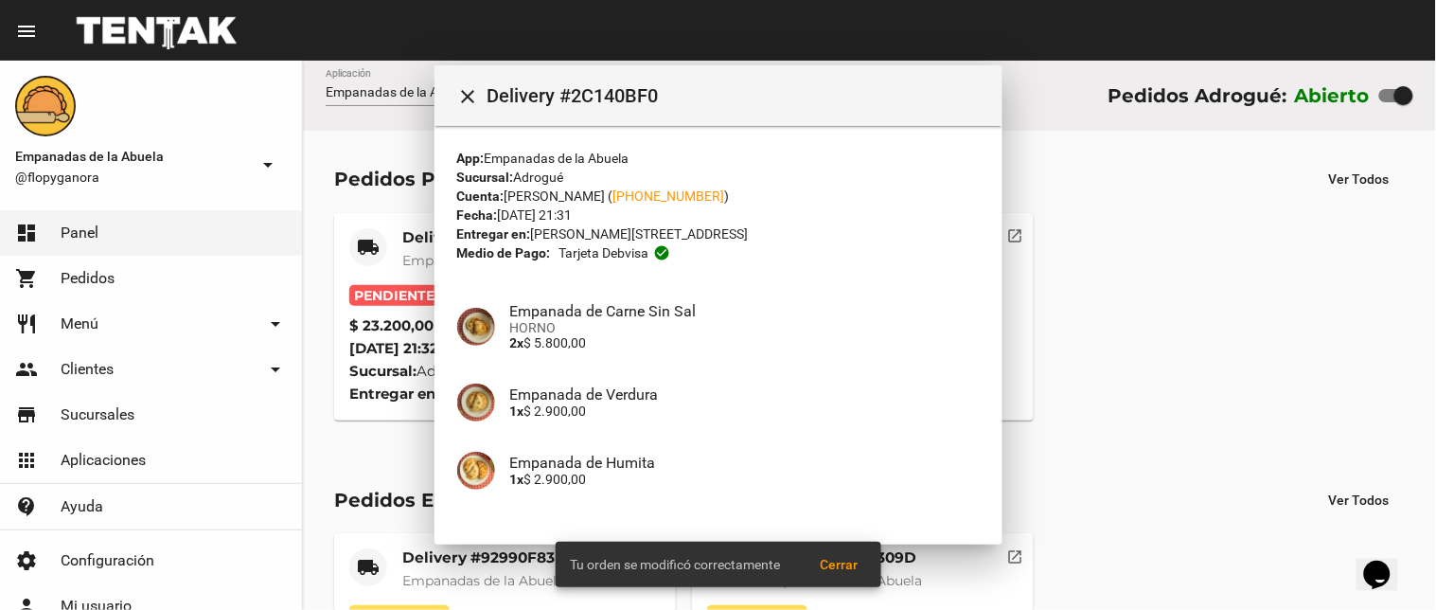
click at [421, 242] on mat-card-title "Delivery #D15EECAF" at bounding box center [483, 237] width 162 height 19
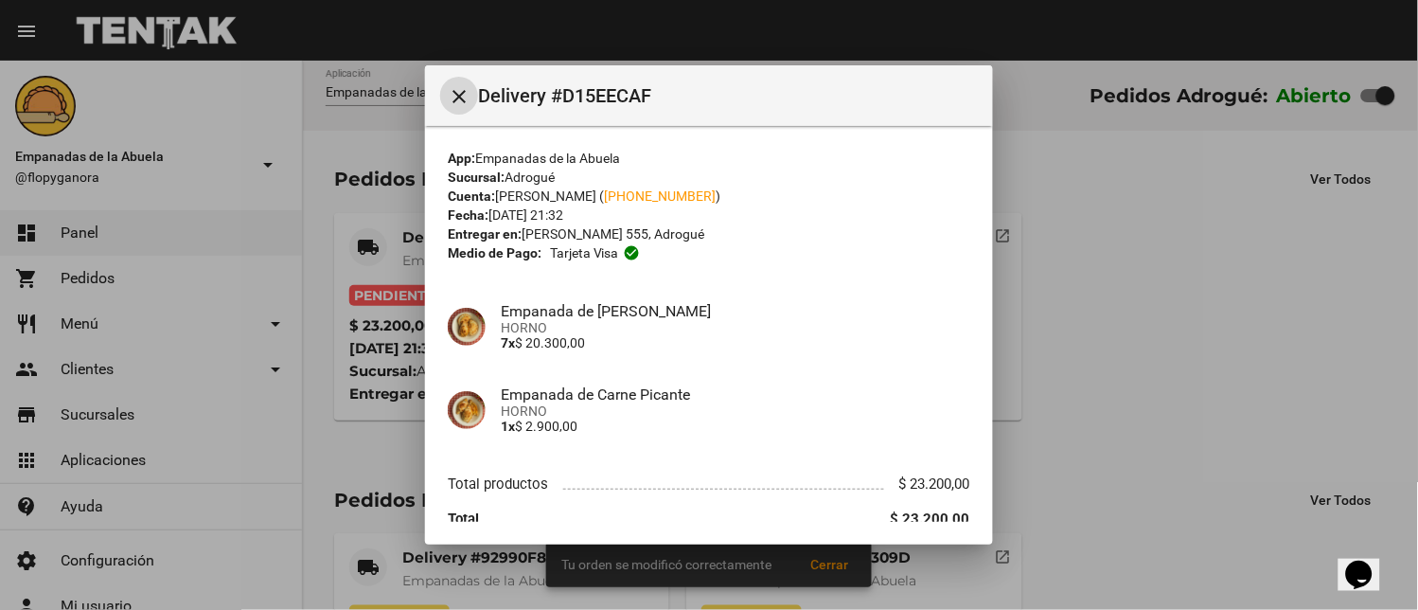
scroll to position [78, 0]
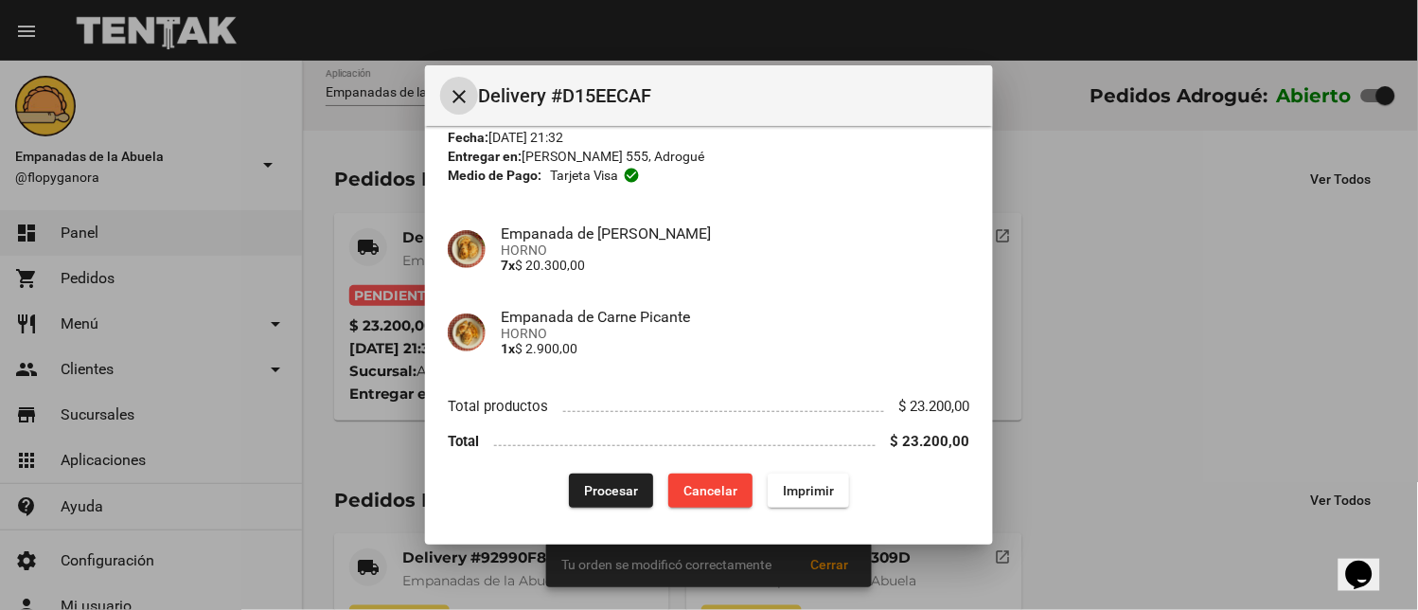
drag, startPoint x: 759, startPoint y: 488, endPoint x: 596, endPoint y: 414, distance: 179.2
click at [768, 489] on button "Imprimir" at bounding box center [808, 490] width 81 height 34
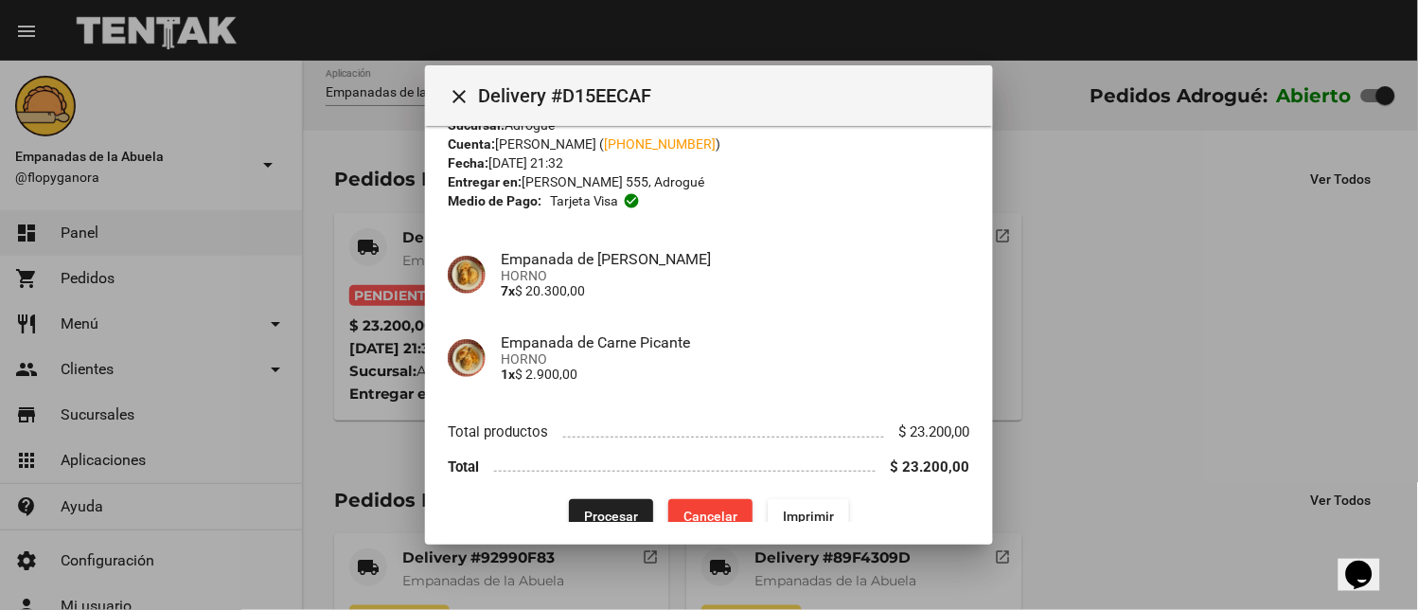
scroll to position [78, 0]
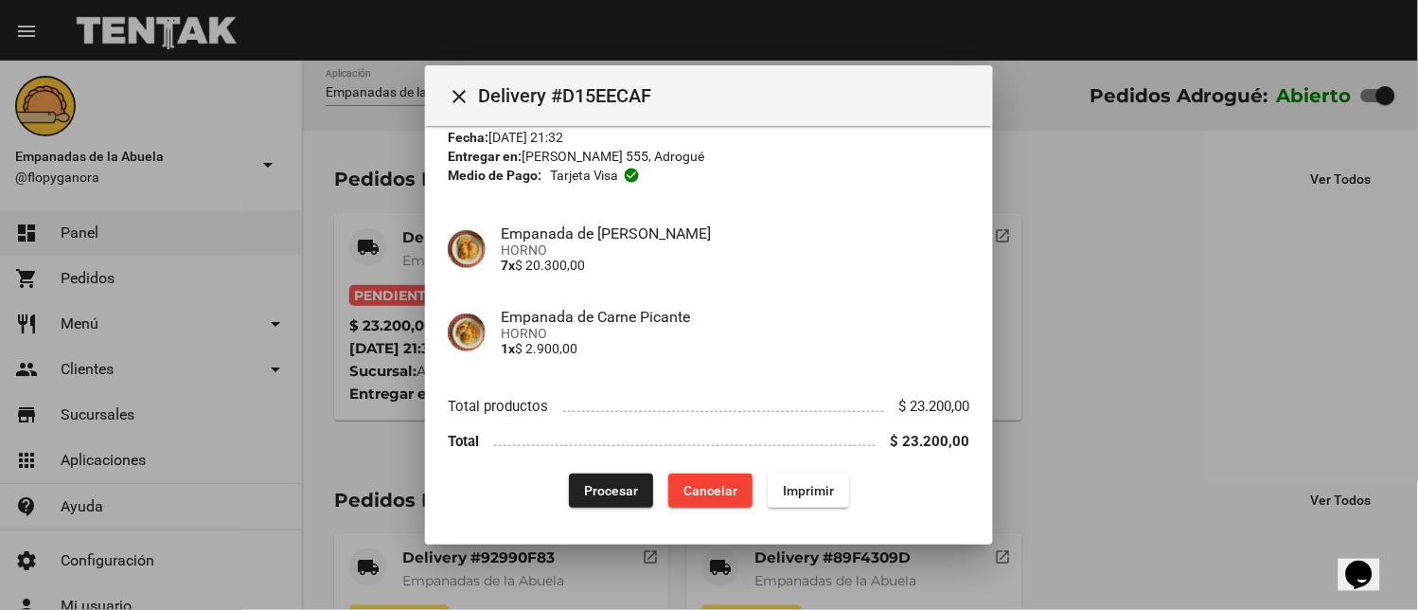
drag, startPoint x: 597, startPoint y: 471, endPoint x: 596, endPoint y: 481, distance: 9.5
click at [596, 474] on div "App: Empanadas de la Abuela Sucursal: Adrogué Cuenta: [PERSON_NAME] ( [PHONE_NU…" at bounding box center [709, 289] width 522 height 437
click at [588, 504] on button "Procesar" at bounding box center [611, 490] width 84 height 34
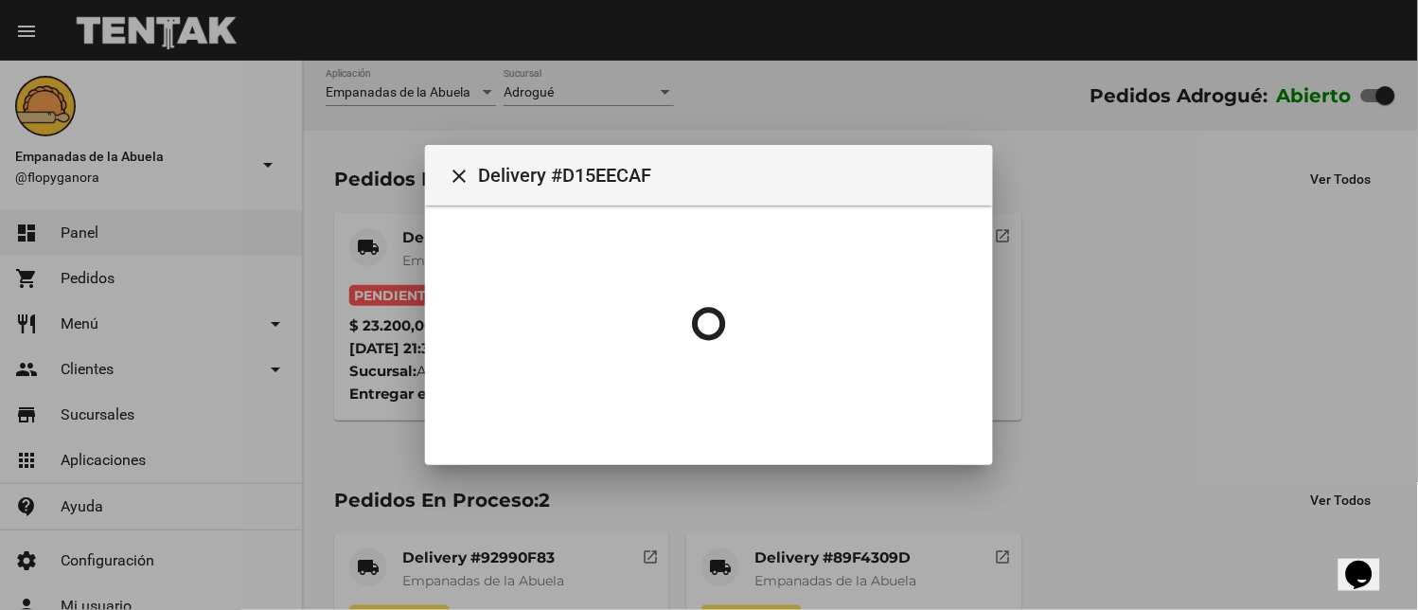
scroll to position [0, 0]
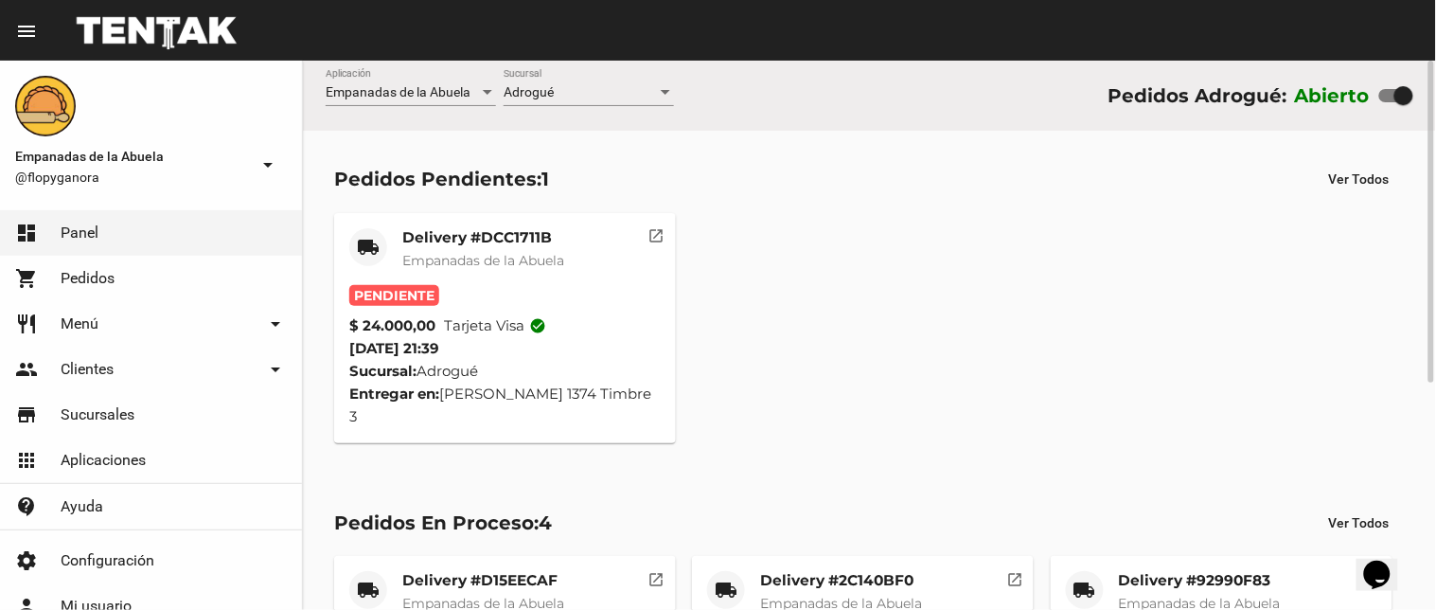
click at [524, 241] on mat-card-title "Delivery #DCC1711B" at bounding box center [483, 237] width 162 height 19
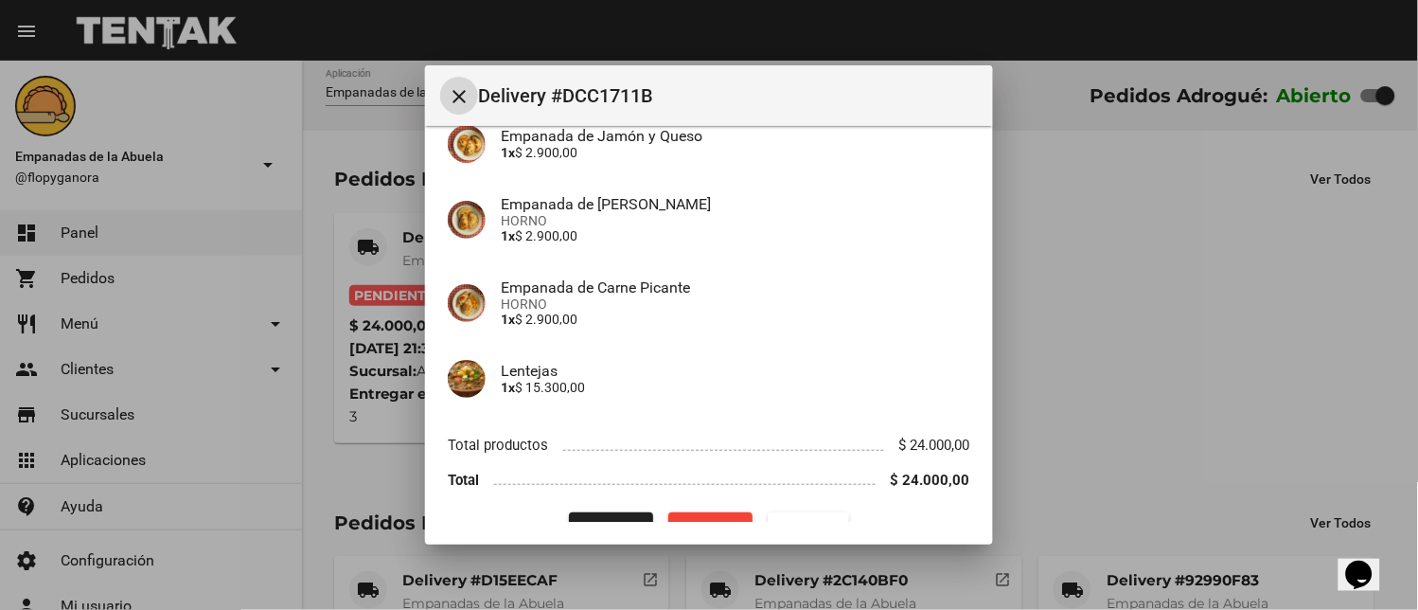
scroll to position [213, 0]
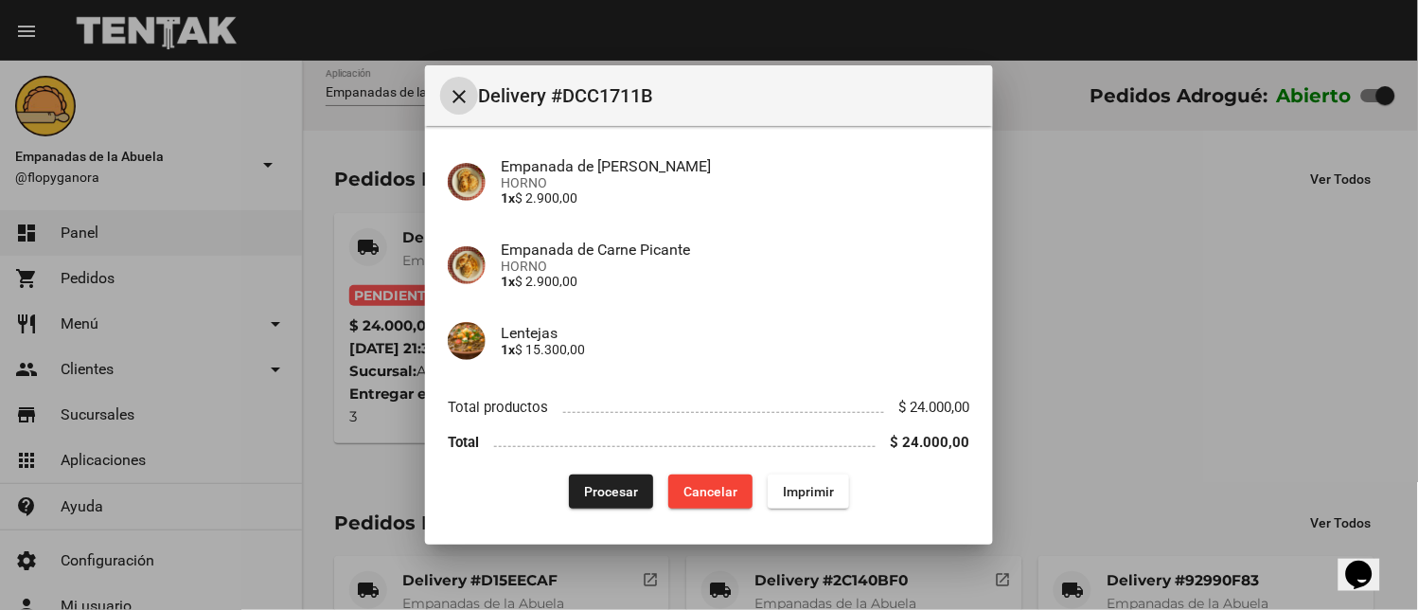
click at [783, 484] on span "Imprimir" at bounding box center [808, 491] width 51 height 15
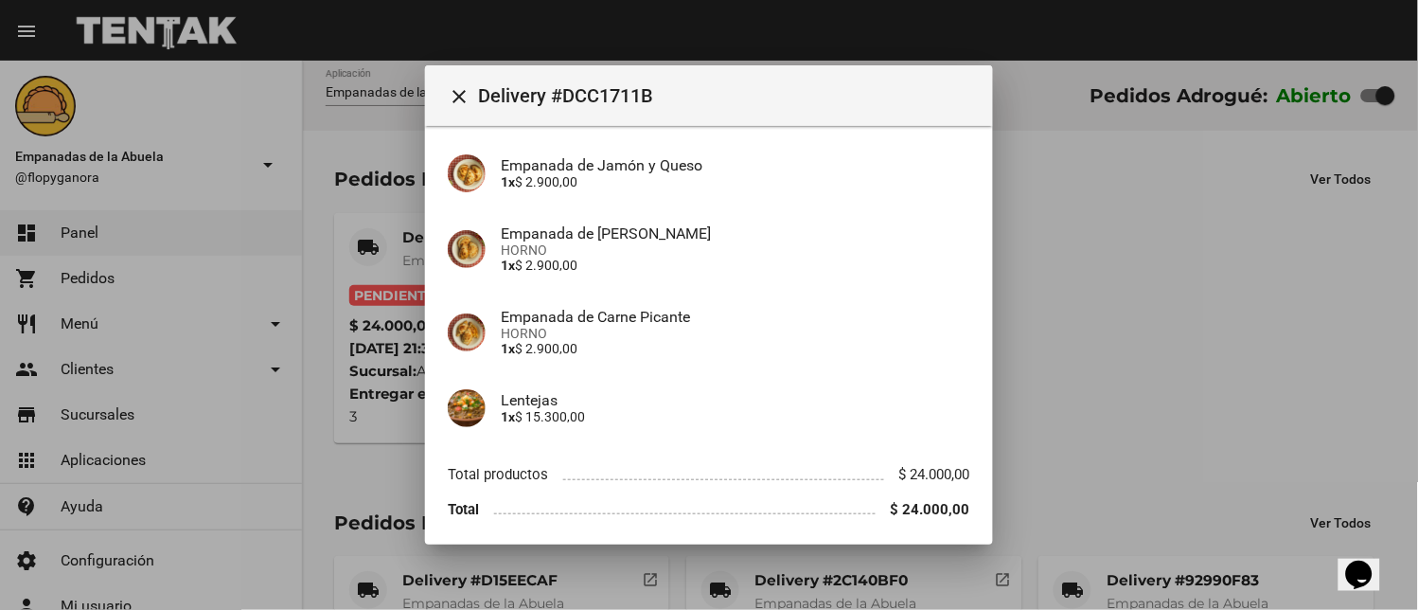
scroll to position [213, 0]
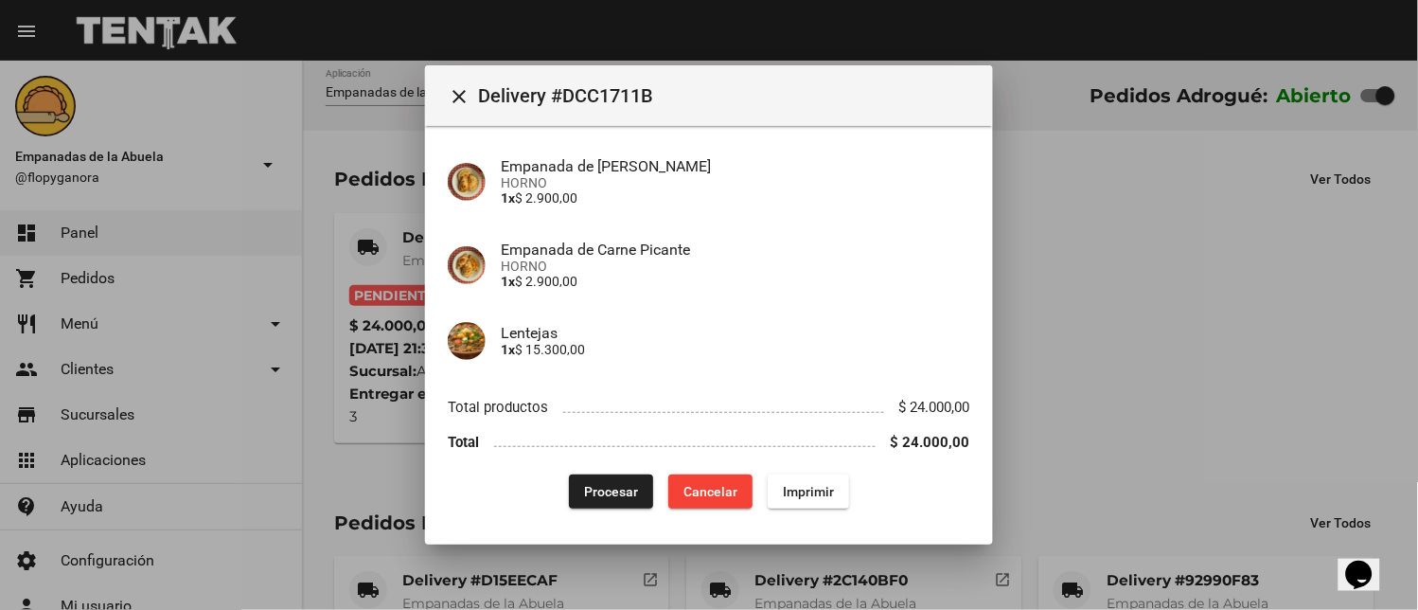
drag, startPoint x: 591, startPoint y: 488, endPoint x: 577, endPoint y: 524, distance: 38.3
click at [591, 489] on span "Procesar" at bounding box center [611, 491] width 54 height 15
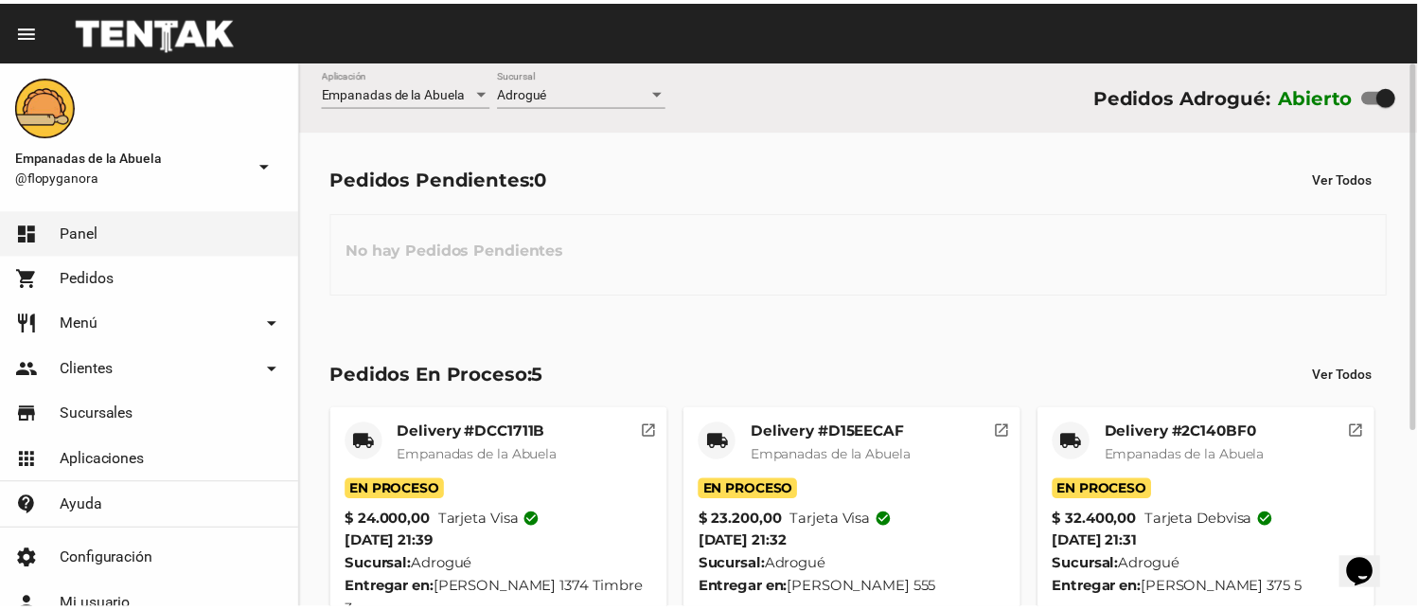
scroll to position [189, 0]
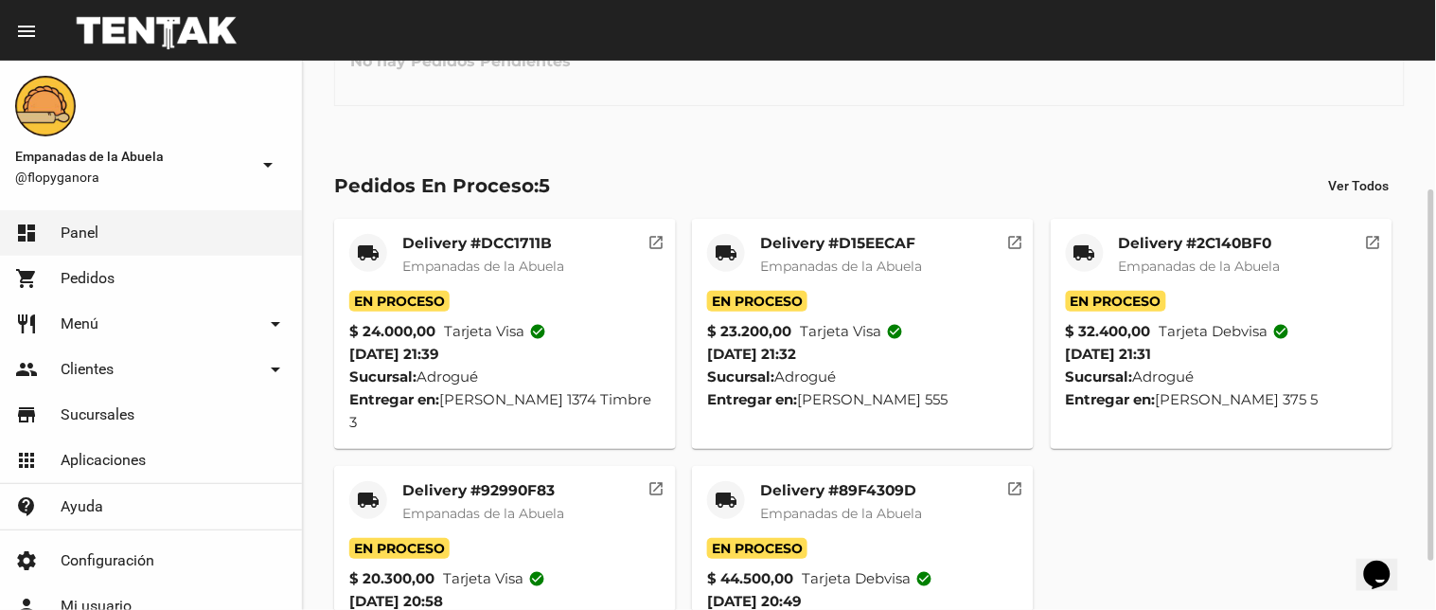
click at [470, 262] on span "Empanadas de la Abuela" at bounding box center [483, 265] width 162 height 17
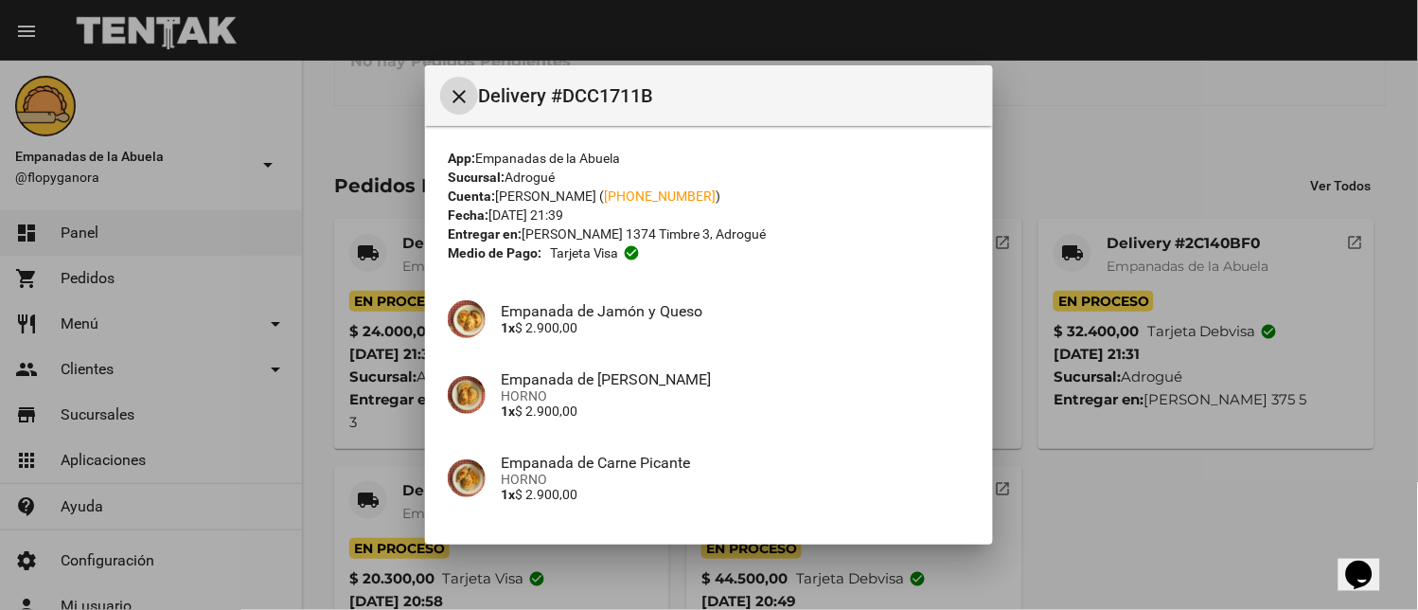
scroll to position [213, 0]
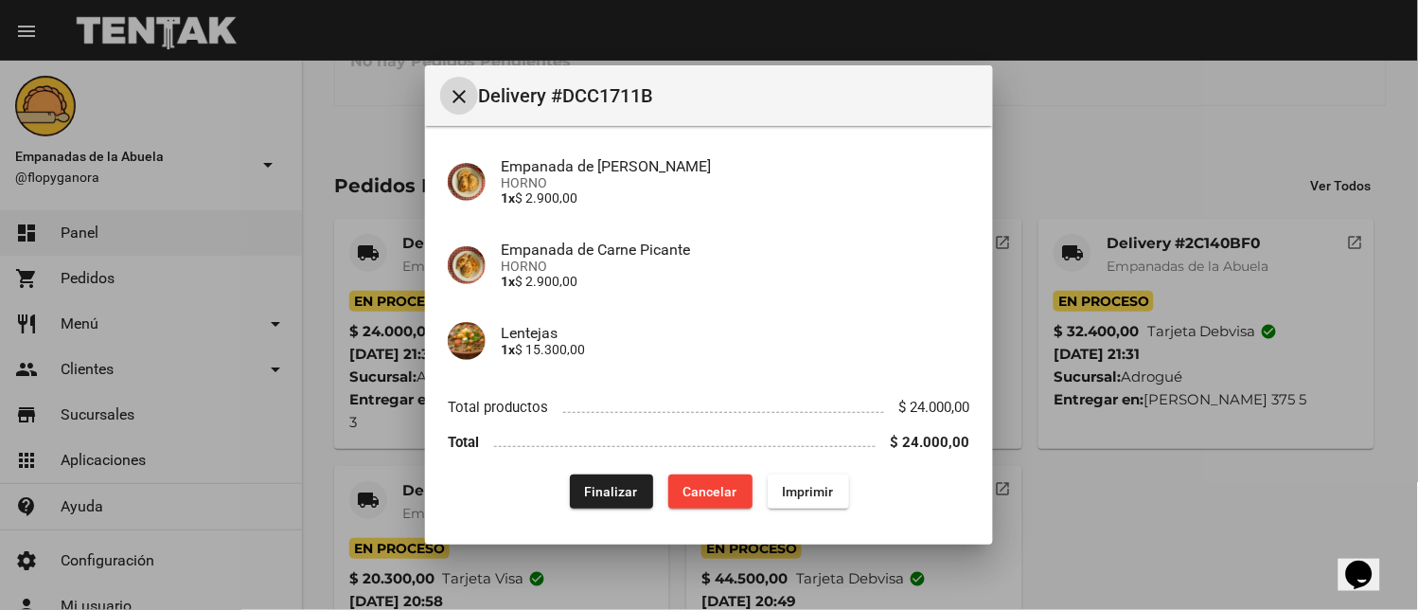
click at [807, 496] on span "Imprimir" at bounding box center [808, 491] width 51 height 15
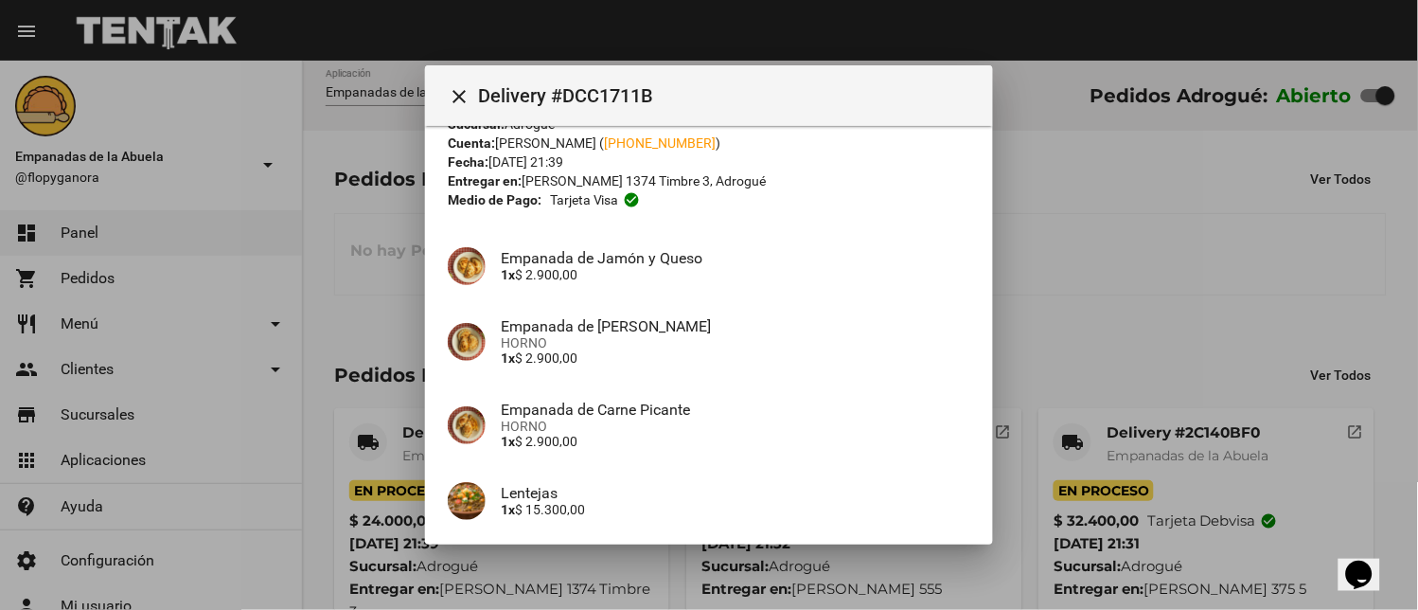
drag, startPoint x: 451, startPoint y: 87, endPoint x: 461, endPoint y: 90, distance: 9.9
click at [456, 87] on mat-icon "close" at bounding box center [459, 96] width 23 height 23
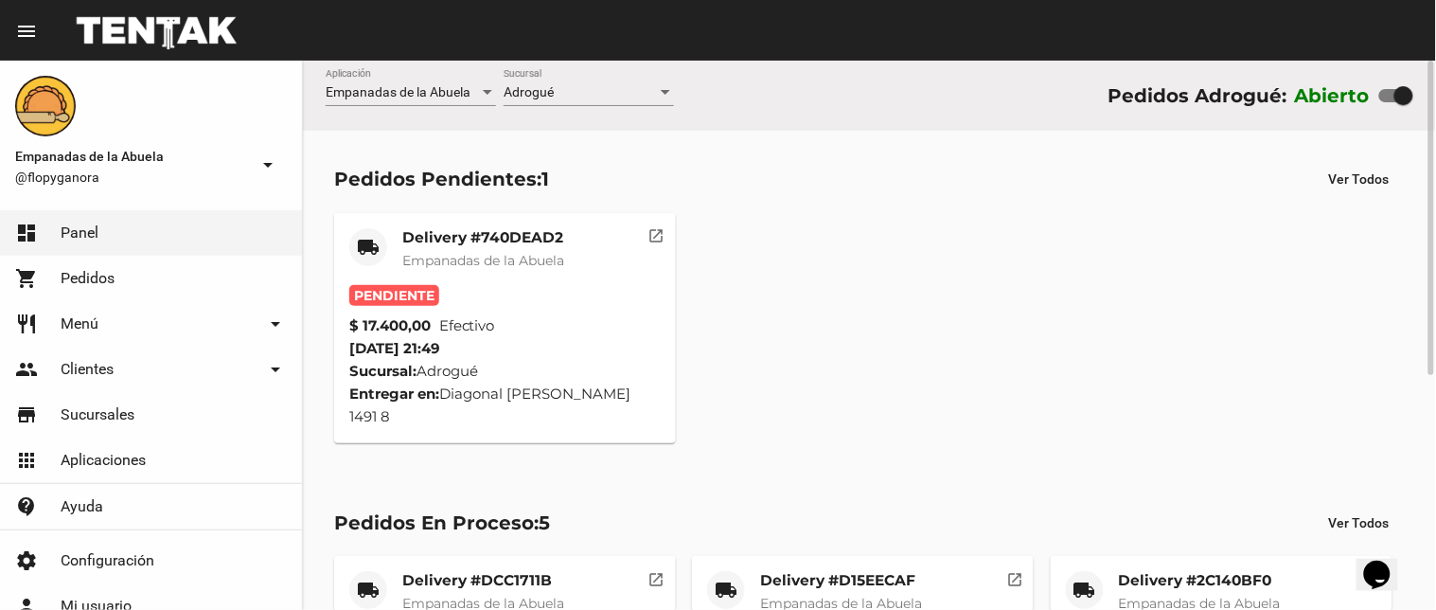
drag, startPoint x: 498, startPoint y: 187, endPoint x: 498, endPoint y: 243, distance: 55.8
click at [498, 191] on div "Pedidos Pendientes: 1" at bounding box center [441, 179] width 215 height 30
click at [497, 244] on mat-card-title "Delivery #740DEAD2" at bounding box center [483, 237] width 162 height 19
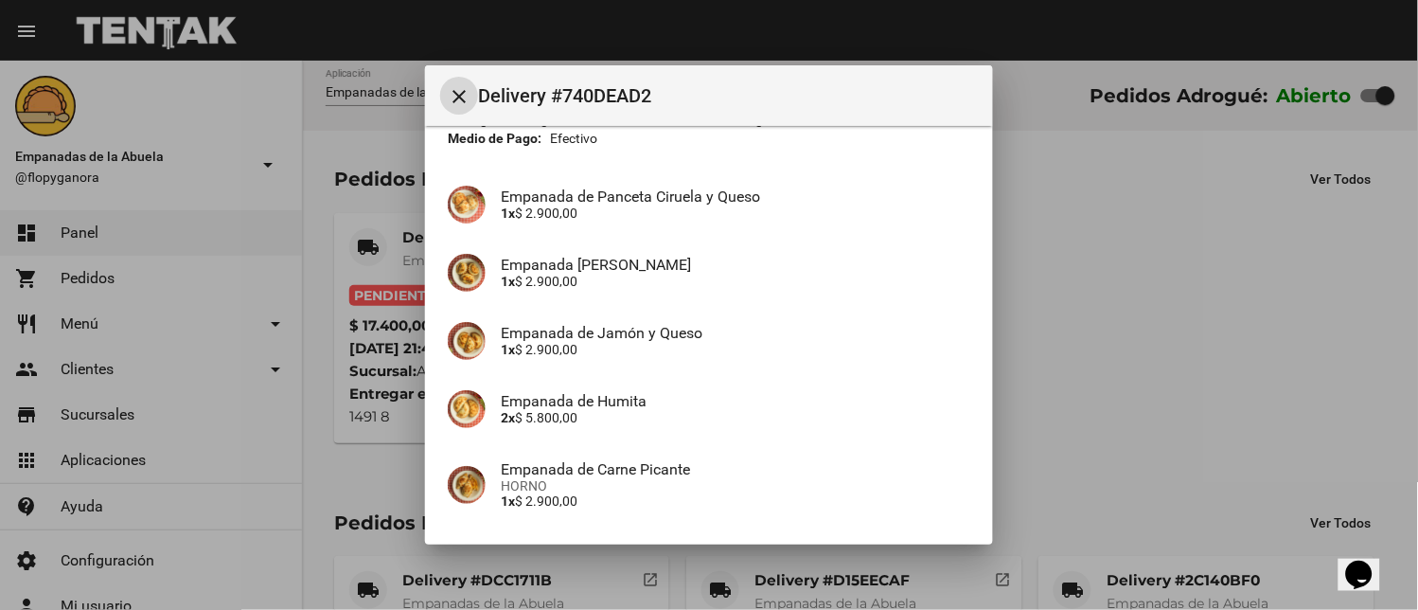
scroll to position [267, 0]
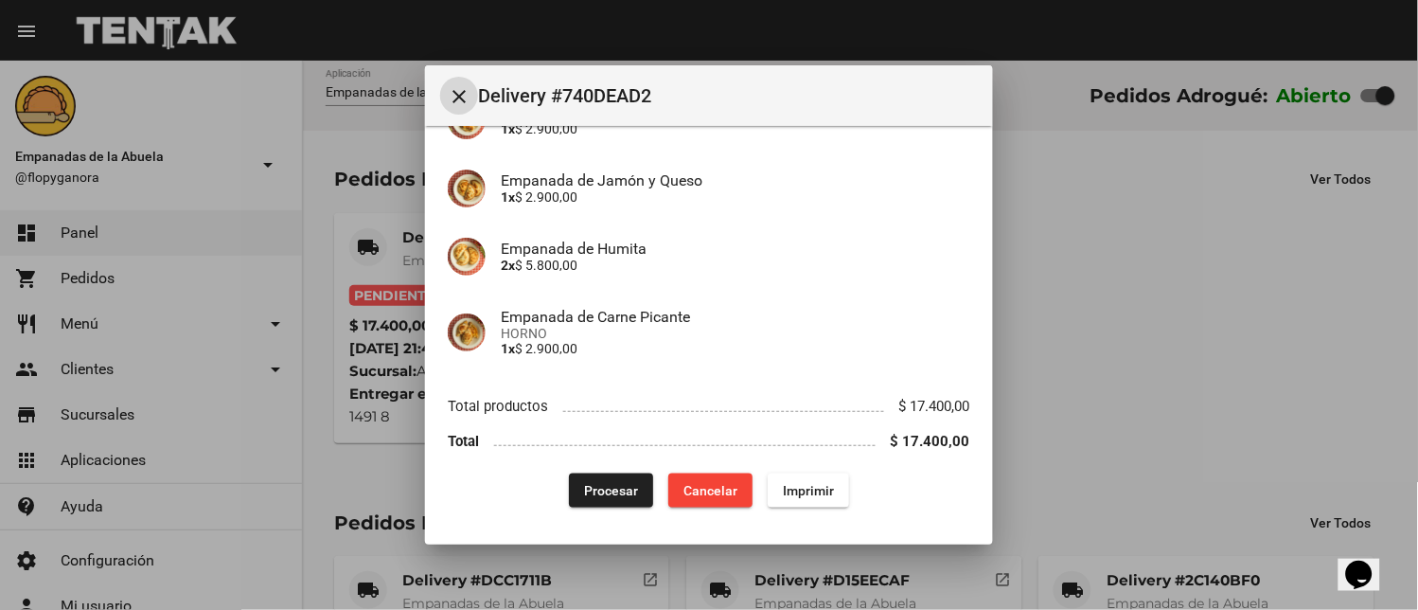
click at [810, 489] on span "Imprimir" at bounding box center [808, 490] width 51 height 15
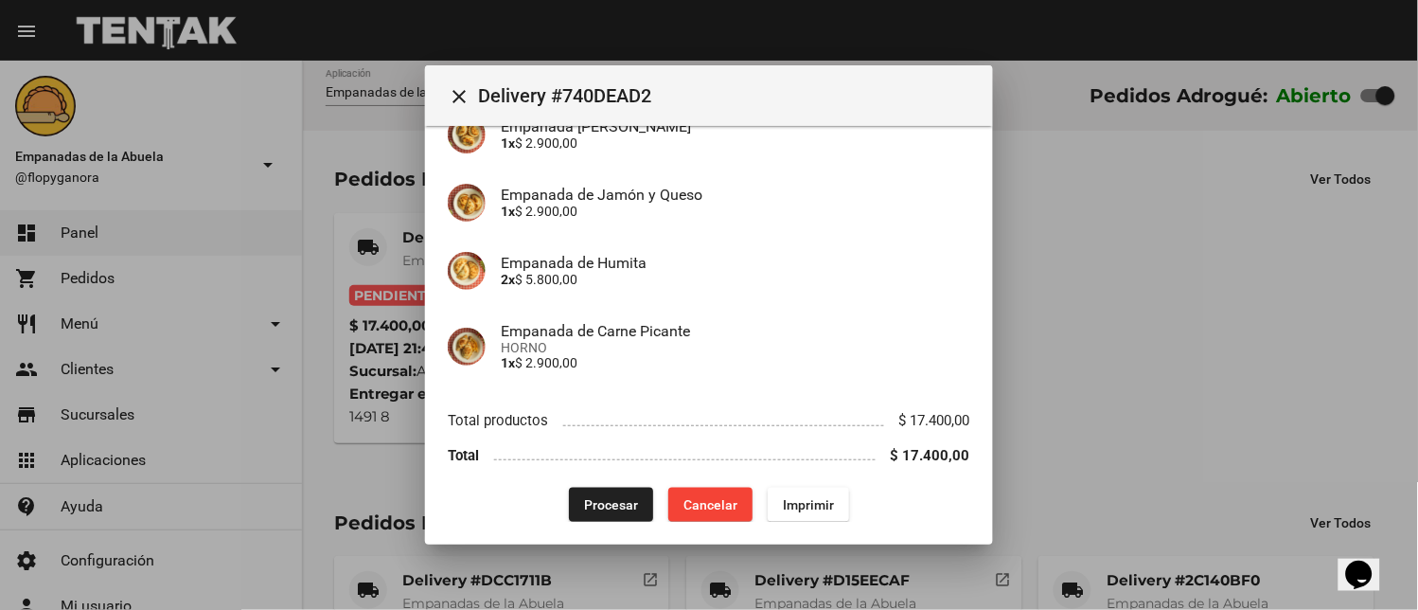
scroll to position [267, 0]
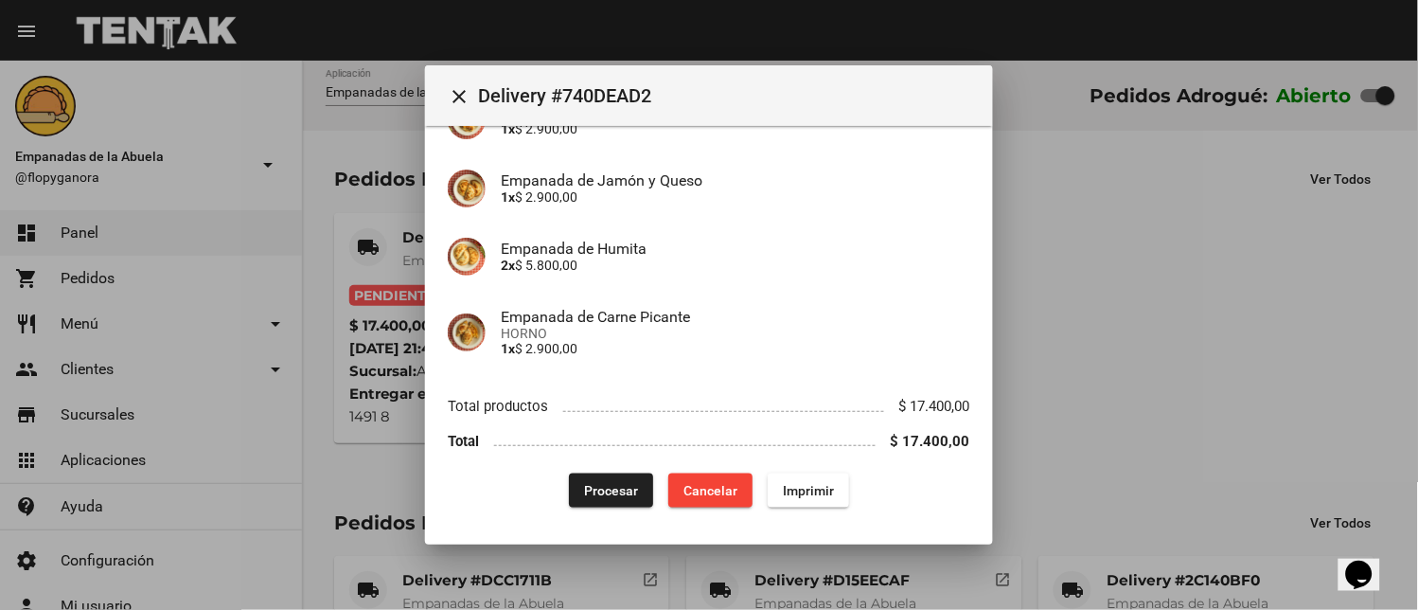
drag, startPoint x: 585, startPoint y: 488, endPoint x: 552, endPoint y: 507, distance: 38.2
click at [585, 488] on span "Procesar" at bounding box center [611, 490] width 54 height 15
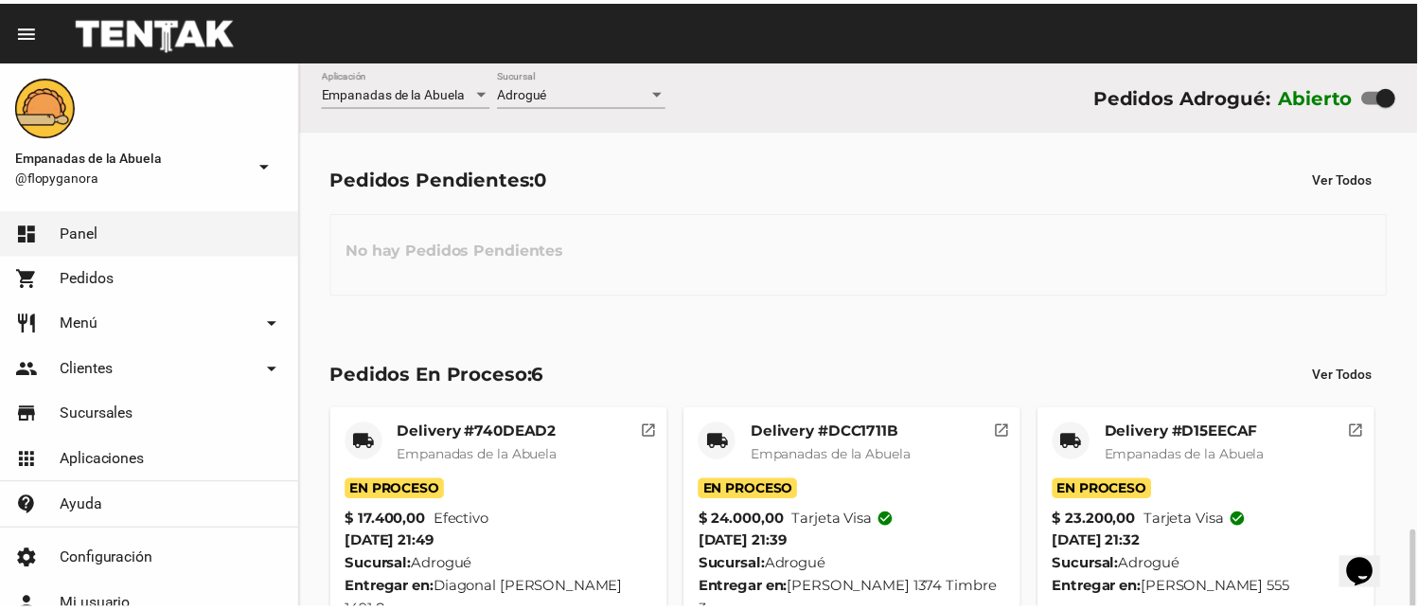
scroll to position [284, 0]
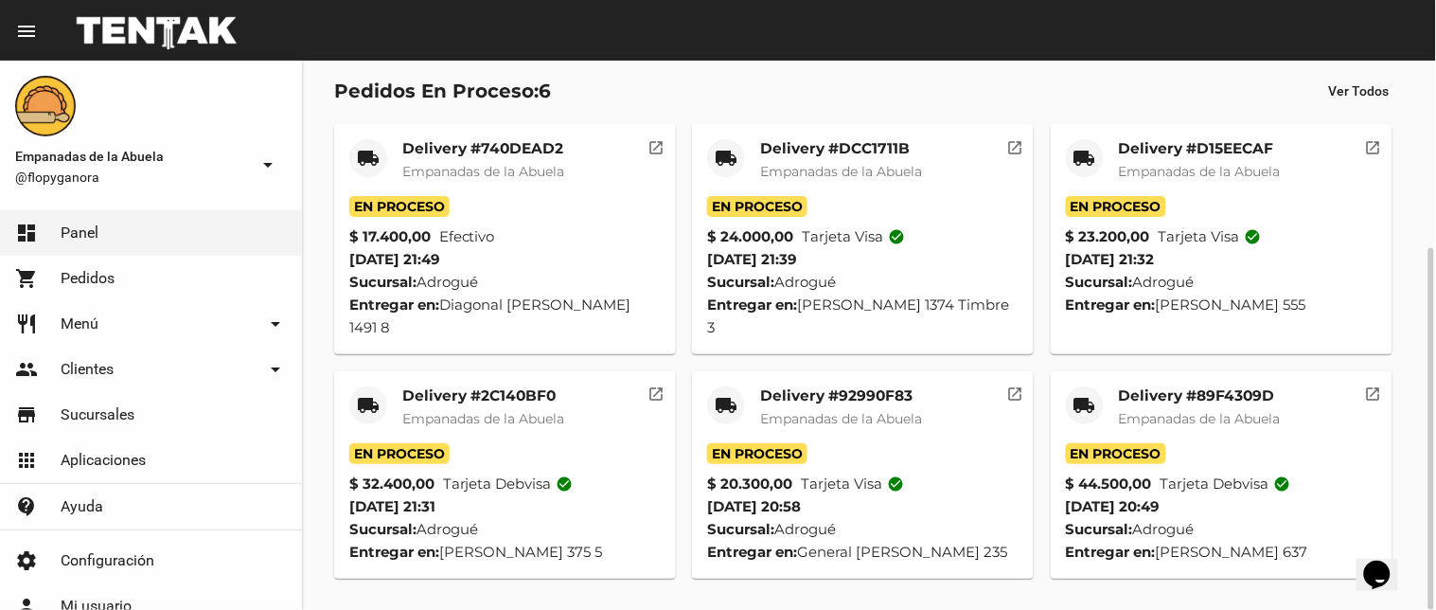
click at [1089, 407] on mat-icon "local_shipping" at bounding box center [1084, 405] width 23 height 23
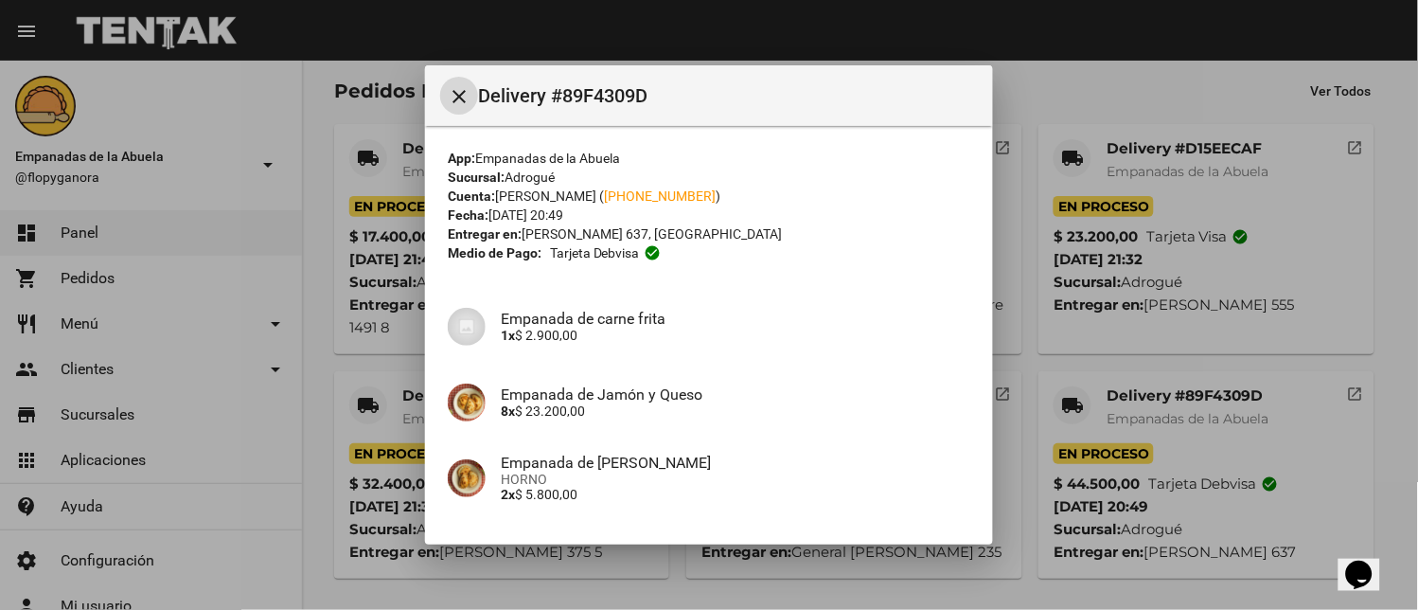
scroll to position [281, 0]
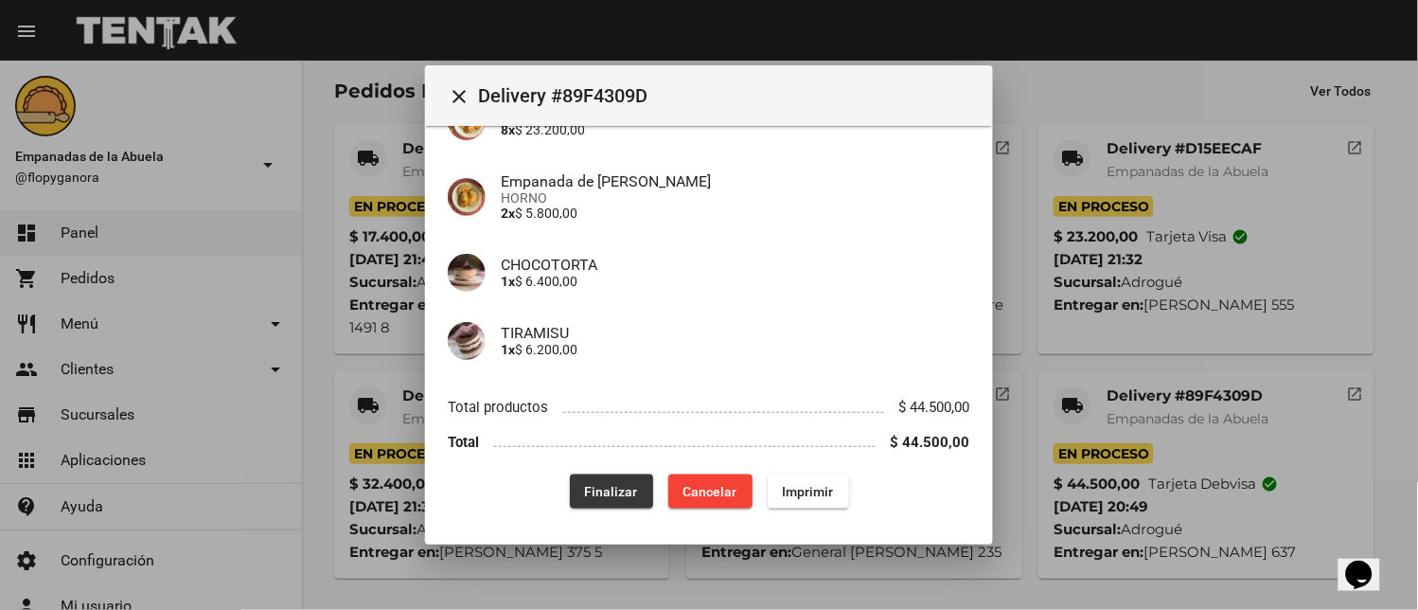
click at [618, 493] on span "Finalizar" at bounding box center [611, 491] width 53 height 15
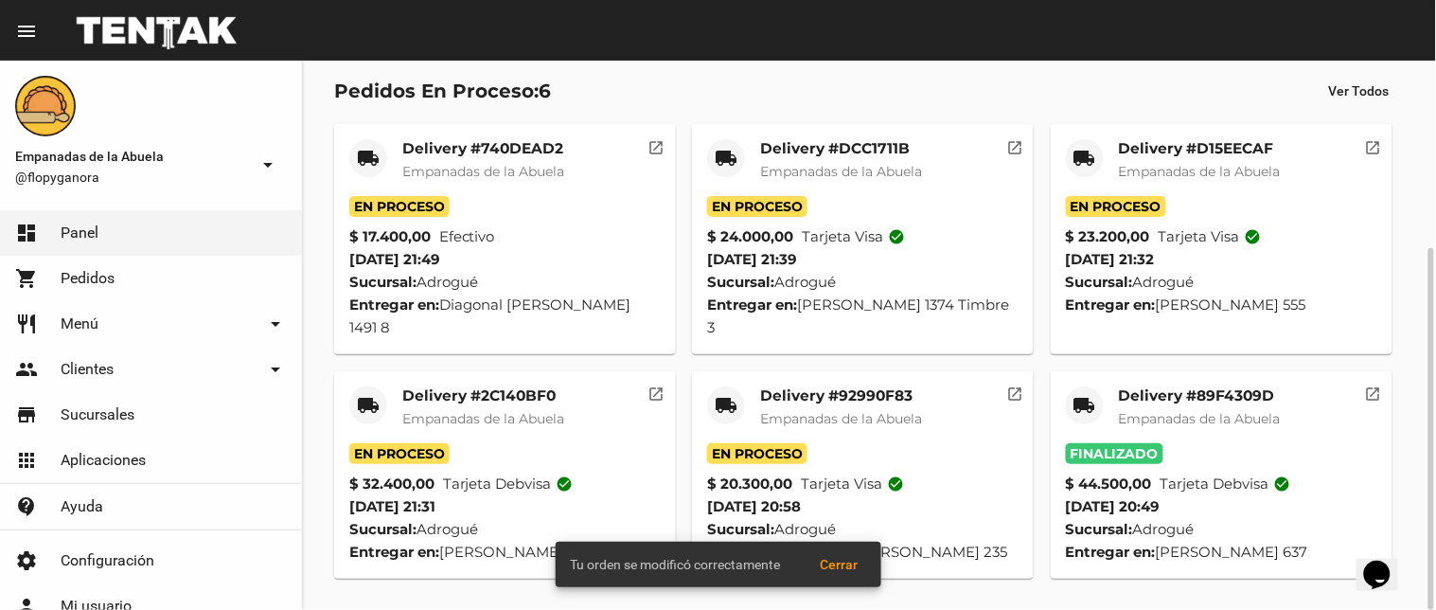
click at [723, 388] on div "local_shipping" at bounding box center [726, 405] width 38 height 38
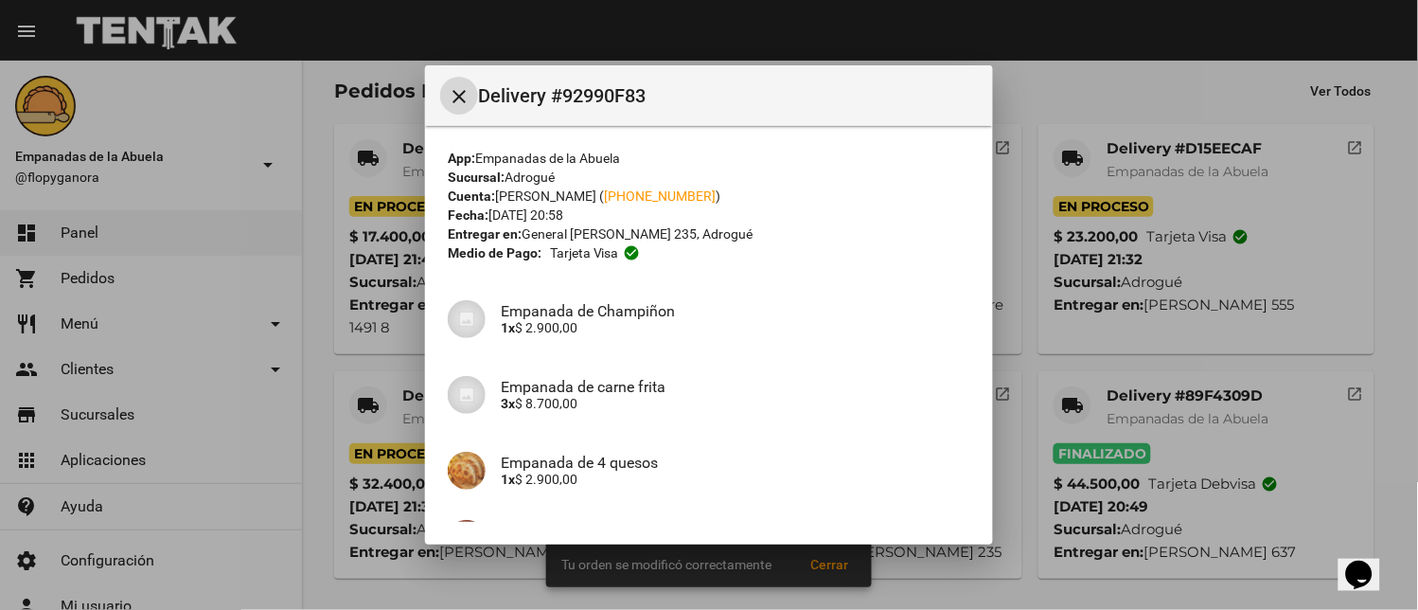
scroll to position [267, 0]
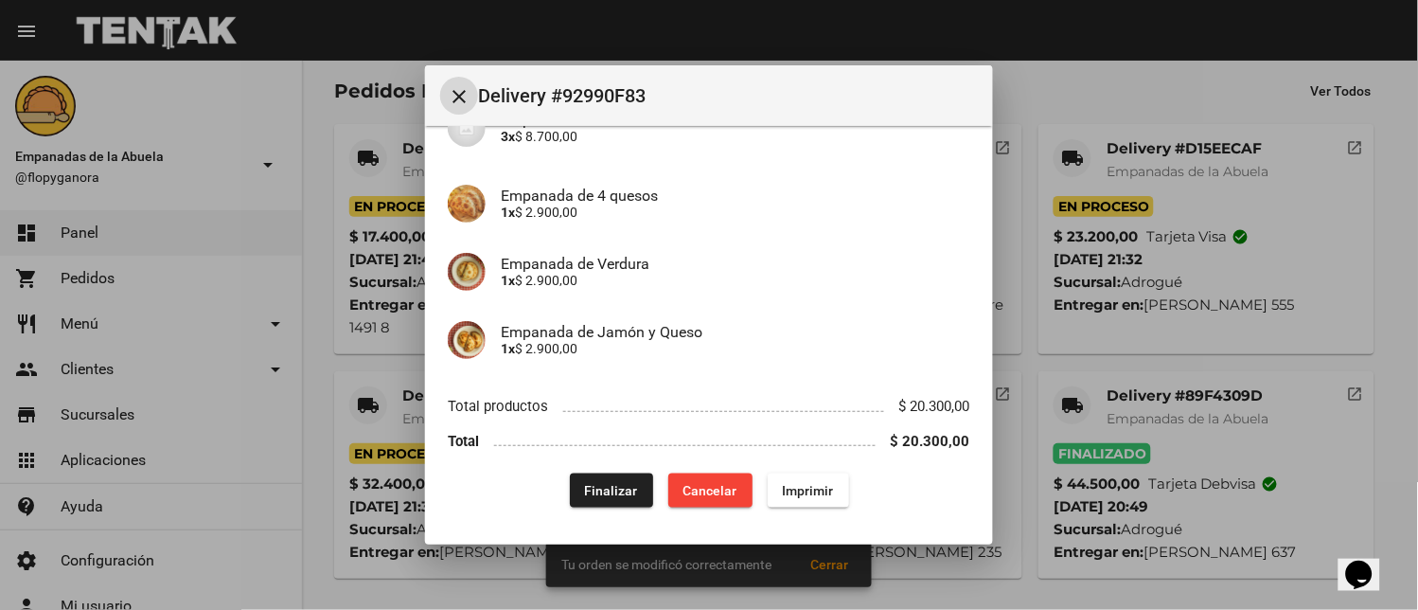
click at [601, 495] on span "Finalizar" at bounding box center [611, 490] width 53 height 15
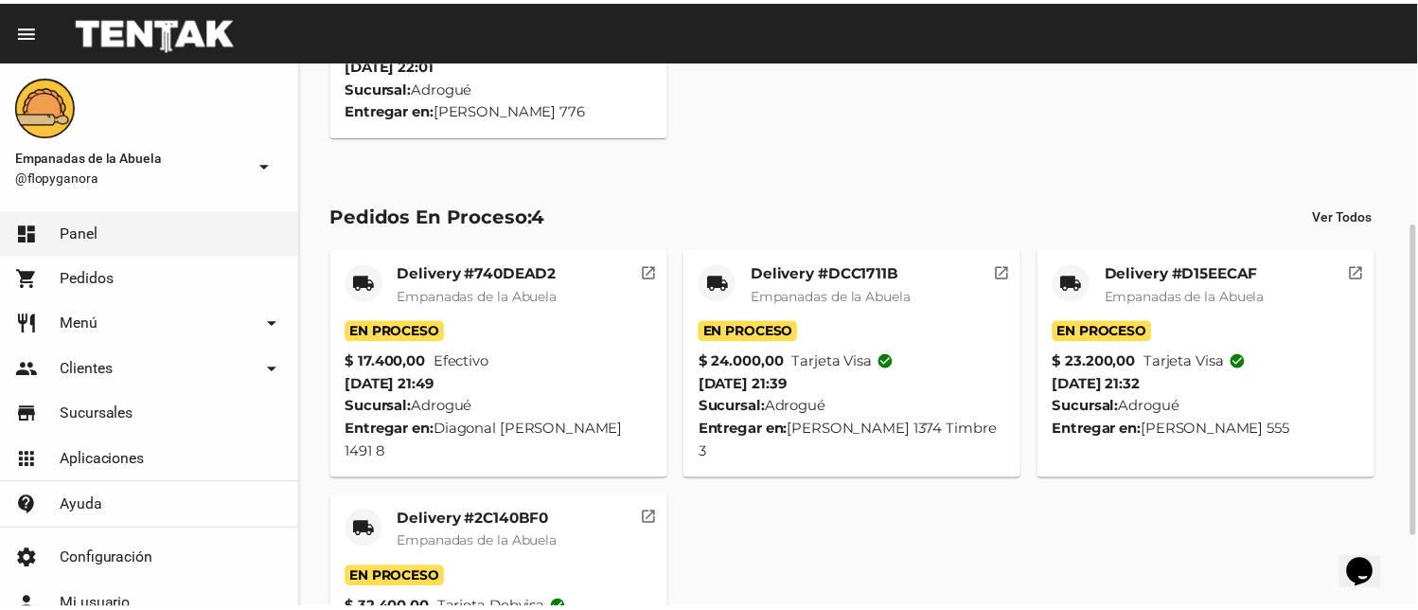
scroll to position [0, 0]
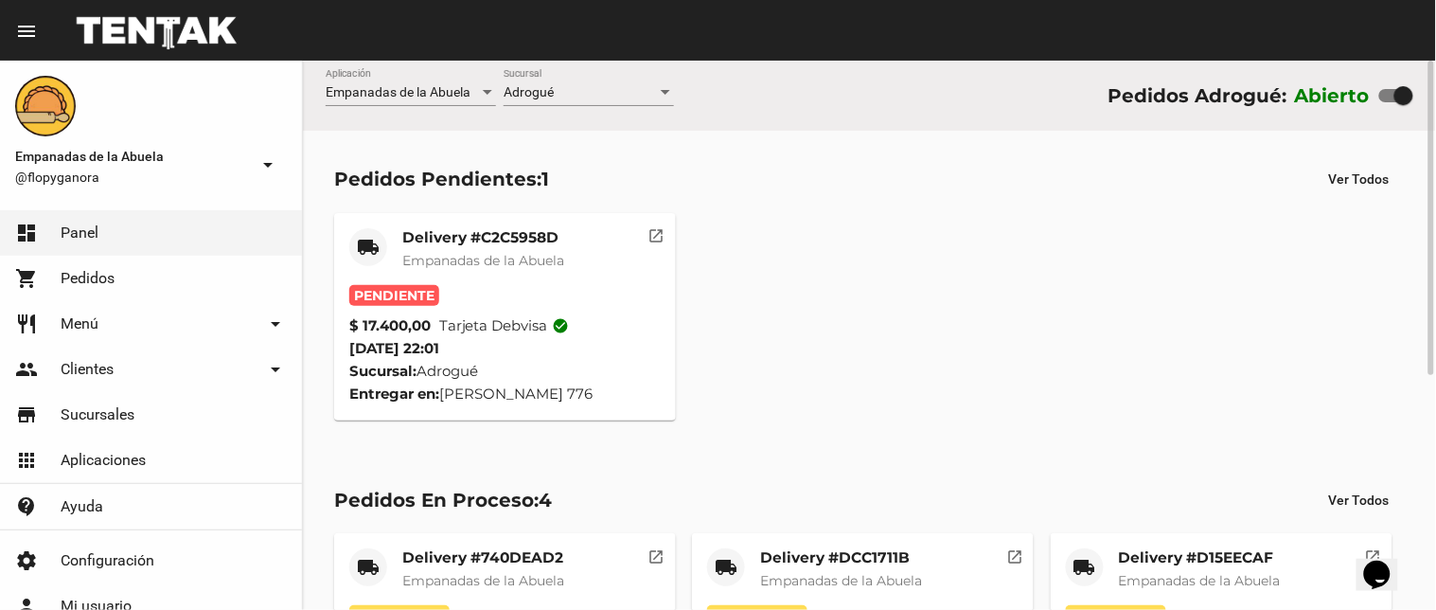
drag, startPoint x: 518, startPoint y: 193, endPoint x: 516, endPoint y: 239, distance: 46.4
click at [518, 203] on div "Pedidos Pendientes: 1 Ver Todos local_shipping Delivery #C2C5958D Empanadas de …" at bounding box center [869, 291] width 1133 height 320
click at [515, 239] on mat-card-title "Delivery #C2C5958D" at bounding box center [483, 237] width 162 height 19
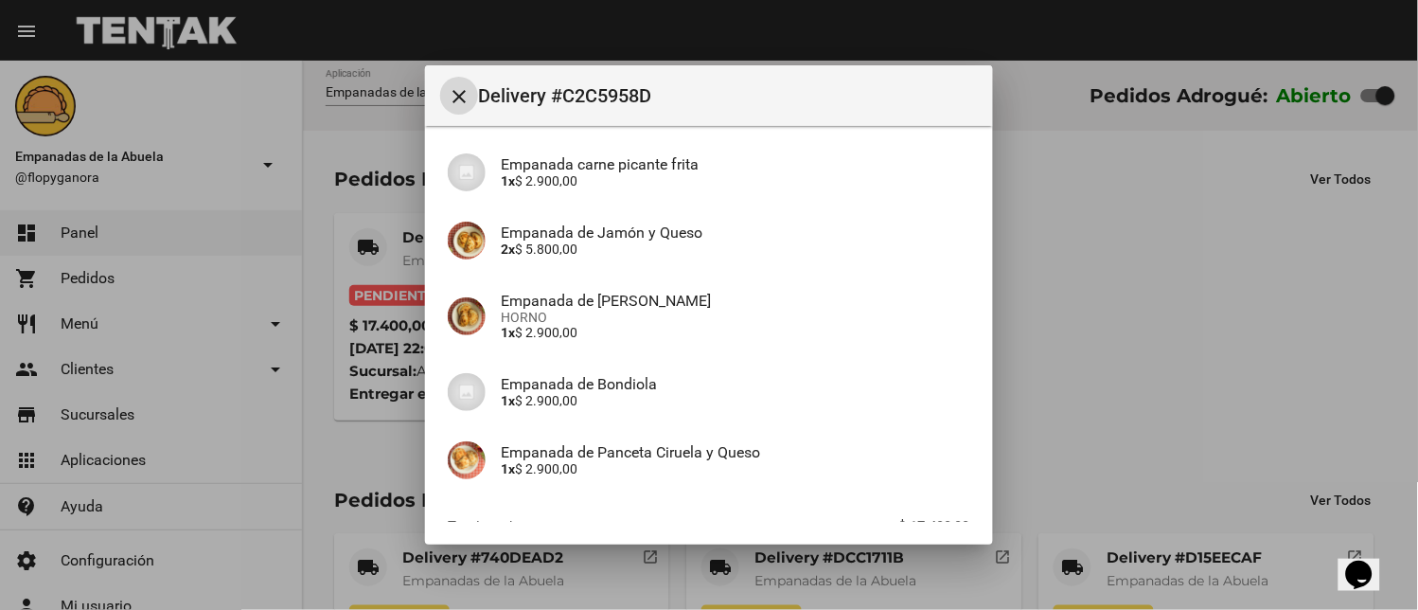
scroll to position [267, 0]
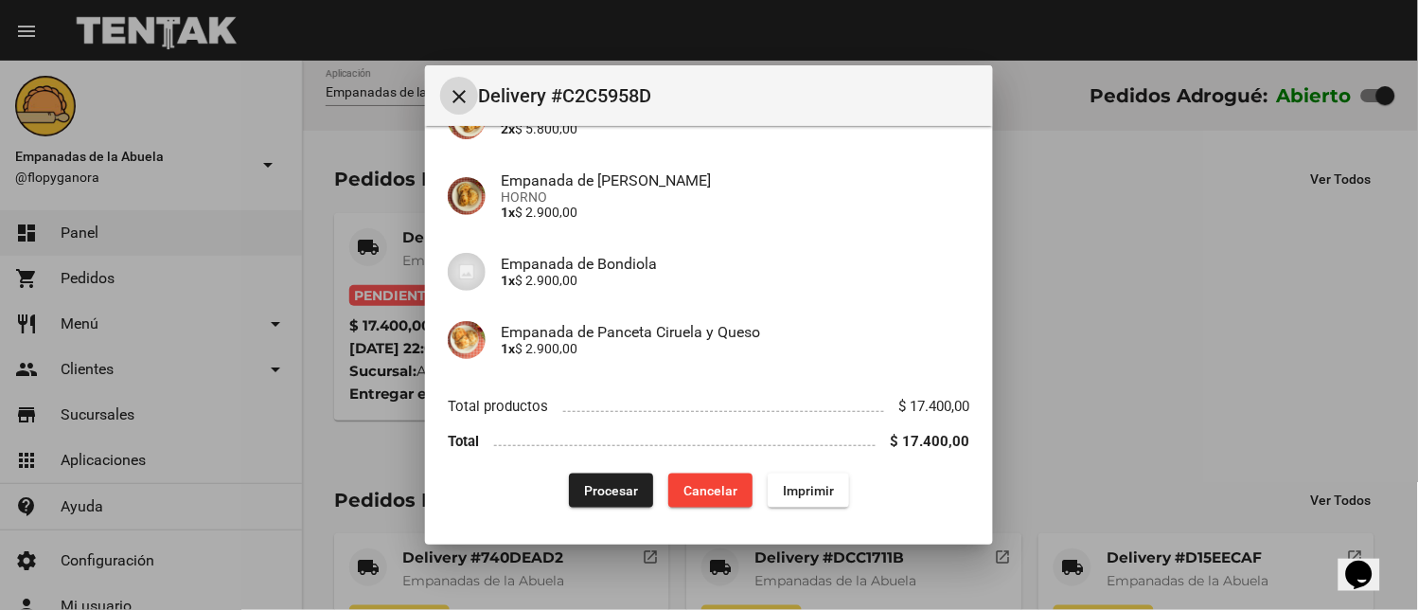
click at [788, 486] on span "Imprimir" at bounding box center [808, 490] width 51 height 15
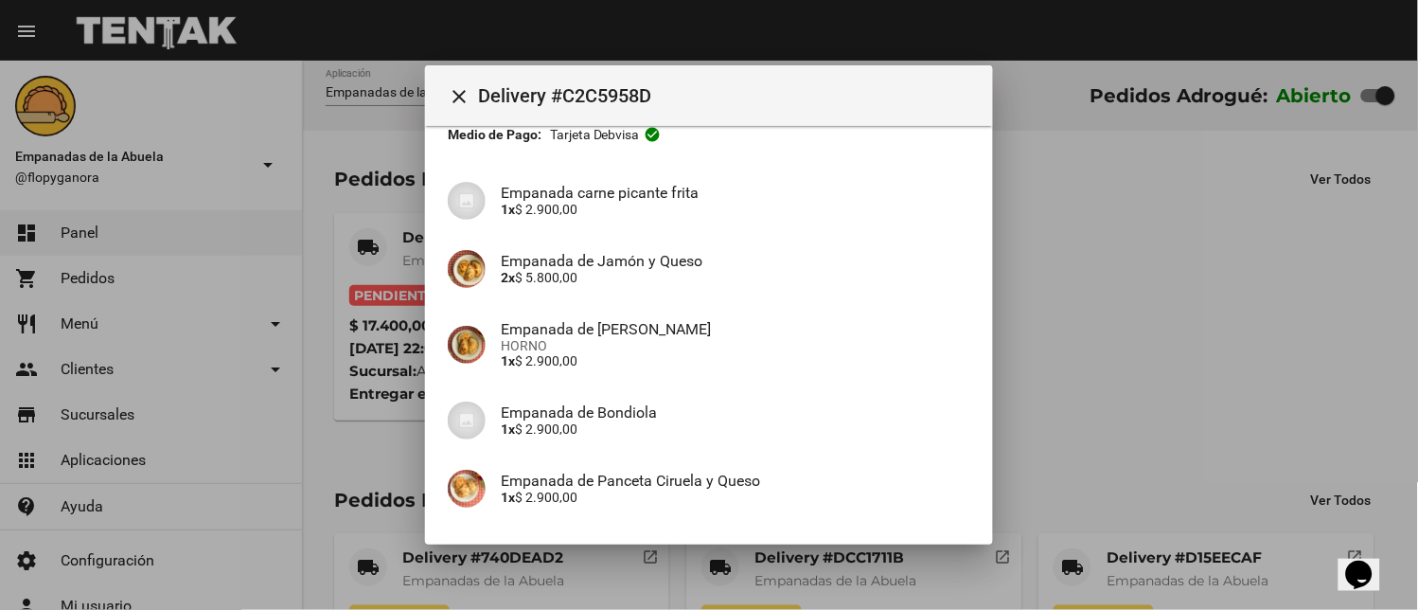
scroll to position [267, 0]
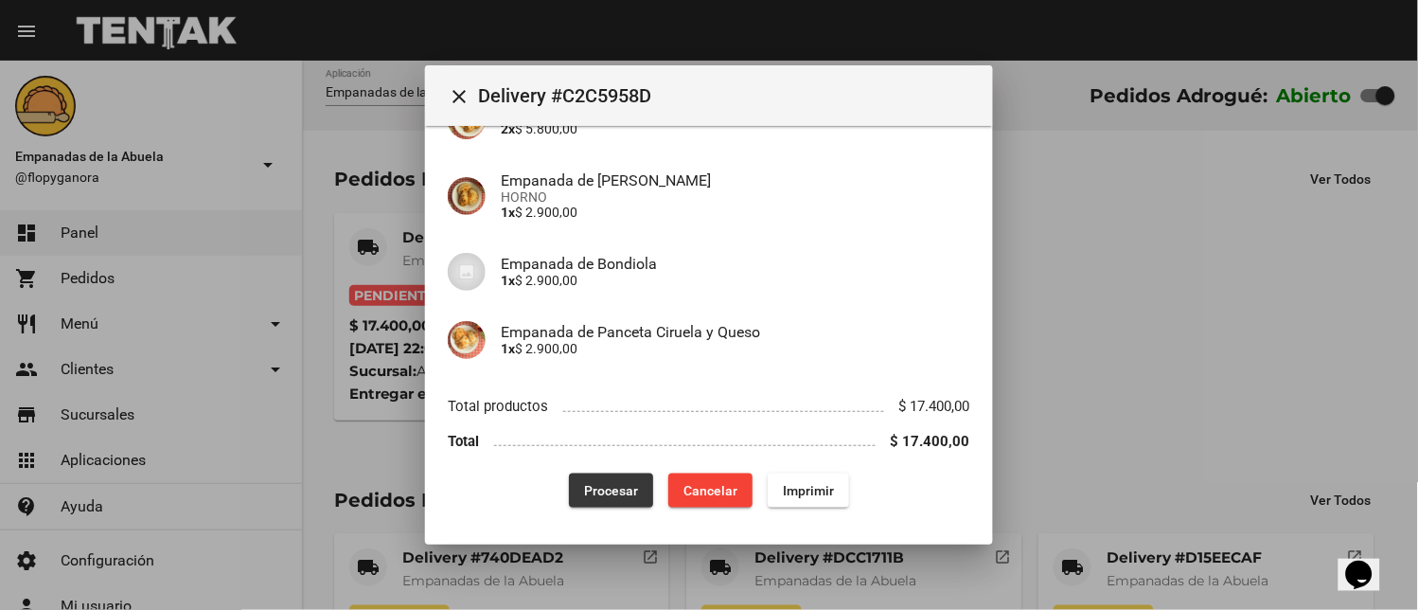
drag, startPoint x: 597, startPoint y: 479, endPoint x: 582, endPoint y: 496, distance: 22.8
click at [594, 481] on button "Procesar" at bounding box center [611, 490] width 84 height 34
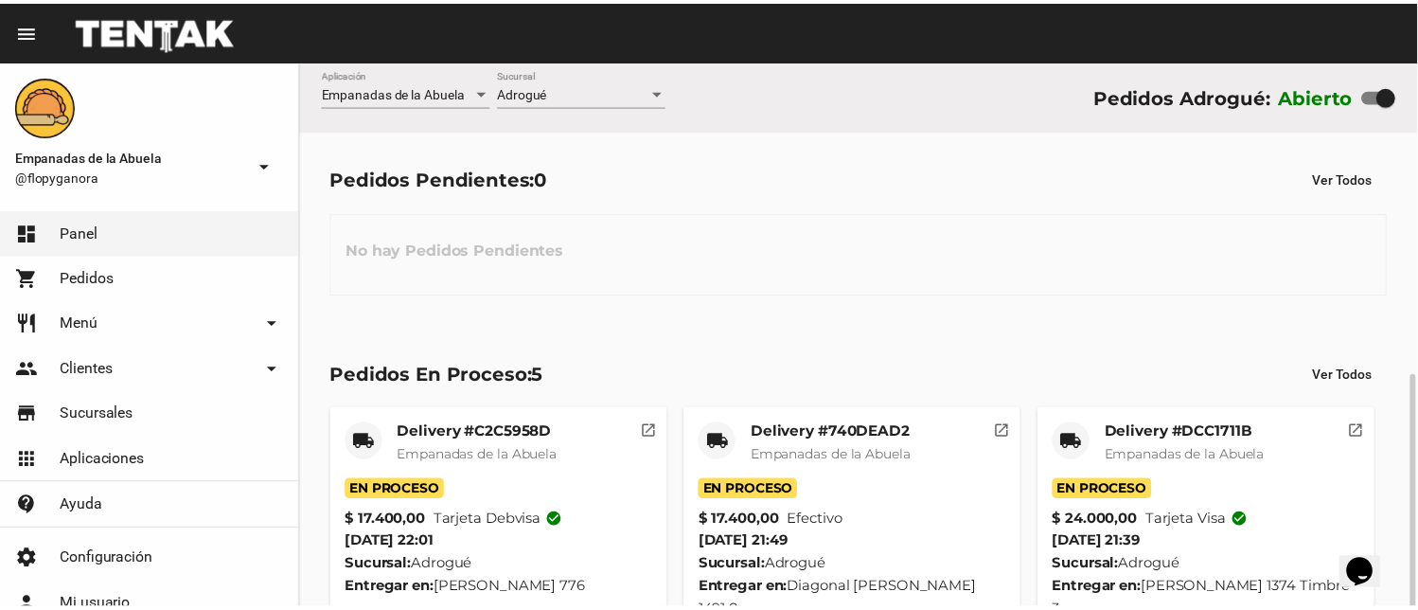
scroll to position [284, 0]
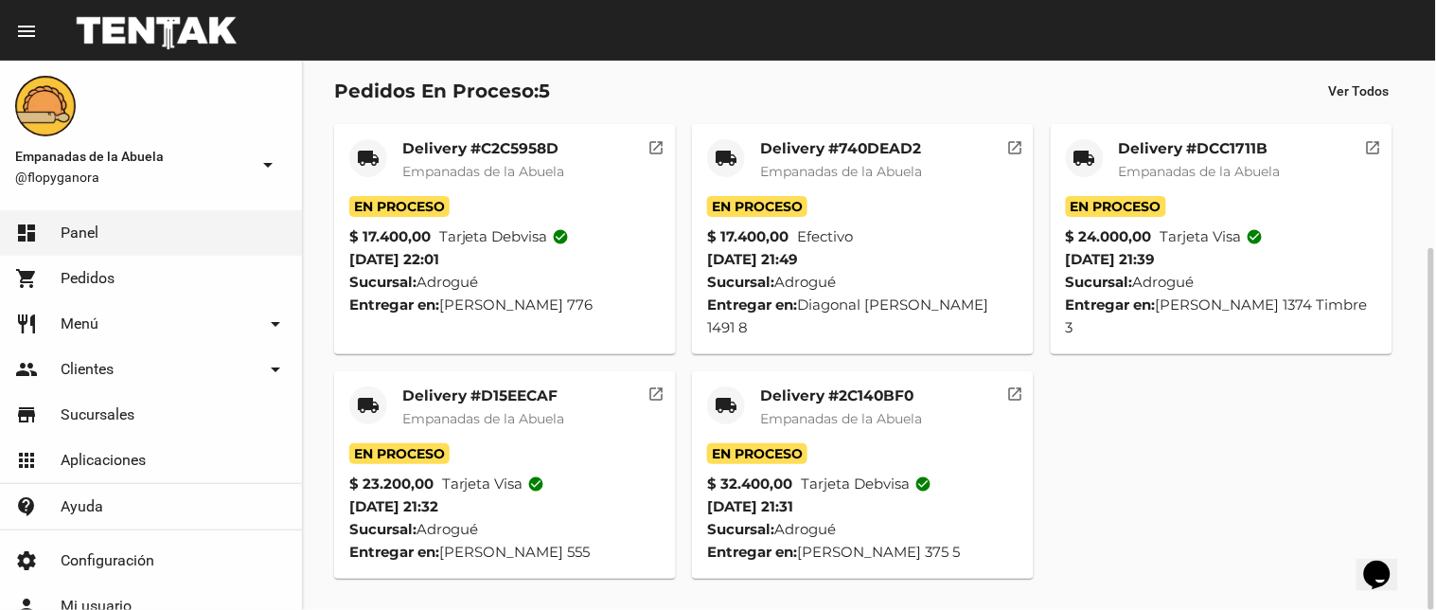
click at [735, 399] on mat-icon "local_shipping" at bounding box center [726, 405] width 23 height 23
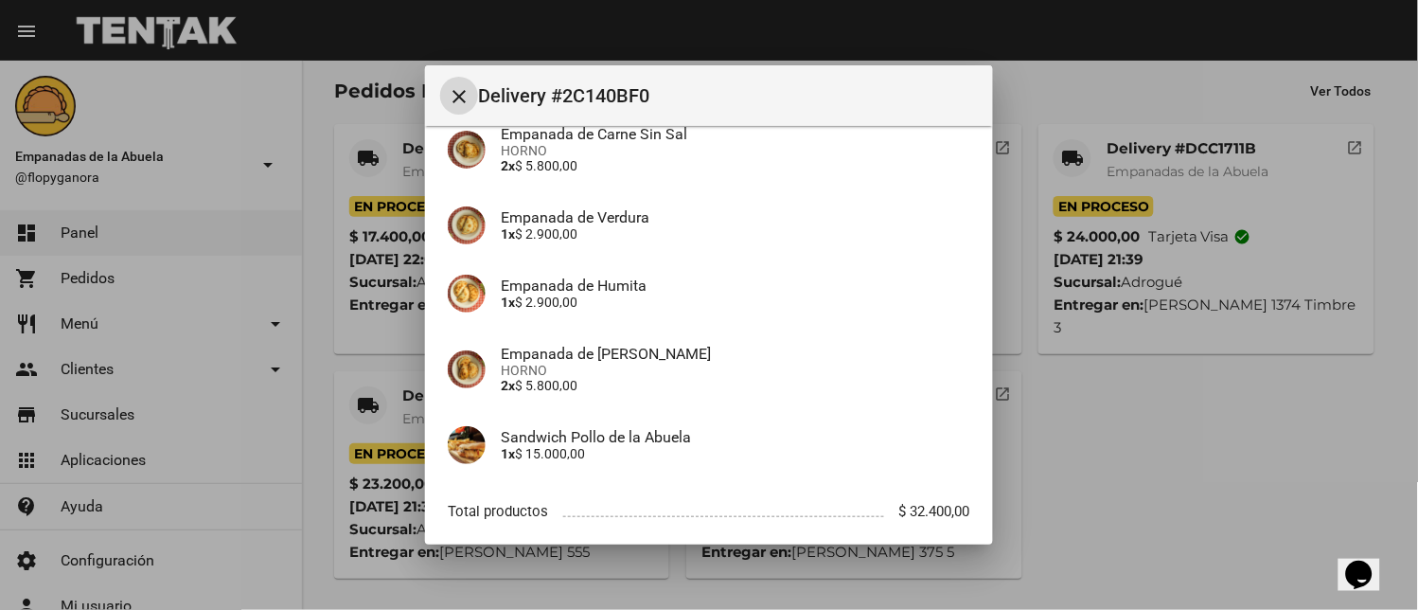
scroll to position [281, 0]
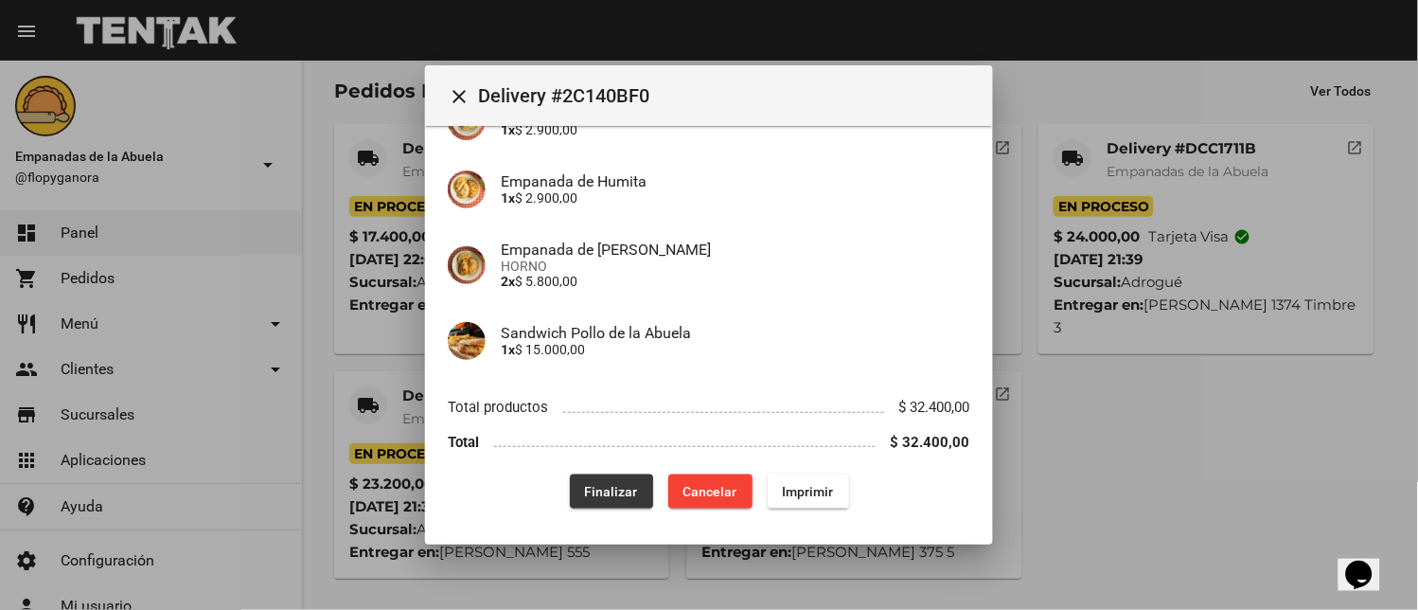
click at [594, 493] on span "Finalizar" at bounding box center [611, 491] width 53 height 15
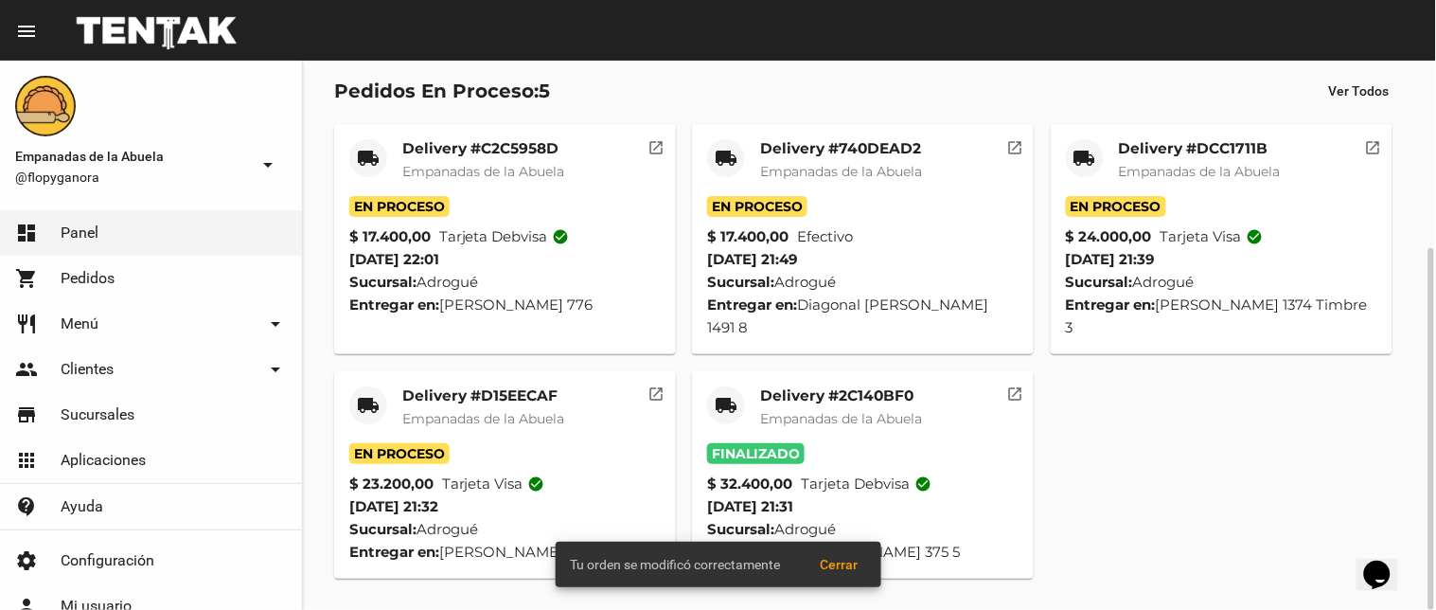
click at [366, 395] on mat-icon "local_shipping" at bounding box center [368, 405] width 23 height 23
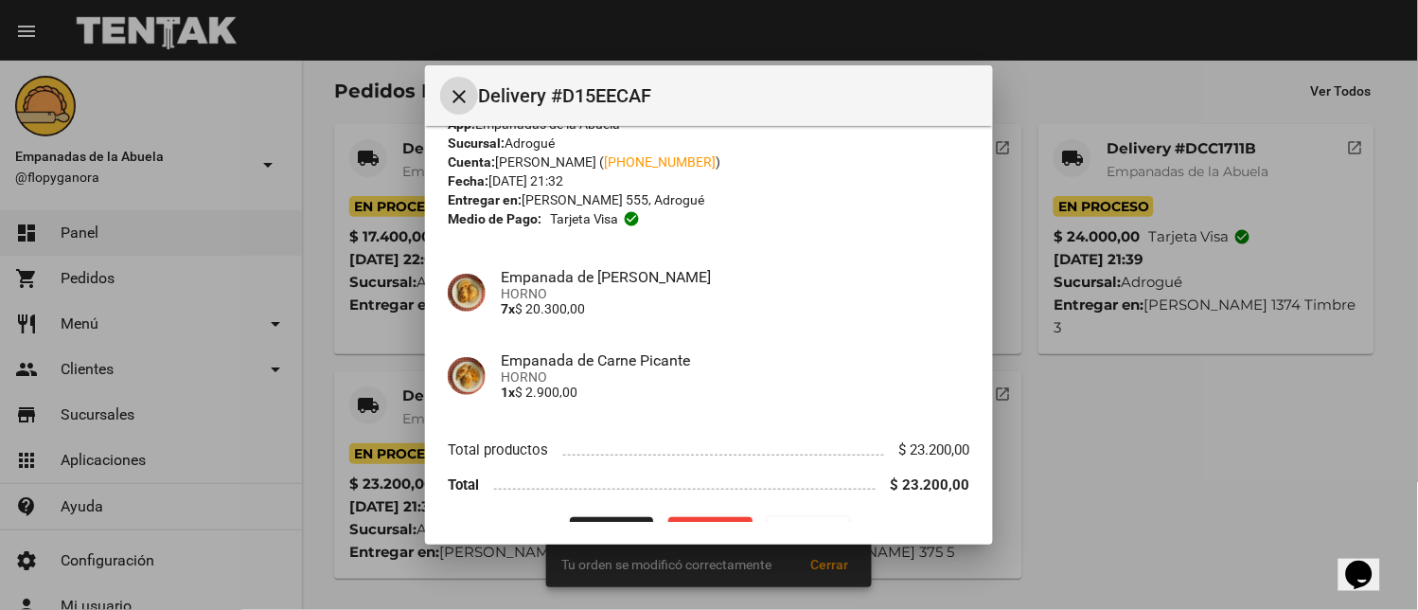
scroll to position [78, 0]
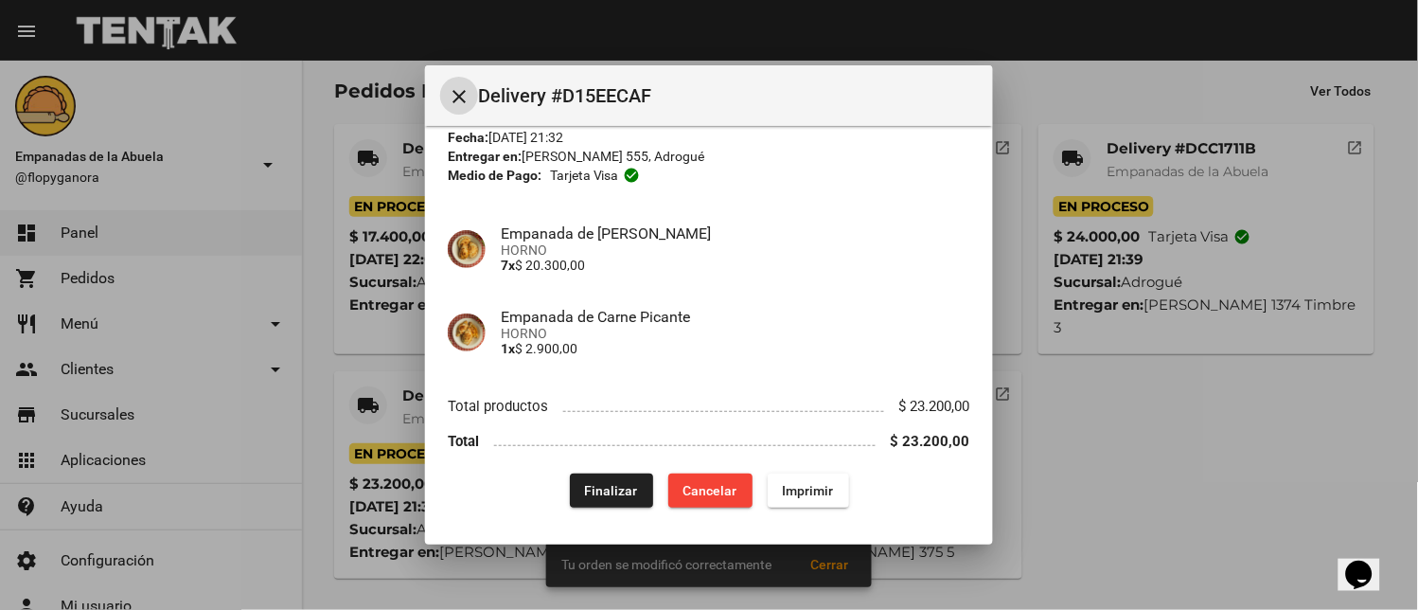
click at [604, 489] on span "Finalizar" at bounding box center [611, 490] width 53 height 15
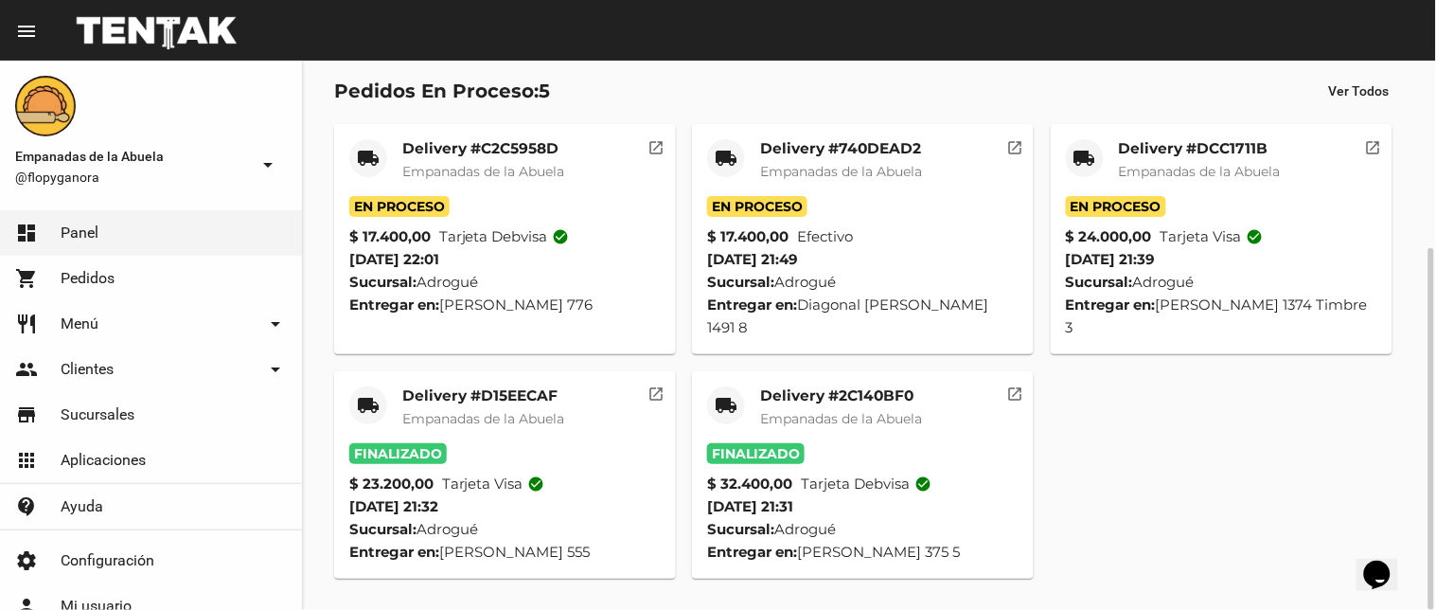
click at [816, 411] on span "Empanadas de la Abuela" at bounding box center [841, 418] width 162 height 17
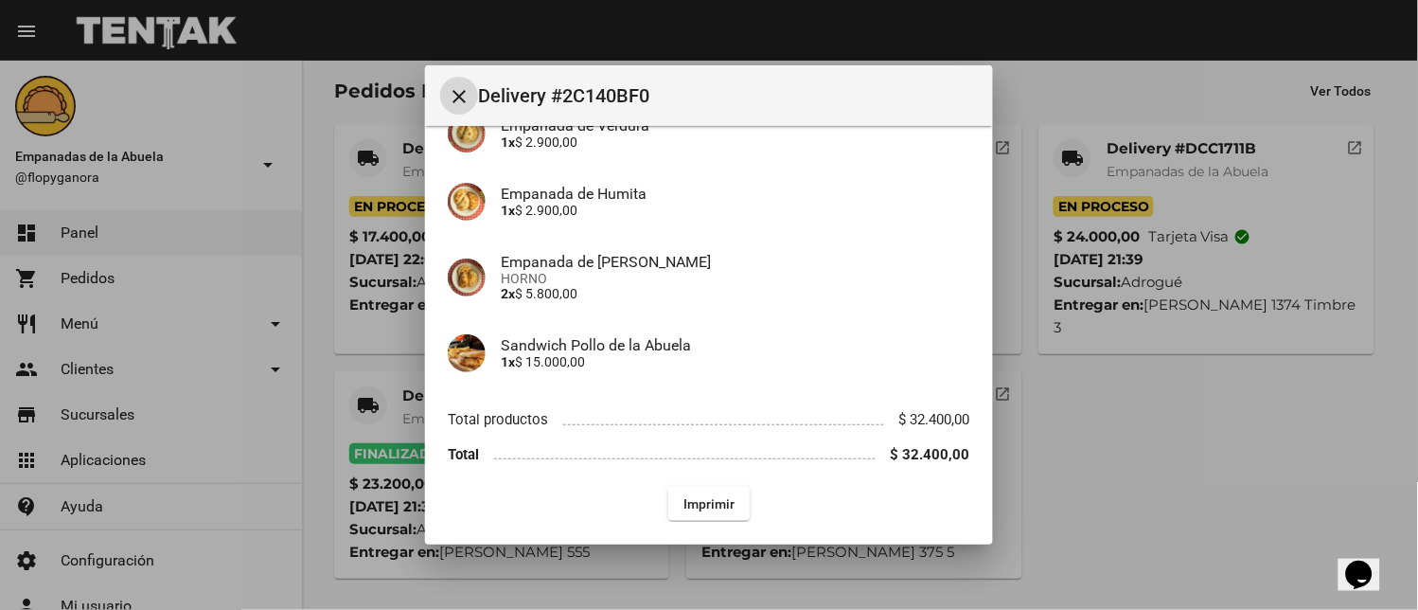
scroll to position [281, 0]
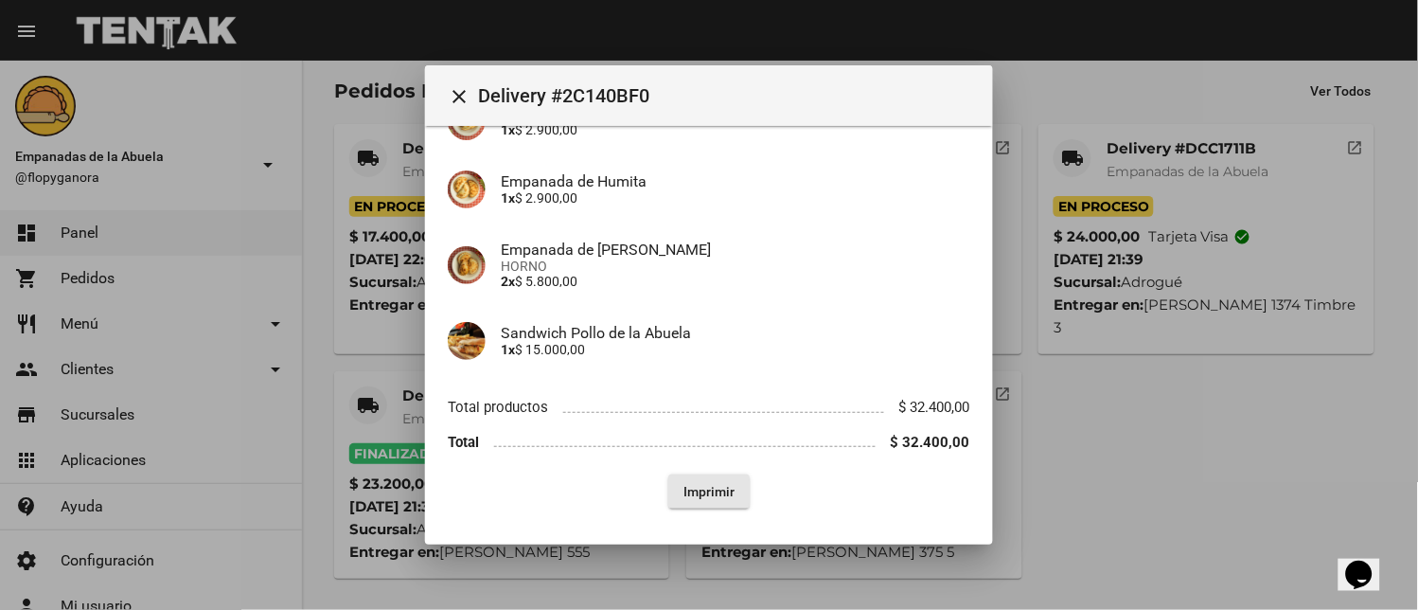
click at [685, 479] on button "Imprimir" at bounding box center [708, 491] width 81 height 34
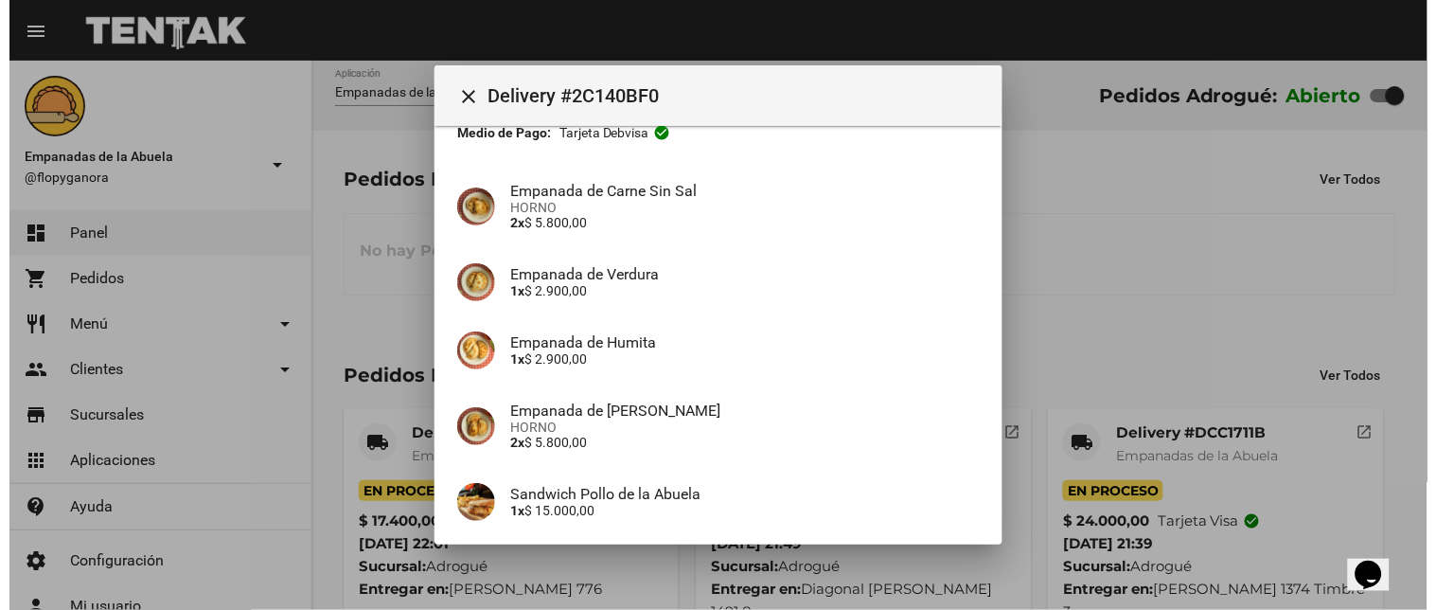
scroll to position [281, 0]
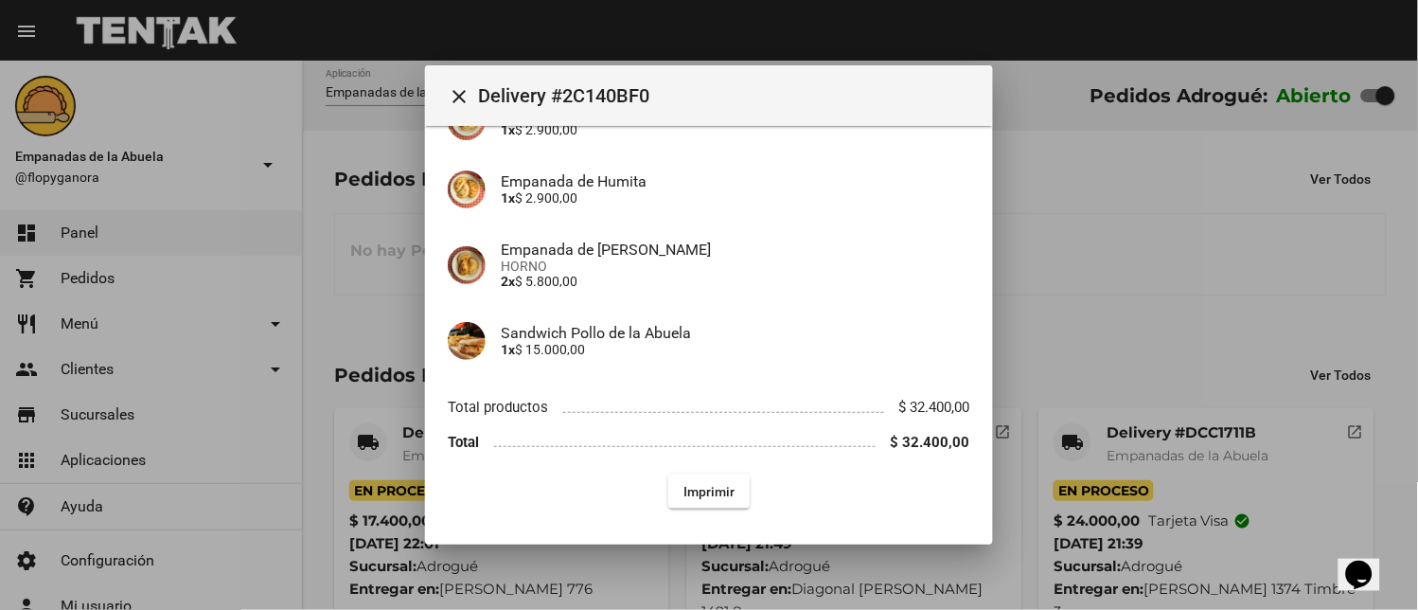
click at [461, 81] on button "close" at bounding box center [459, 96] width 38 height 38
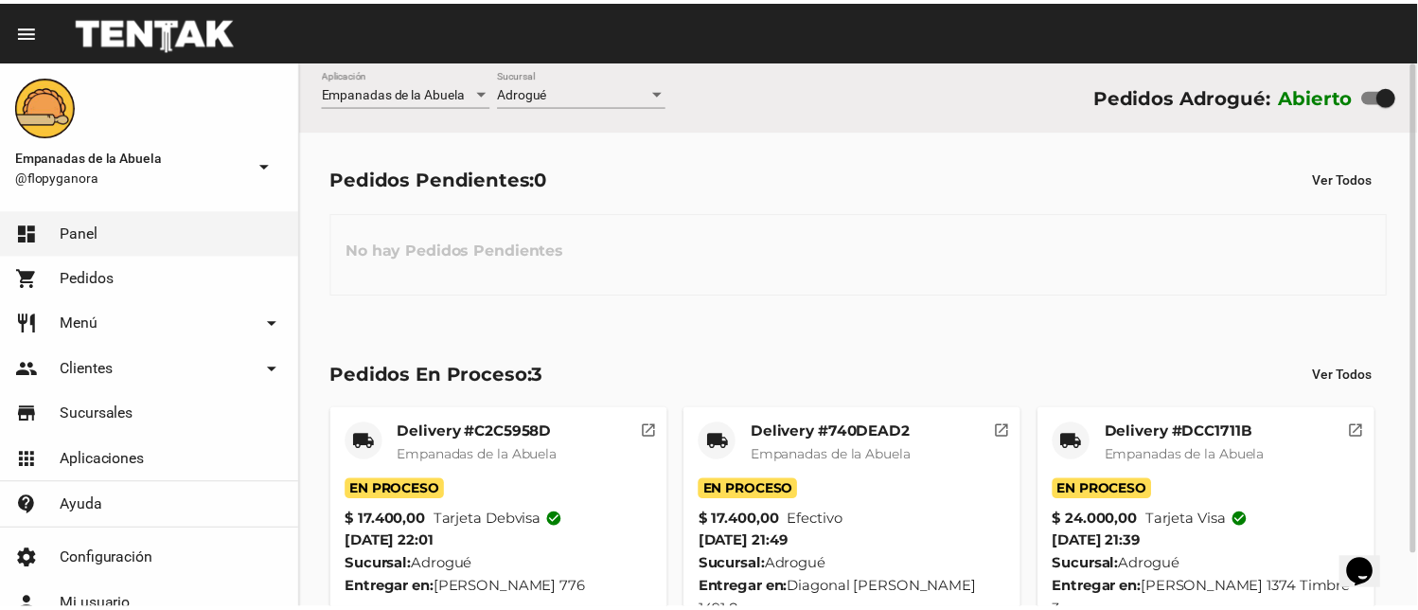
scroll to position [60, 0]
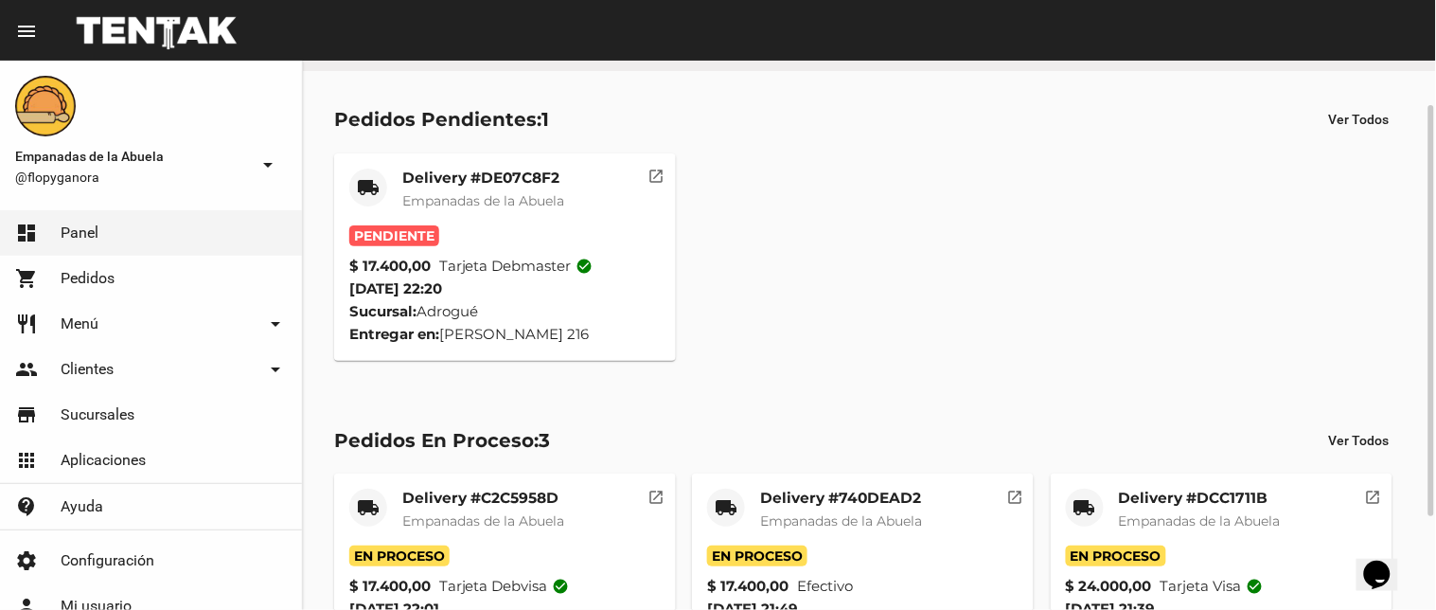
click at [517, 186] on div "Delivery #DE07C8F2 Empanadas de la Abuela" at bounding box center [483, 196] width 162 height 57
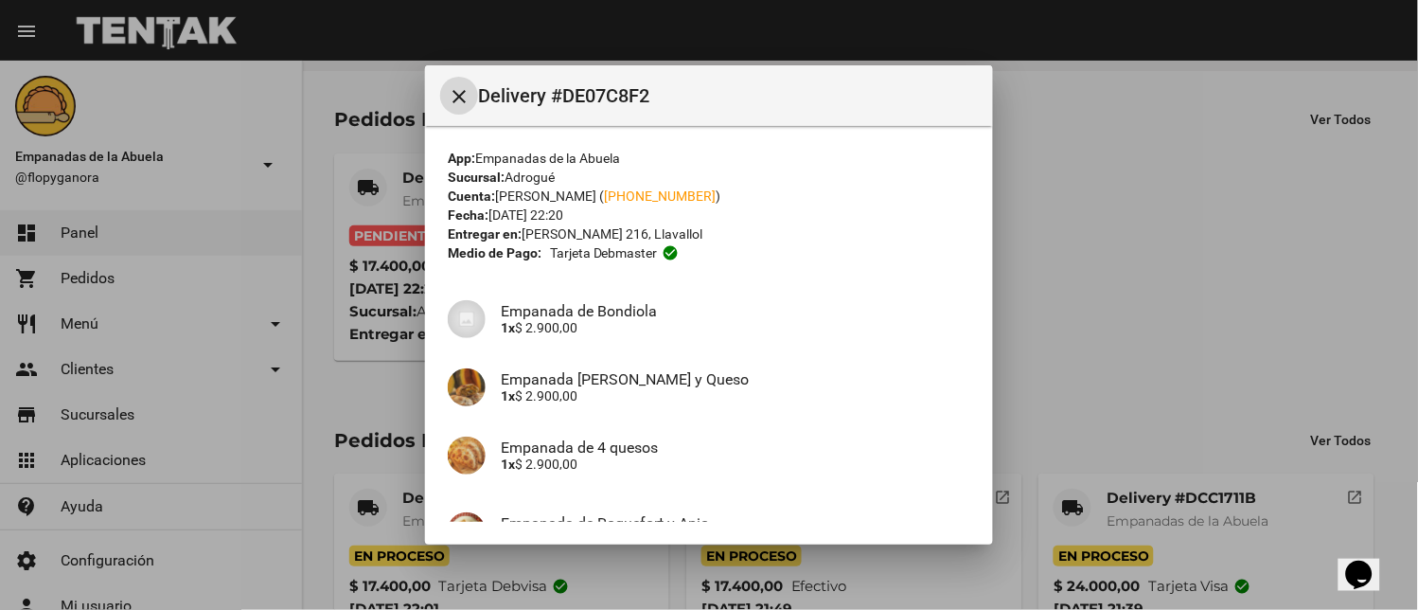
scroll to position [350, 0]
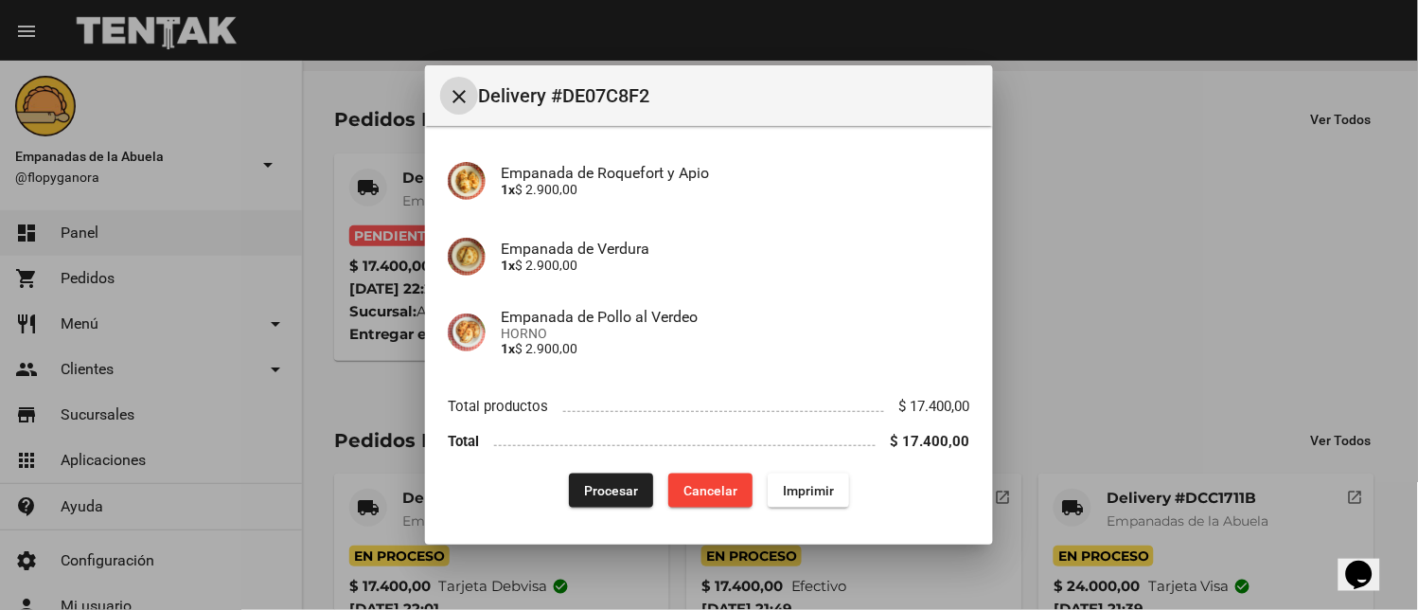
drag, startPoint x: 817, startPoint y: 492, endPoint x: 615, endPoint y: 289, distance: 286.5
click at [816, 490] on span "Imprimir" at bounding box center [808, 490] width 51 height 15
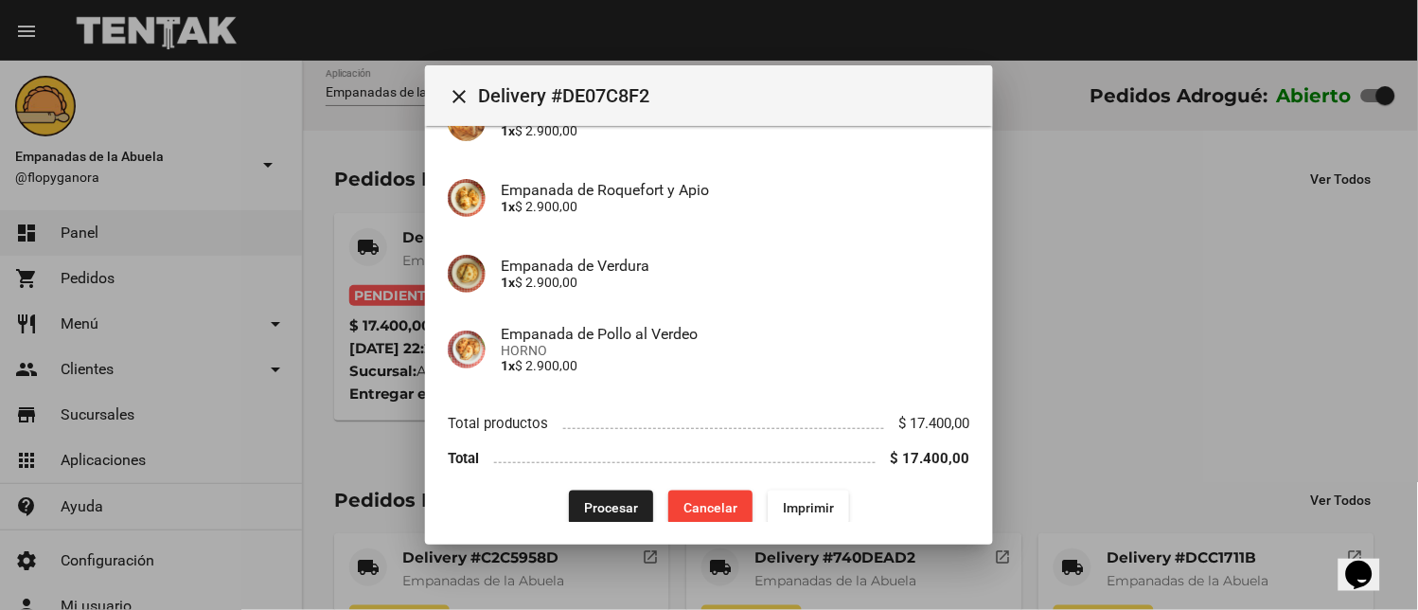
scroll to position [350, 0]
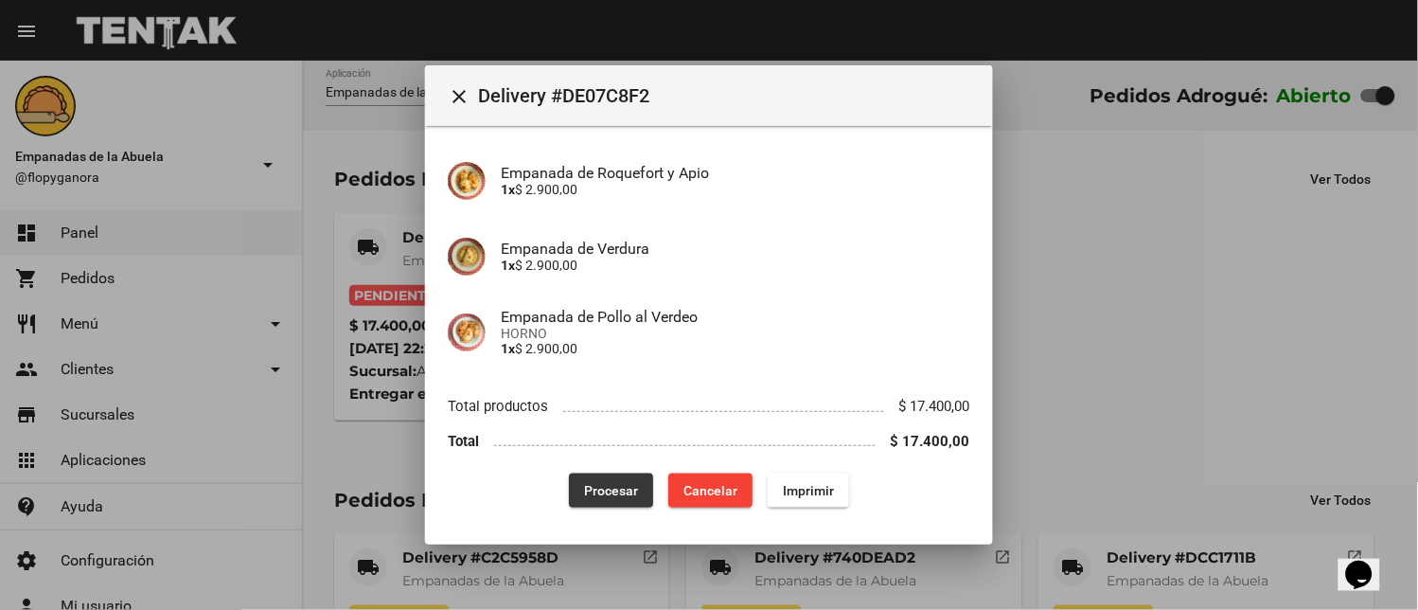
click at [591, 495] on span "Procesar" at bounding box center [611, 490] width 54 height 15
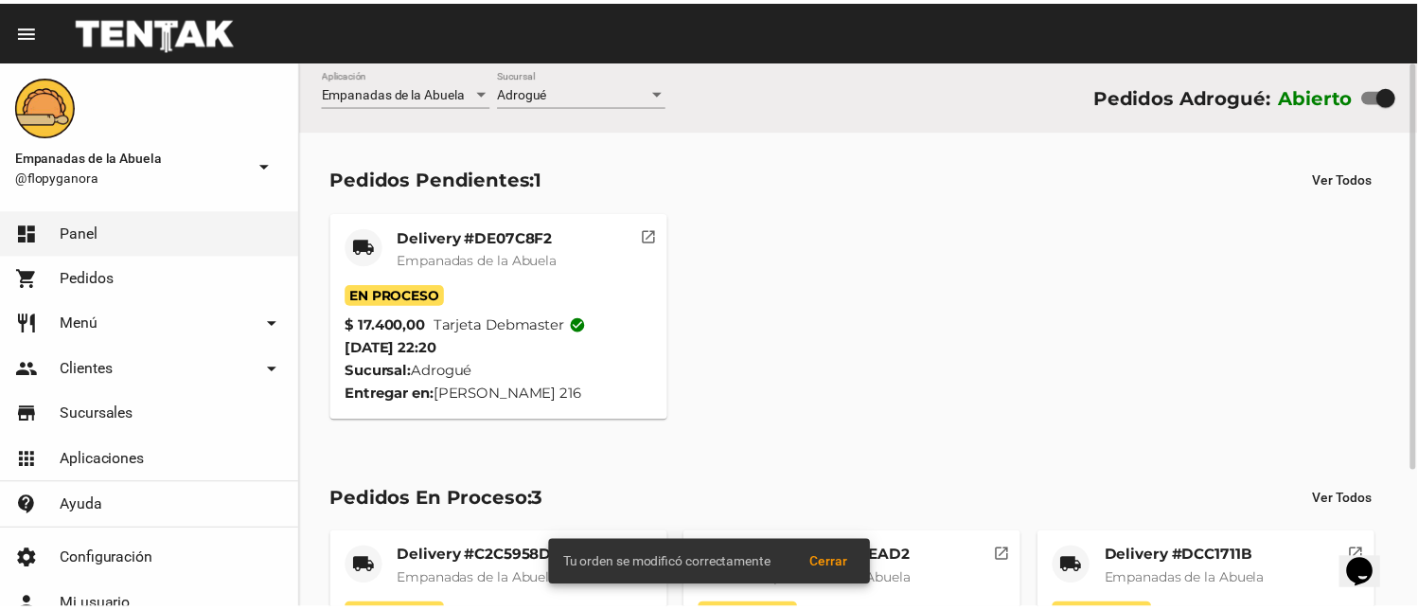
scroll to position [185, 0]
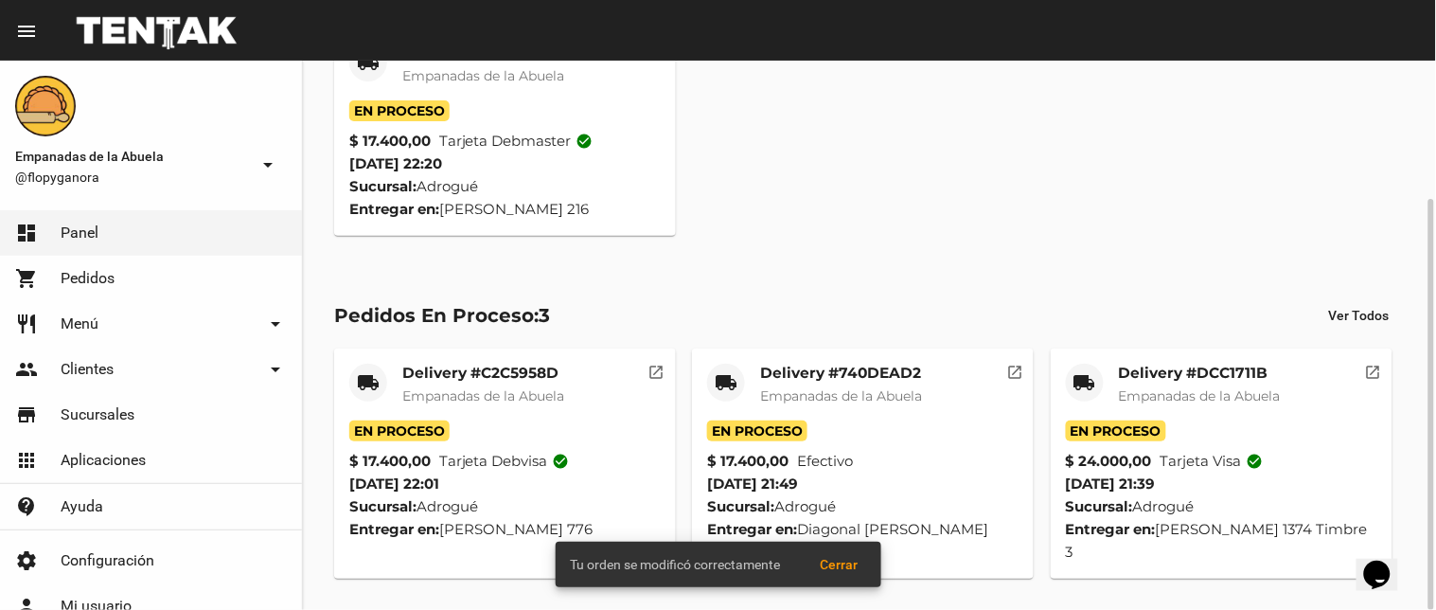
click at [1090, 381] on mat-icon "local_shipping" at bounding box center [1084, 382] width 23 height 23
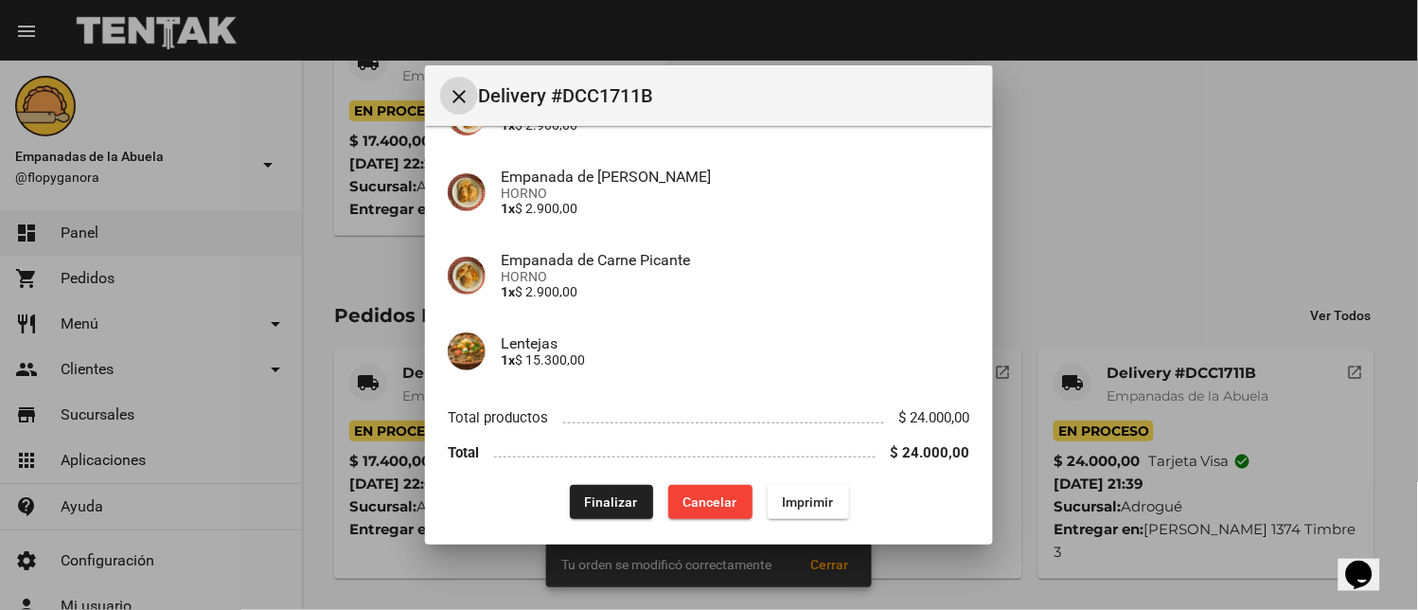
scroll to position [210, 0]
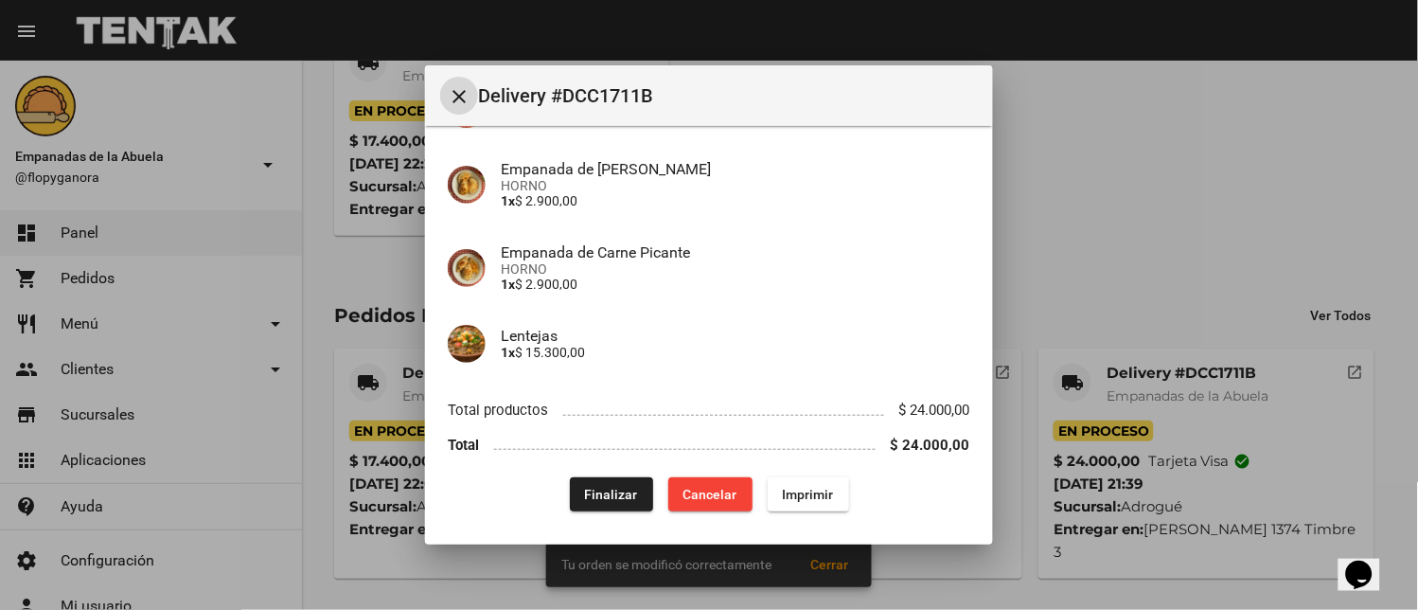
click at [627, 487] on span "Finalizar" at bounding box center [611, 494] width 53 height 15
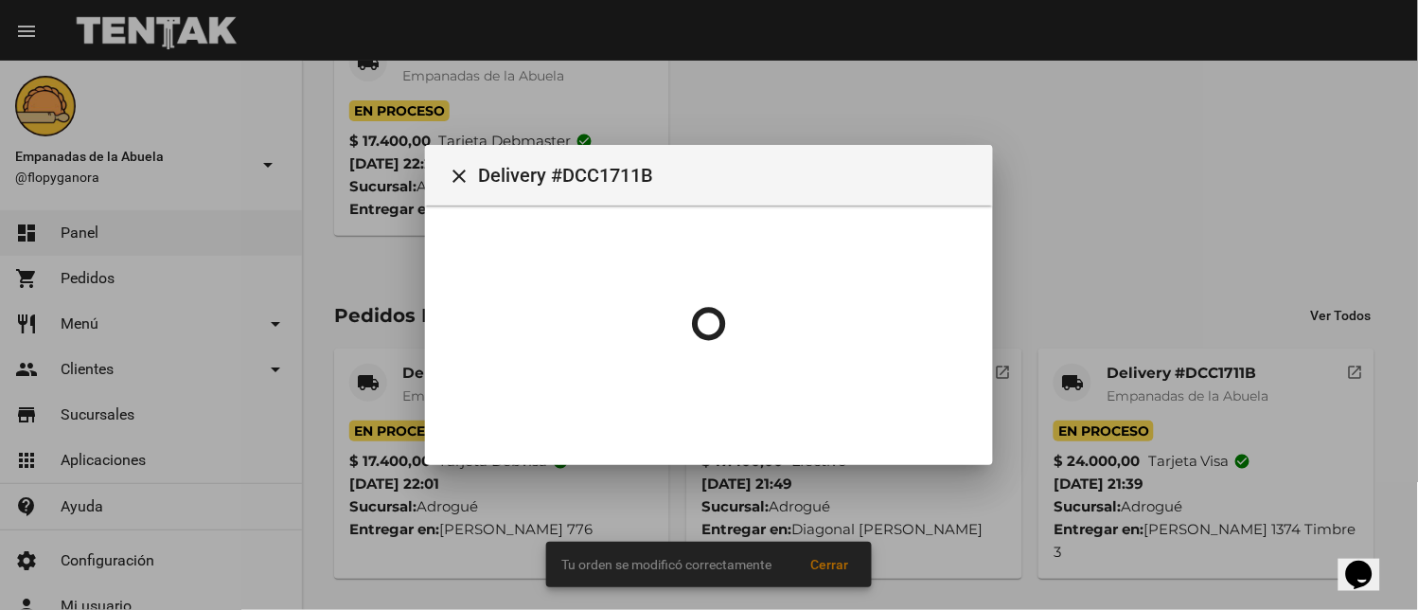
scroll to position [0, 0]
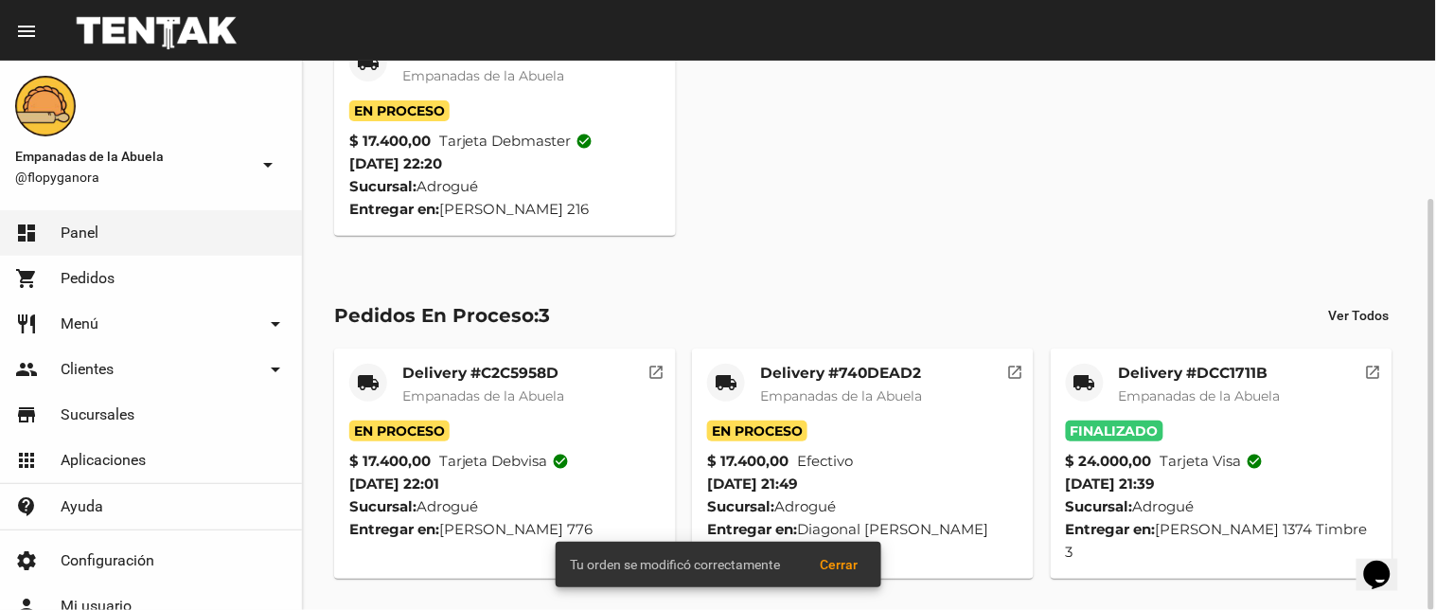
click at [685, 373] on div "local_shipping Delivery #C2C5958D Empanadas de la Abuela En Proceso $ 17.400,00…" at bounding box center [870, 463] width 1088 height 247
click at [738, 385] on div "local_shipping" at bounding box center [726, 382] width 38 height 38
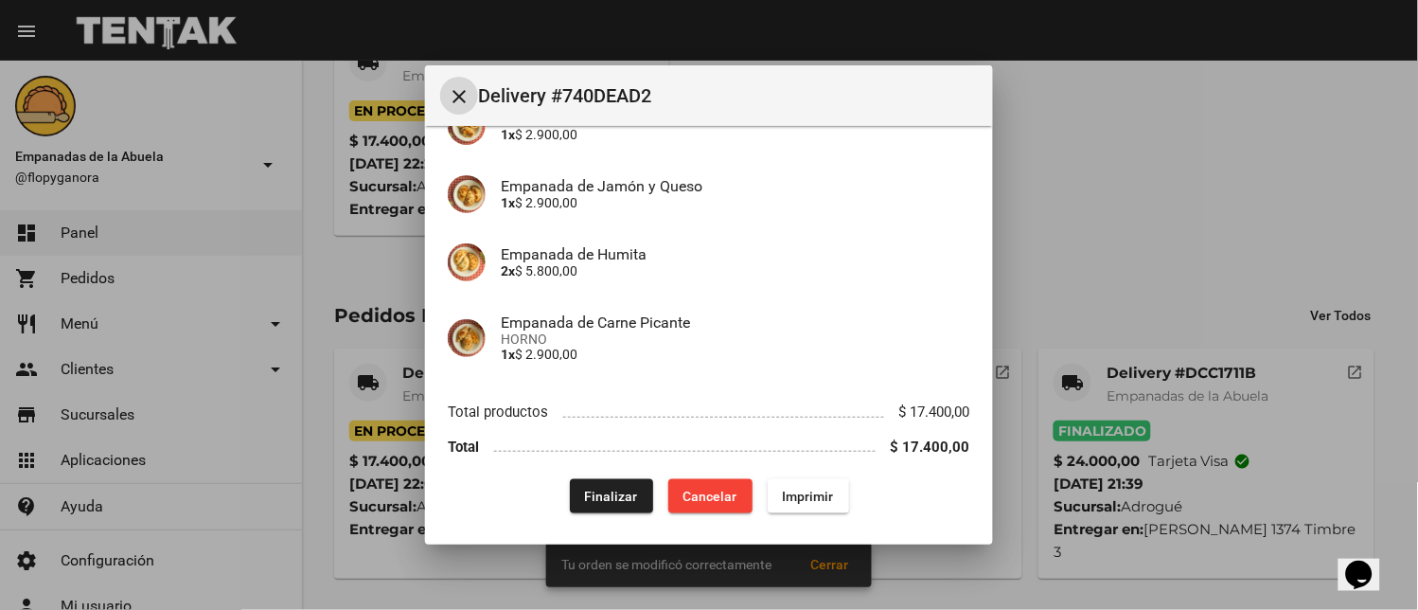
scroll to position [267, 0]
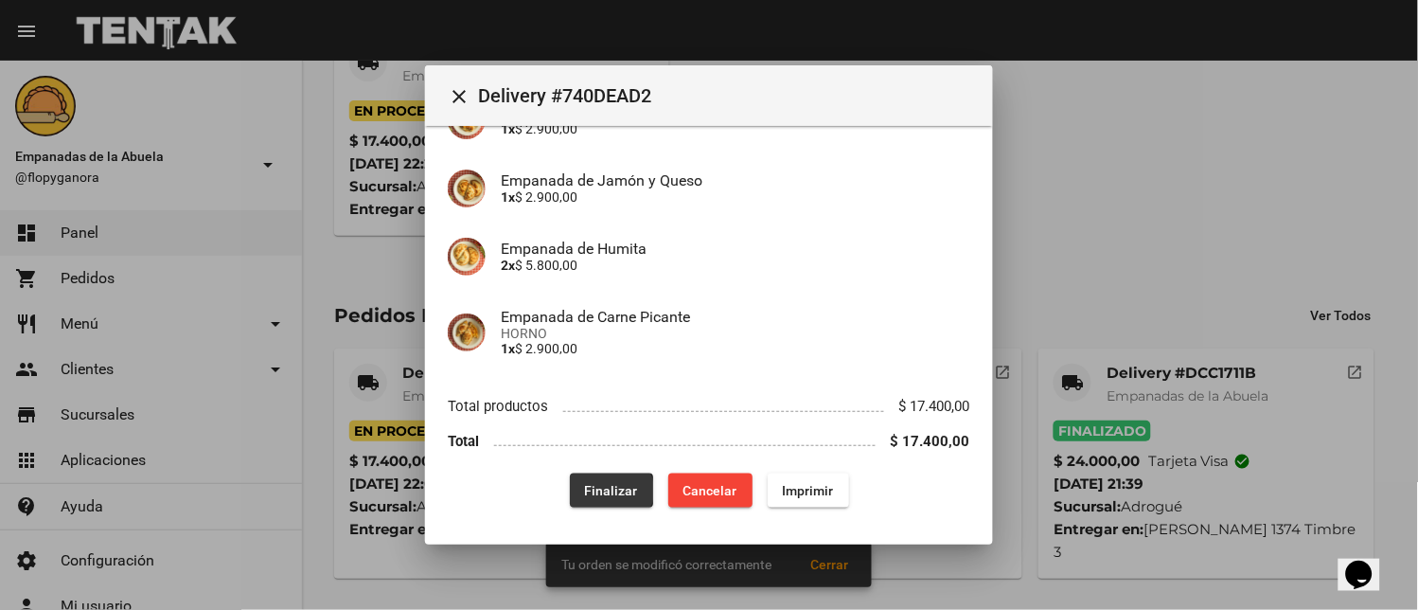
click at [601, 490] on span "Finalizar" at bounding box center [611, 490] width 53 height 15
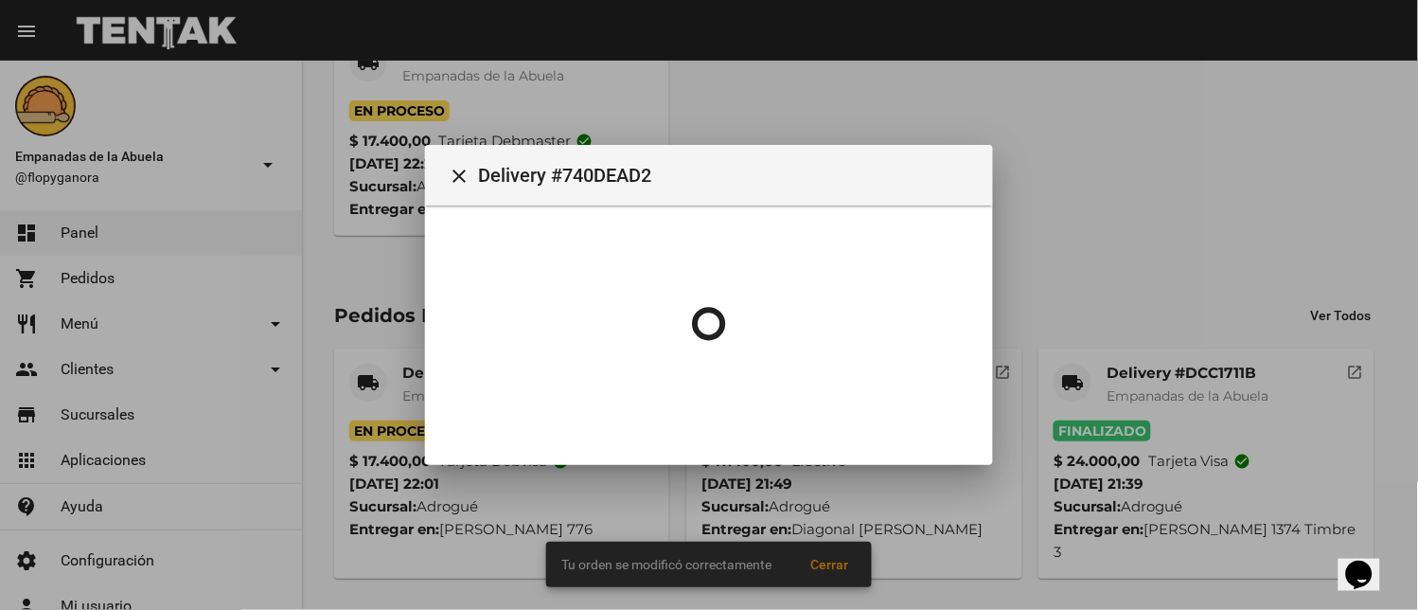
click at [374, 386] on body "menu Resumen Empanadas de la Abuela @flopyganora arrow_drop_down dashboard Pane…" at bounding box center [709, 305] width 1418 height 610
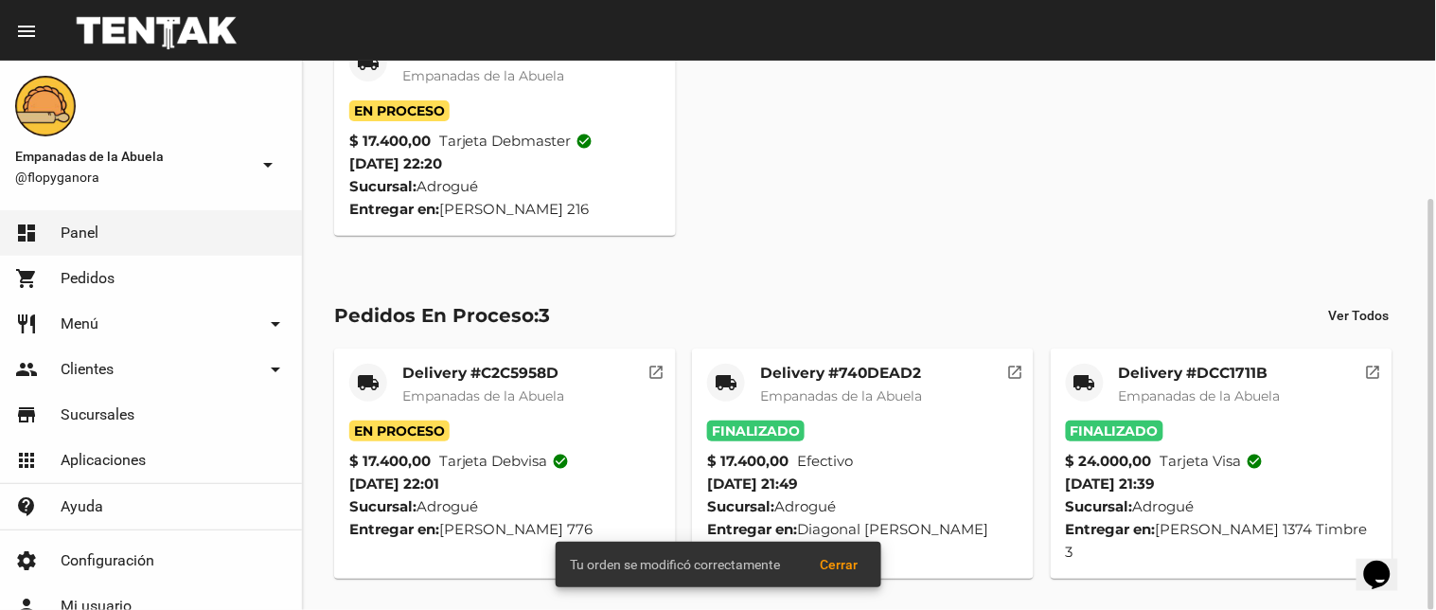
click at [370, 383] on mat-icon "local_shipping" at bounding box center [368, 382] width 23 height 23
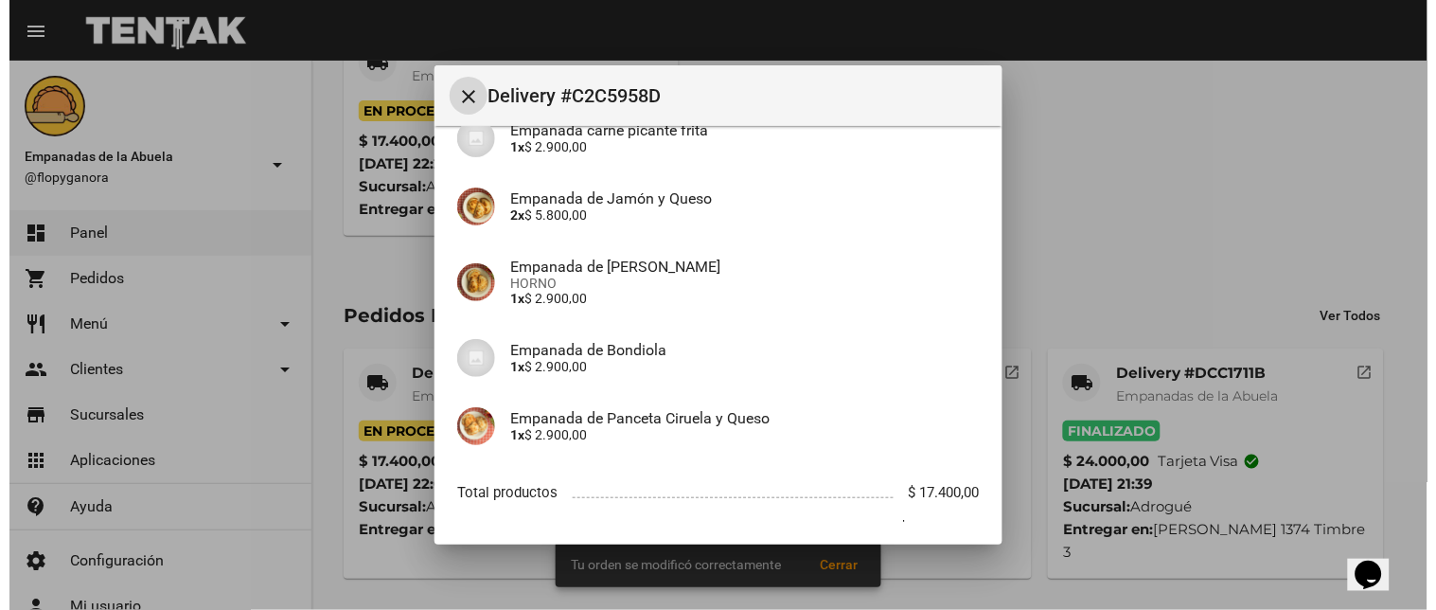
scroll to position [267, 0]
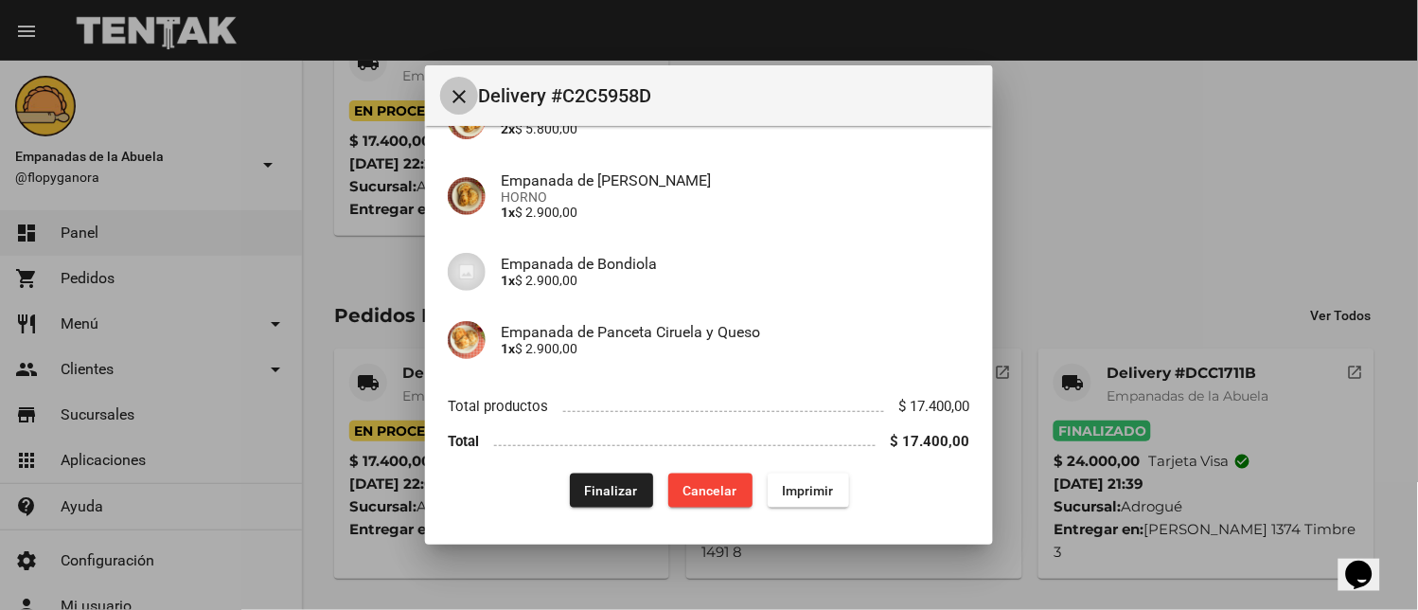
click at [451, 101] on mat-icon "close" at bounding box center [459, 96] width 23 height 23
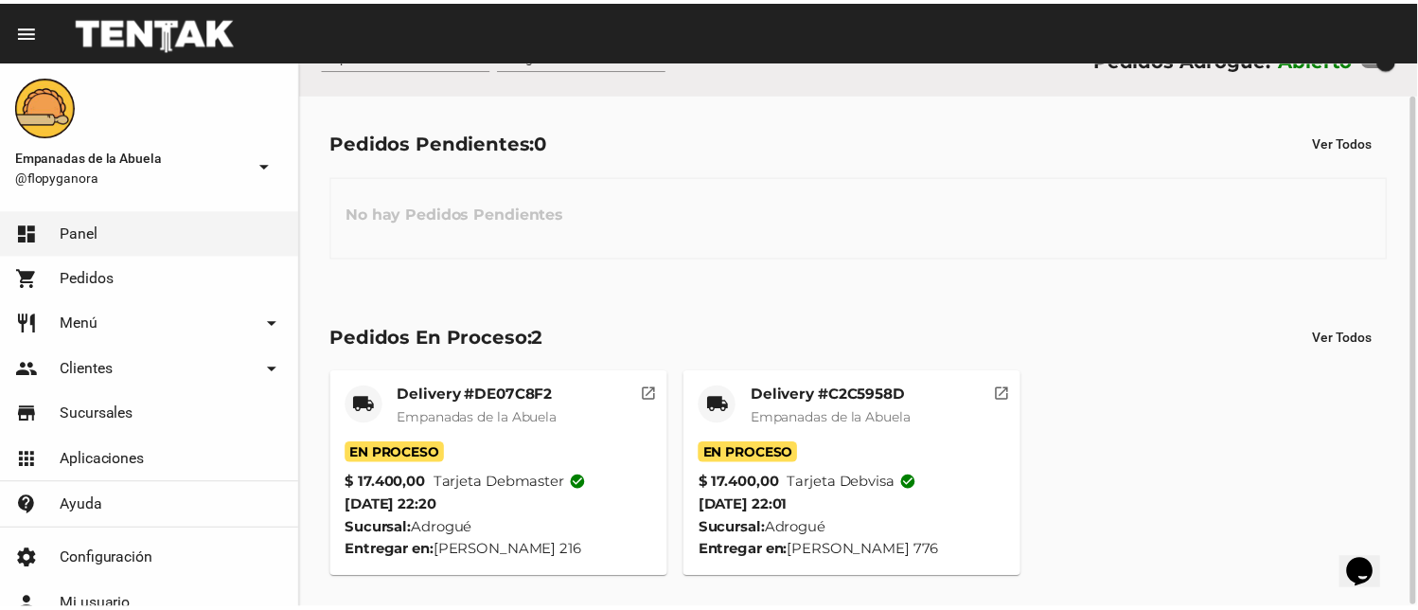
scroll to position [36, 0]
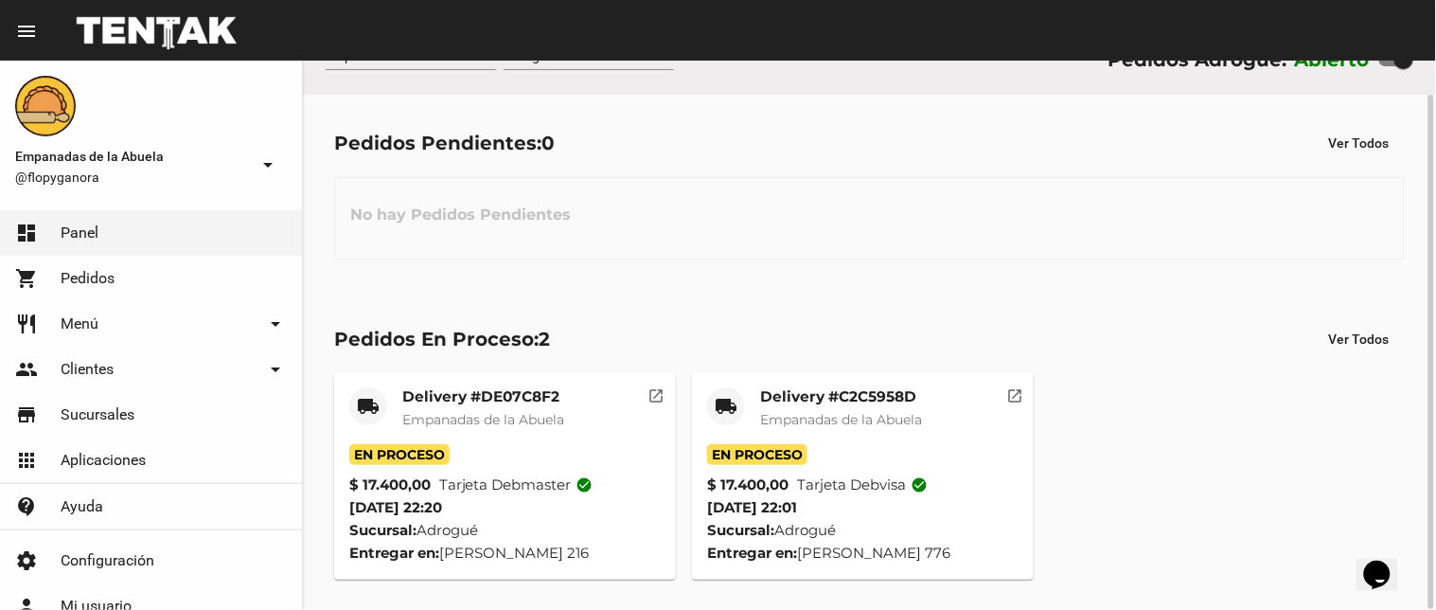
click at [872, 391] on mat-card-title "Delivery #C2C5958D" at bounding box center [841, 396] width 162 height 19
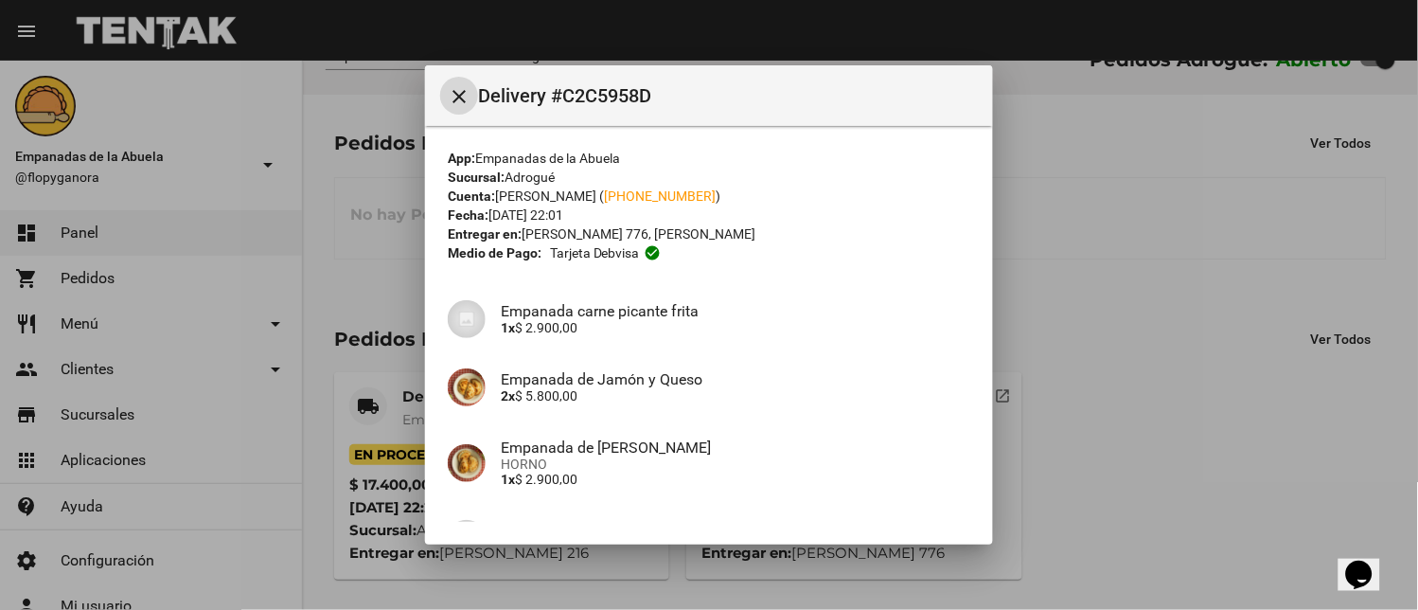
click at [461, 96] on mat-icon "close" at bounding box center [459, 96] width 23 height 23
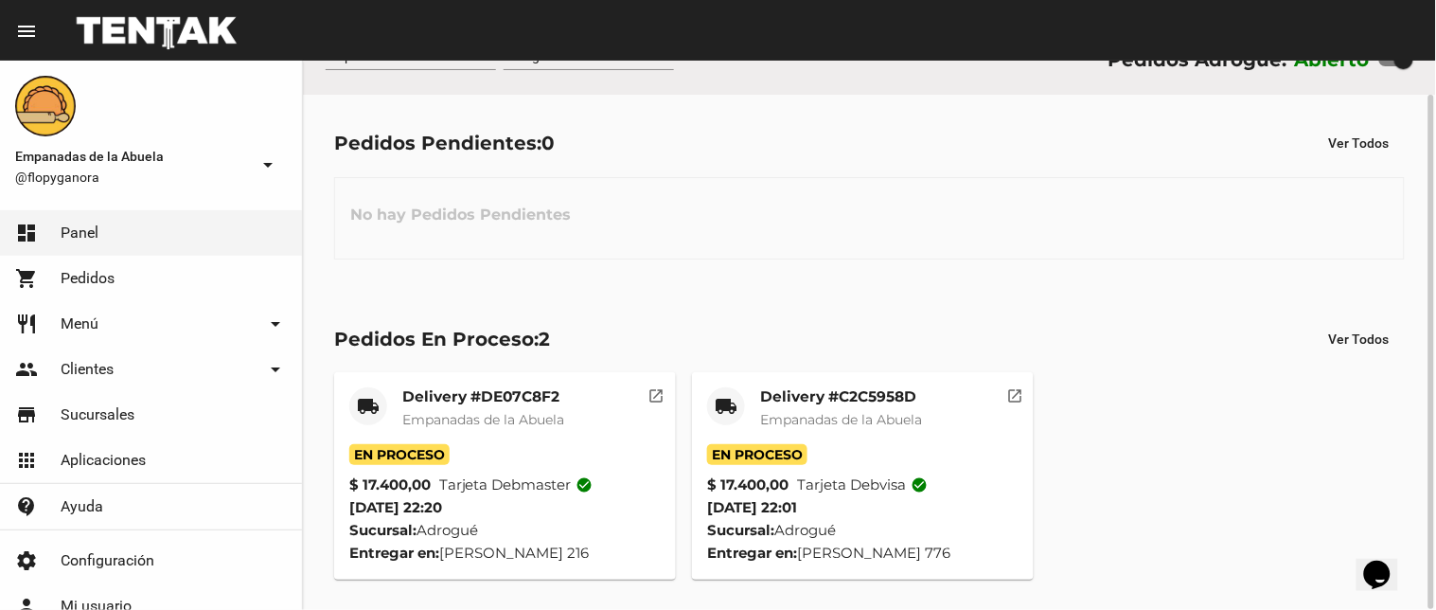
click at [846, 404] on mat-card-title "Delivery #C2C5958D" at bounding box center [841, 396] width 162 height 19
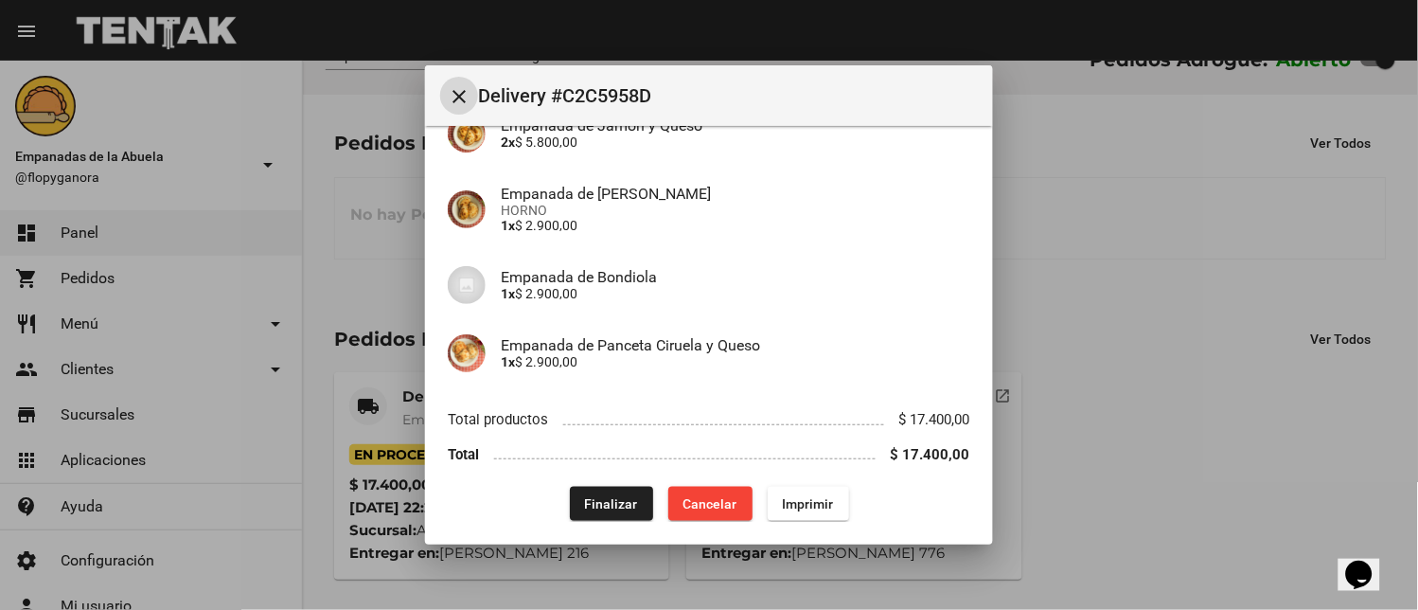
scroll to position [267, 0]
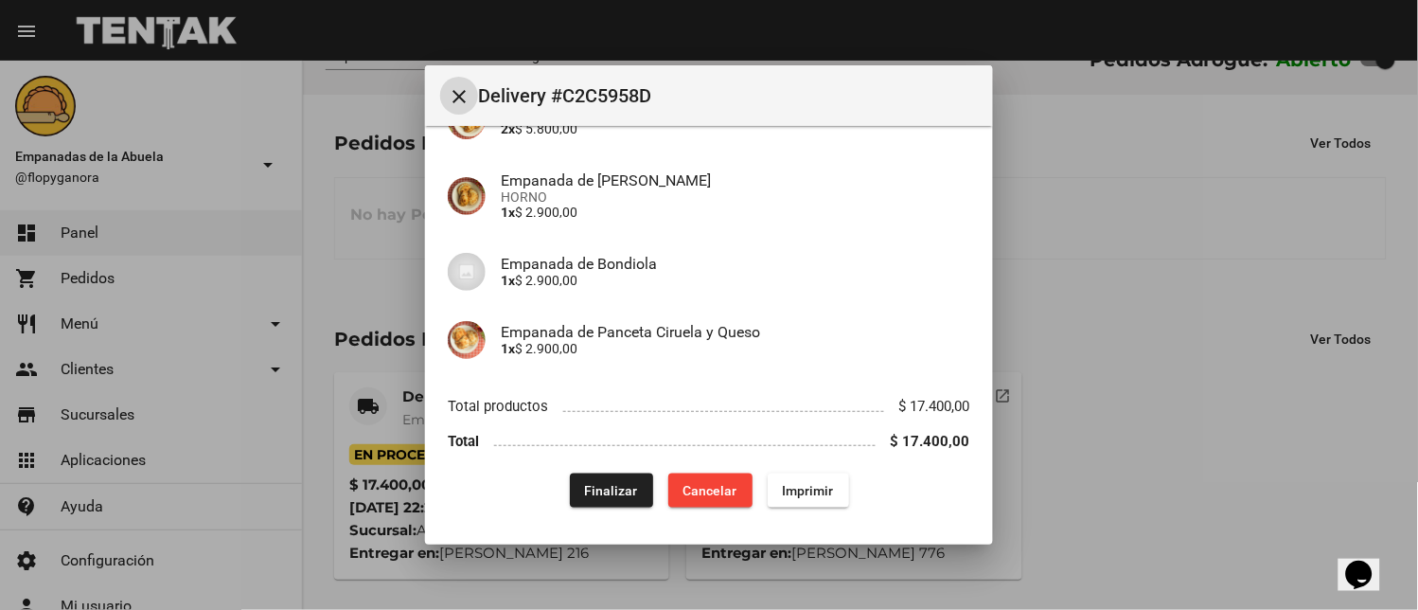
click at [598, 496] on span "Finalizar" at bounding box center [611, 490] width 53 height 15
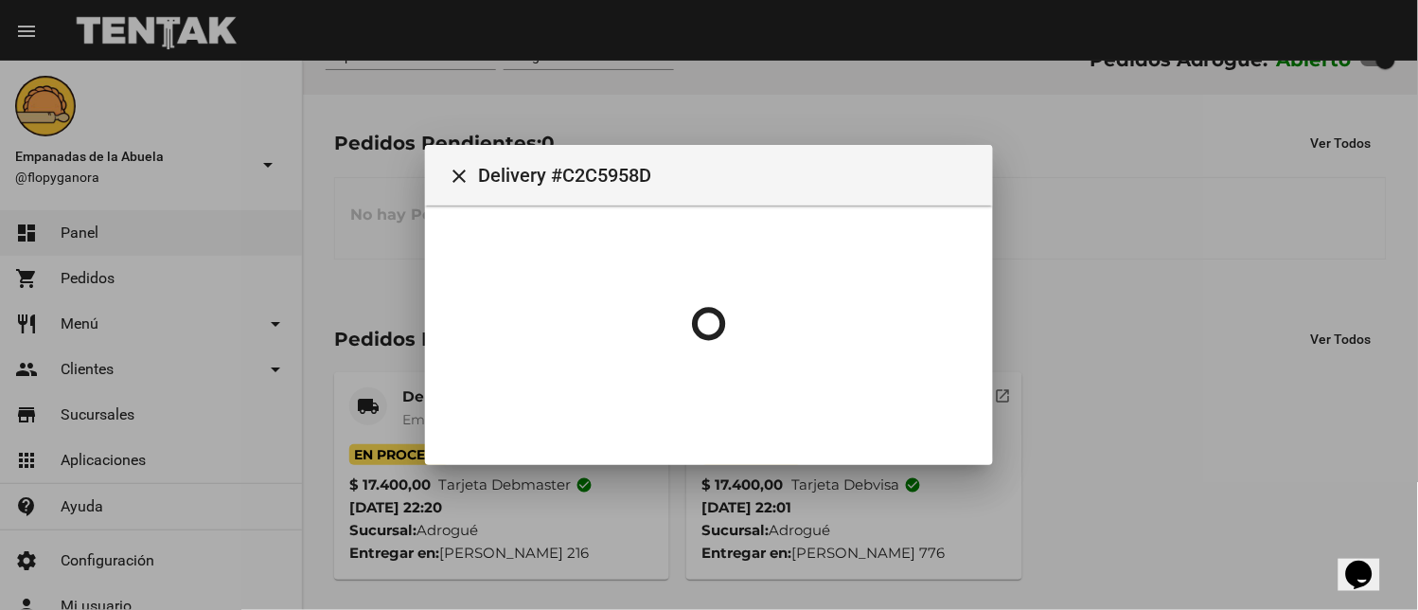
scroll to position [0, 0]
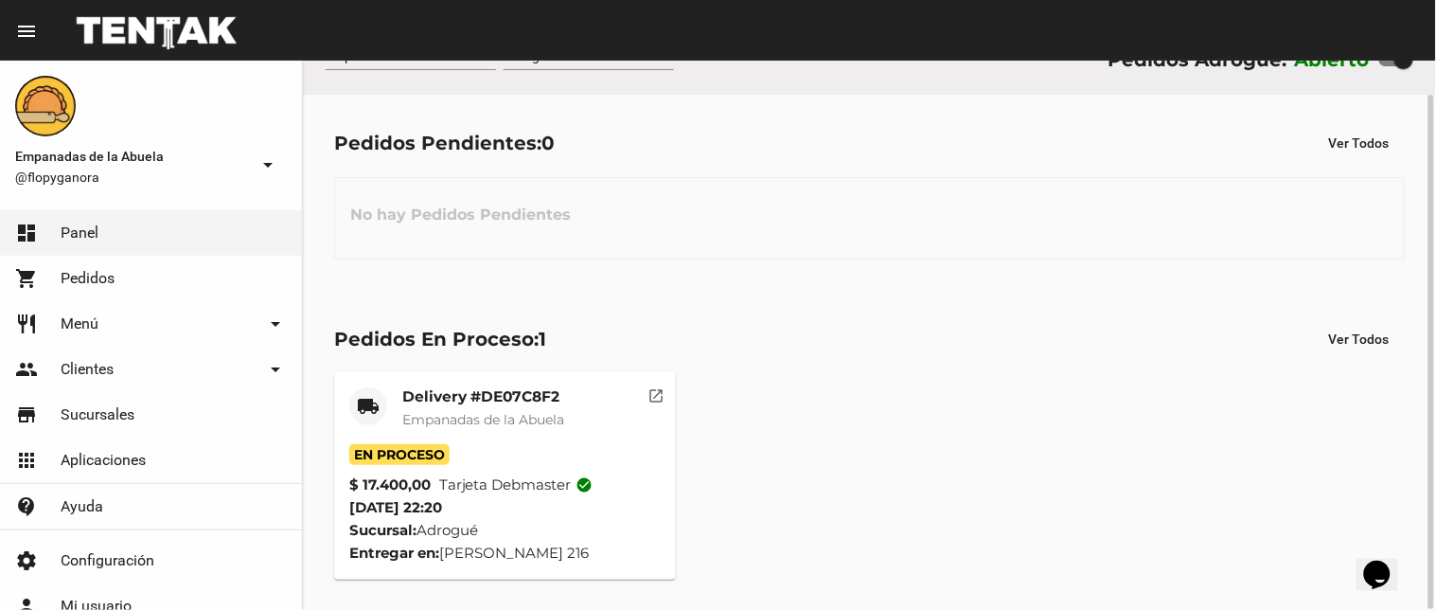
click at [519, 418] on span "Empanadas de la Abuela" at bounding box center [483, 419] width 162 height 17
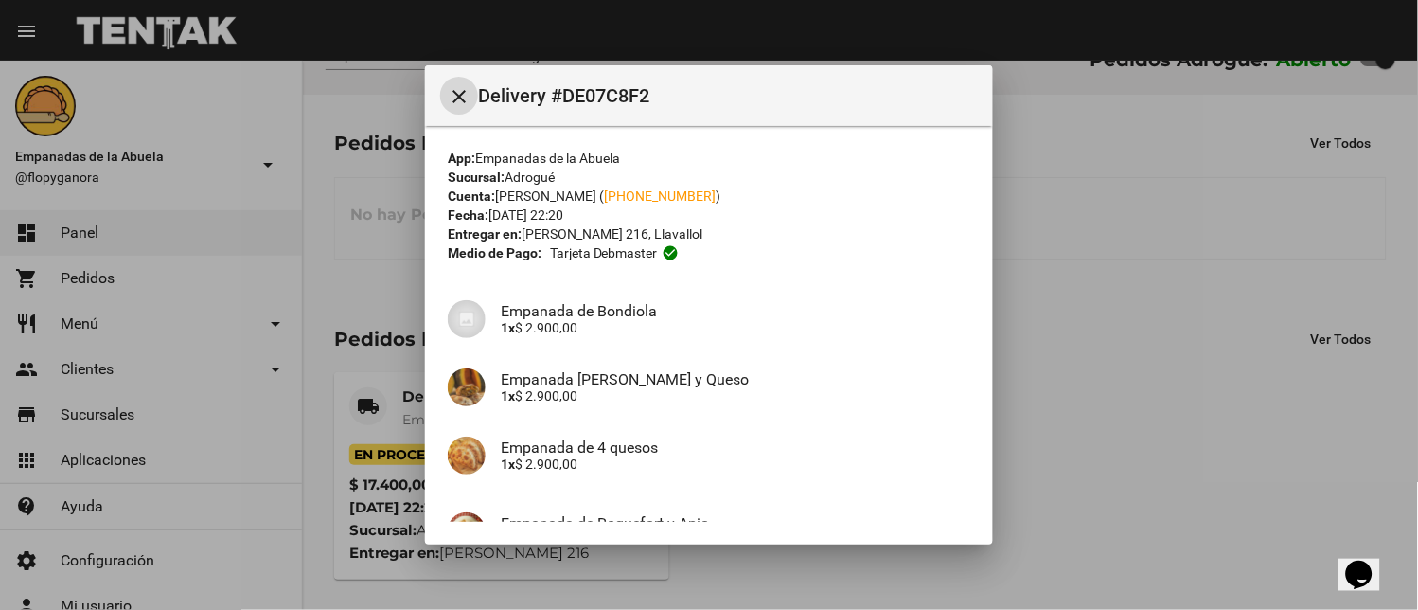
scroll to position [350, 0]
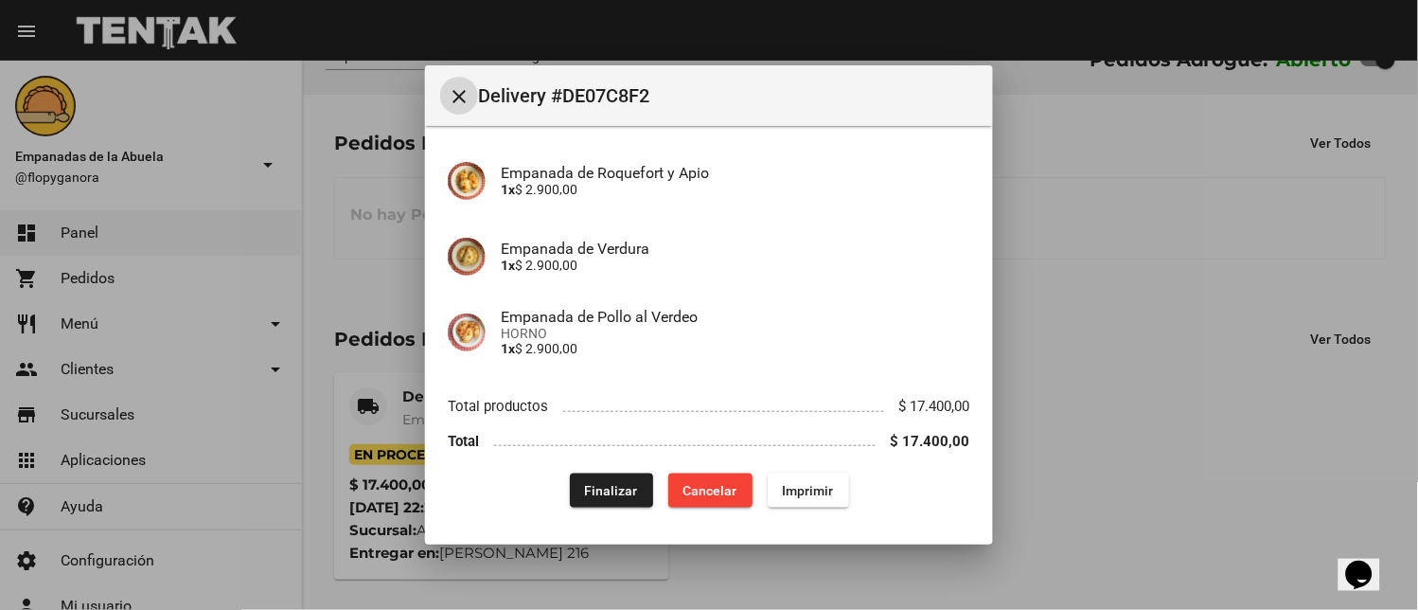
click at [570, 488] on button "Finalizar" at bounding box center [611, 490] width 83 height 34
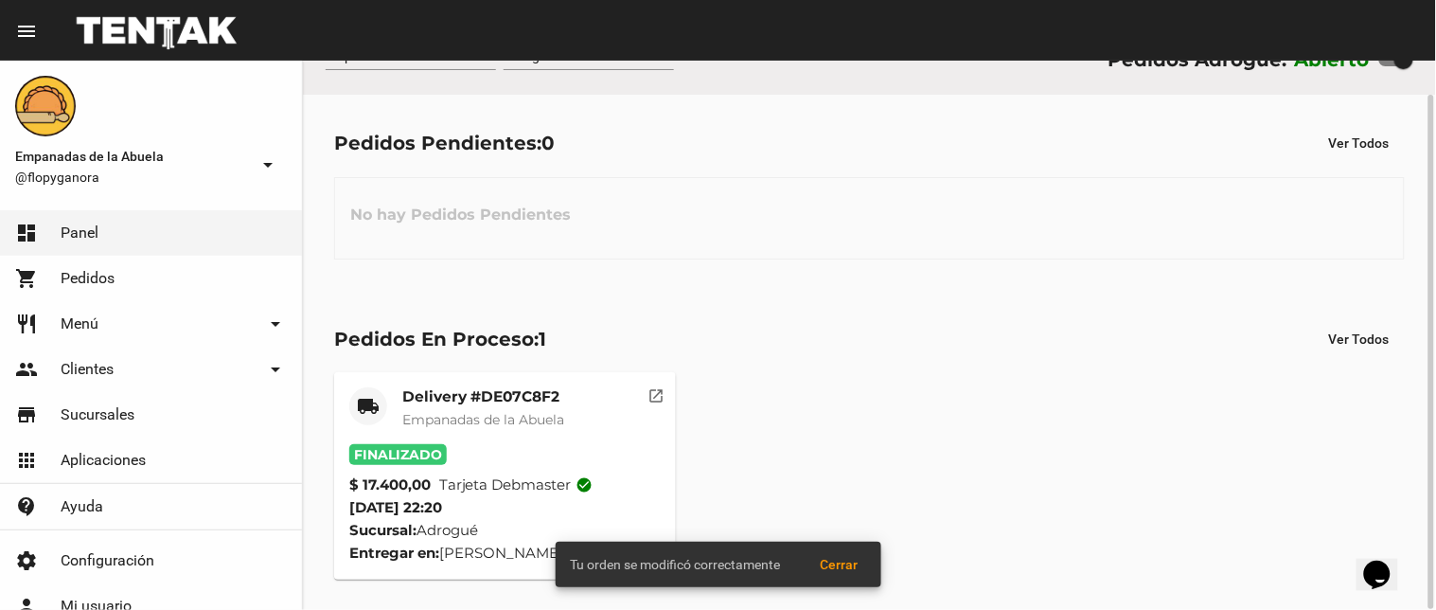
scroll to position [0, 0]
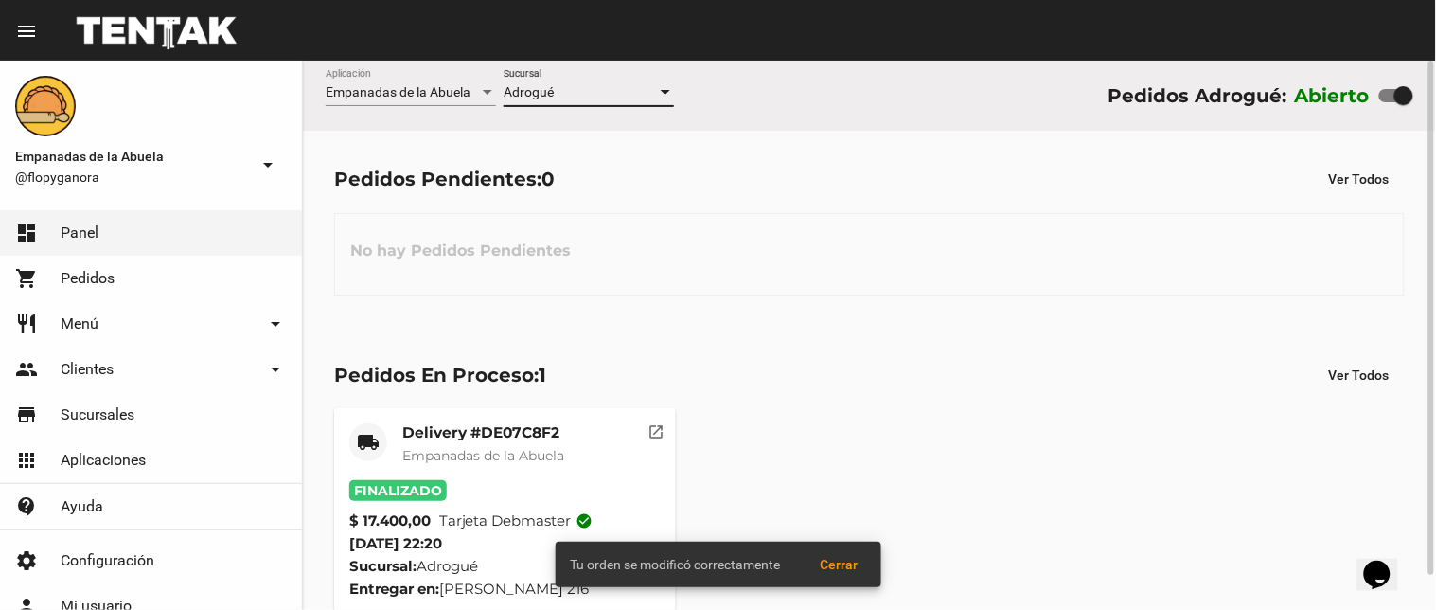
click at [569, 92] on div "Adrogué" at bounding box center [580, 92] width 153 height 15
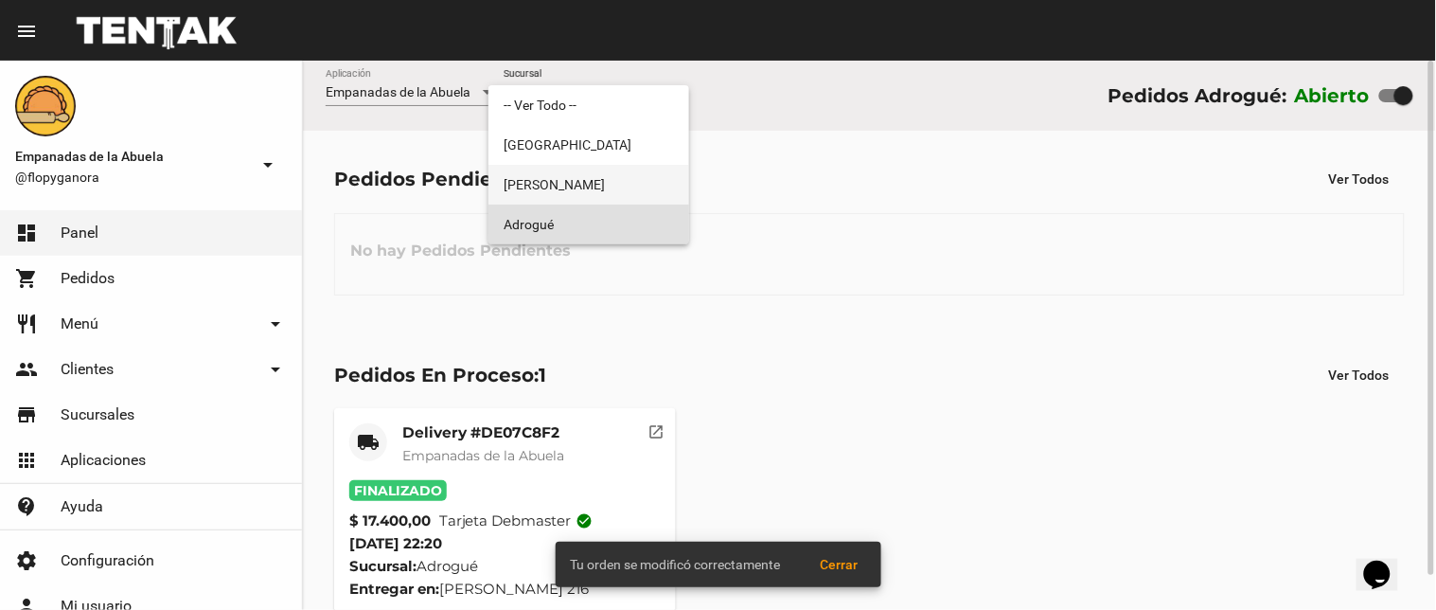
drag, startPoint x: 574, startPoint y: 193, endPoint x: 591, endPoint y: 98, distance: 96.2
click at [577, 195] on span "[PERSON_NAME]" at bounding box center [589, 185] width 170 height 40
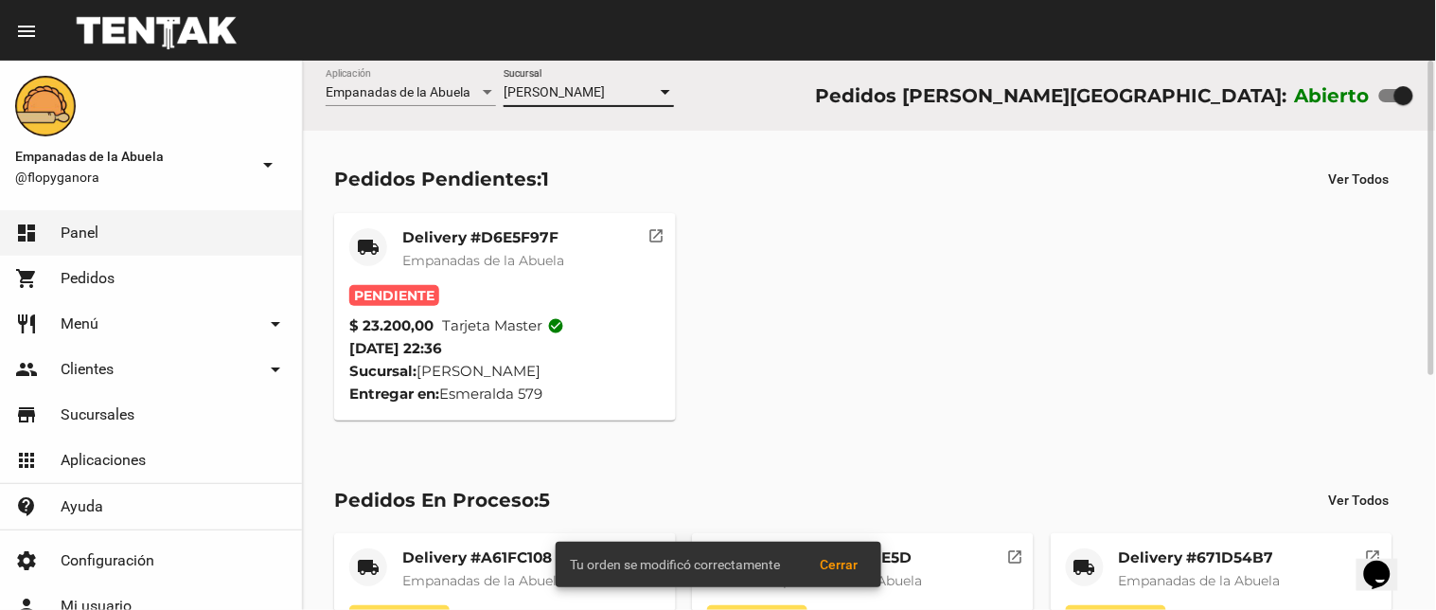
click at [593, 91] on span "[PERSON_NAME]" at bounding box center [554, 91] width 101 height 15
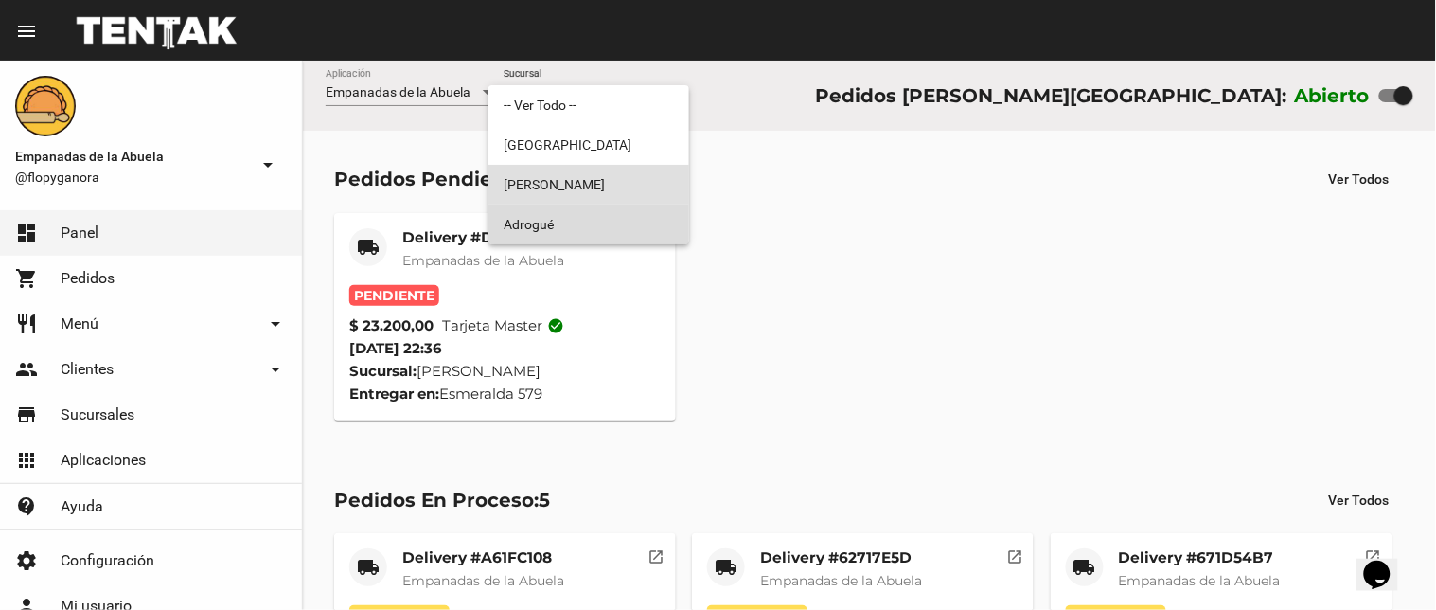
click at [569, 216] on span "Adrogué" at bounding box center [589, 224] width 170 height 40
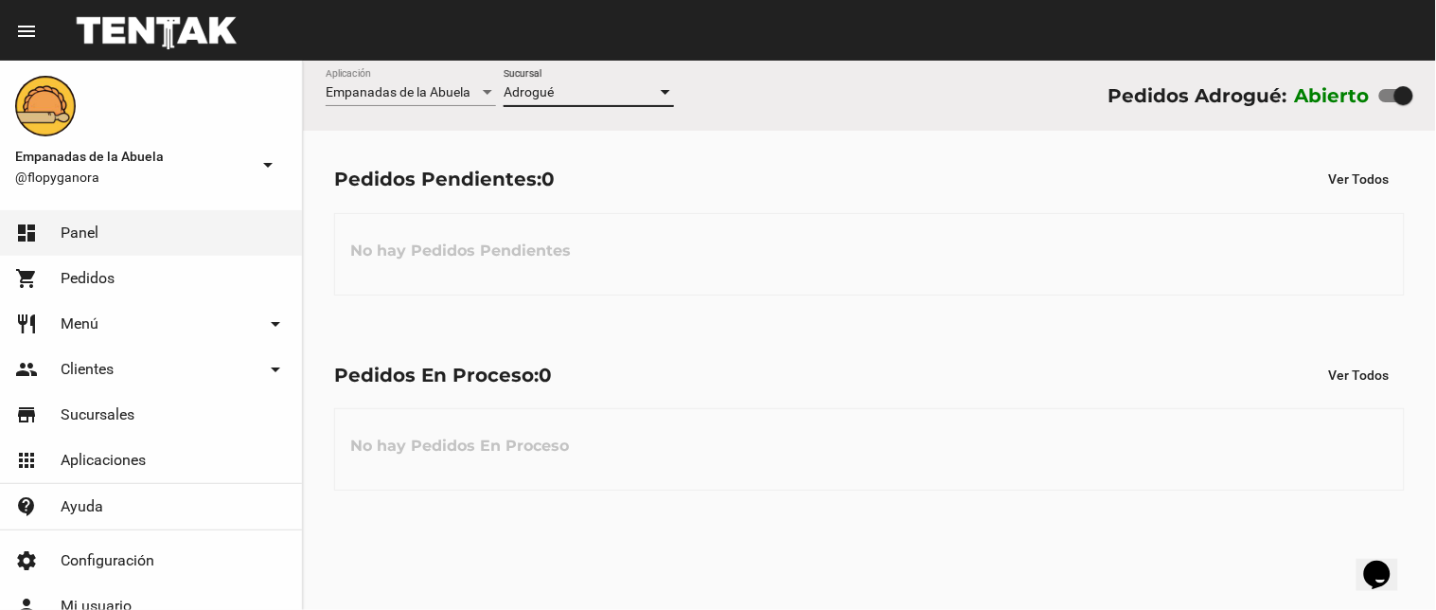
click at [610, 95] on div "Adrogué" at bounding box center [580, 92] width 153 height 15
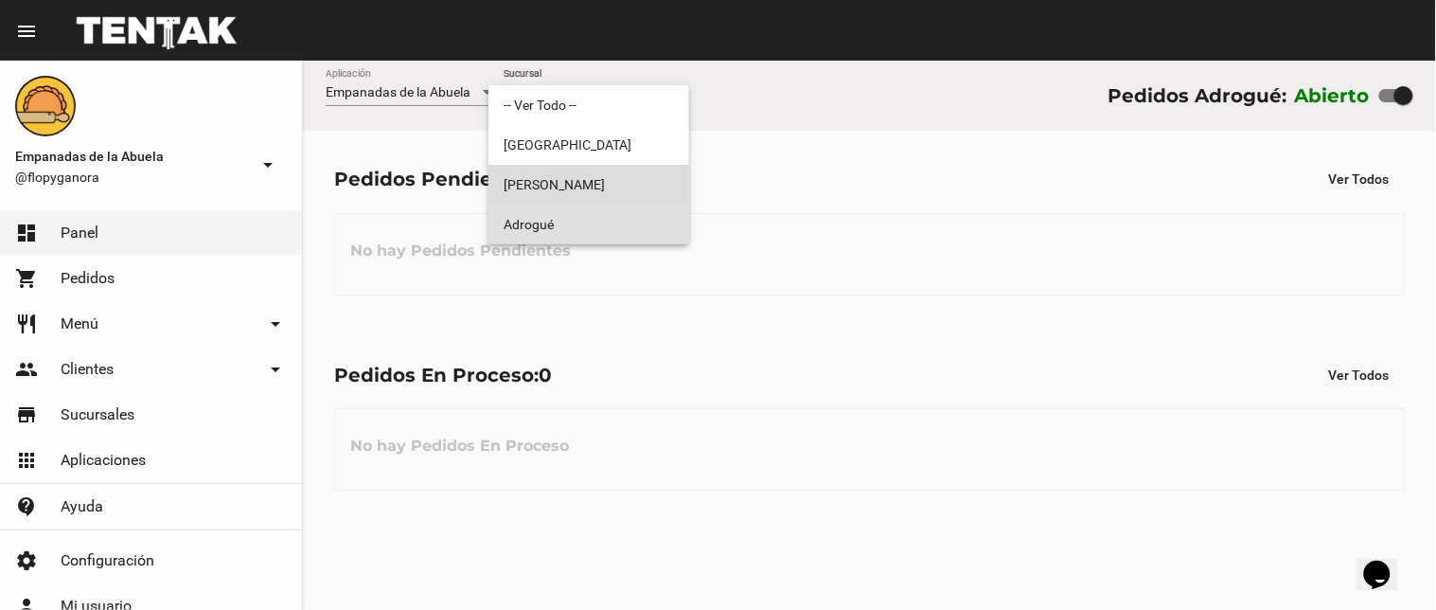
click at [580, 178] on span "[PERSON_NAME]" at bounding box center [589, 185] width 170 height 40
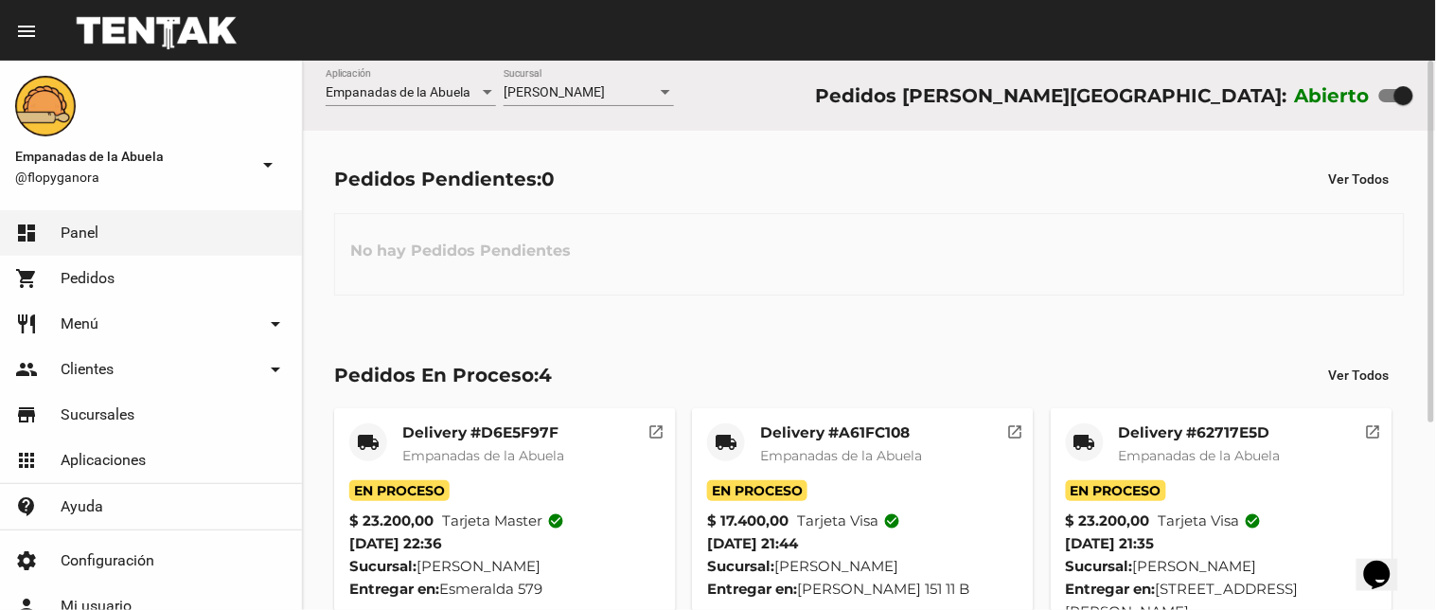
click at [593, 80] on div "[PERSON_NAME] Sucursal" at bounding box center [589, 87] width 170 height 37
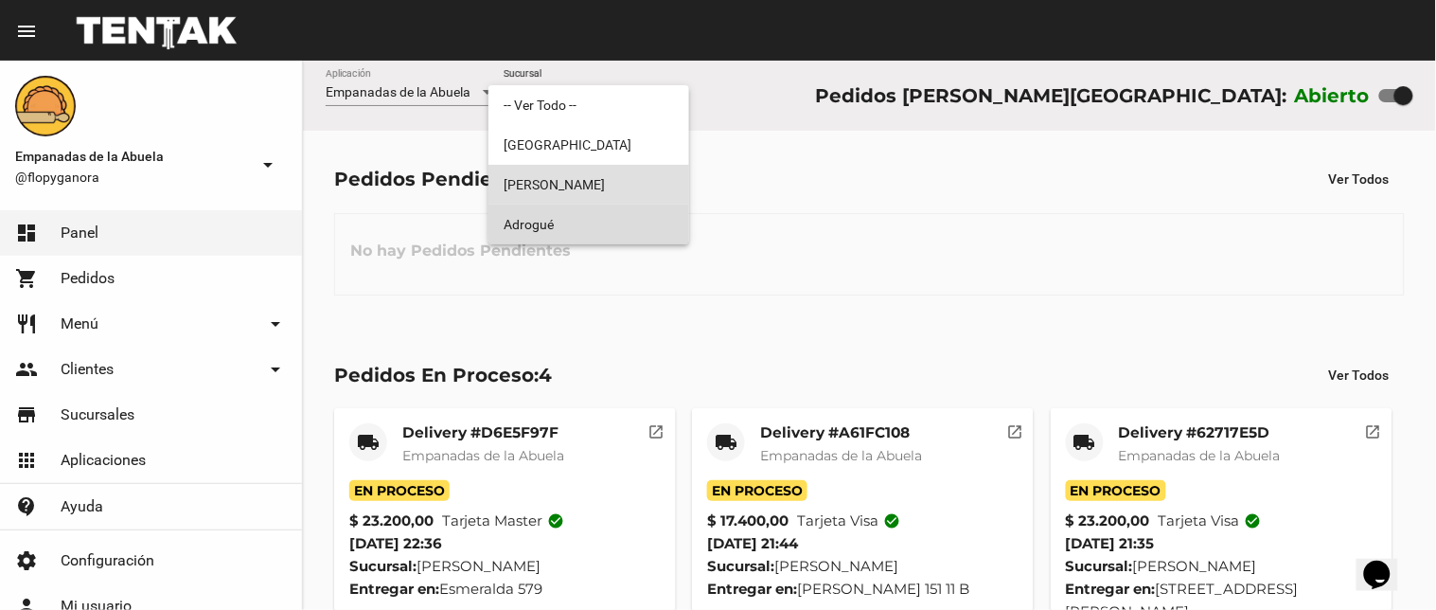
click at [562, 214] on span "Adrogué" at bounding box center [589, 224] width 170 height 40
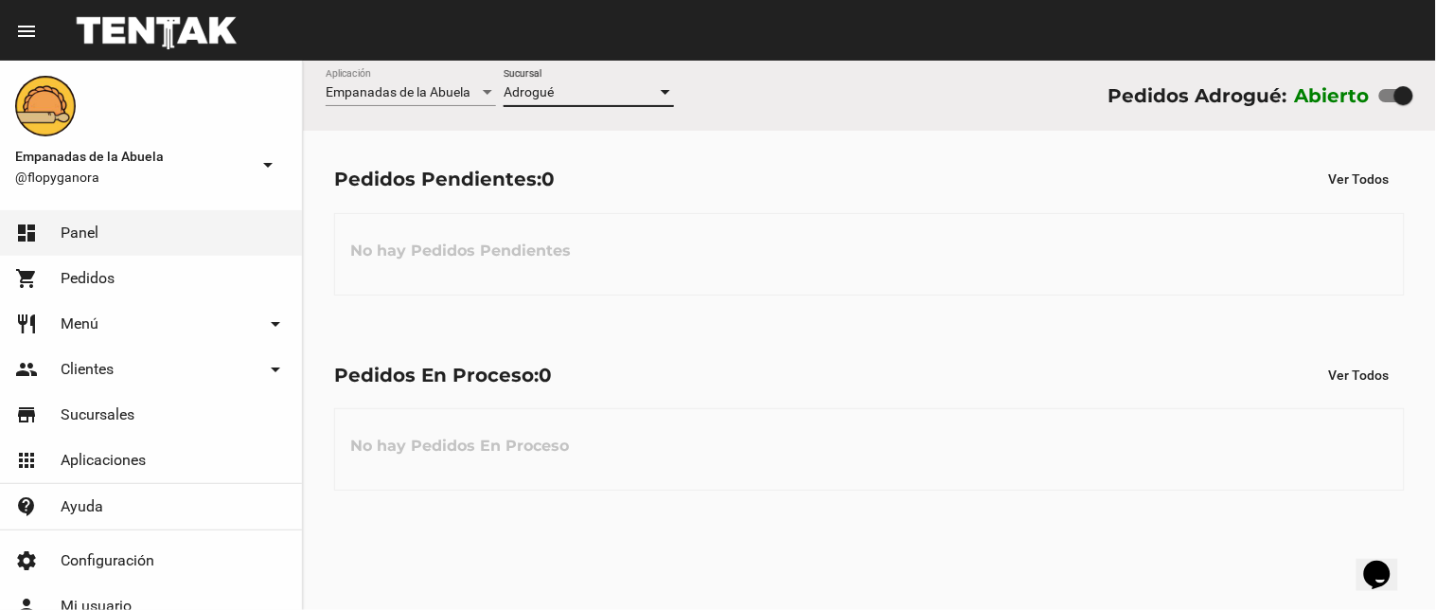
click at [608, 77] on div "Adrogué Sucursal" at bounding box center [589, 87] width 170 height 37
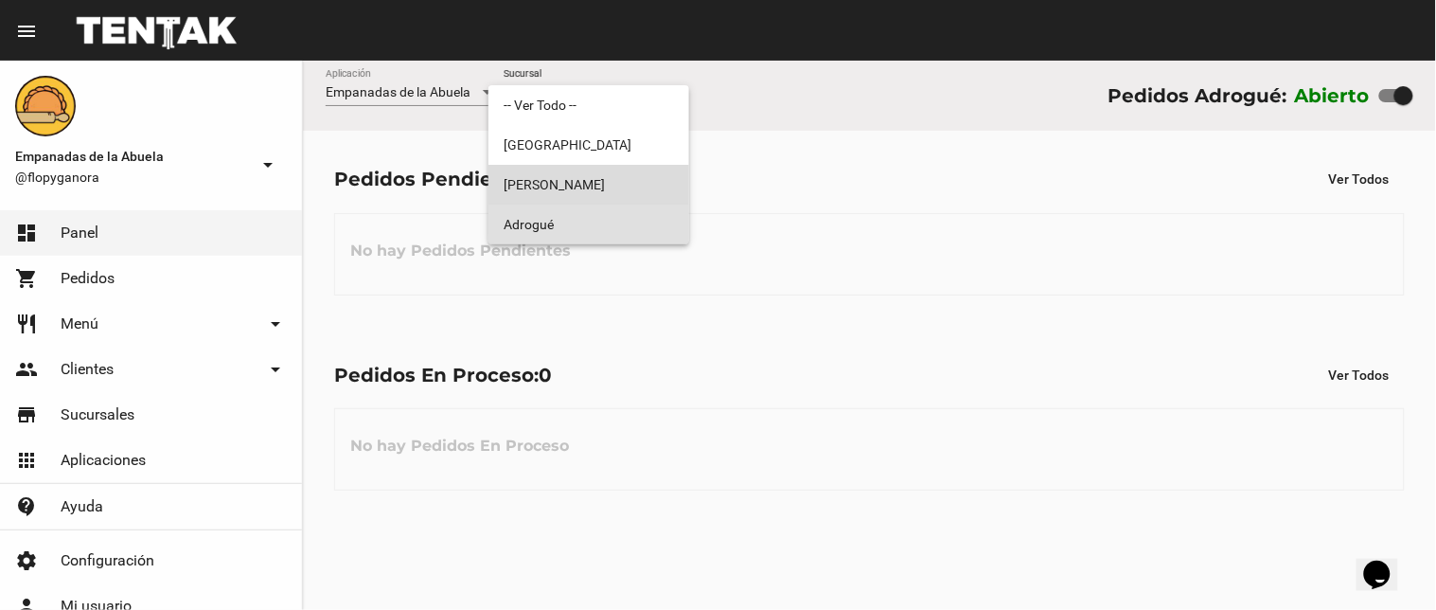
drag, startPoint x: 585, startPoint y: 174, endPoint x: 615, endPoint y: 134, distance: 50.0
click at [585, 176] on span "[PERSON_NAME]" at bounding box center [589, 185] width 170 height 40
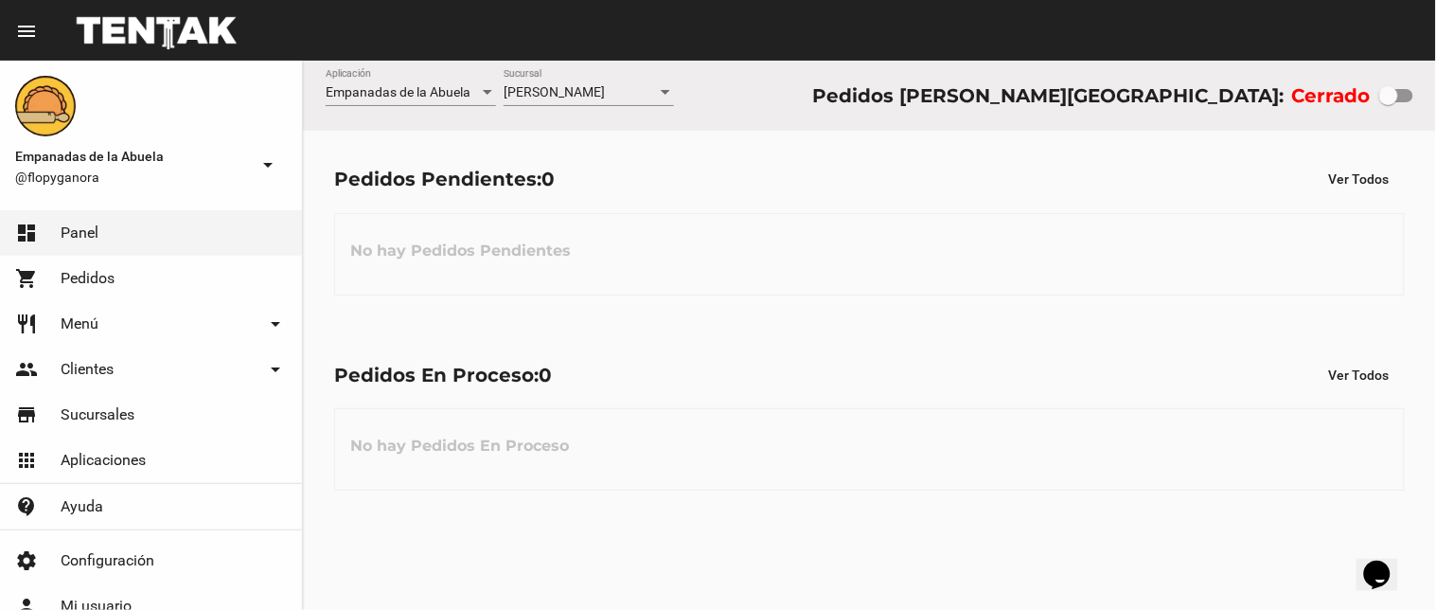
click at [628, 106] on div "[PERSON_NAME] Sucursal" at bounding box center [589, 96] width 170 height 54
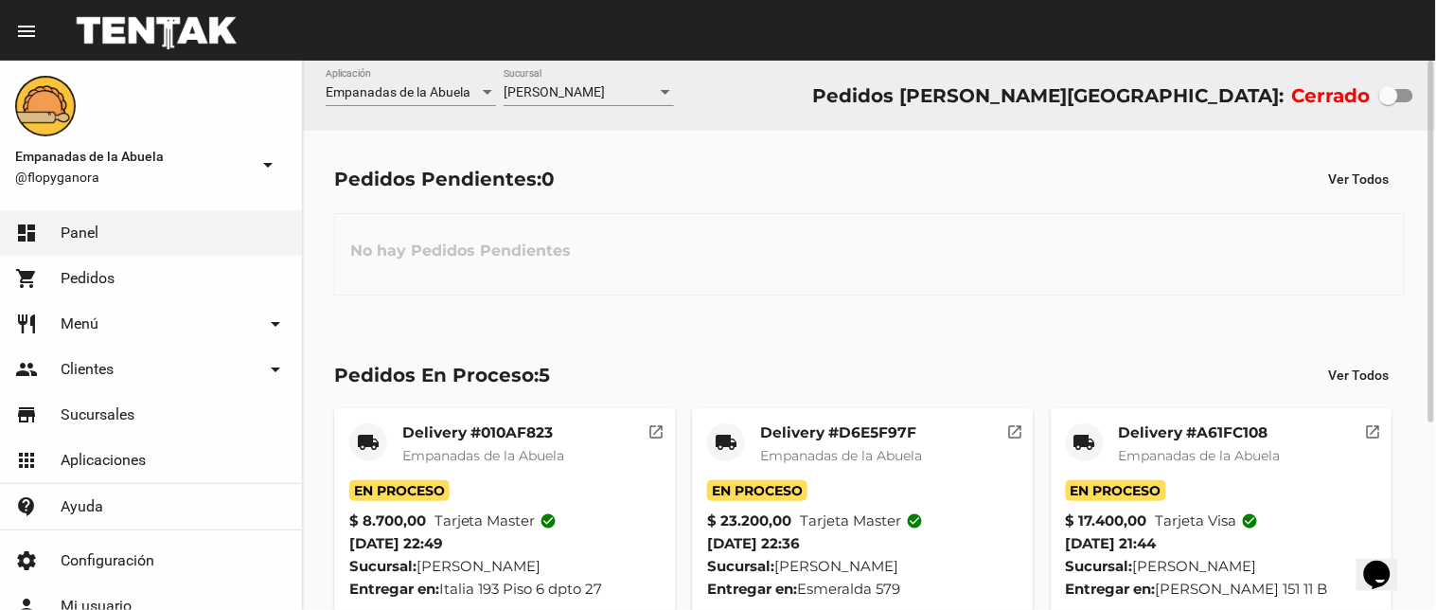
click at [627, 95] on div "[PERSON_NAME]" at bounding box center [580, 92] width 153 height 15
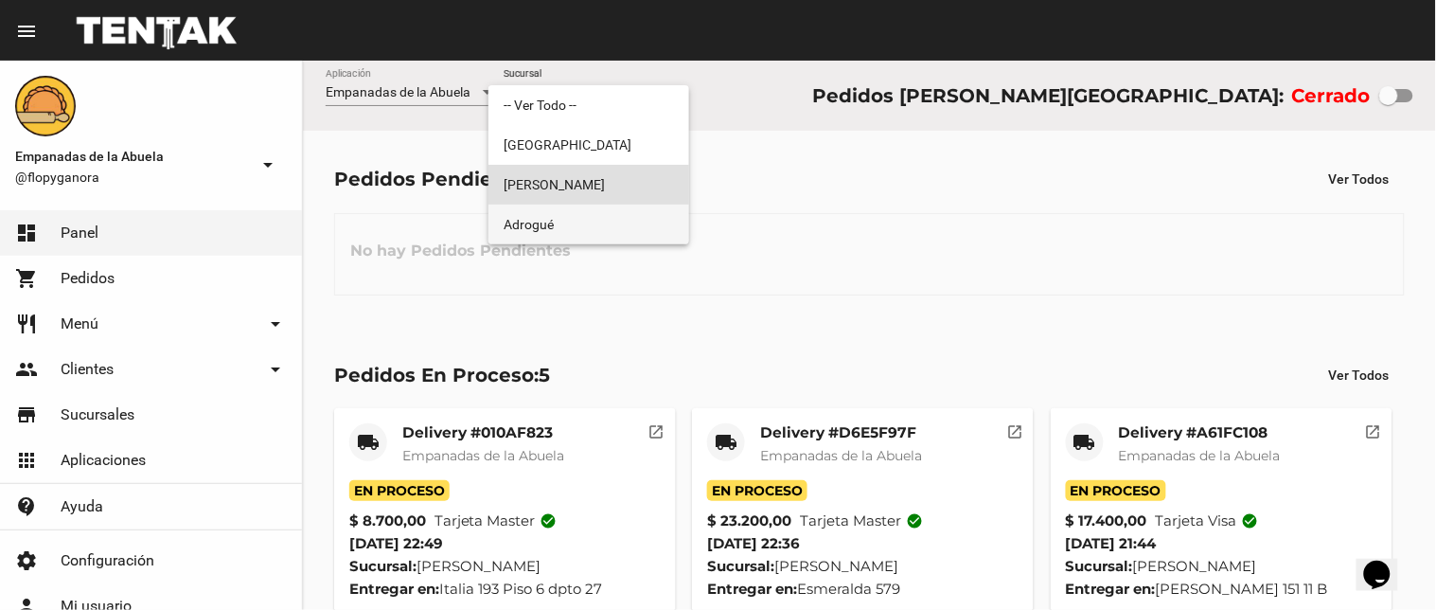
click at [587, 241] on span "Adrogué" at bounding box center [589, 224] width 170 height 40
checkbox input "true"
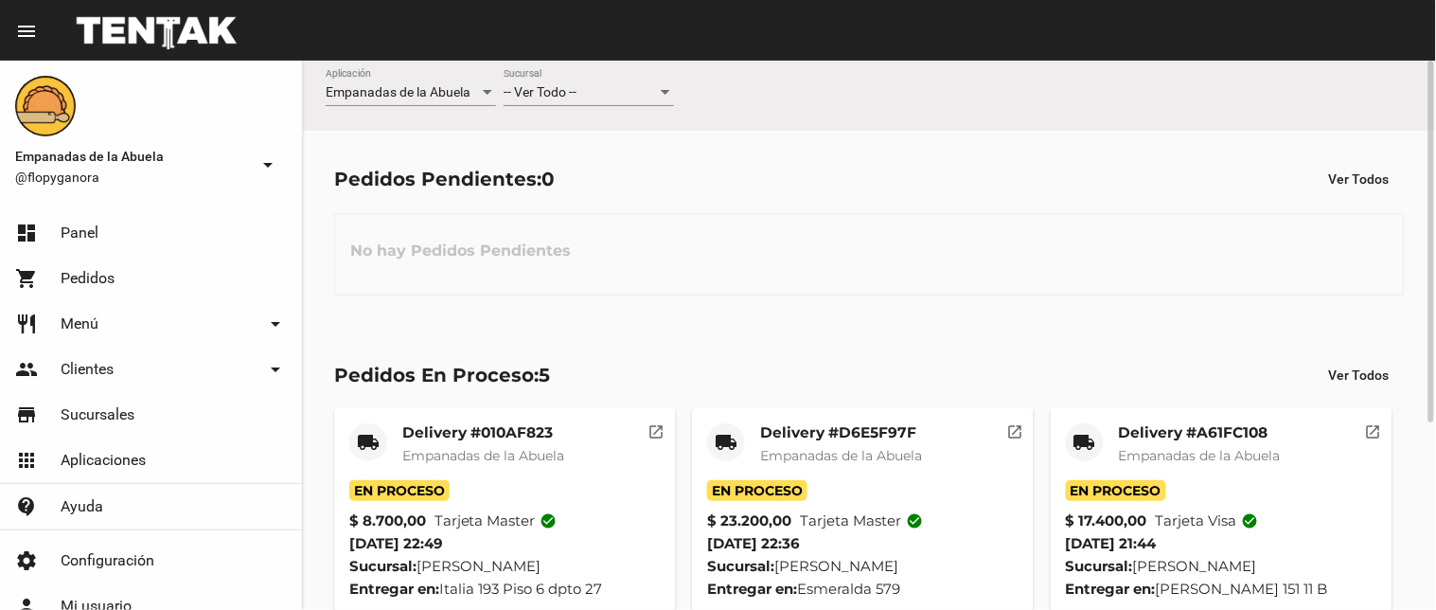
click at [576, 96] on span "-- Ver Todo --" at bounding box center [540, 91] width 73 height 15
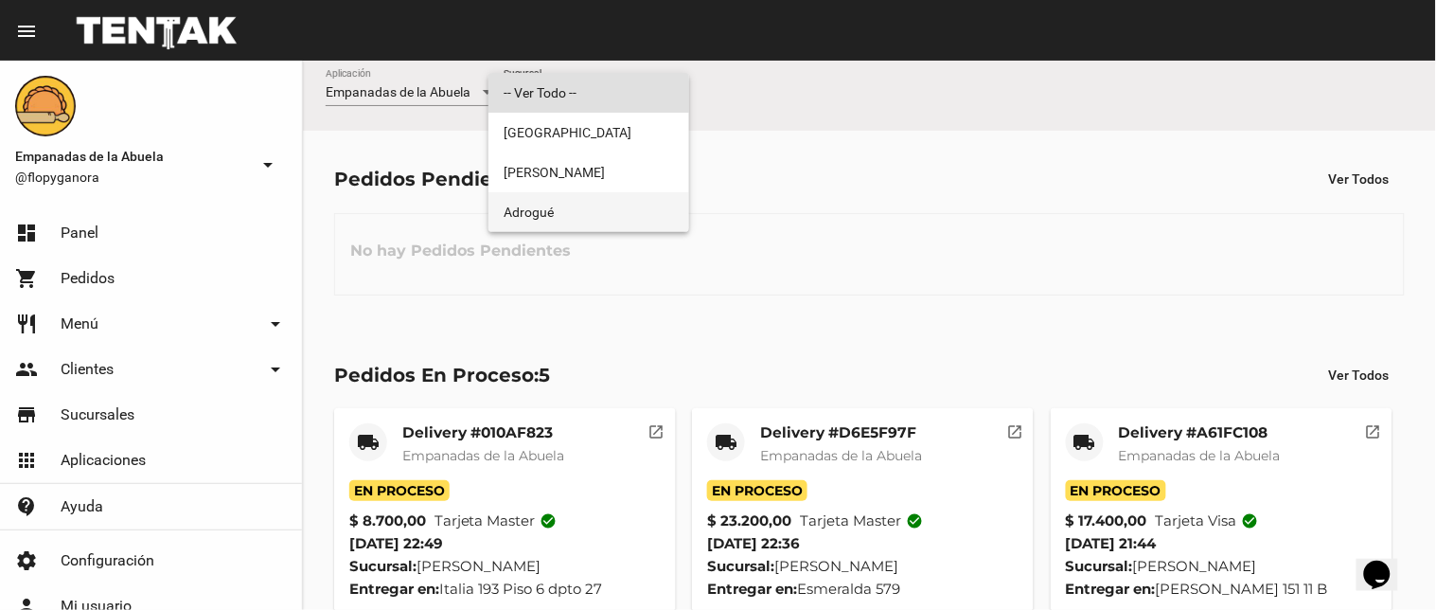
click at [584, 211] on span "Adrogué" at bounding box center [589, 212] width 170 height 40
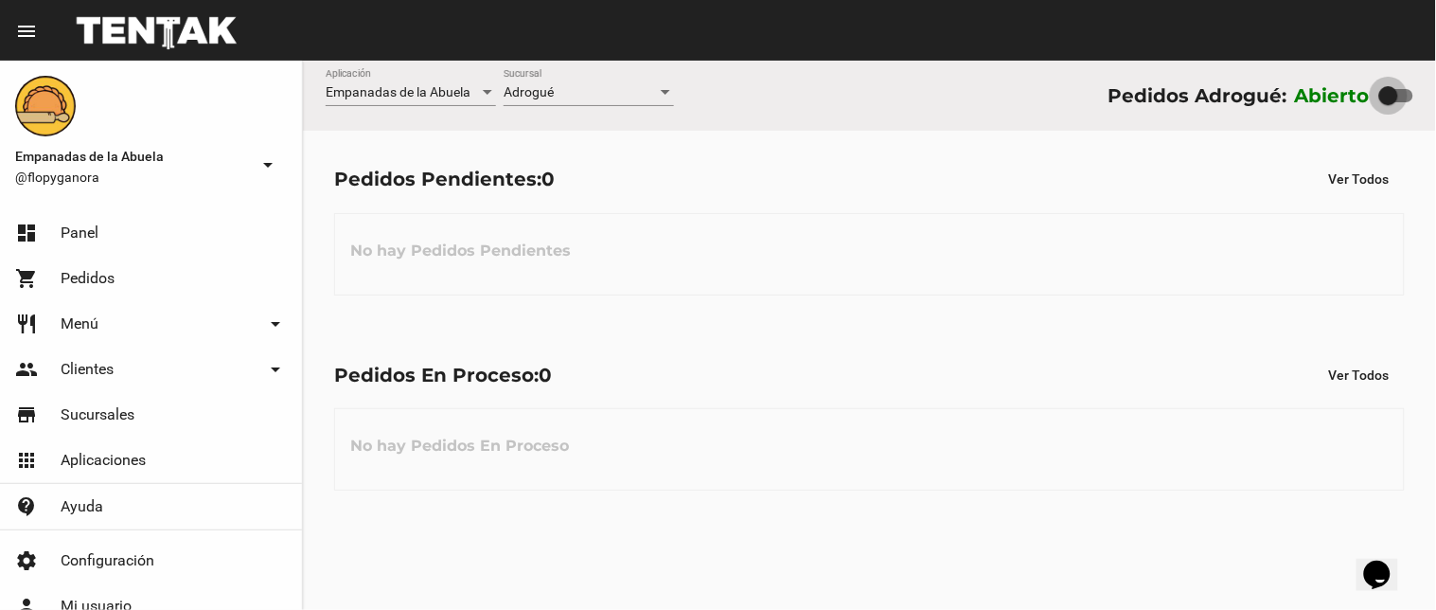
drag, startPoint x: 1399, startPoint y: 91, endPoint x: 1298, endPoint y: 115, distance: 104.0
click at [1340, 102] on div "Abierto" at bounding box center [1354, 95] width 118 height 30
checkbox input "false"
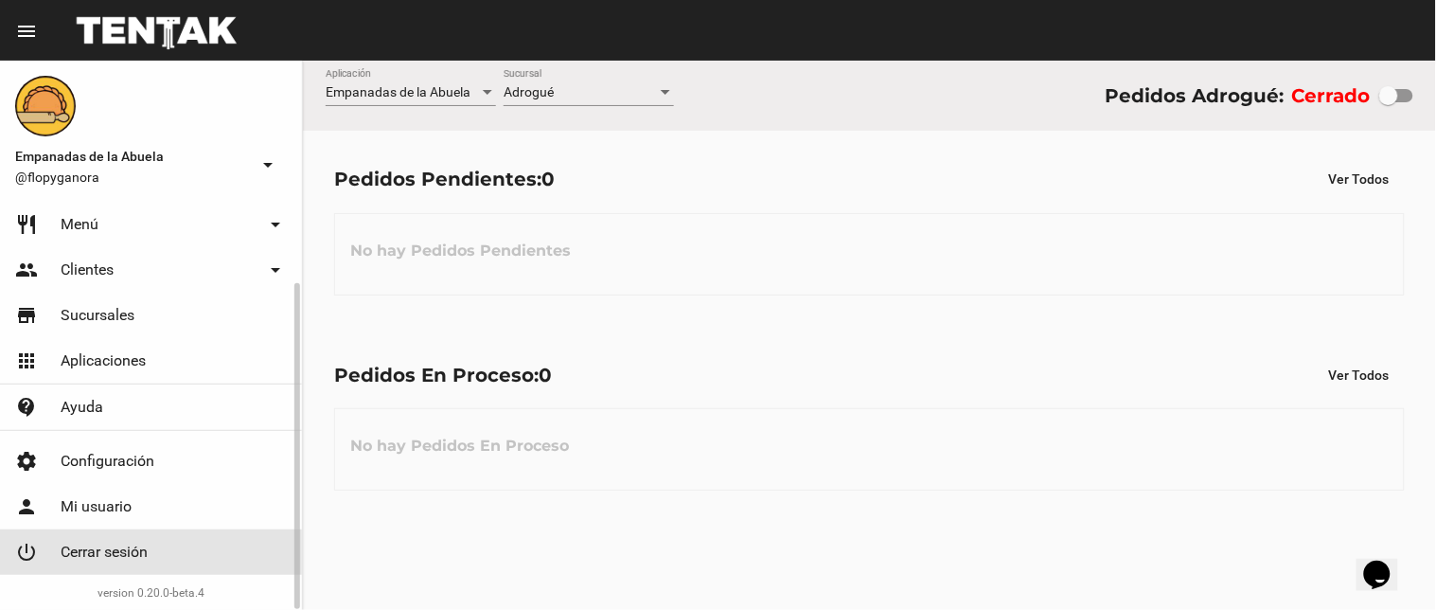
drag, startPoint x: 181, startPoint y: 551, endPoint x: 1071, endPoint y: 44, distance: 1023.8
click at [185, 551] on link "power_settings_new Cerrar sesión" at bounding box center [151, 551] width 302 height 45
